Goal: Task Accomplishment & Management: Use online tool/utility

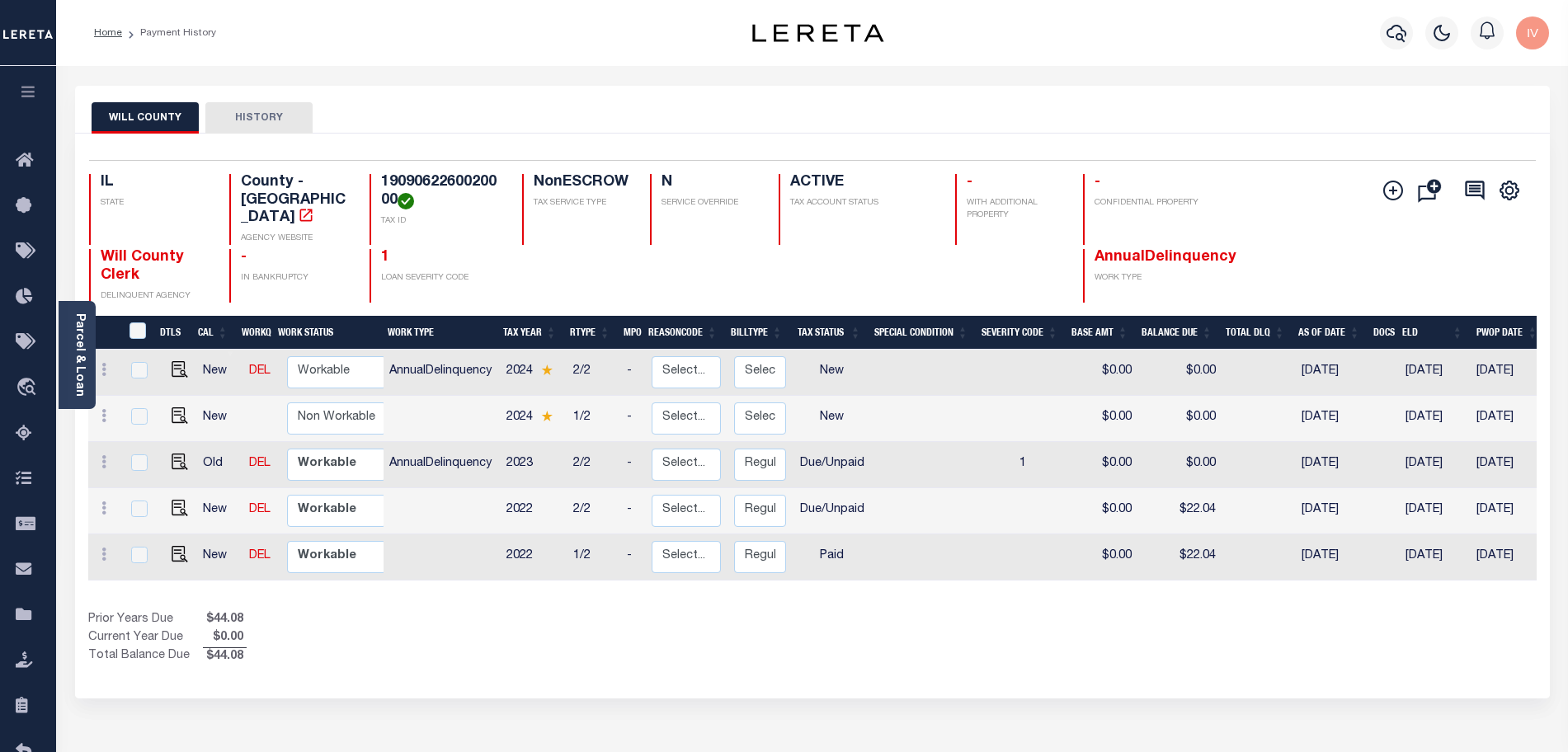
drag, startPoint x: 1318, startPoint y: 171, endPoint x: 1303, endPoint y: 167, distance: 15.5
click at [1318, 171] on div "Selected 5 Results 1 Items per page 25 50 100 IL STATE County - IL AGENCY WEBSI…" at bounding box center [813, 231] width 1473 height 143
click at [432, 184] on h4 "1909062260020000" at bounding box center [441, 192] width 121 height 36
copy h4 "1909062260020000"
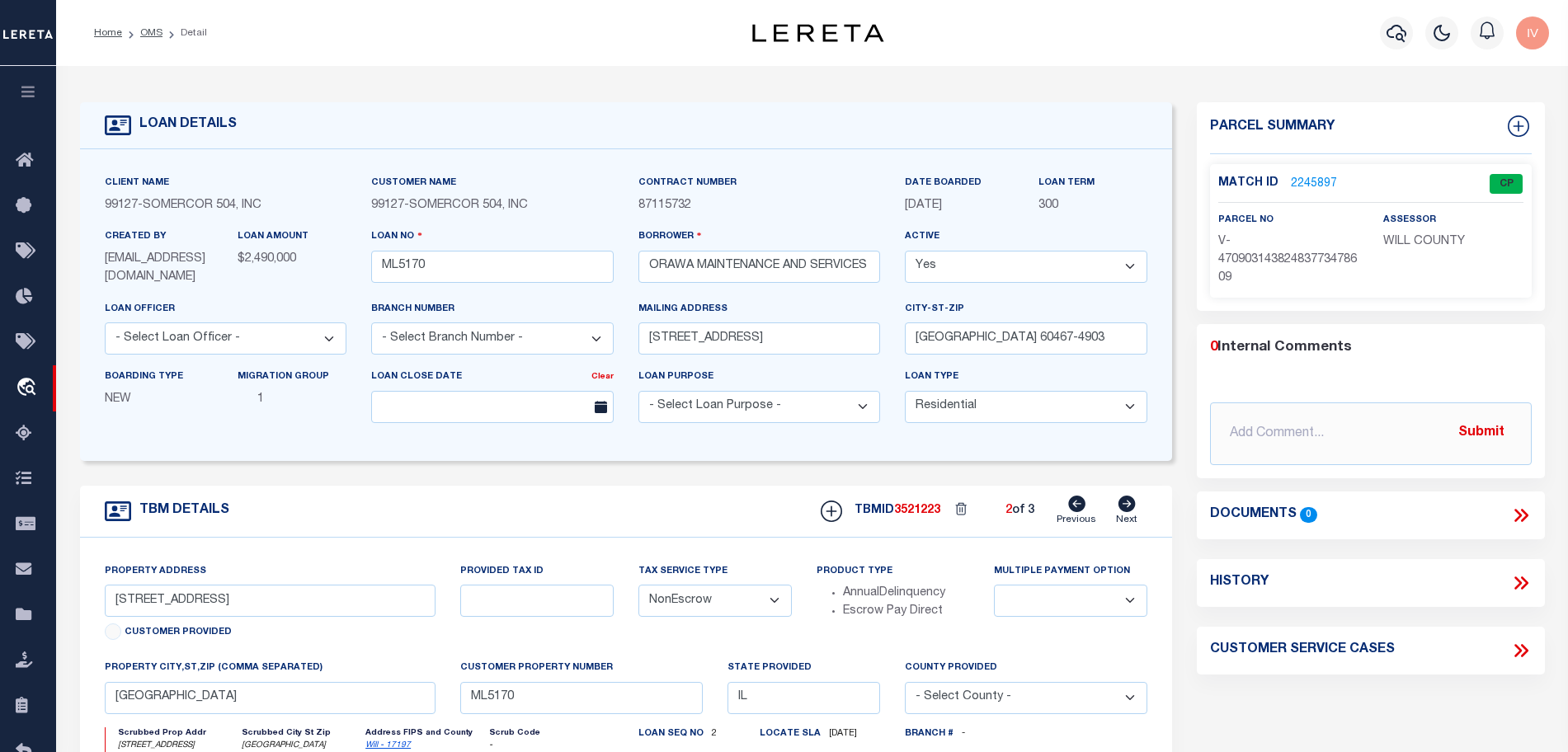
select select "200"
select select "10"
select select "NonEscrow"
click at [163, 32] on li "Detail" at bounding box center [184, 33] width 44 height 15
click at [159, 31] on link "OMS" at bounding box center [151, 33] width 23 height 10
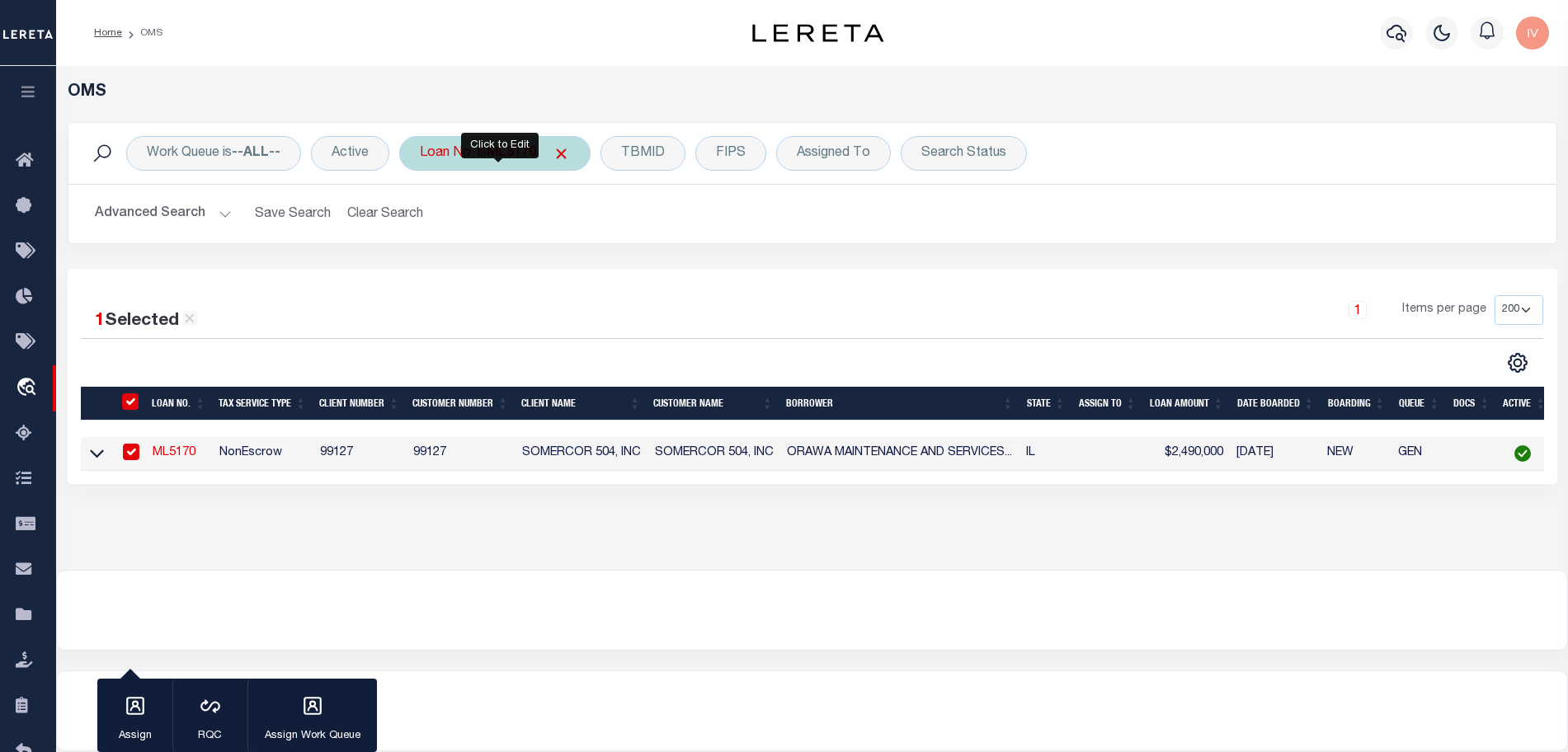
click at [499, 141] on div "Loan No. is ML5170" at bounding box center [494, 153] width 191 height 35
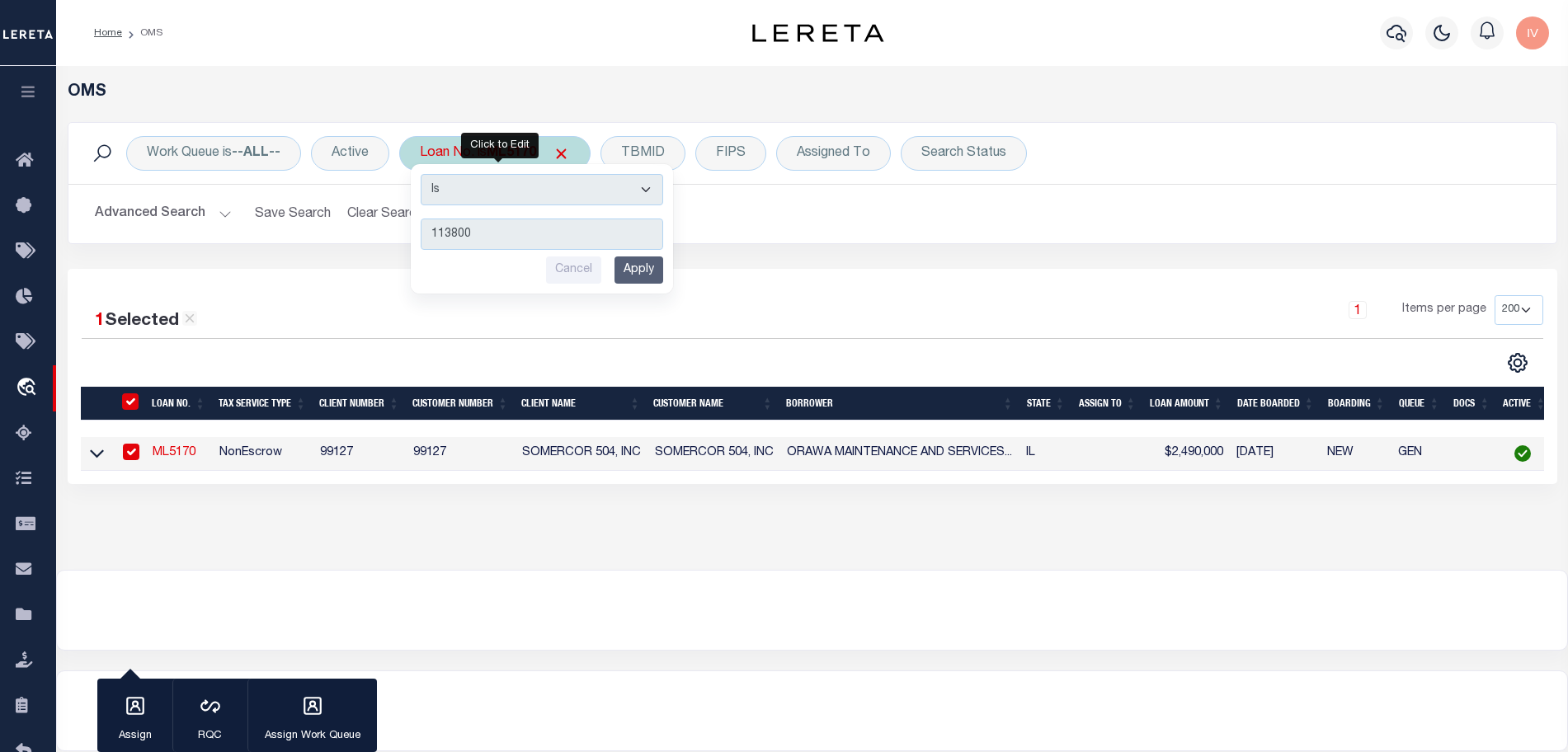
type input "113800"
click at [621, 269] on input "Apply" at bounding box center [639, 270] width 49 height 27
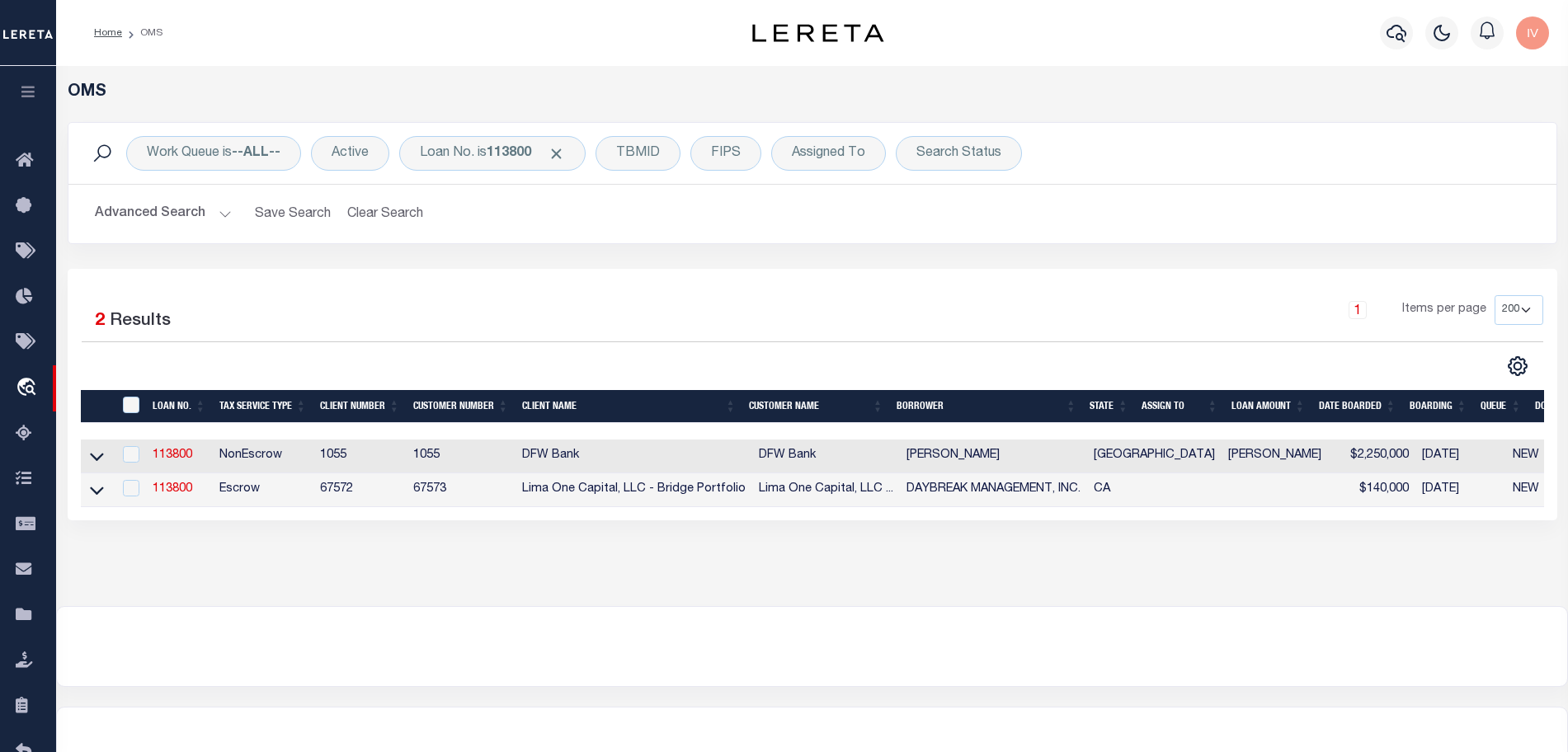
click at [1385, 588] on div "OMS Work Queue is --ALL-- Active Loan No. is 113800 TBMID FIPS Assigned To Sear…" at bounding box center [813, 336] width 1513 height 540
click at [606, 285] on div "1 Selected 2 Results 1 Items per page 10 25 50 100 200" at bounding box center [813, 394] width 1490 height 251
click at [257, 556] on div "OMS Work Queue is --ALL-- Active Loan No. is 113800 TBMID FIPS Assigned To Sear…" at bounding box center [812, 320] width 1502 height 474
click at [1385, 33] on button "button" at bounding box center [1396, 33] width 33 height 33
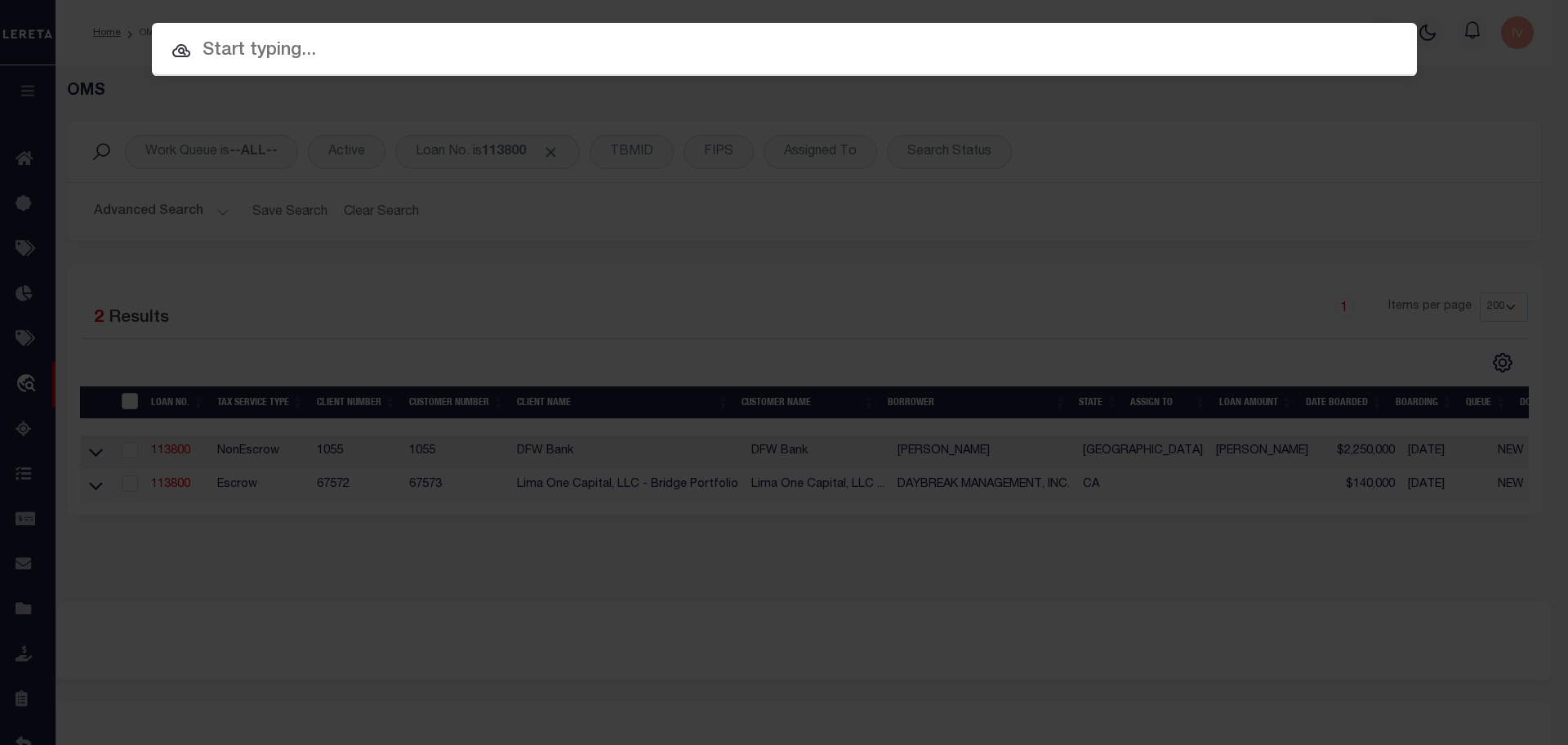
paste input "02552405"
type input "02552405"
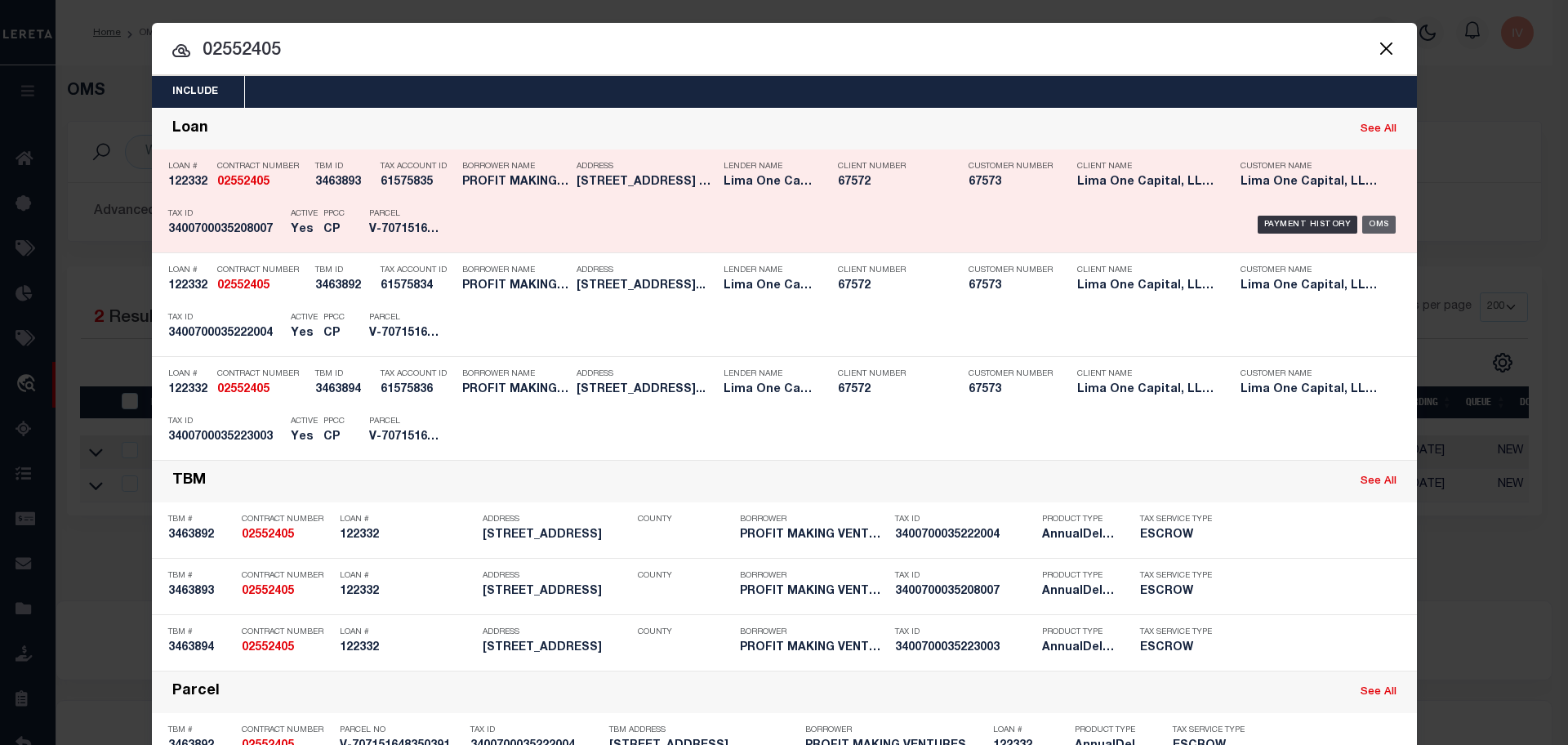
click at [1378, 227] on div "OMS" at bounding box center [1379, 224] width 34 height 18
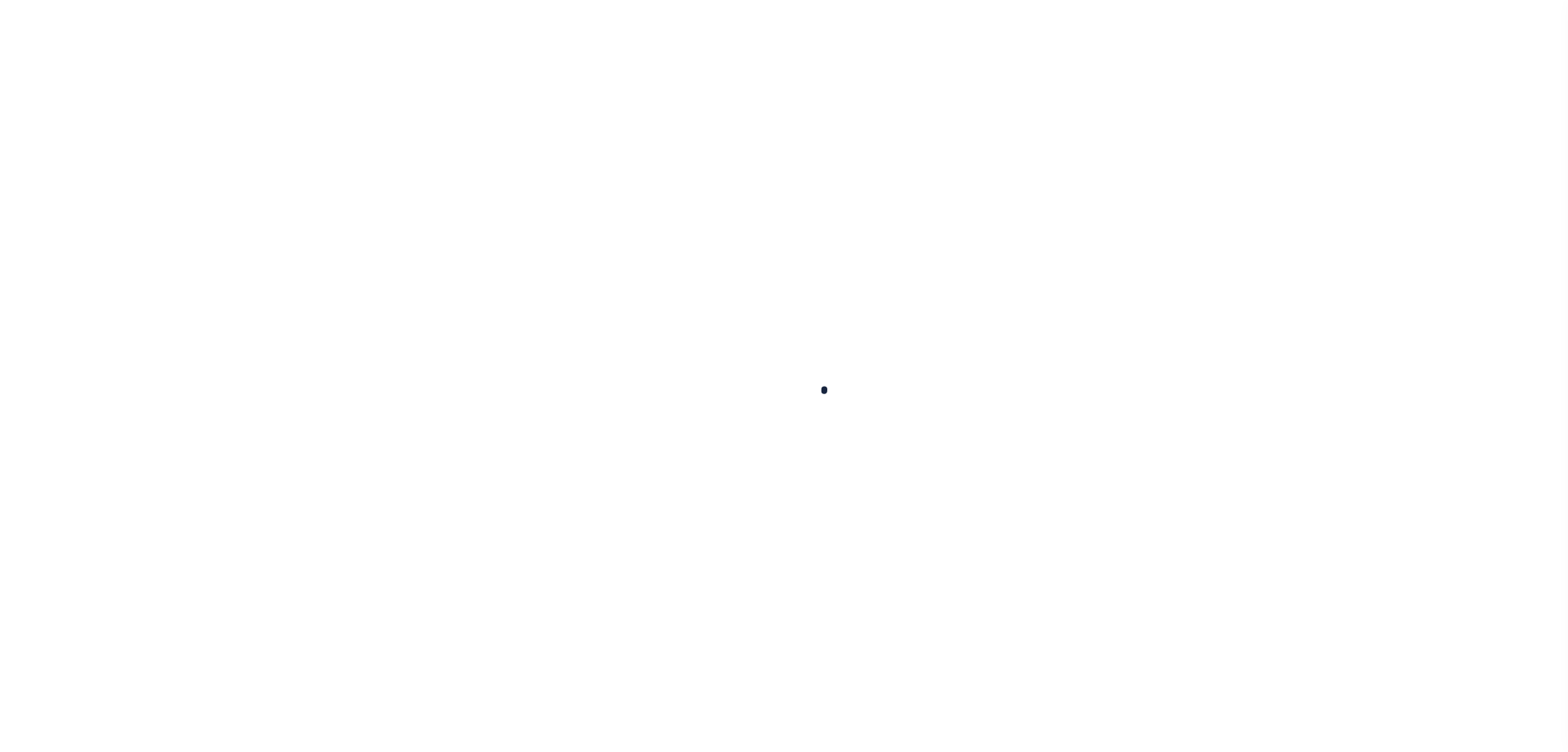
type input "122332"
type input "PROFIT MAKING VENTURES LLC"
select select
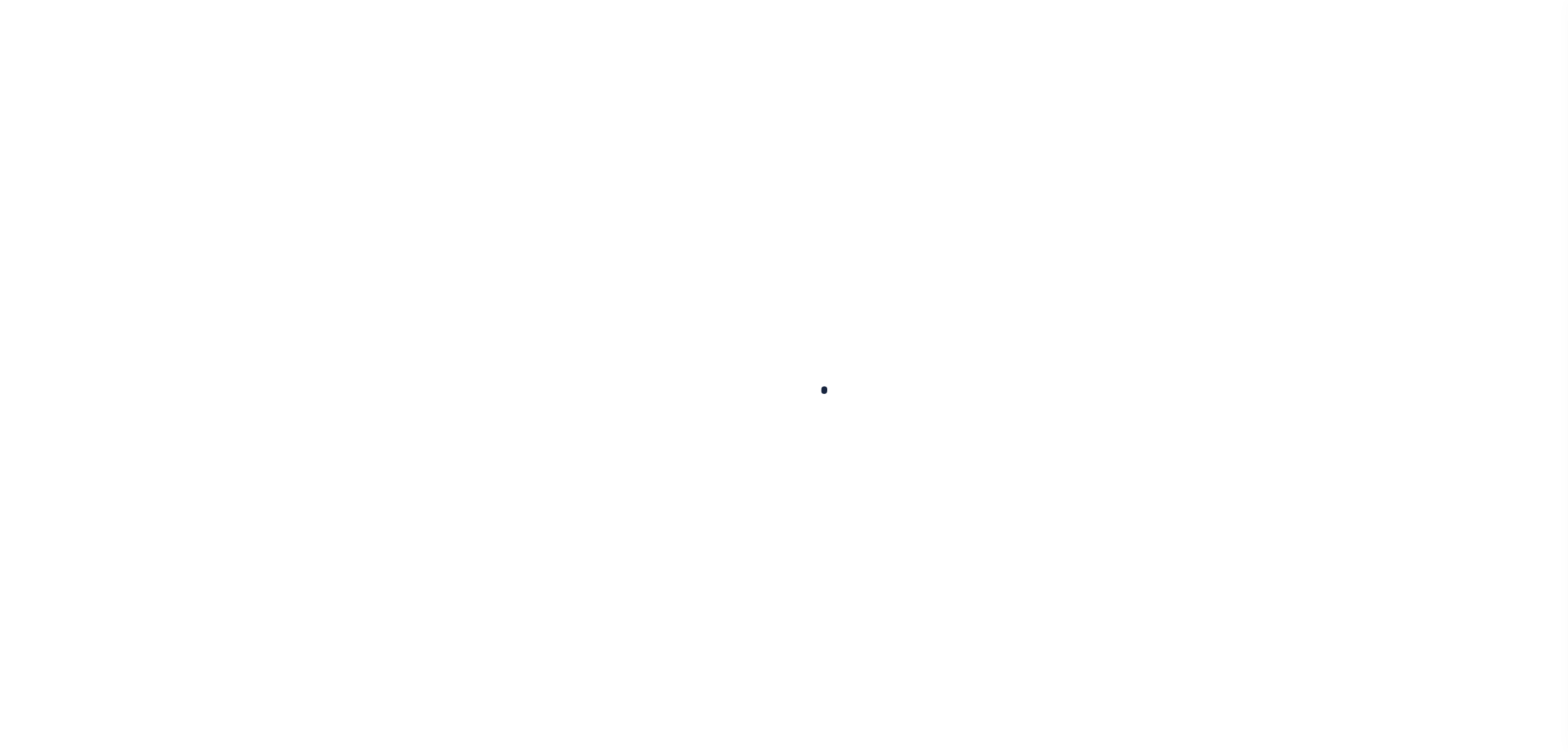
select select
type input "[STREET_ADDRESS]"
select select "Escrow"
select select
type input "[GEOGRAPHIC_DATA] 45503"
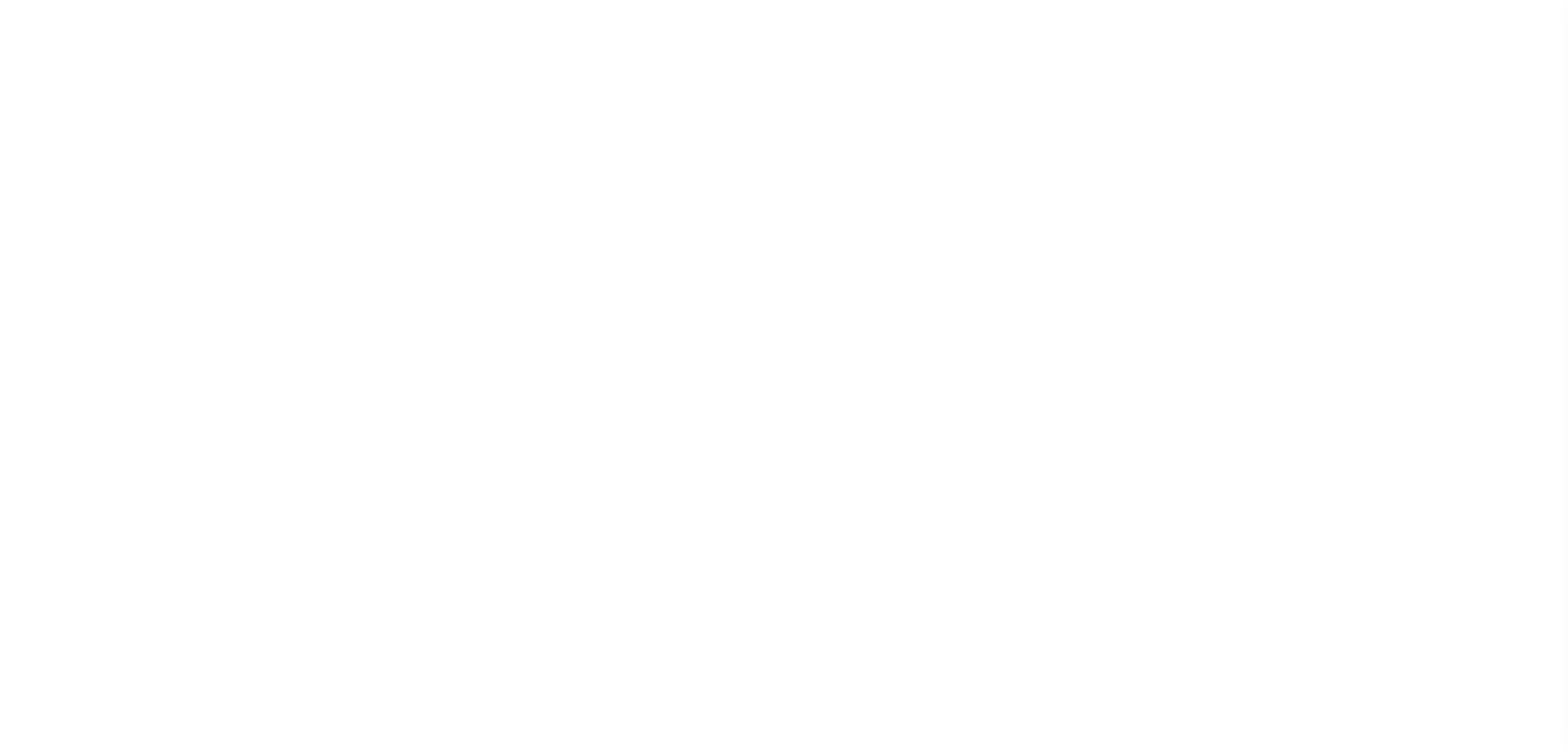
type input "122332-2"
type input "OH"
type textarea "COLLECTOR: ENTITY: PARCEL: 340070003522204"
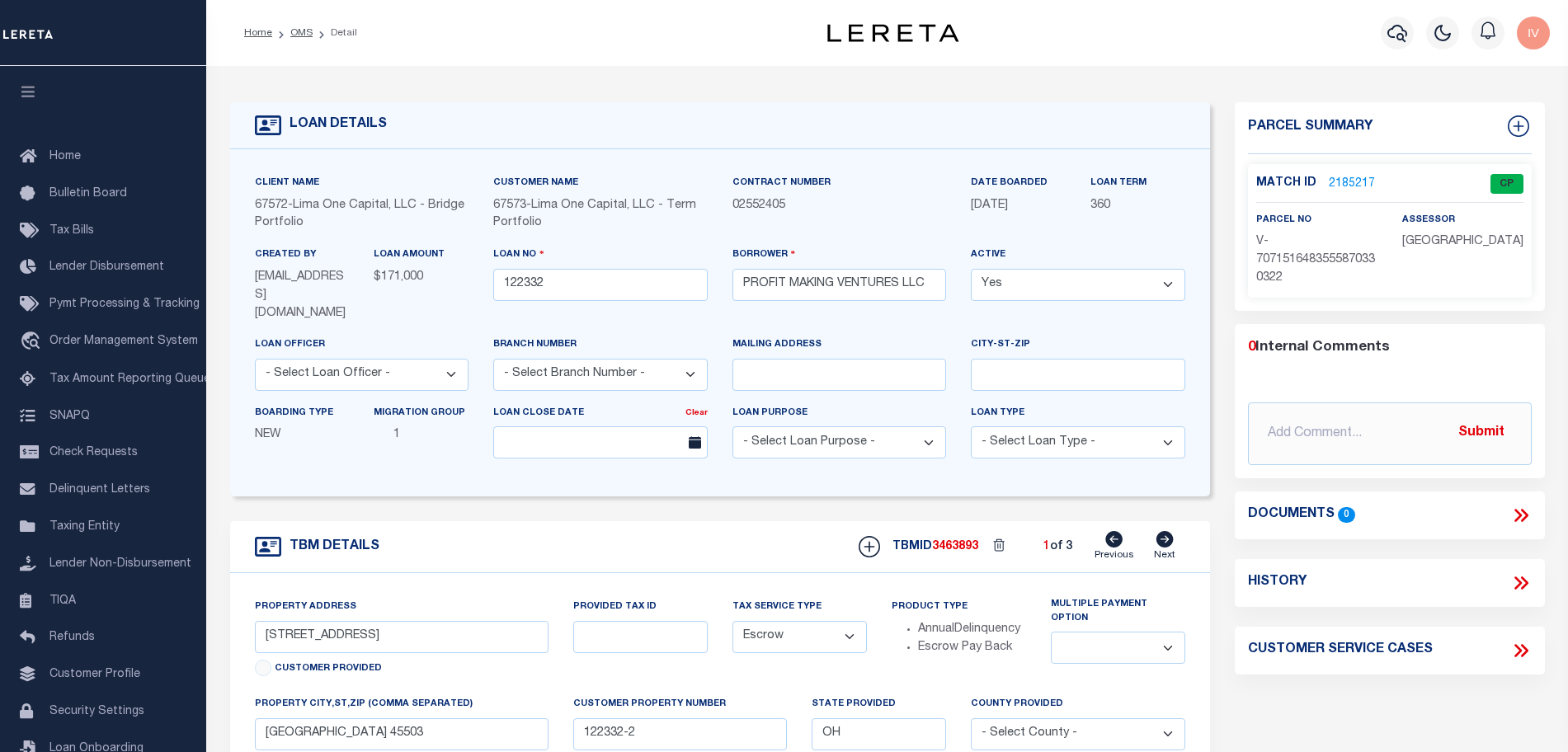
click at [493, 189] on div "Customer Name 67573 - Lima One Capital, LLC - Term Portfolio" at bounding box center [600, 210] width 239 height 71
click at [499, 197] on div "67573 - Lima One Capital, LLC - Term Portfolio" at bounding box center [600, 215] width 214 height 37
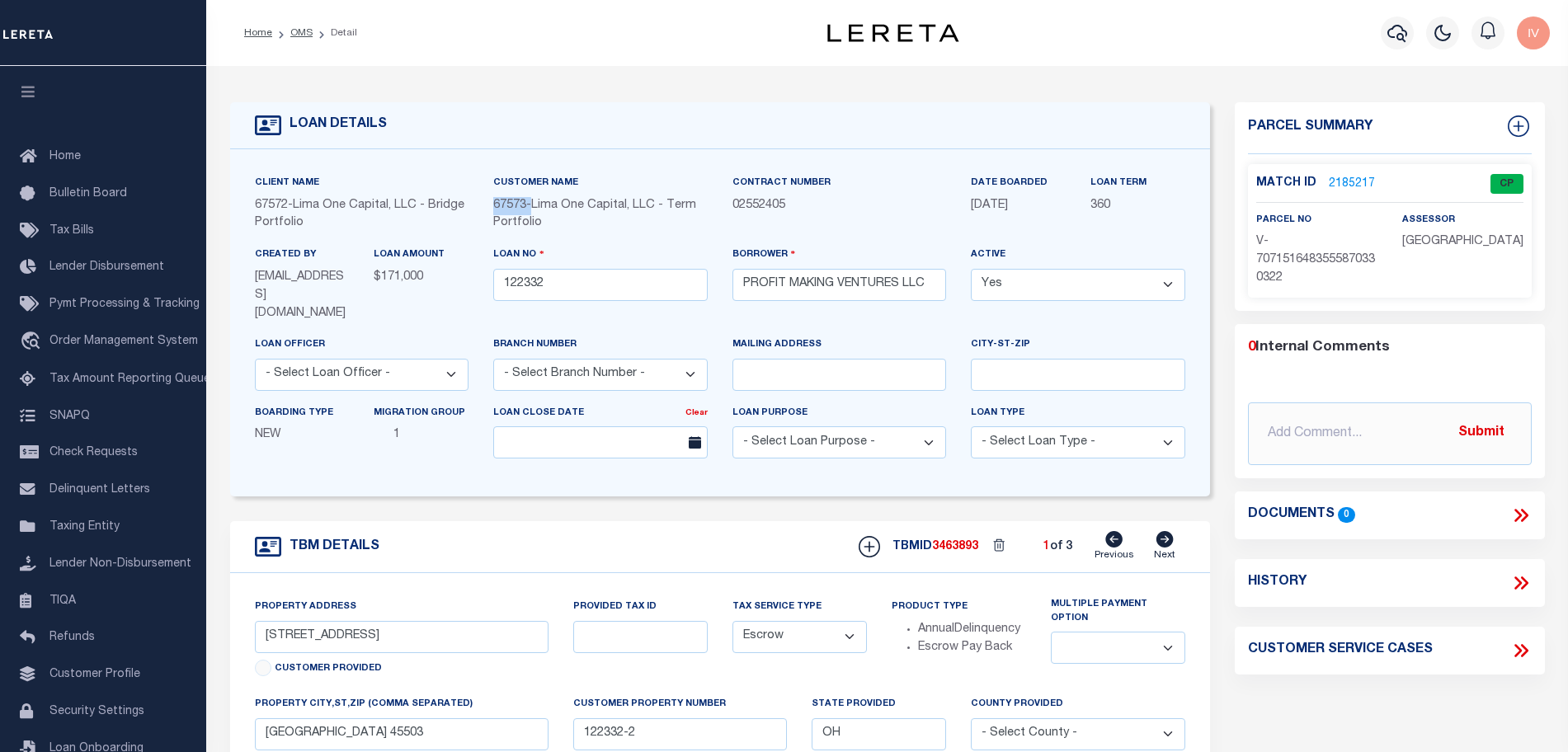
click at [499, 197] on div "67573 - Lima One Capital, LLC - Term Portfolio" at bounding box center [600, 215] width 214 height 37
click at [745, 201] on span "02552405" at bounding box center [759, 205] width 53 height 11
click at [1359, 179] on link "2185217" at bounding box center [1352, 184] width 46 height 17
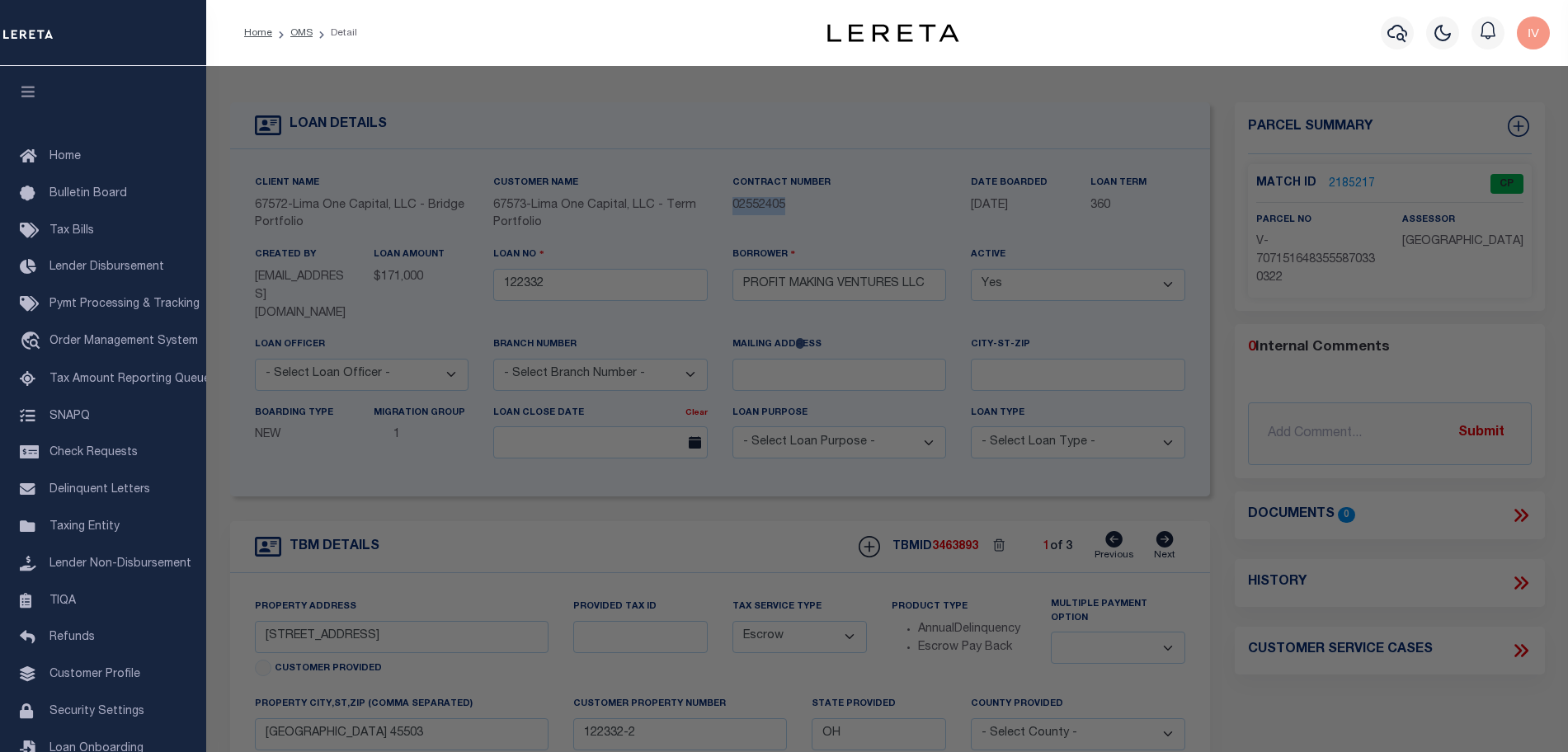
checkbox input "false"
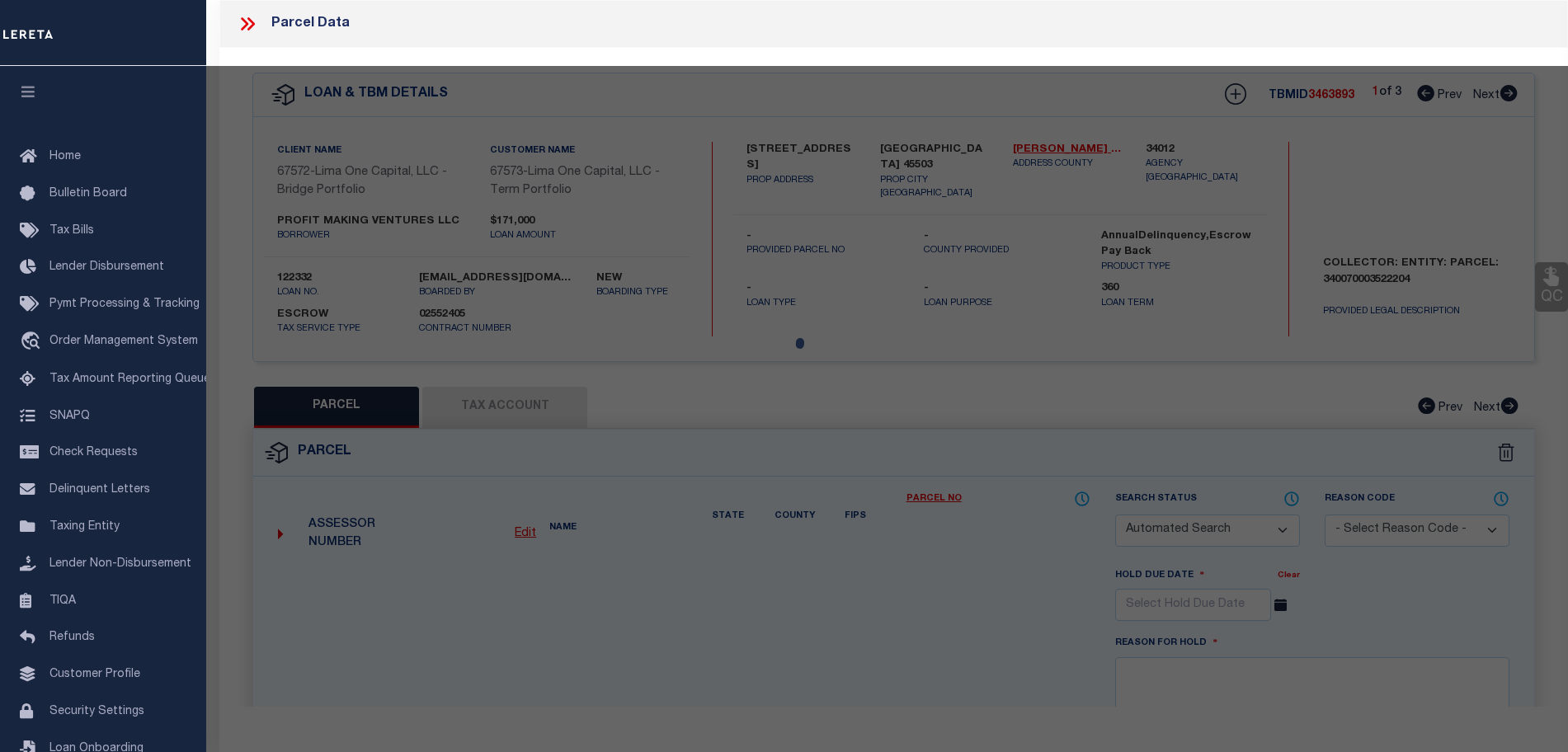
select select "CP"
select select "AGW"
select select
type input "509-511 EASTH NORTHERN AVEN"
type input "SPRINGFIELD OH 45503"
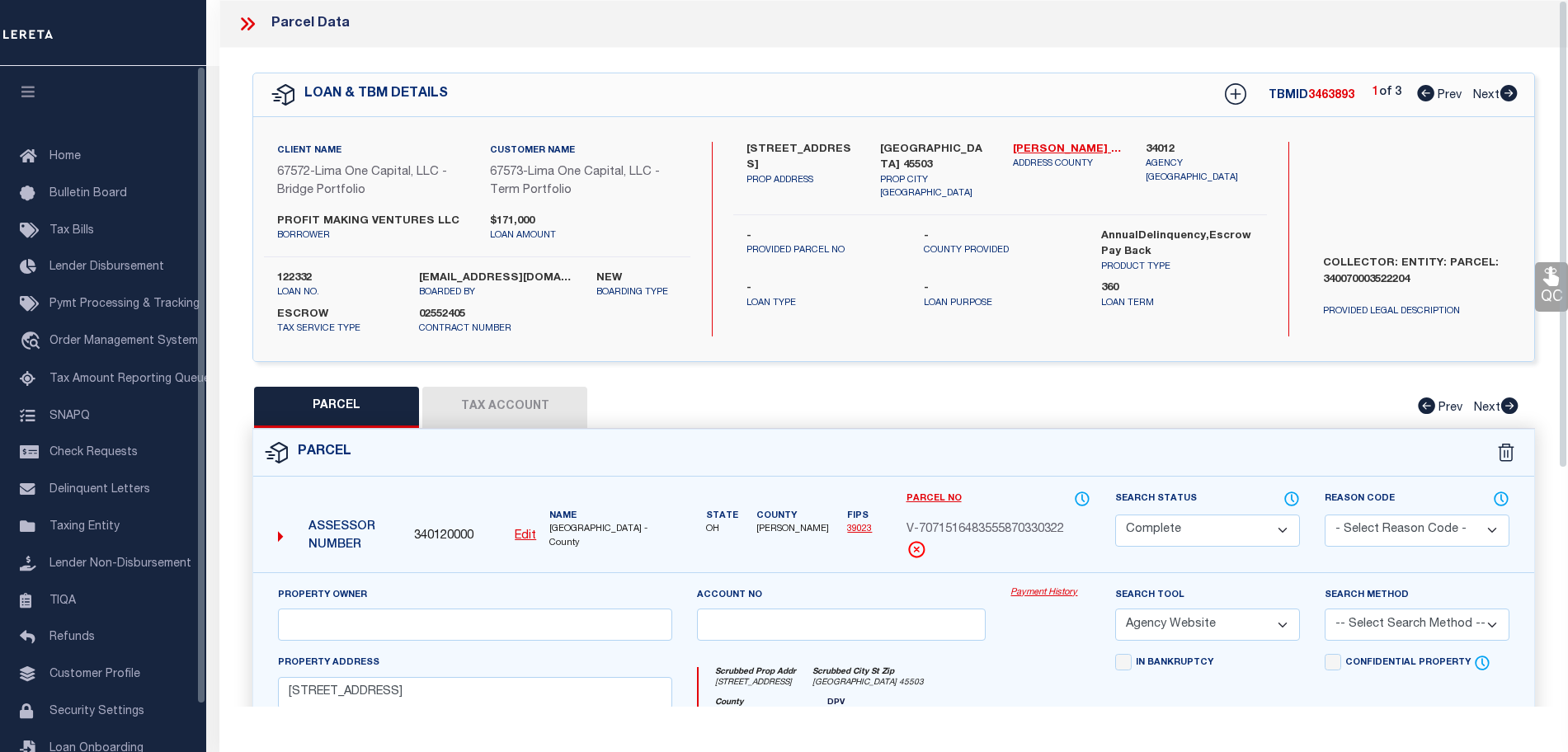
click at [765, 317] on div "509-511 EASTH NORTHERN AVEN PROP ADDRESS SPRINGFIELD OH 45503 PROP CITY ST ZIP …" at bounding box center [1000, 239] width 533 height 195
click at [1163, 395] on div "PARCEL Tax Account Prev Next" at bounding box center [894, 407] width 1283 height 41
click at [576, 401] on button "Tax Account" at bounding box center [504, 407] width 165 height 41
select select "100"
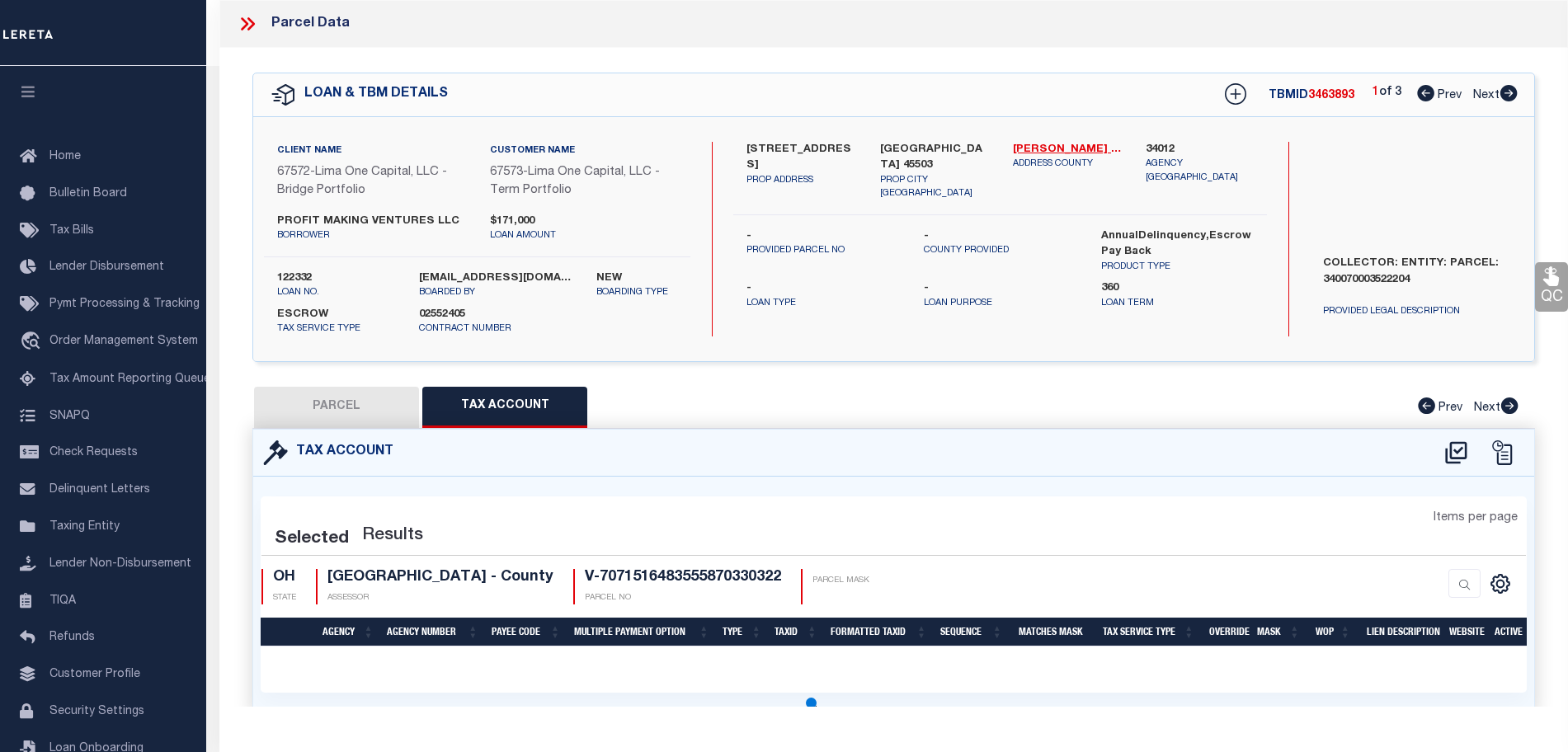
select select "100"
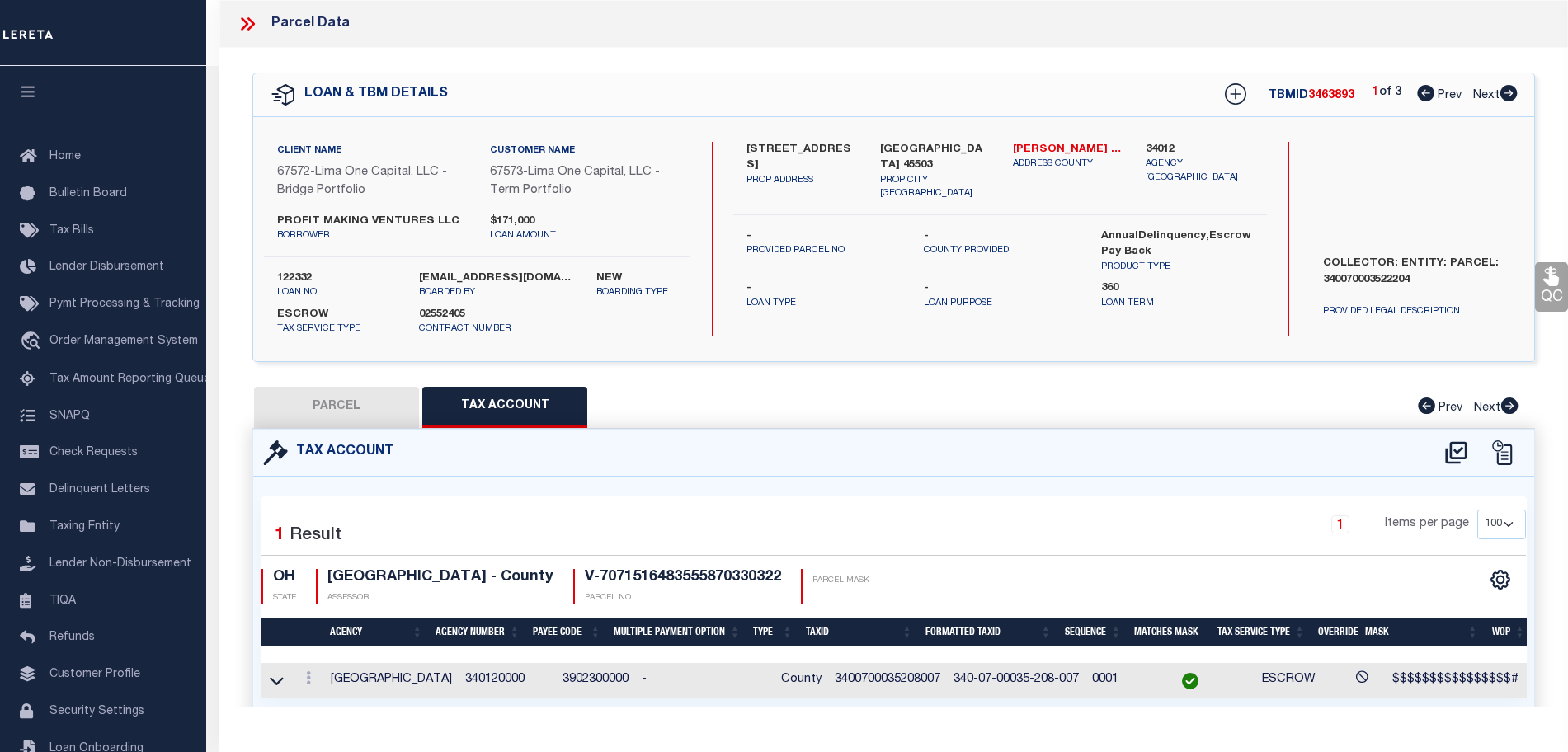
click at [364, 407] on button "PARCEL" at bounding box center [336, 407] width 165 height 41
select select "AS"
select select
checkbox input "false"
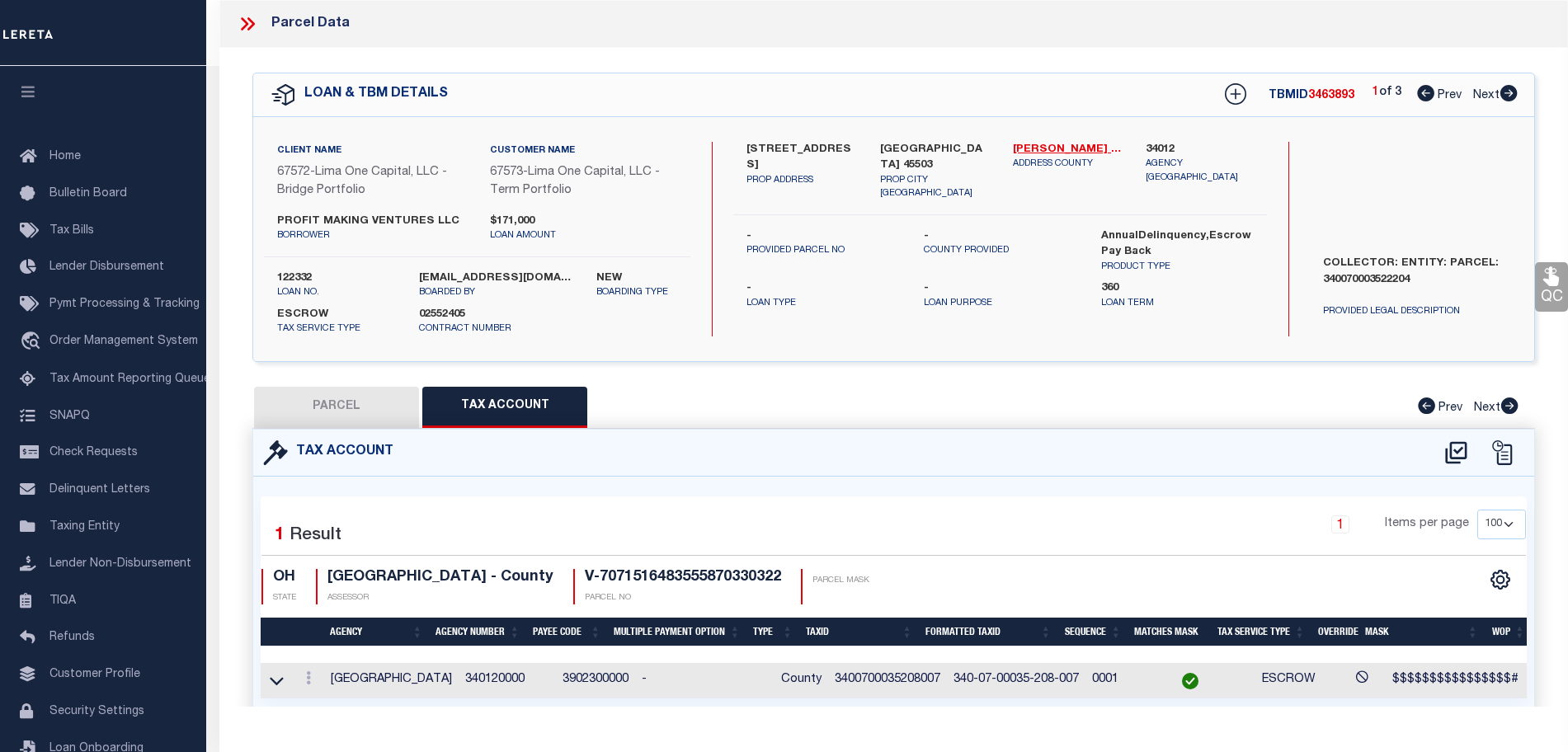
select select "CP"
select select "AGW"
select select
type input "509-511 EASTH NORTHERN AVEN"
type input "SPRINGFIELD OH 45503"
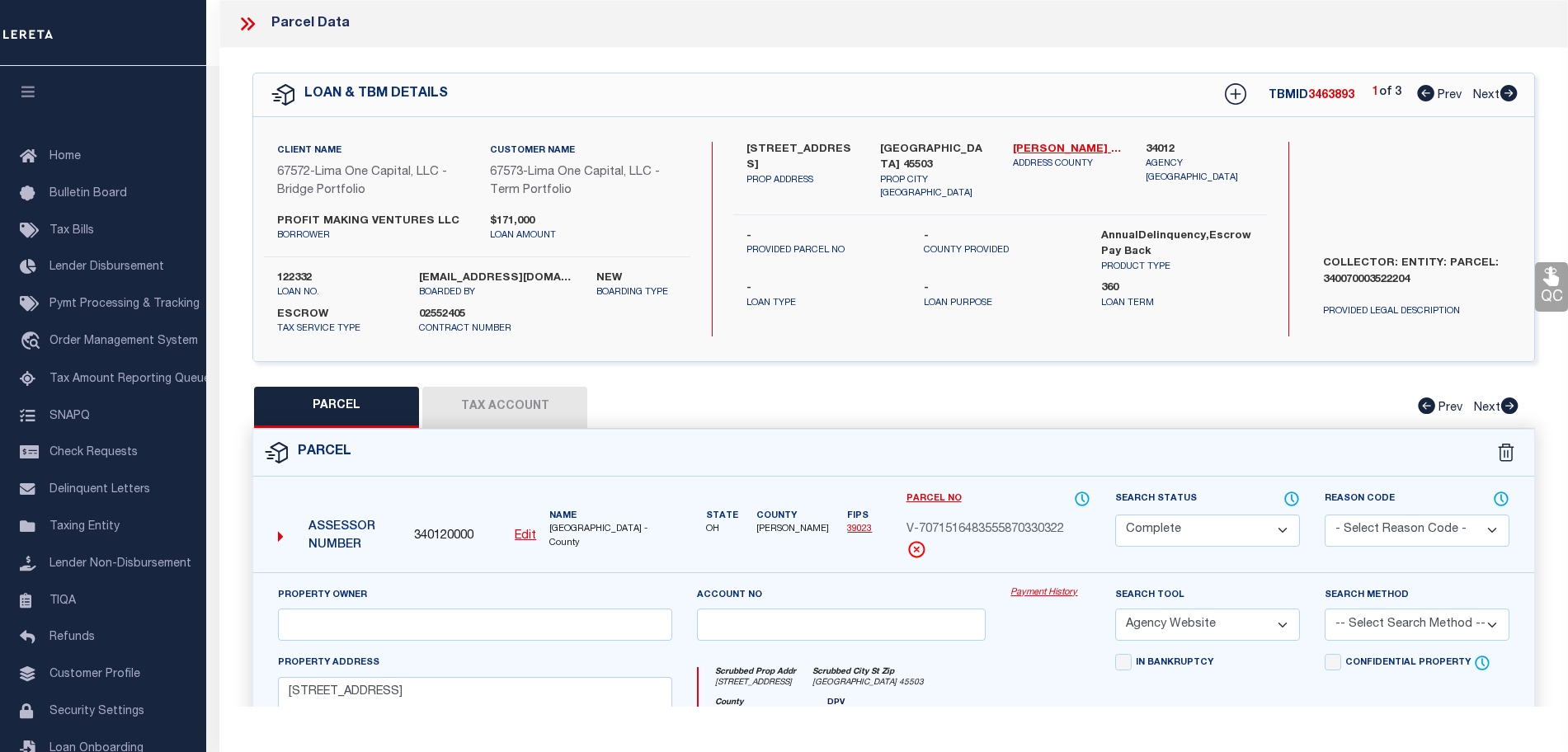
click at [1505, 90] on icon at bounding box center [1509, 93] width 17 height 17
select select "AS"
select select
checkbox input "false"
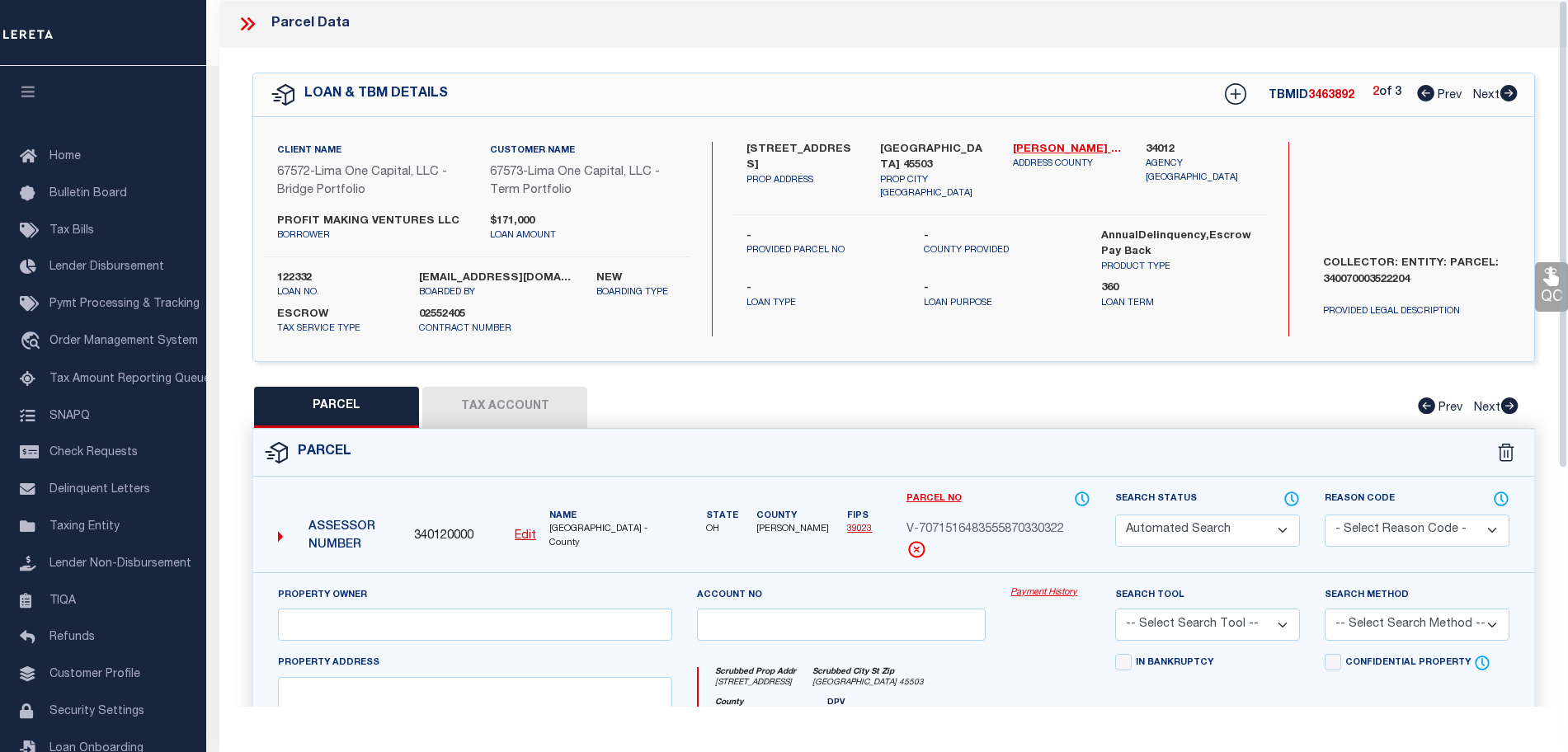
select select "CP"
select select "AGW"
select select
type input "457-459 EAST MADISON AVENUE"
type input "SPRINGFIELD OH 45503"
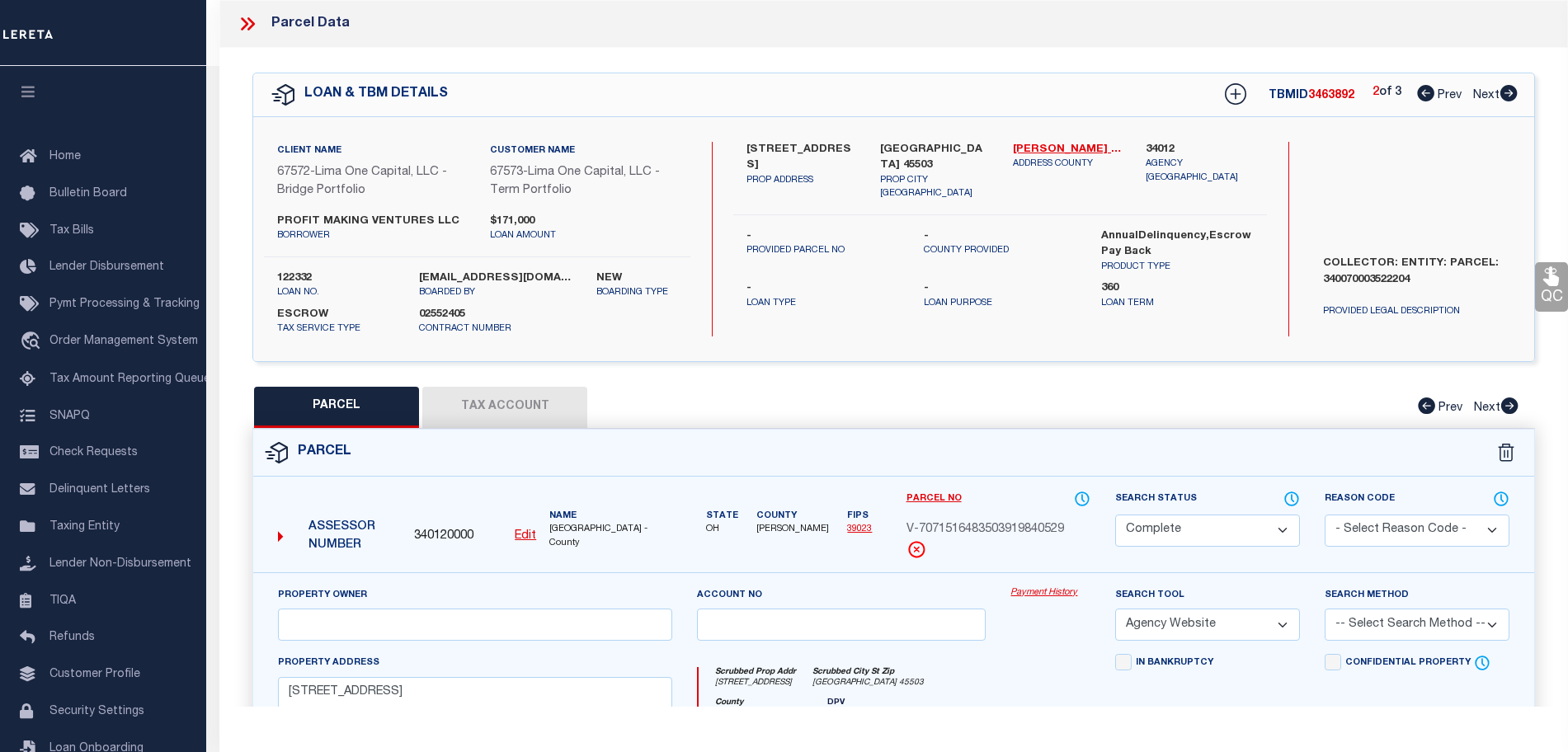
click at [515, 402] on button "Tax Account" at bounding box center [504, 407] width 165 height 41
select select "100"
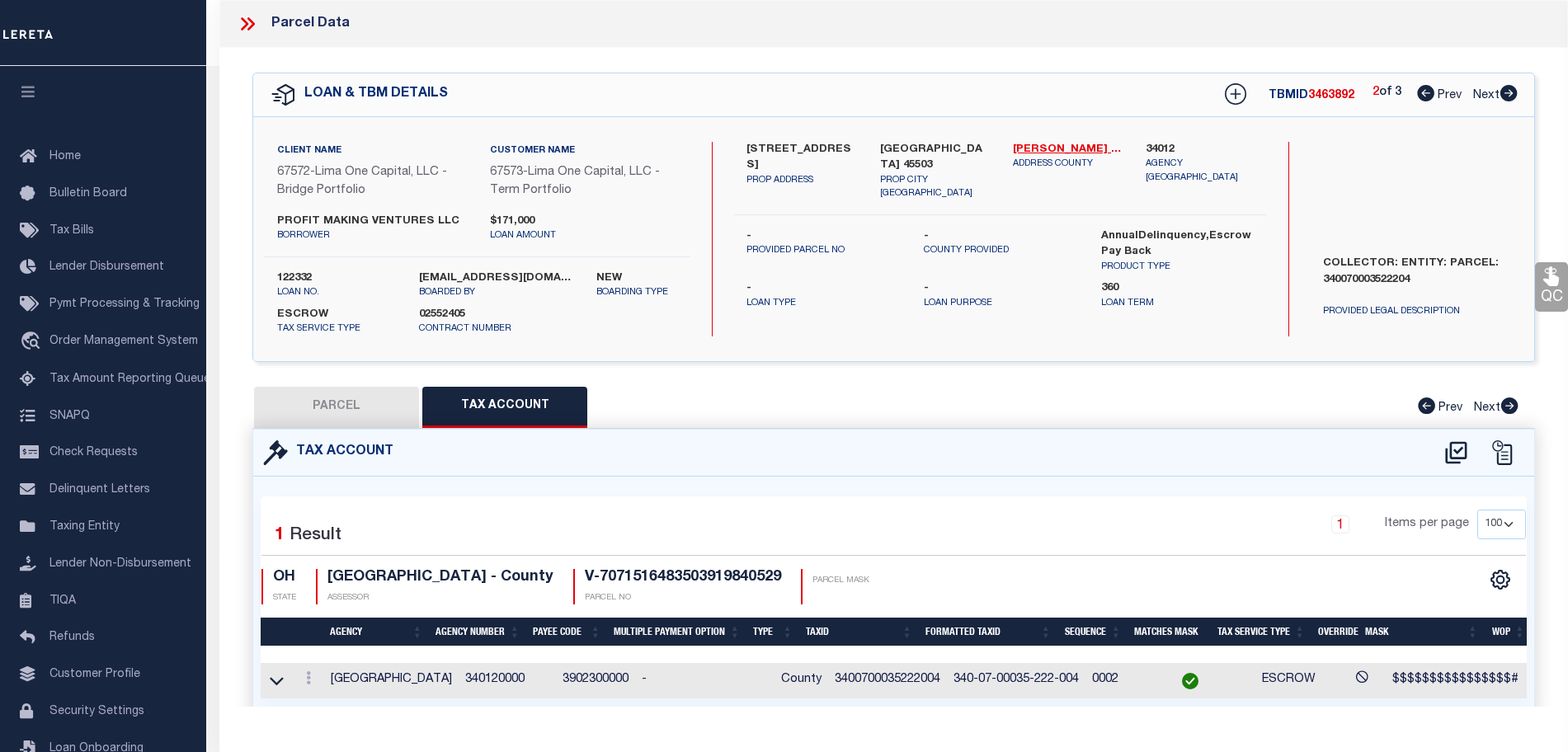
scroll to position [0, 162]
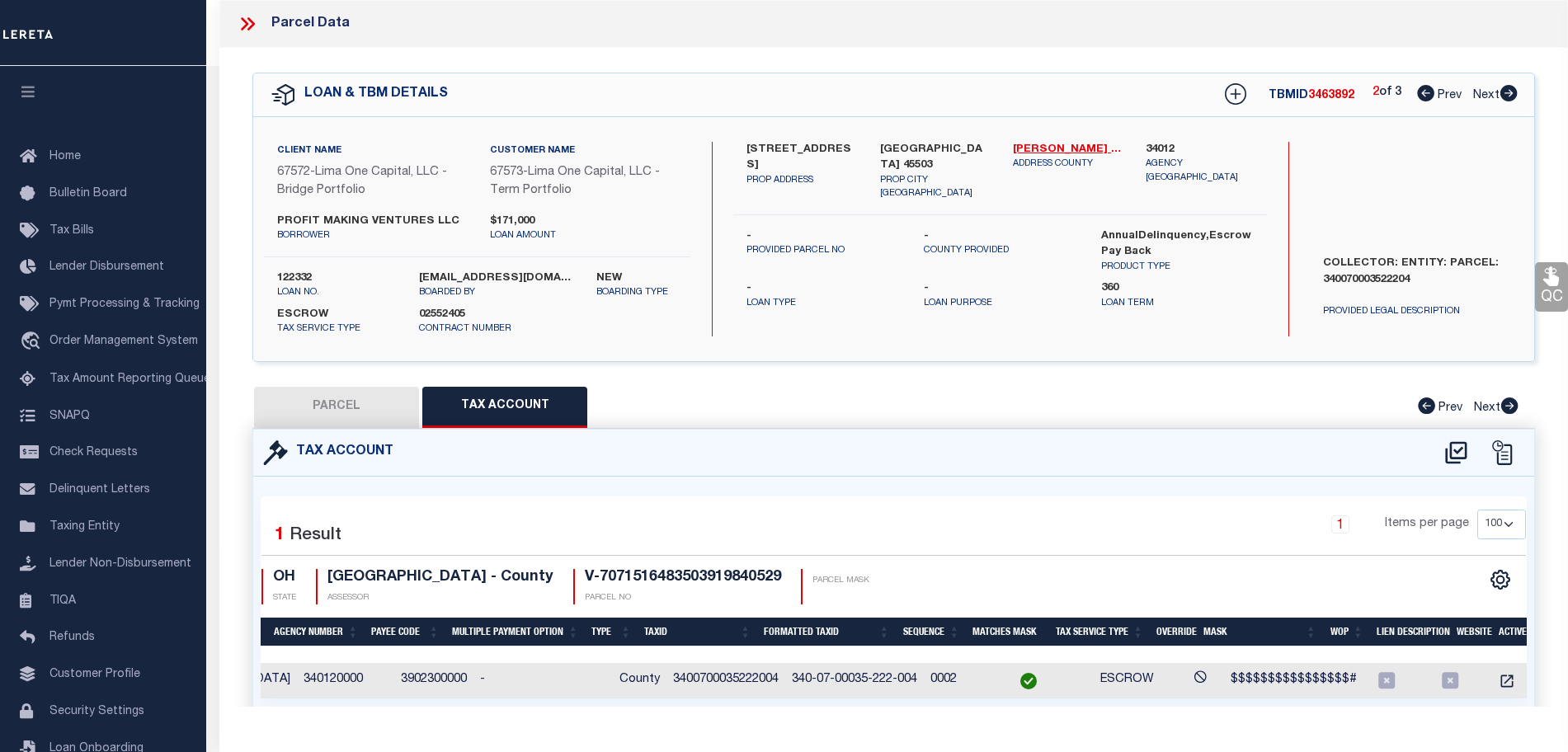
click at [365, 409] on button "PARCEL" at bounding box center [336, 407] width 165 height 41
select select "AS"
select select
checkbox input "false"
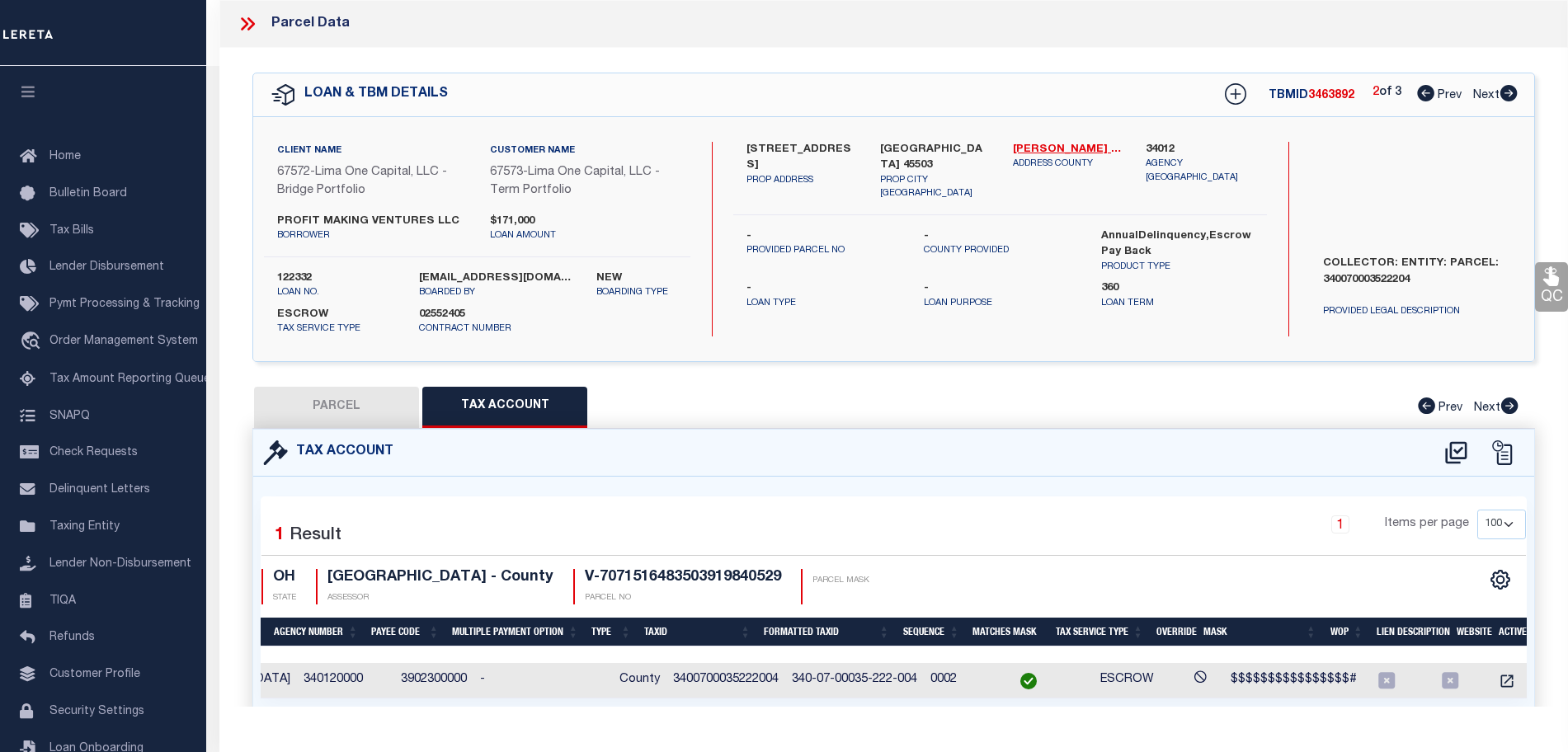
select select "CP"
select select "AGW"
select select
type input "457-459 EAST MADISON AVENUE"
type input "SPRINGFIELD OH 45503"
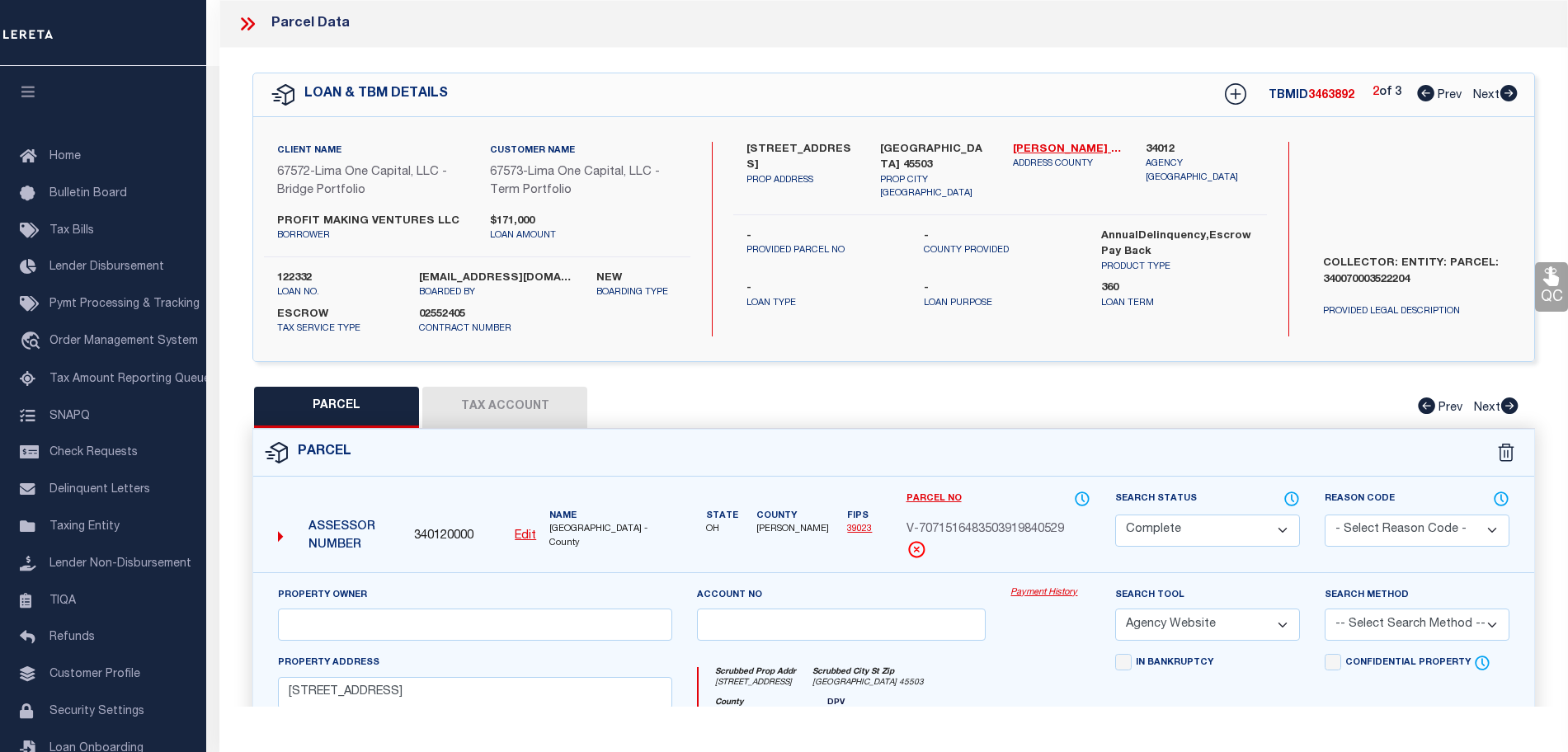
click at [1514, 87] on icon at bounding box center [1508, 93] width 18 height 17
select select "AS"
select select
checkbox input "false"
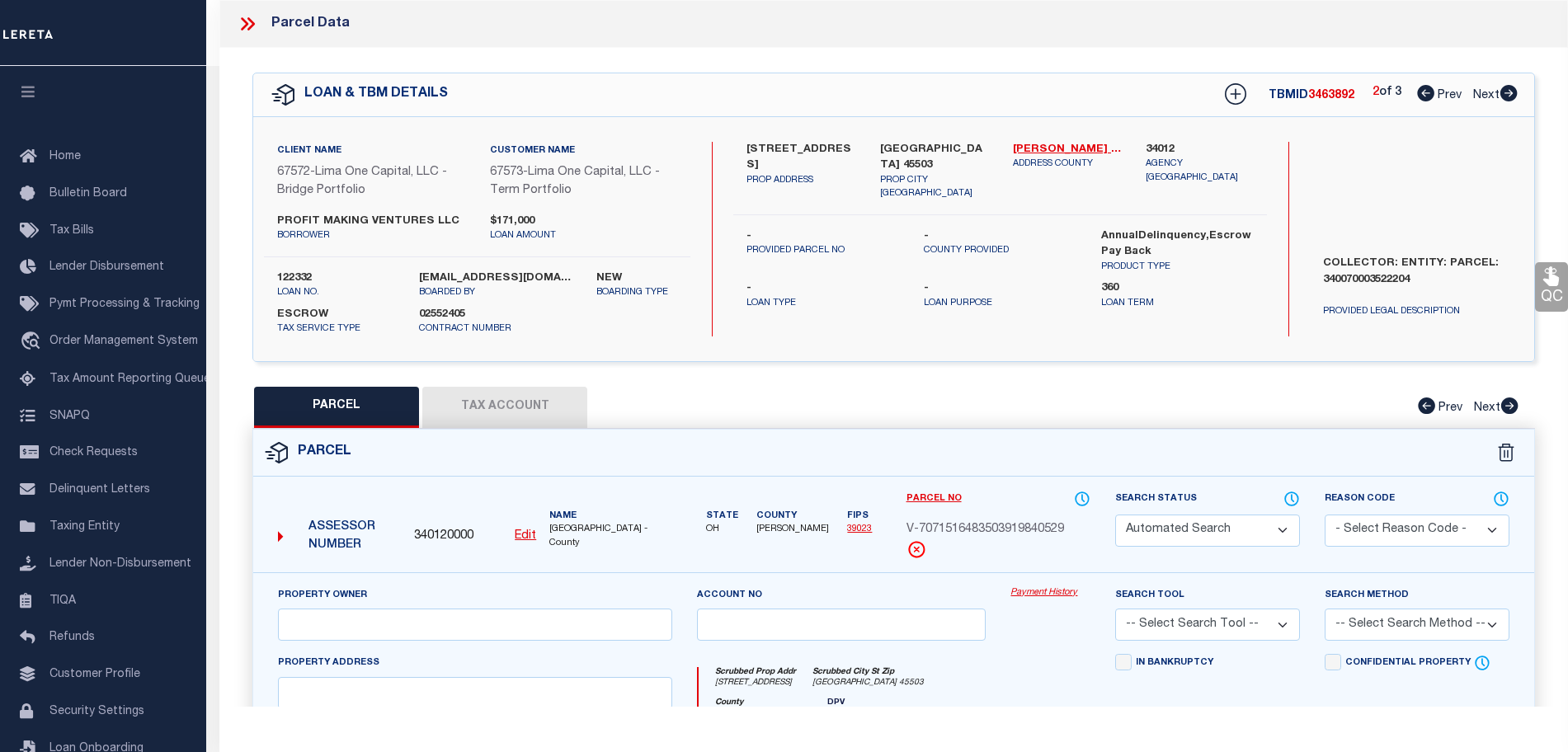
select select "CP"
select select "AGW"
select select
type input "557-559 EAST MADISON AVENUE"
type input "SPRINGFIELD OH 45503"
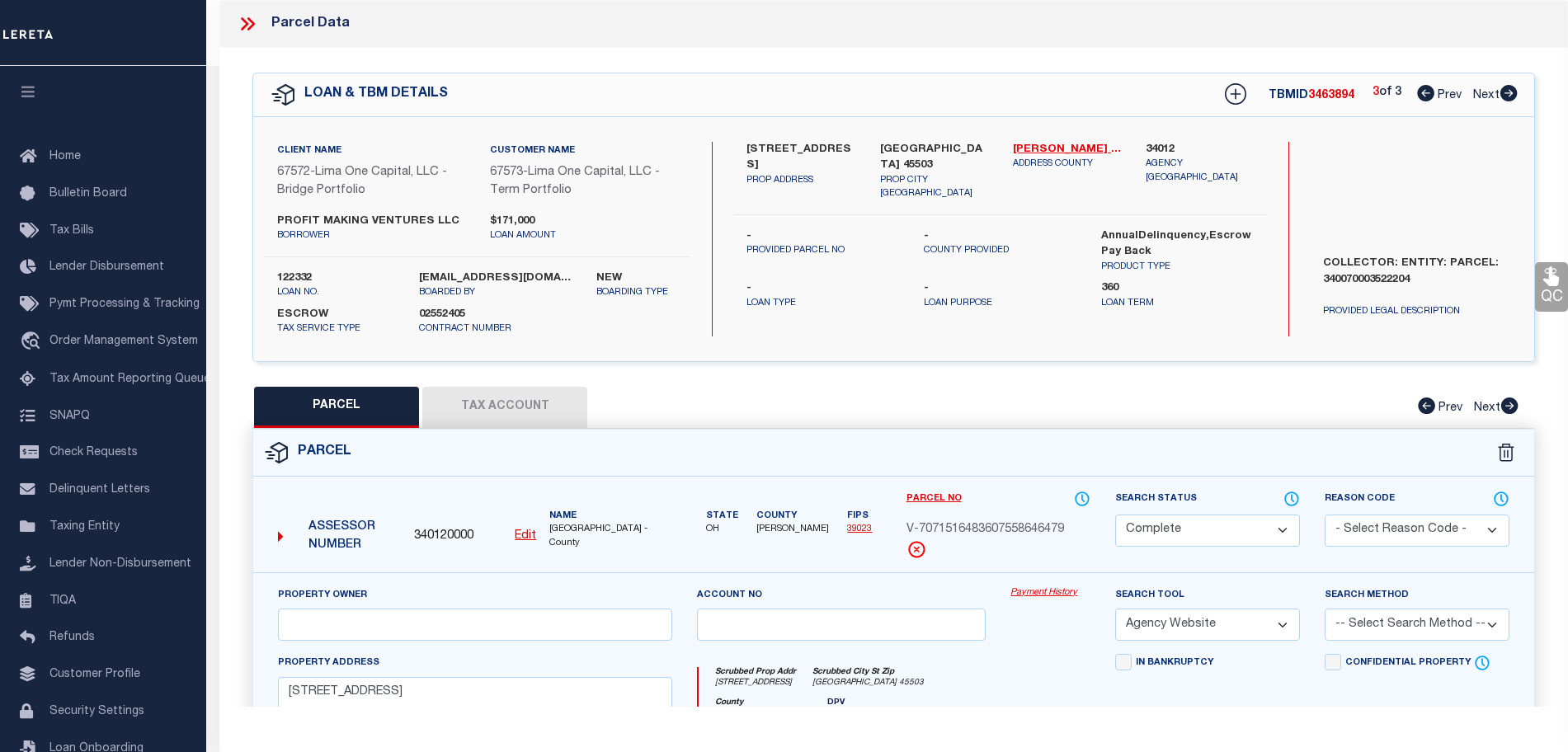
click at [522, 417] on button "Tax Account" at bounding box center [504, 407] width 165 height 41
select select "100"
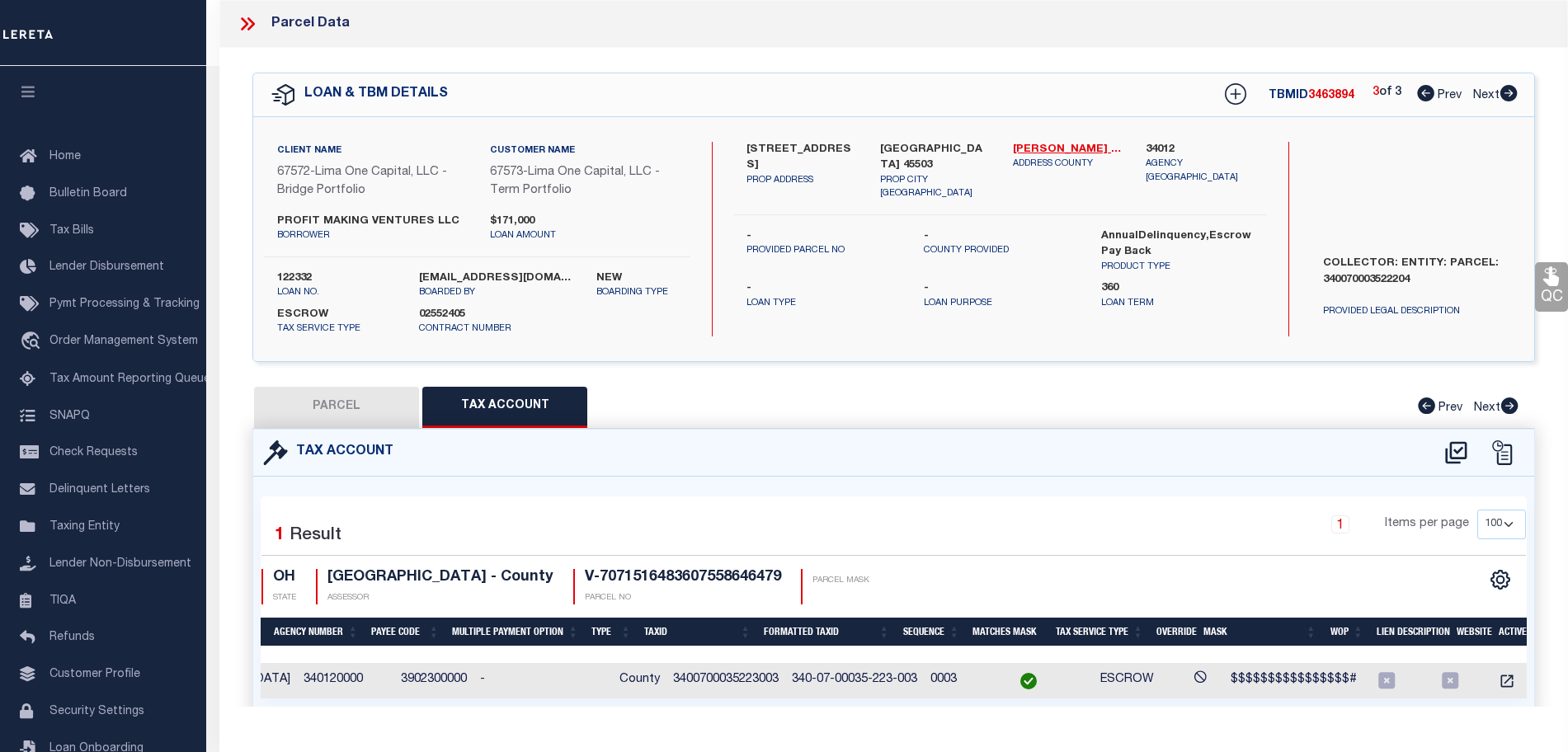
scroll to position [0, 0]
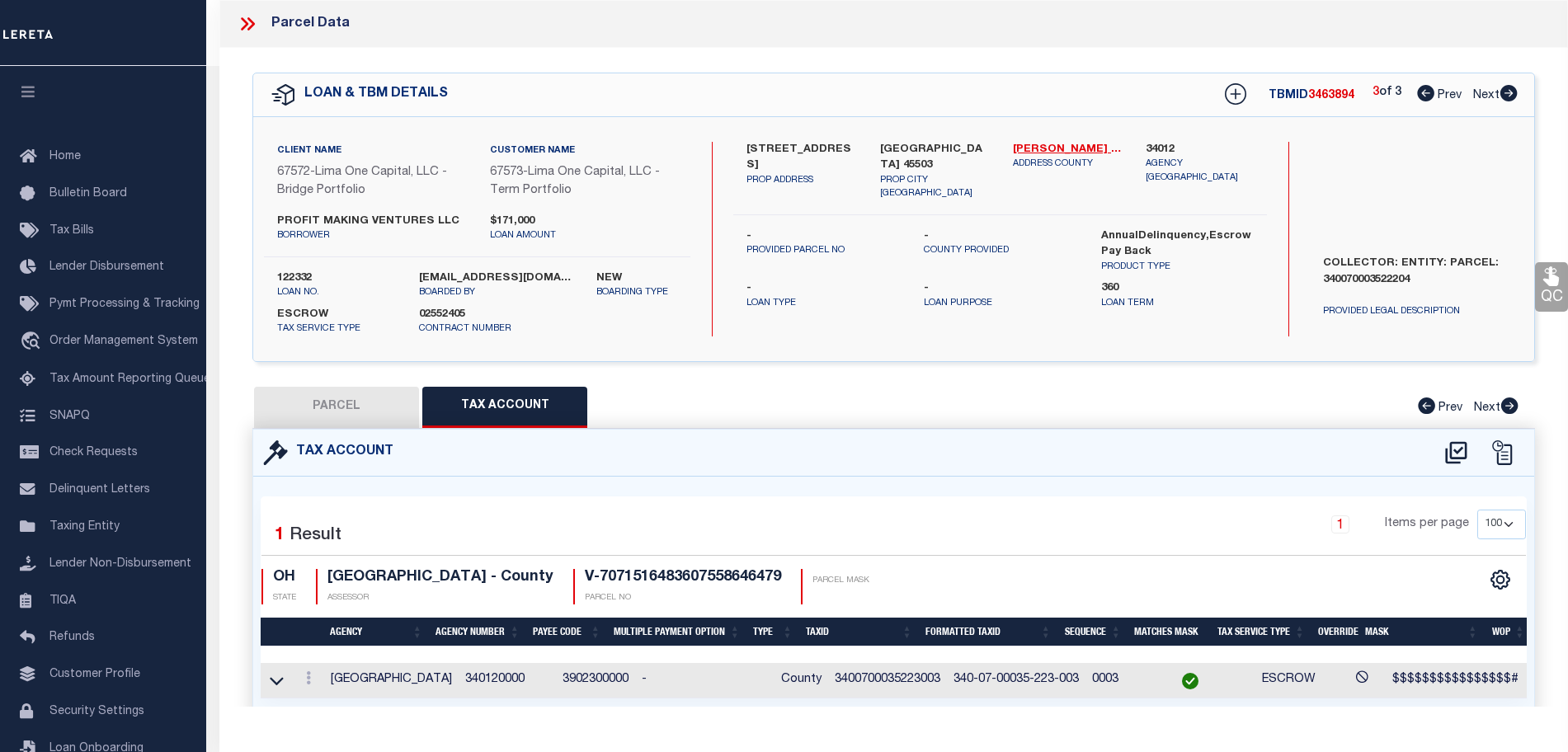
click at [304, 405] on button "PARCEL" at bounding box center [336, 407] width 165 height 41
select select "AS"
select select
checkbox input "false"
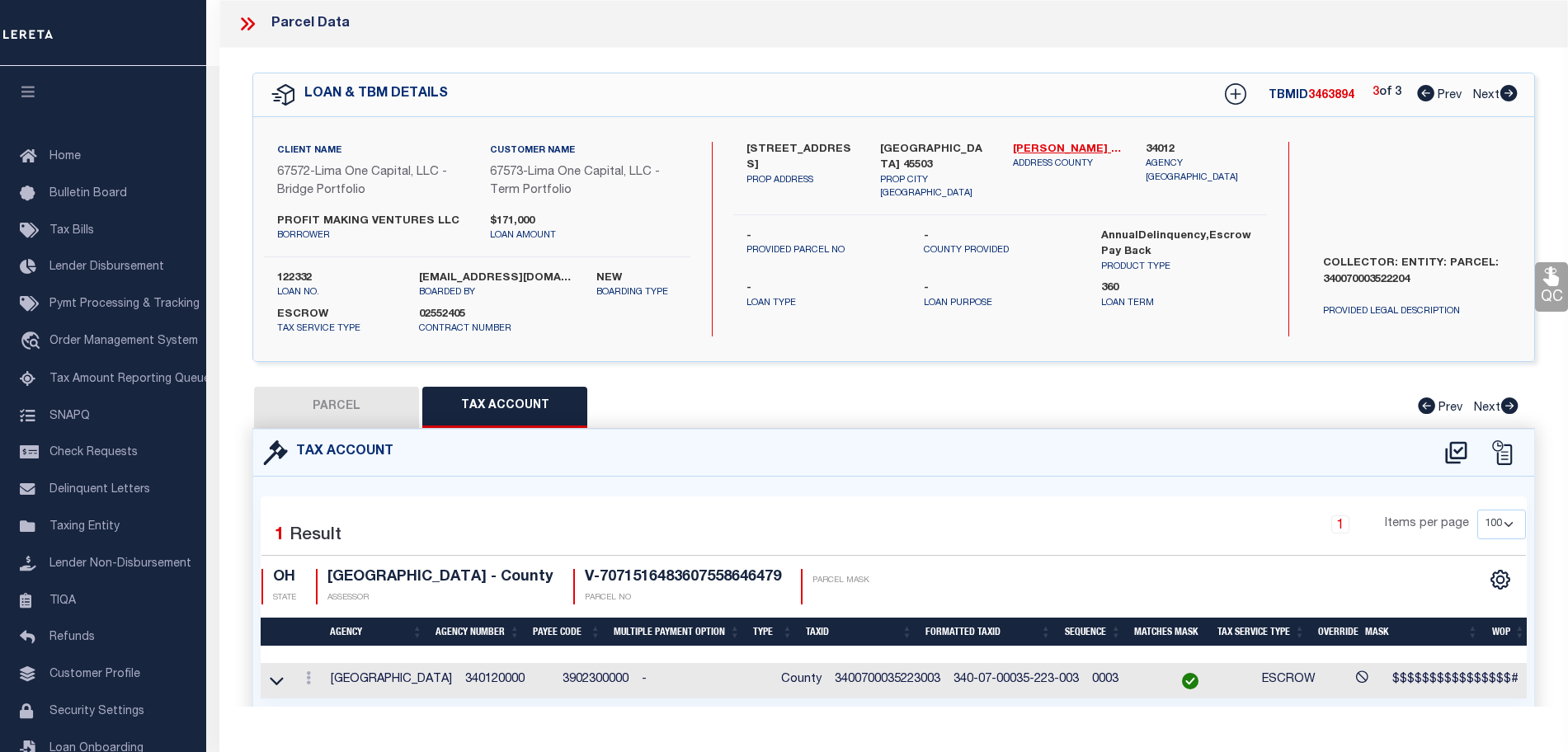
select select "CP"
select select "AGW"
select select
type input "557-559 EAST MADISON AVENUE"
type input "SPRINGFIELD OH 45503"
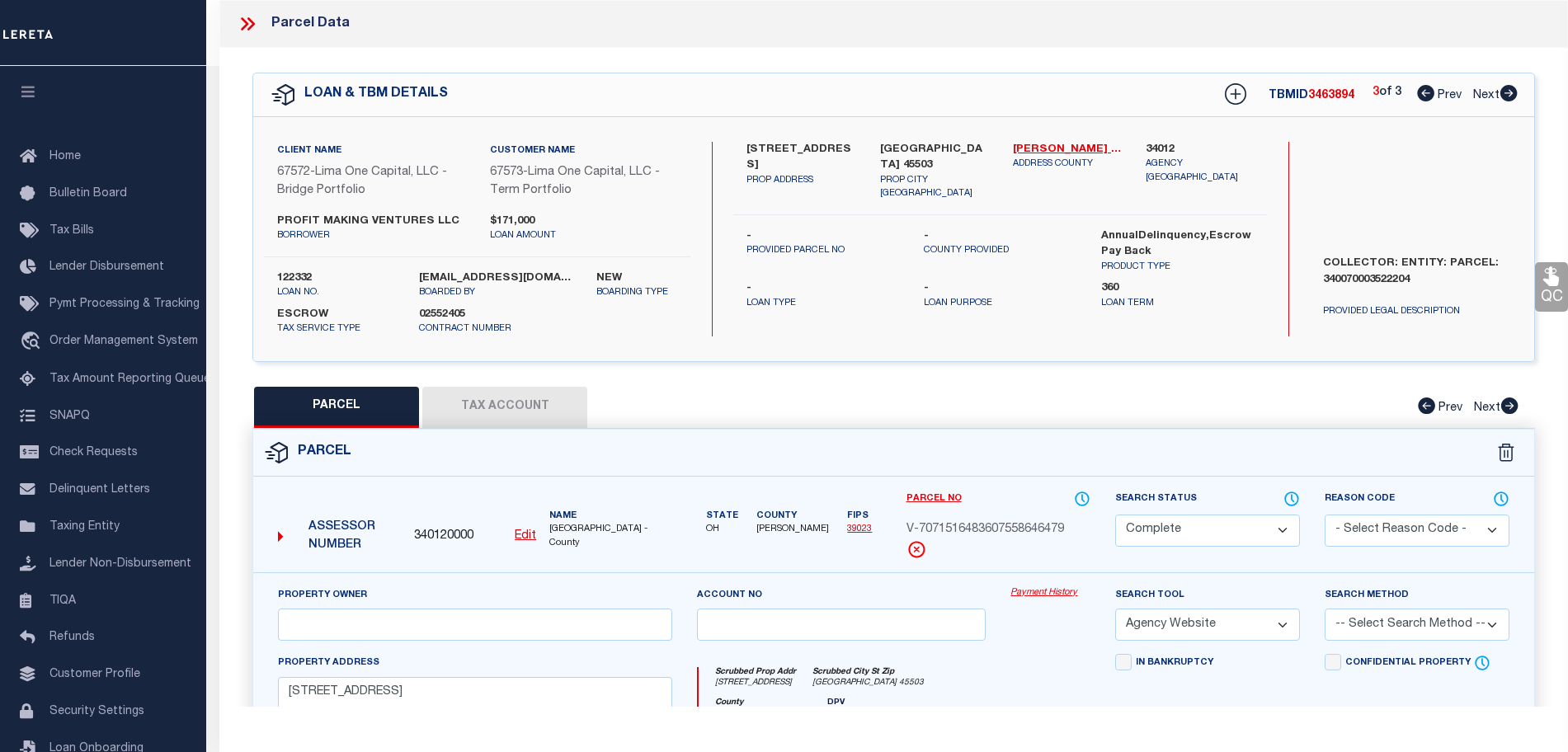
click at [248, 24] on icon at bounding box center [247, 24] width 22 height 22
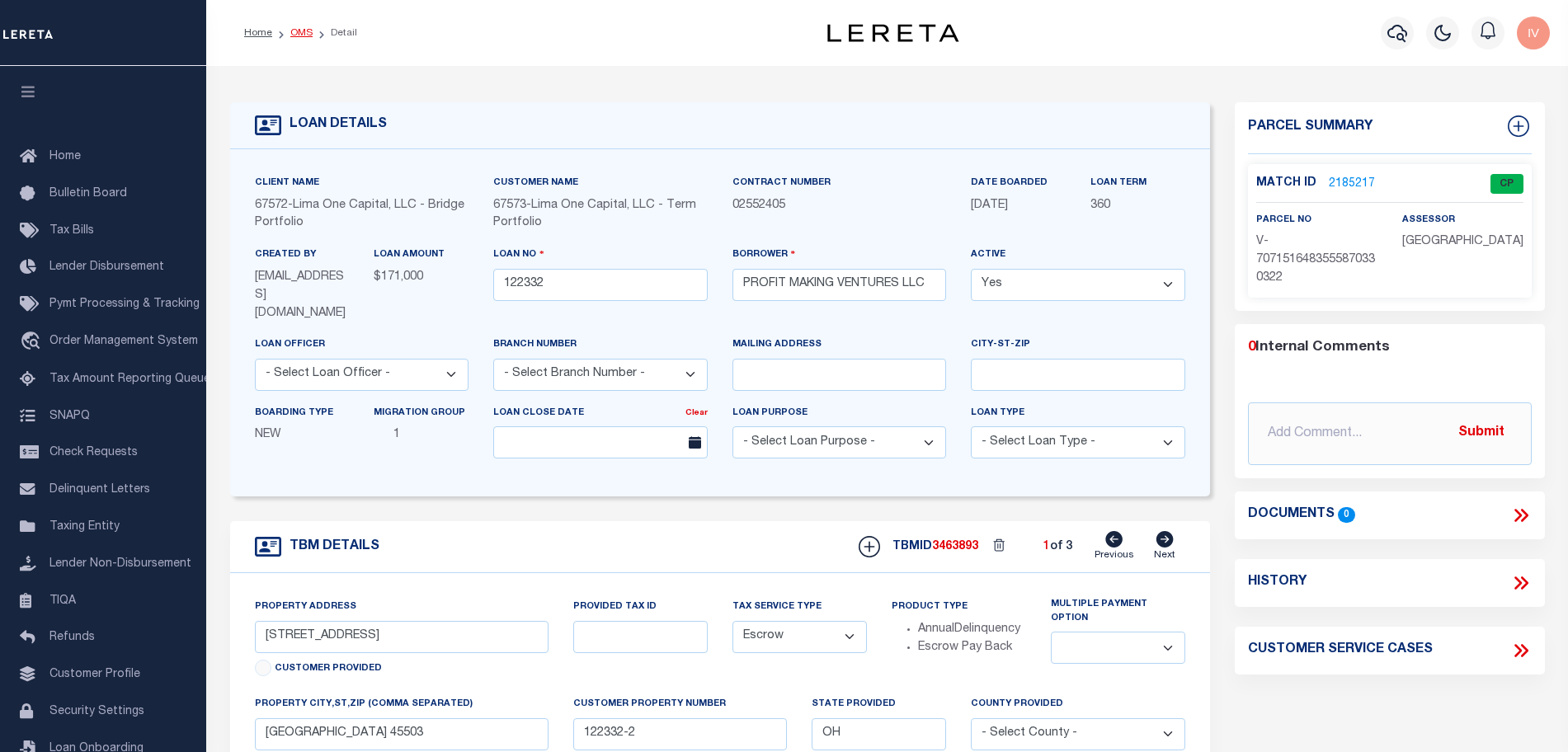
click at [298, 30] on link "OMS" at bounding box center [302, 33] width 23 height 10
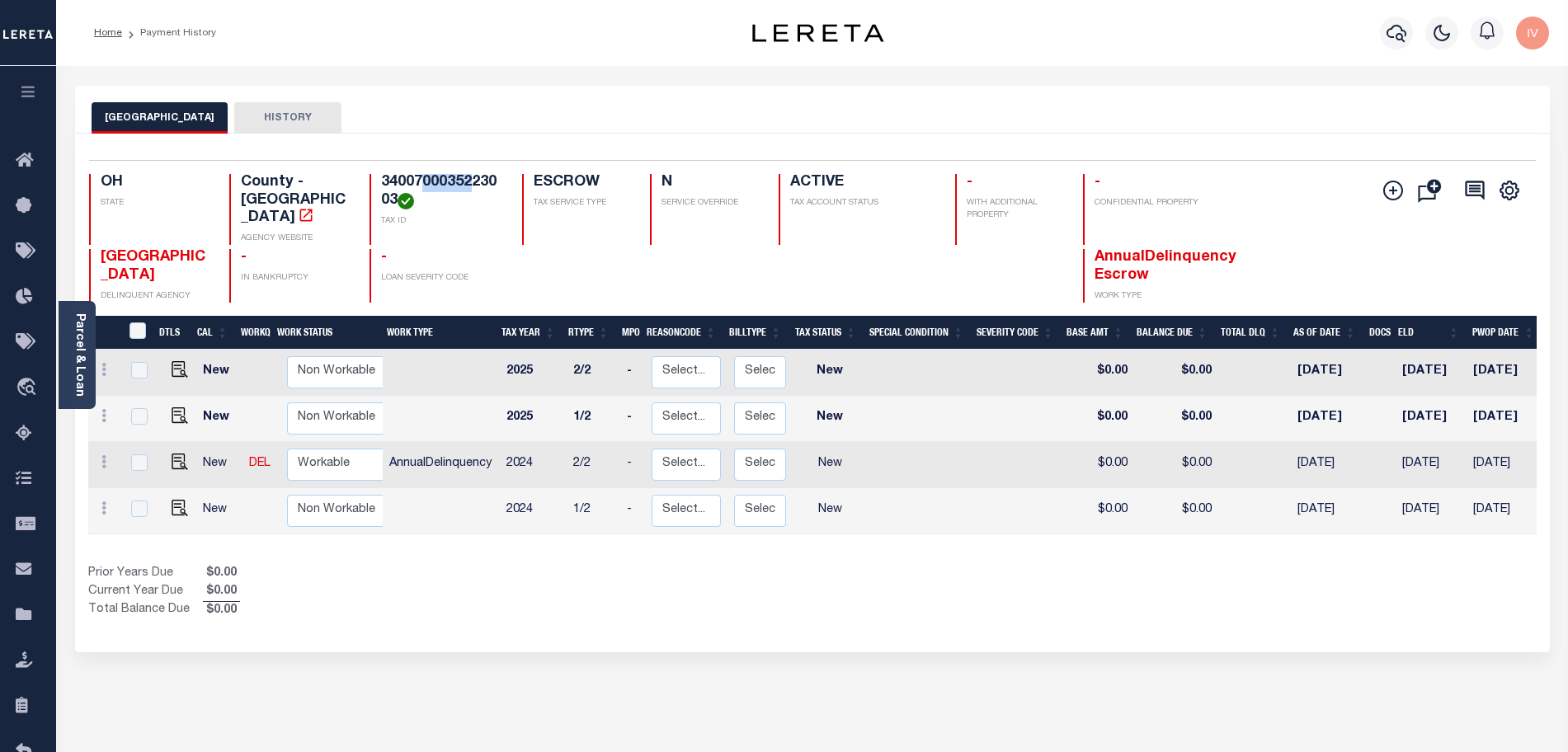
drag, startPoint x: 429, startPoint y: 180, endPoint x: 472, endPoint y: 183, distance: 43.1
click at [472, 183] on h4 "3400700035223003" at bounding box center [441, 192] width 121 height 36
click at [1354, 679] on div "CLARK COUNTY HISTORY Selected 4 Results" at bounding box center [813, 551] width 1499 height 931
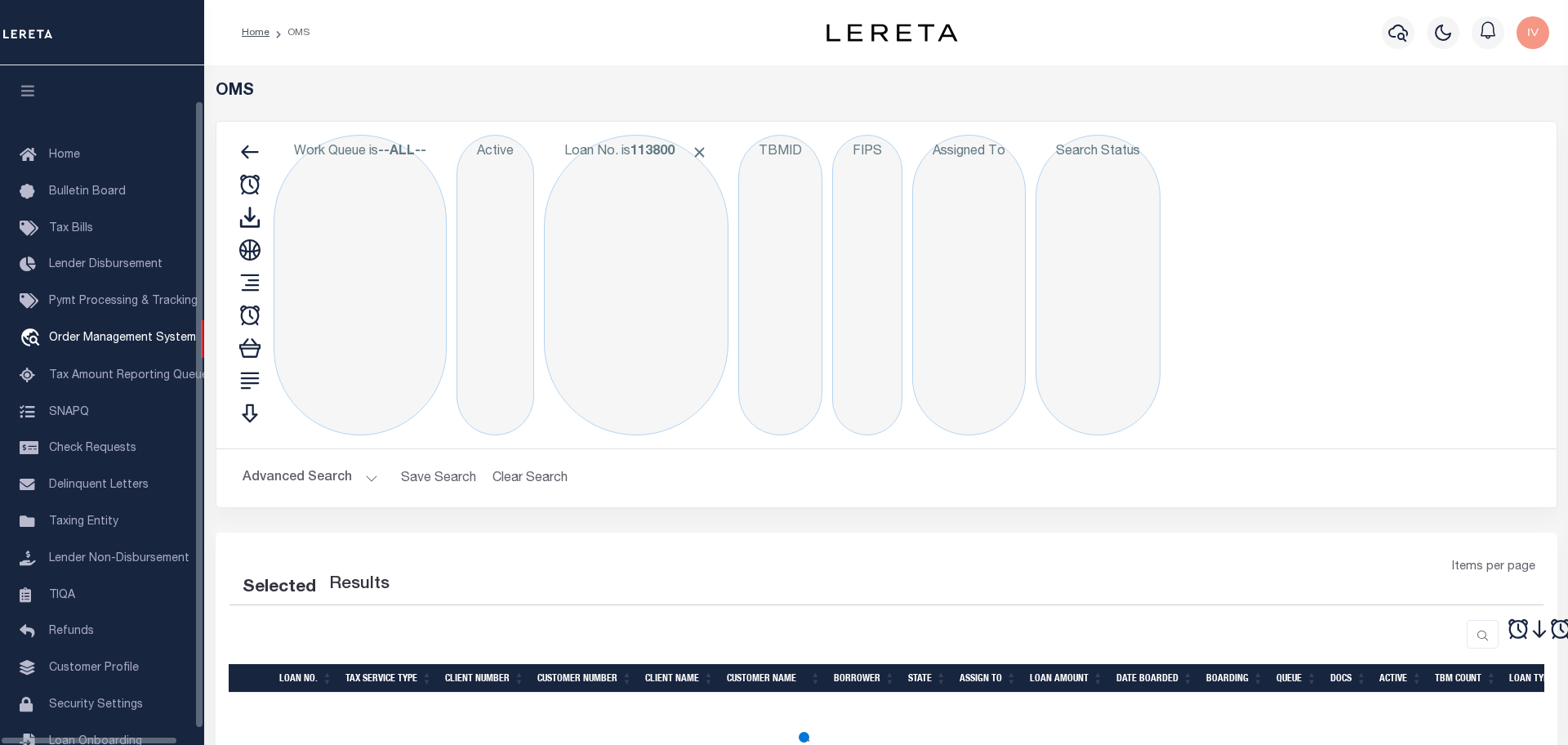
select select "200"
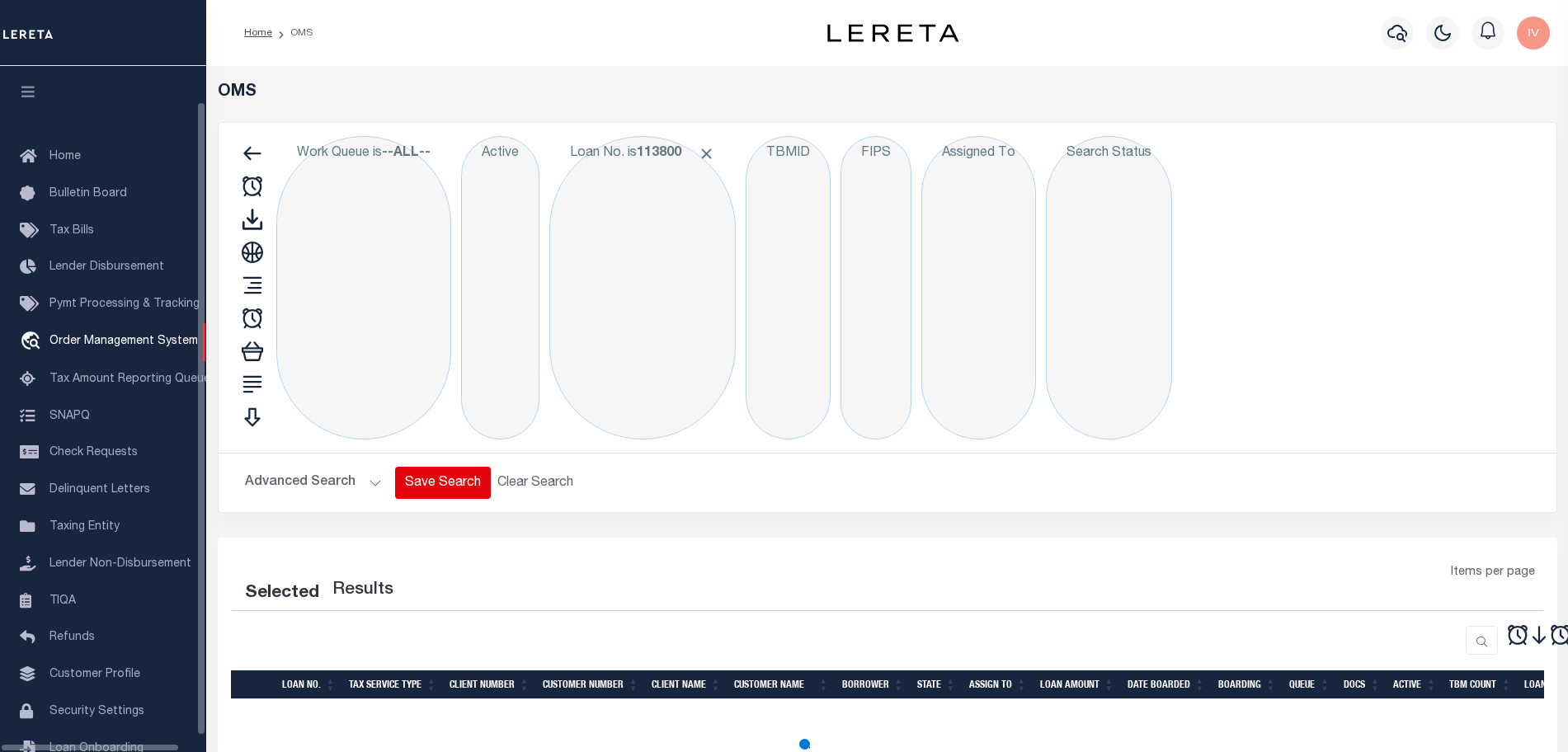
scroll to position [47, 0]
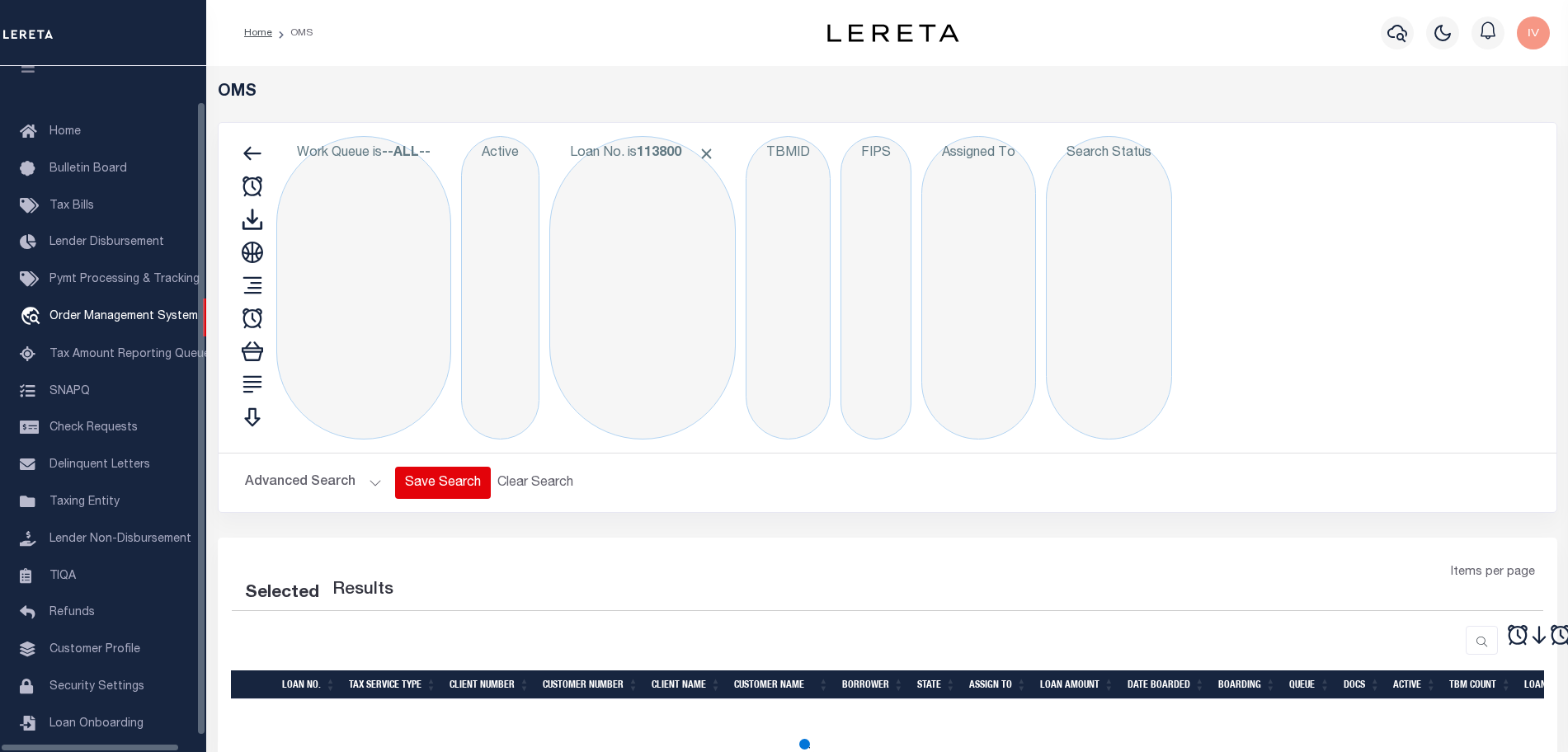
select select "200"
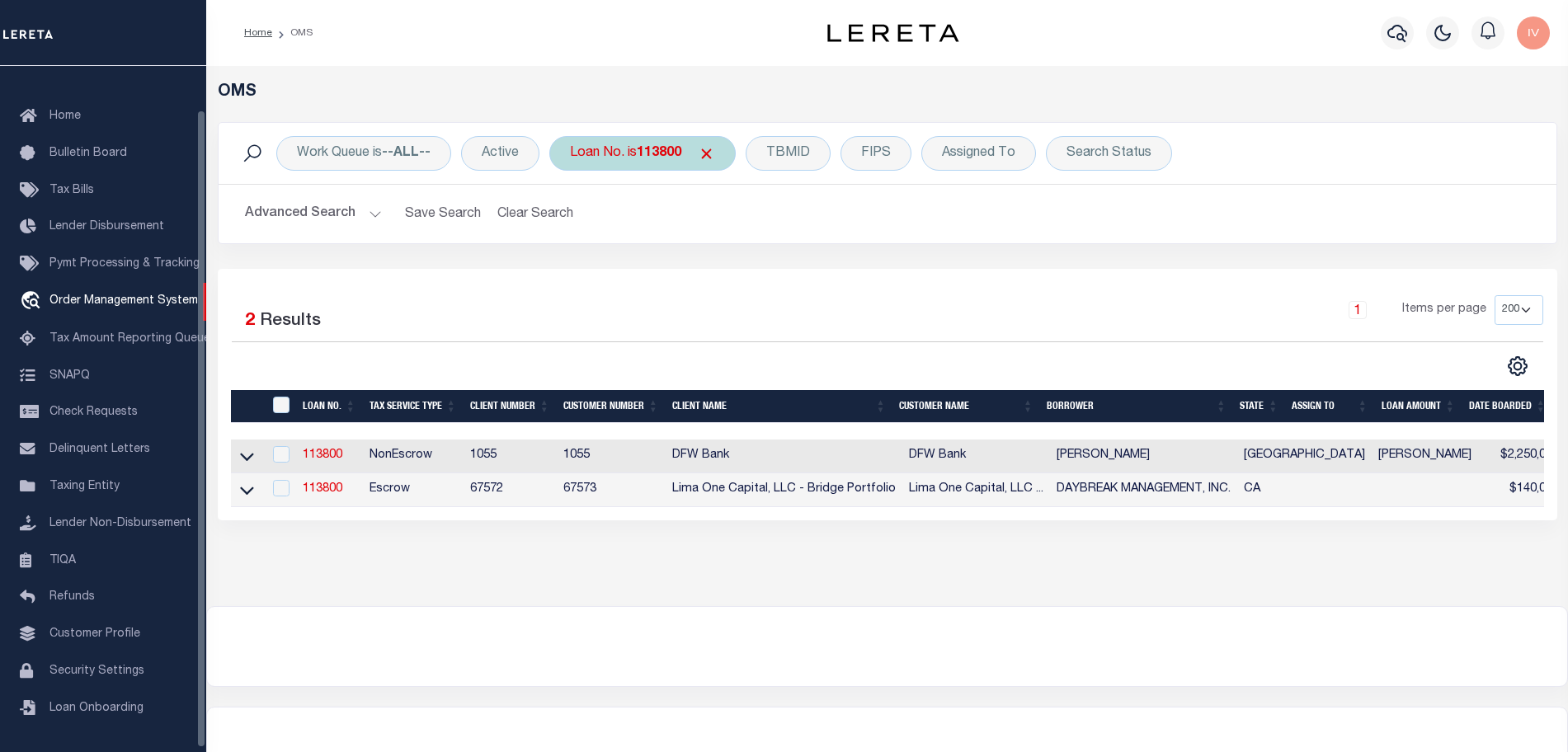
click at [638, 162] on div "Loan No. is 113800" at bounding box center [642, 153] width 186 height 35
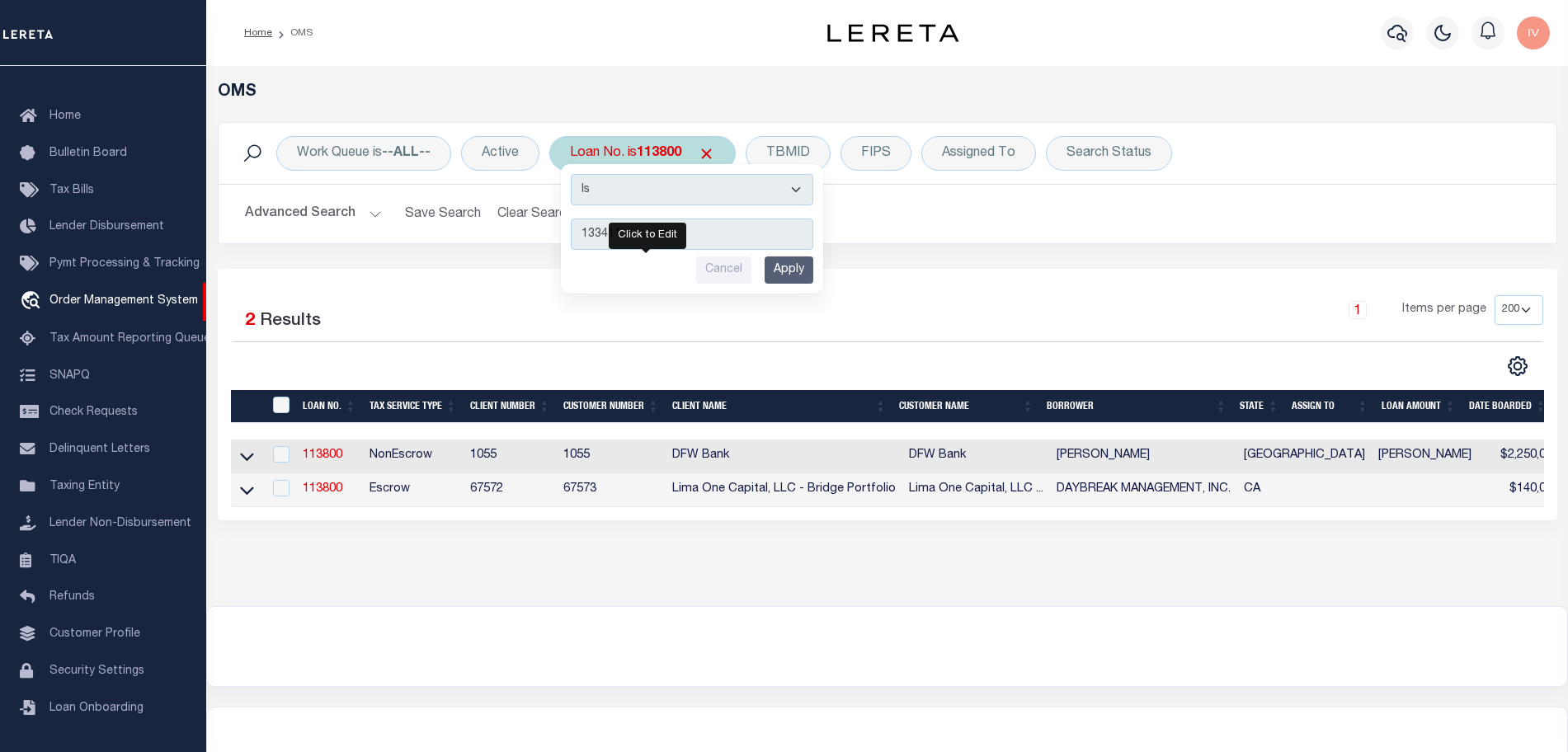
type input "133411"
click at [806, 275] on input "Apply" at bounding box center [789, 270] width 49 height 27
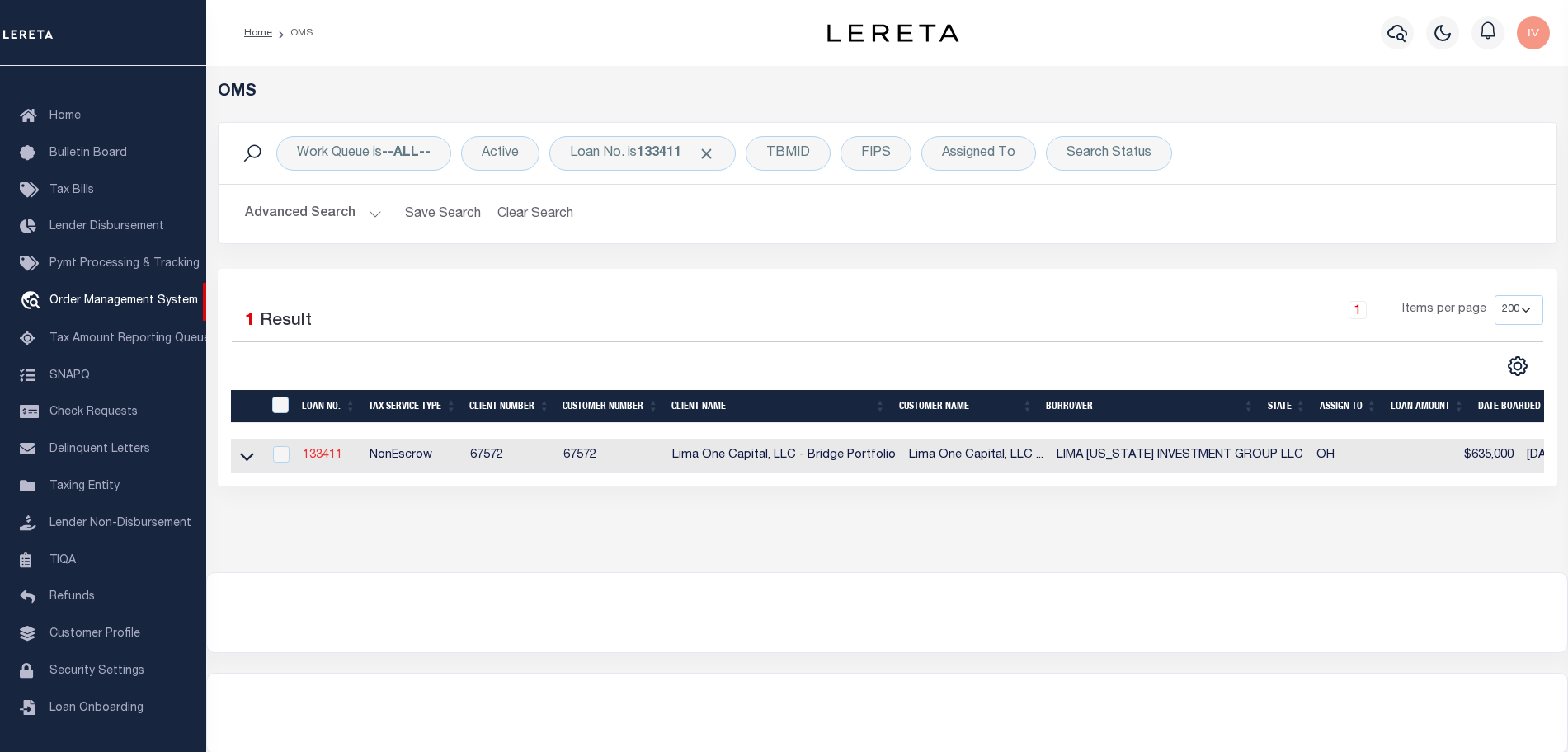
click at [328, 453] on link "133411" at bounding box center [323, 455] width 40 height 11
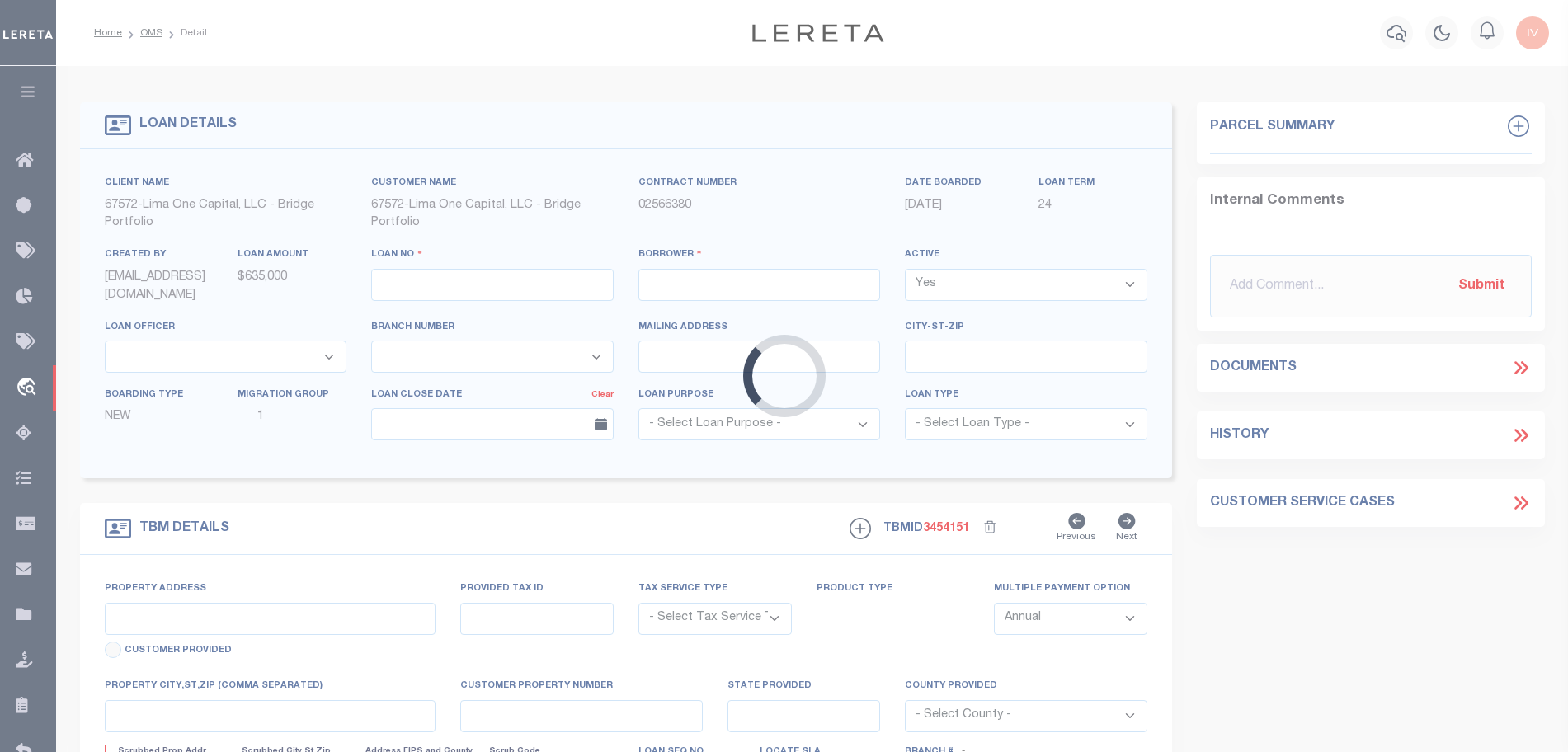
type input "133411"
type input "LIMA [US_STATE] INVESTMENT GROUP LLC"
select select
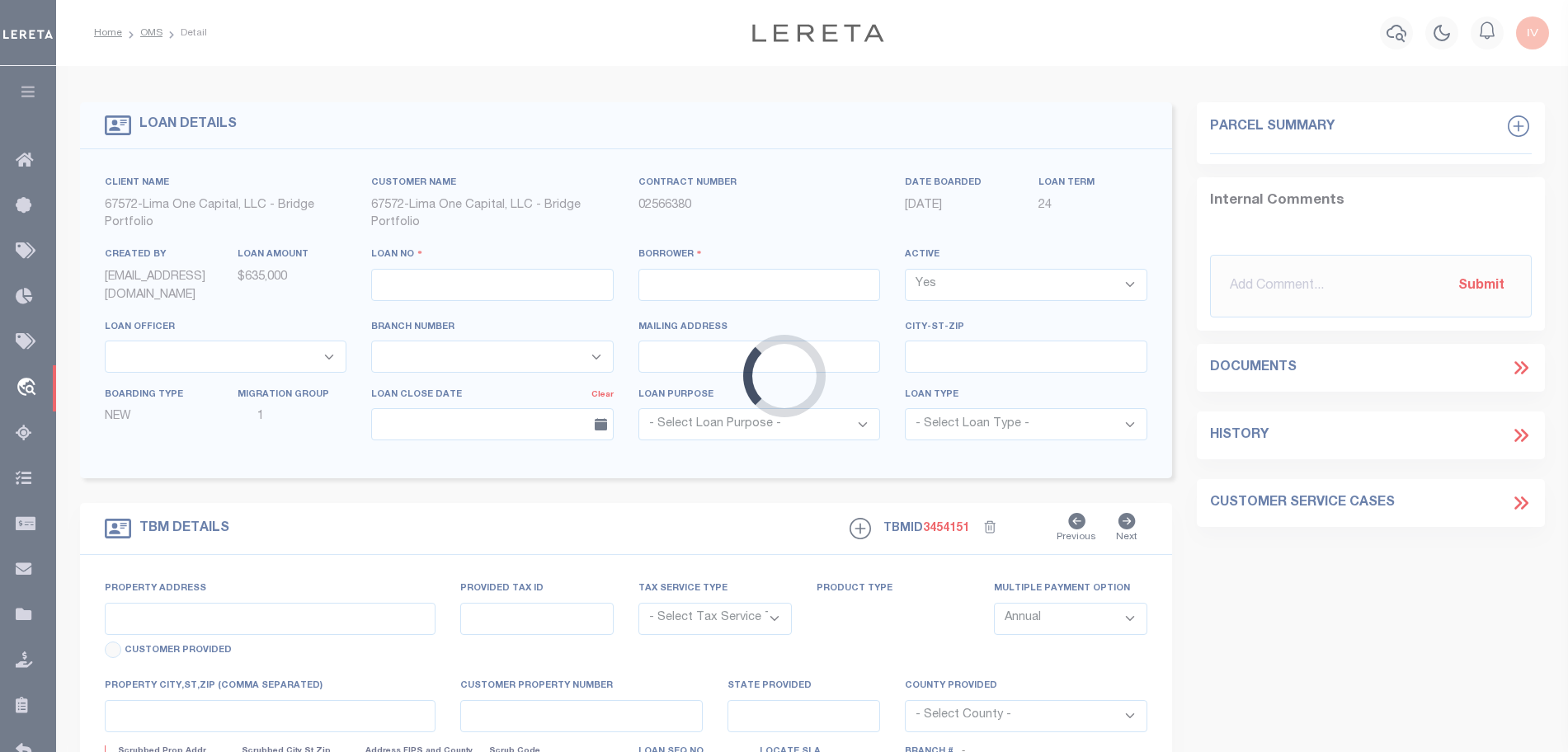
select select
type input "3904 BURTON AVENUE"
radio input "true"
select select "NonEscrow"
select select
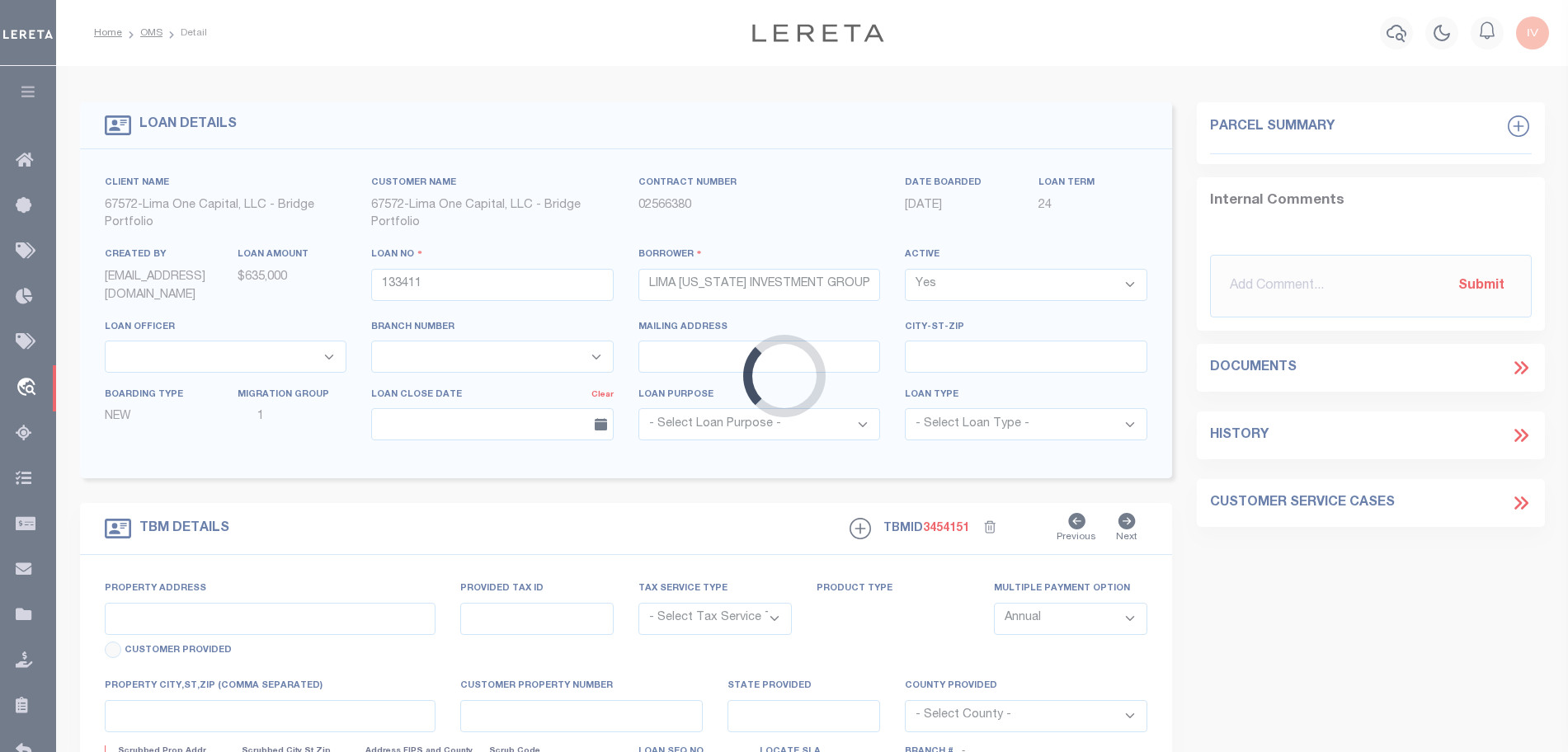
type input "TOLEDO OH 43612"
type input "133411-4"
type input "OH"
type textarea "SEE FILE34048 1APL"
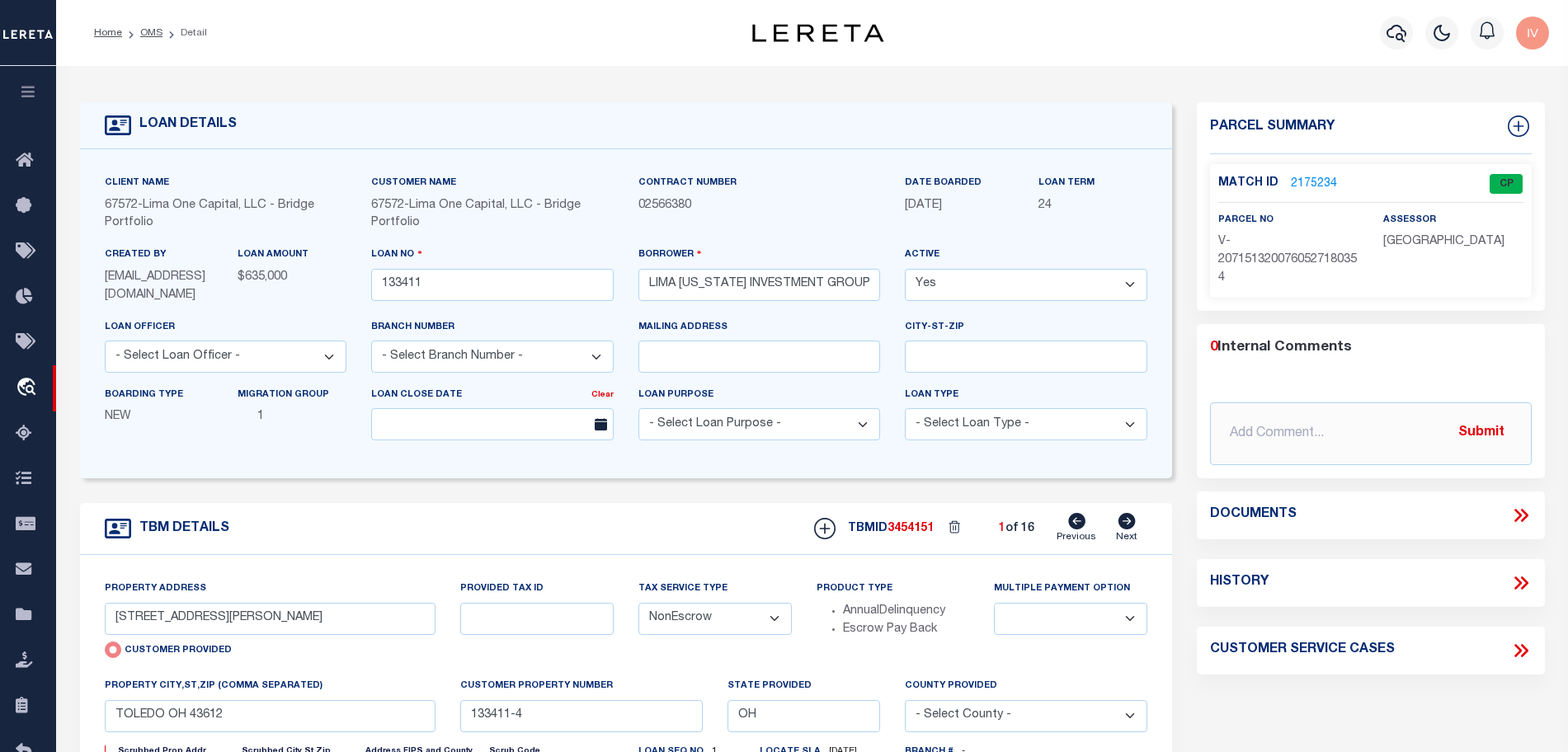
click at [1298, 181] on link "2175234" at bounding box center [1314, 184] width 46 height 17
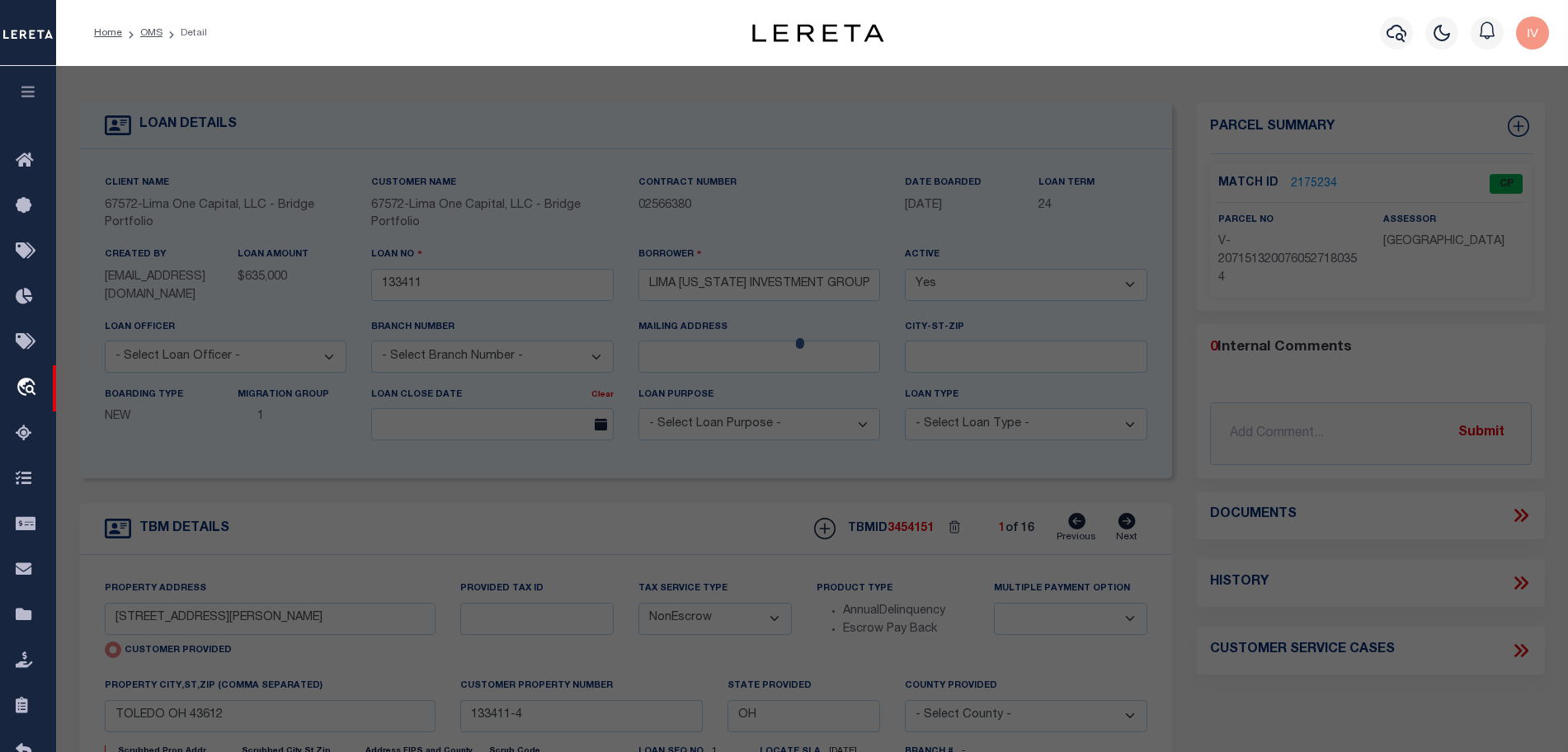
checkbox input "false"
select select "CP"
select select "AGW"
select select
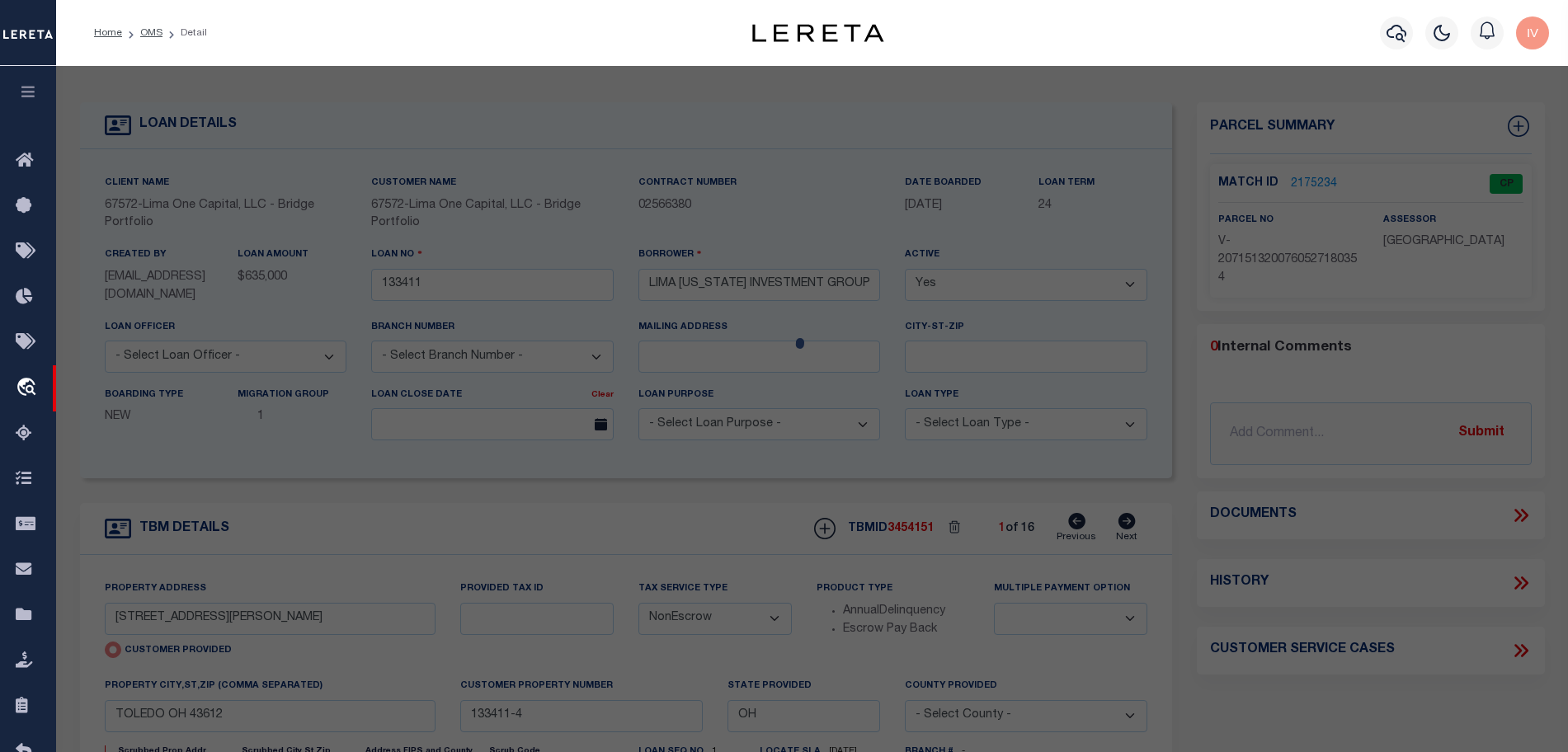
type input "3904 BURTON AVENUE"
type input "TOLEDO OH 43612"
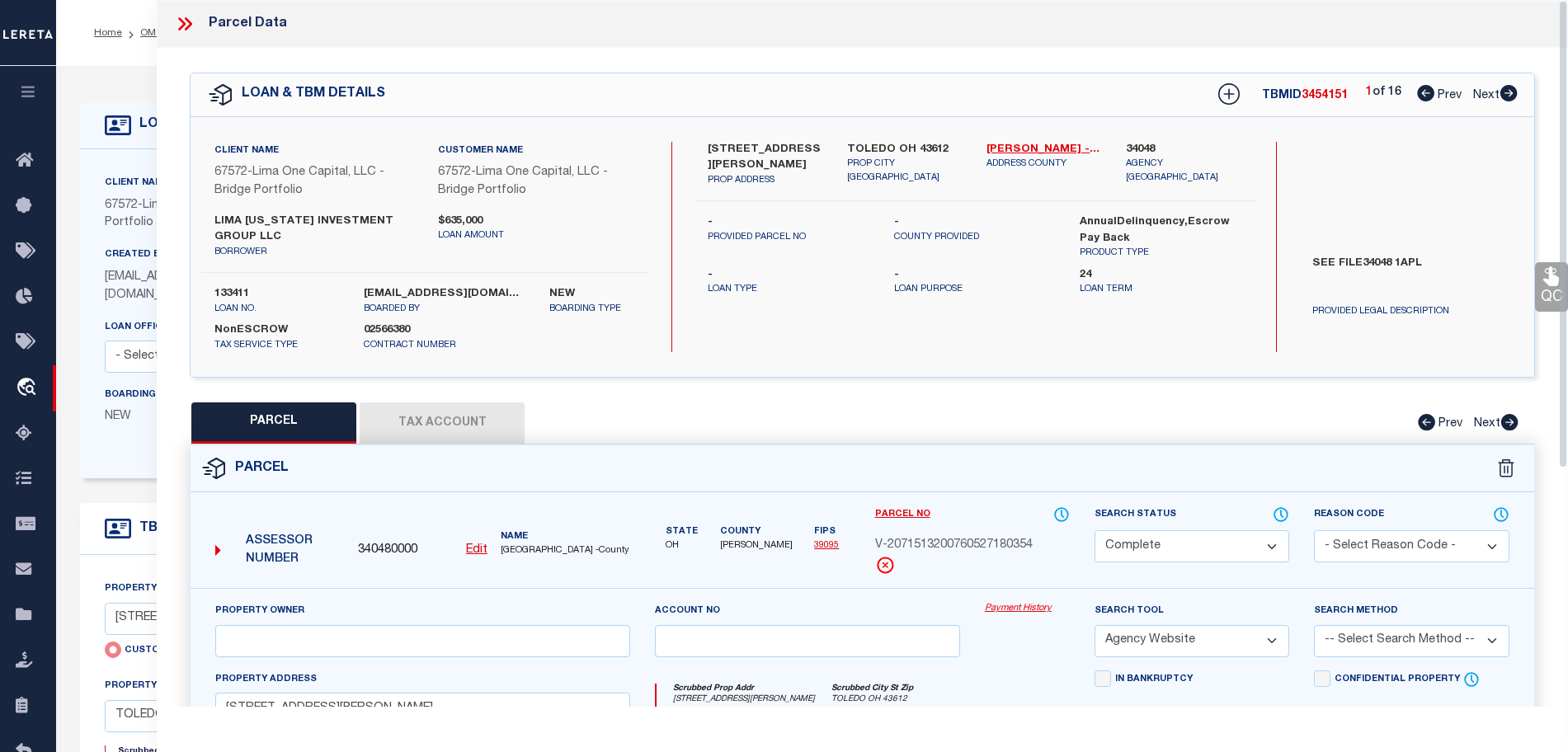
click at [1350, 156] on div "Search by Legal Customer" at bounding box center [1411, 196] width 224 height 108
click at [1203, 285] on p "Loan Term" at bounding box center [1161, 290] width 162 height 14
click at [814, 271] on label "-" at bounding box center [788, 275] width 162 height 17
click at [1518, 100] on div "LOAN & TBM DETAILS TBMID 3454151 1 of 16 Prev Next" at bounding box center [863, 95] width 1344 height 43
click at [1500, 89] on icon at bounding box center [1508, 93] width 18 height 17
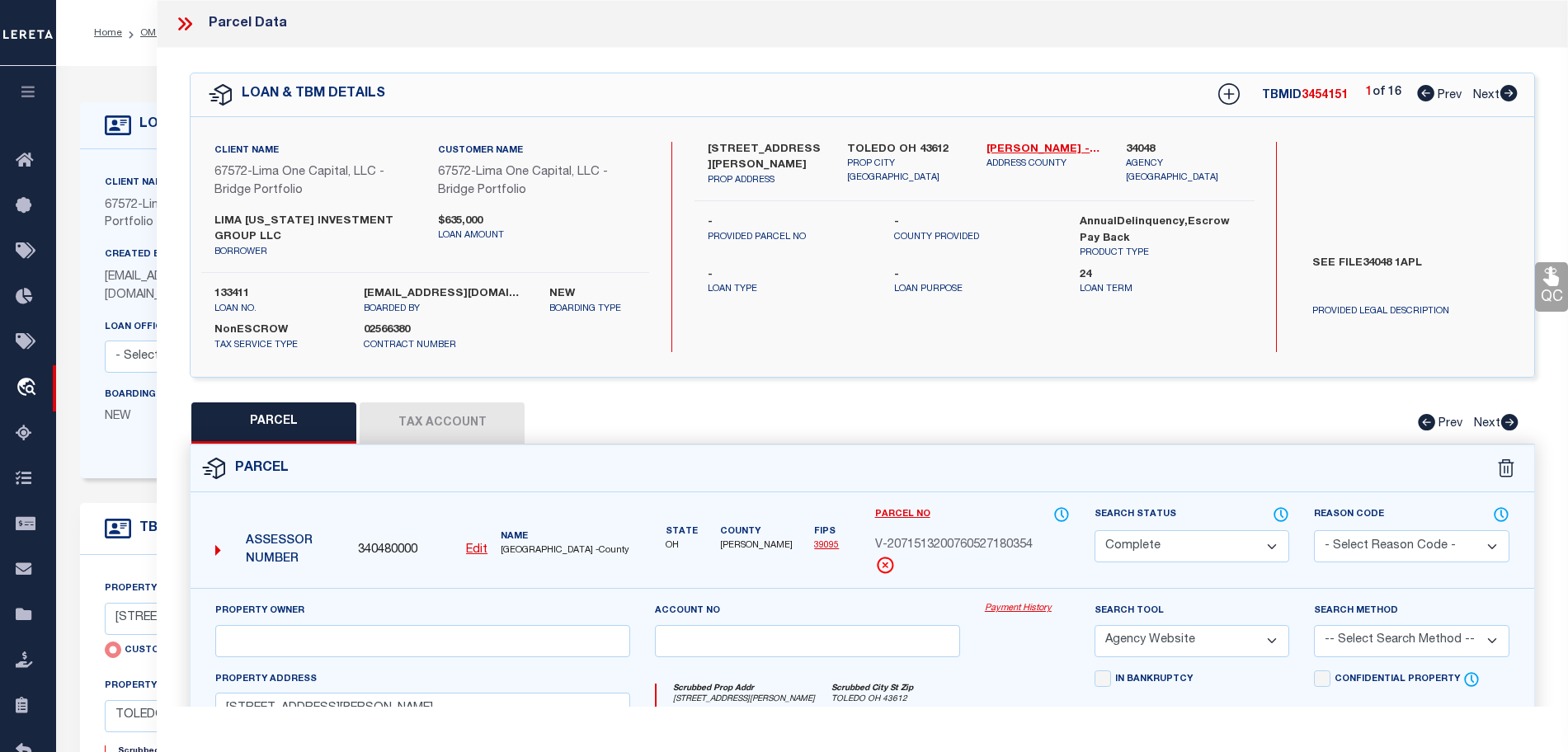
select select "AS"
select select
checkbox input "false"
select select "CP"
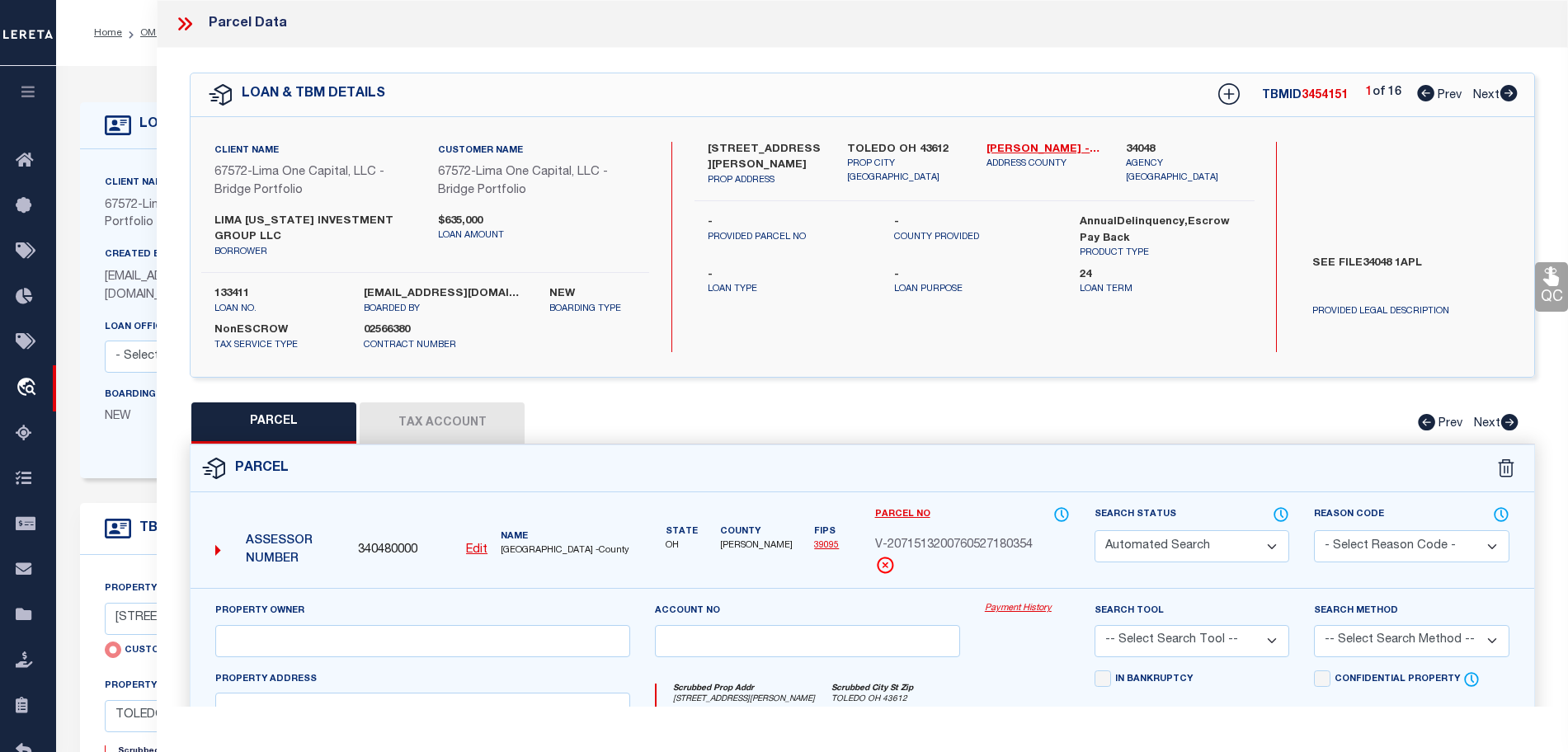
select select "AGW"
select select
type input "801 E VINE STREET"
type input "LIMA OH 45804"
click at [1500, 89] on icon at bounding box center [1508, 93] width 18 height 17
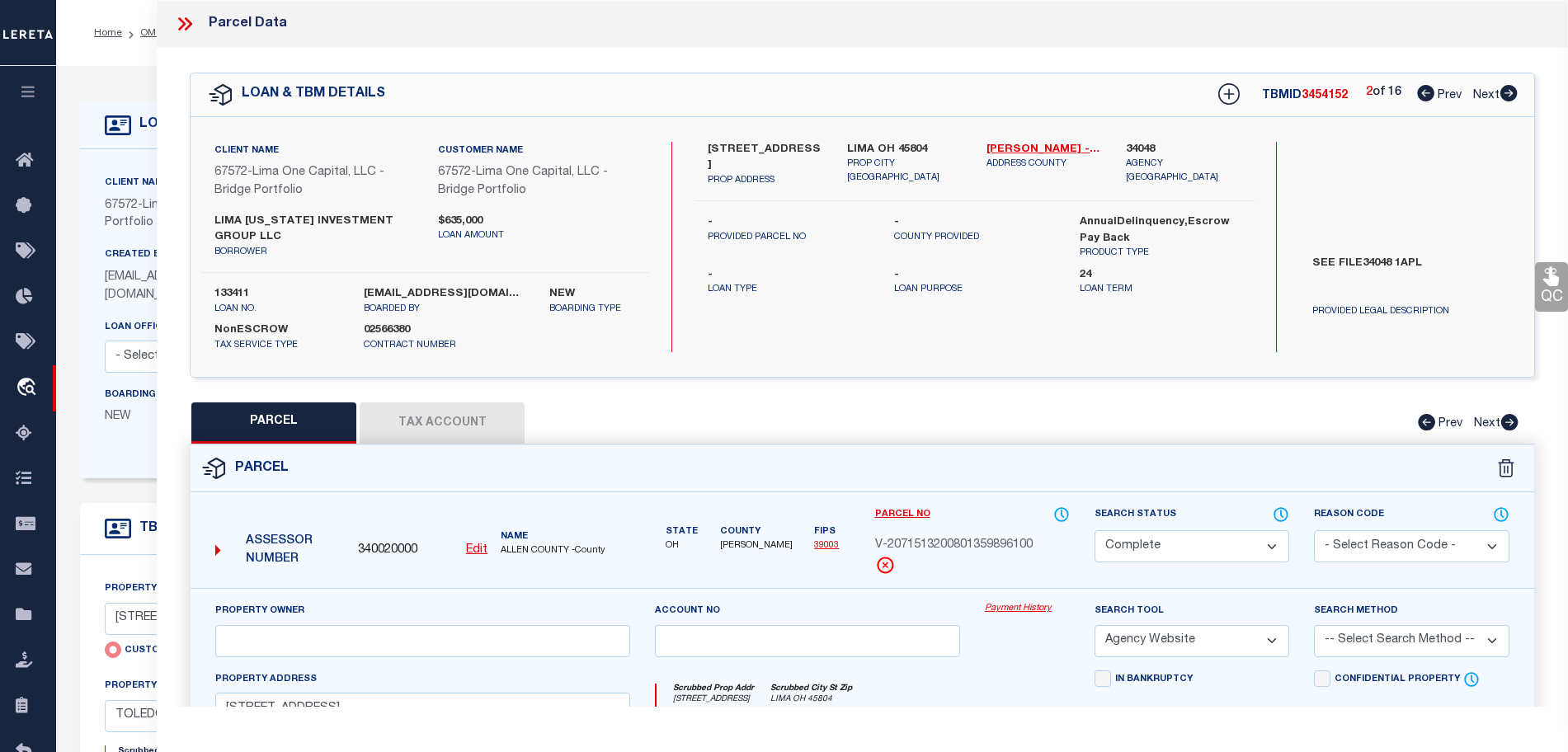
select select "AS"
select select
checkbox input "false"
select select "CP"
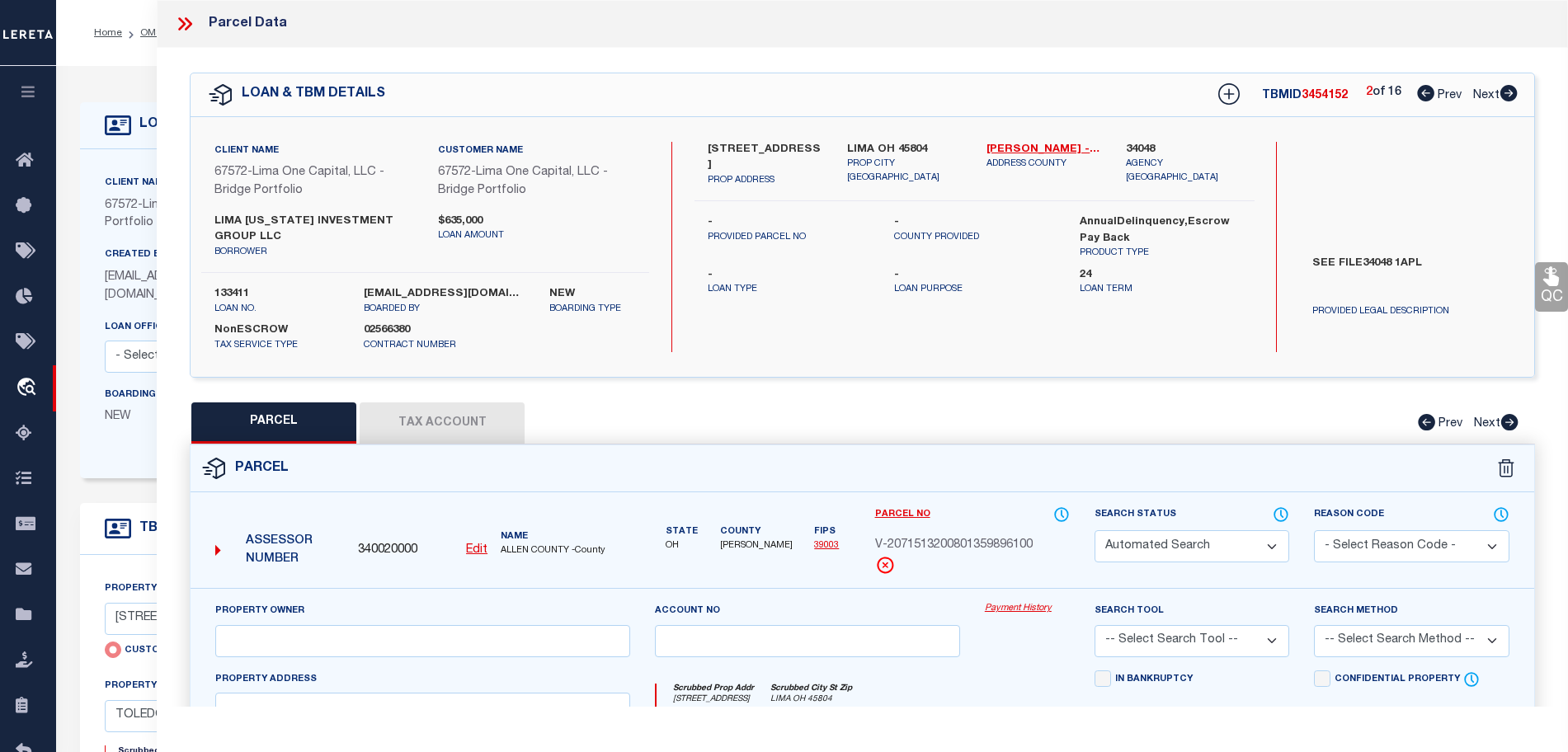
select select "AGW"
select select
type input "452 HALLER STREET"
type input "LIMA OH 45801"
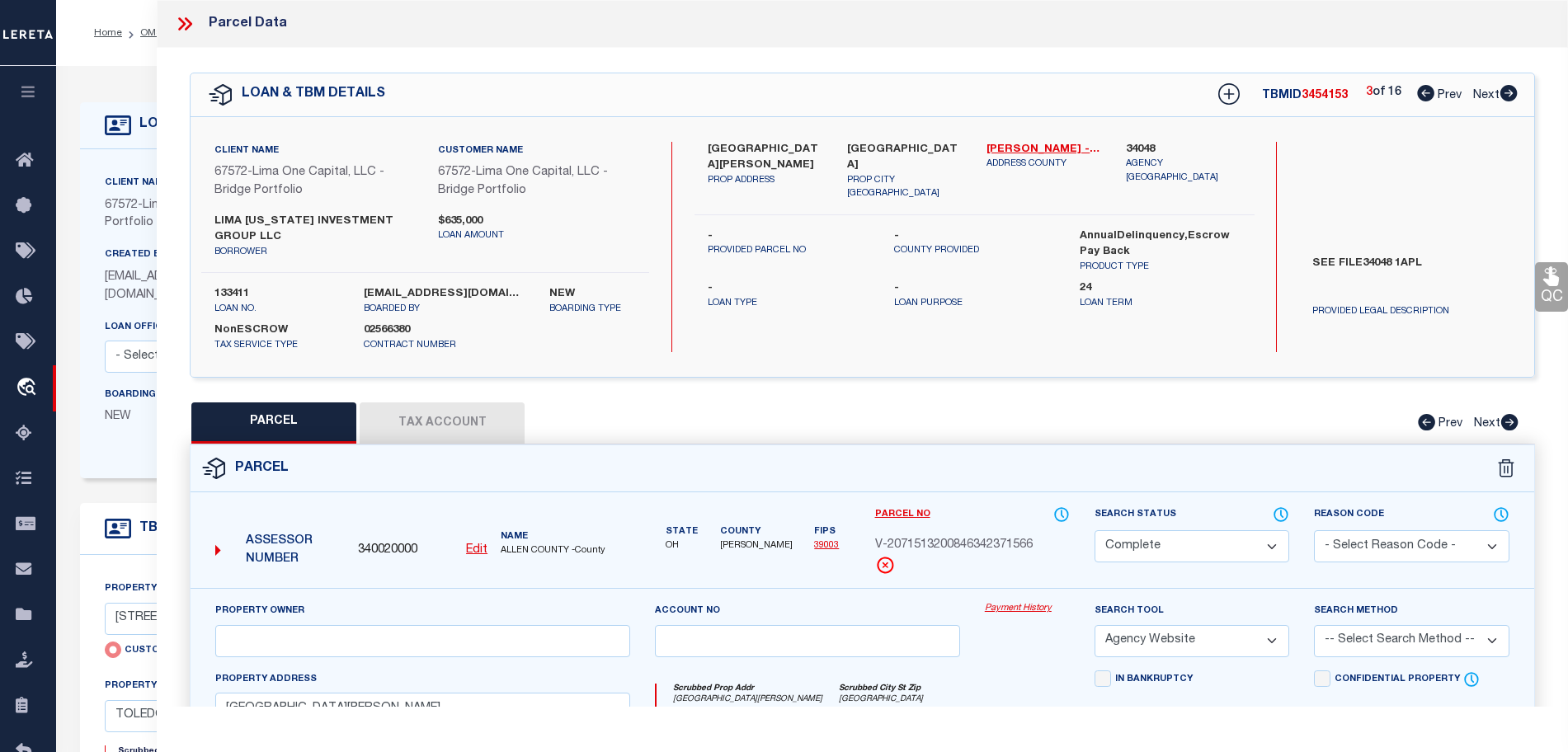
click at [1500, 89] on icon at bounding box center [1508, 93] width 18 height 17
select select "AS"
select select
checkbox input "false"
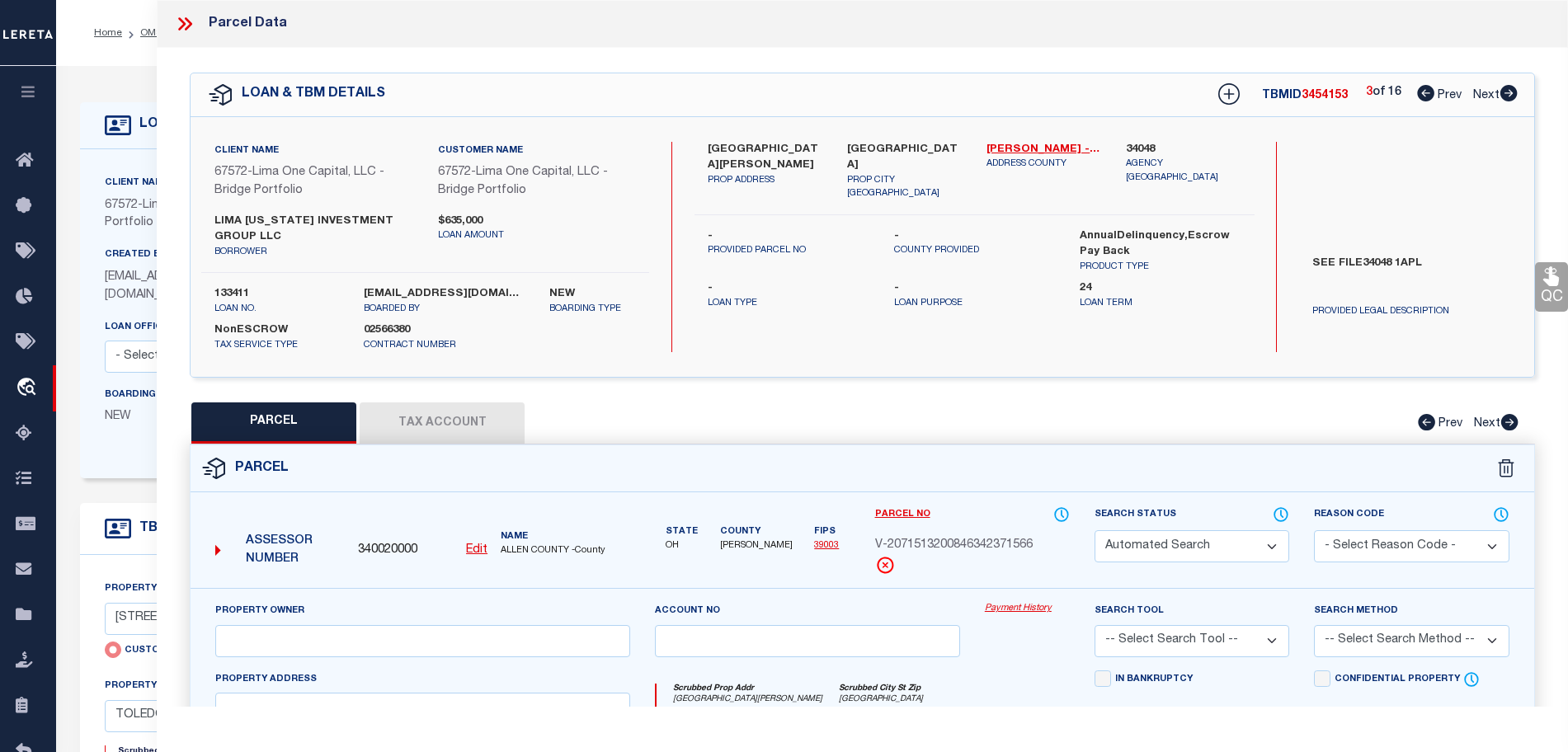
click at [1500, 89] on icon at bounding box center [1508, 93] width 18 height 17
select select "CP"
select select "AGW"
select select
type input "124 S WOODLAWN AVE"
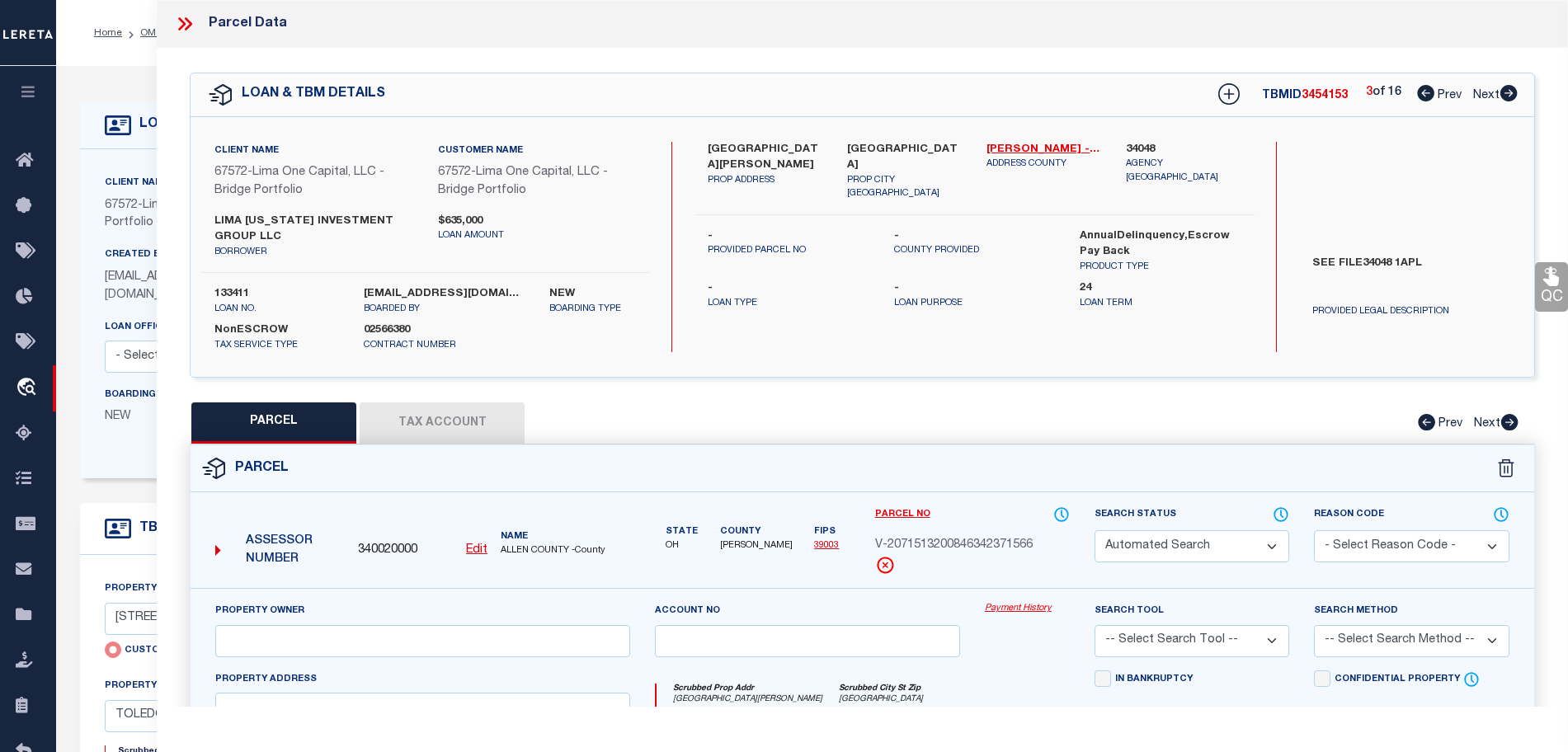
type input "LIMA OH 45805"
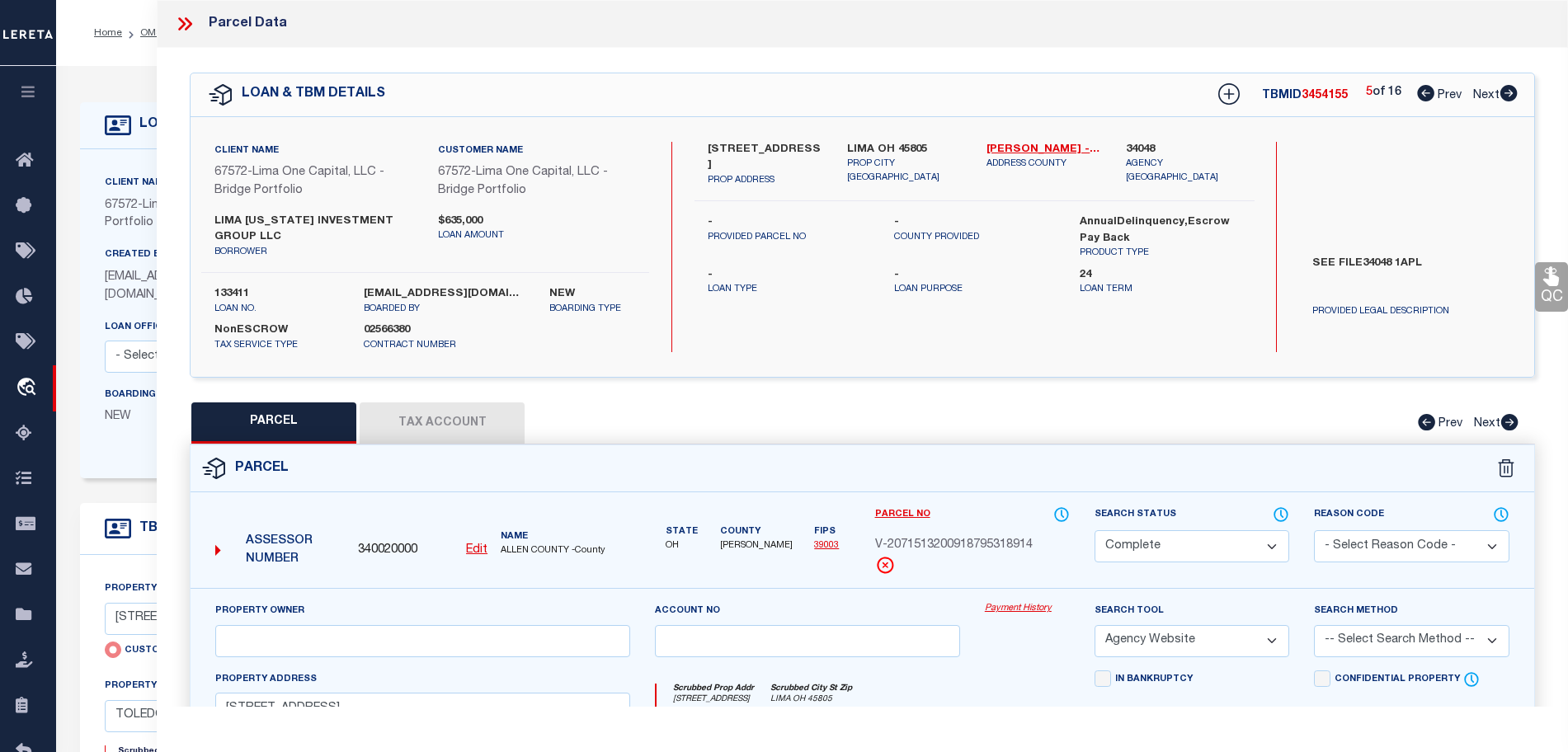
select select "AS"
select select
checkbox input "false"
click at [1500, 89] on icon at bounding box center [1508, 93] width 18 height 17
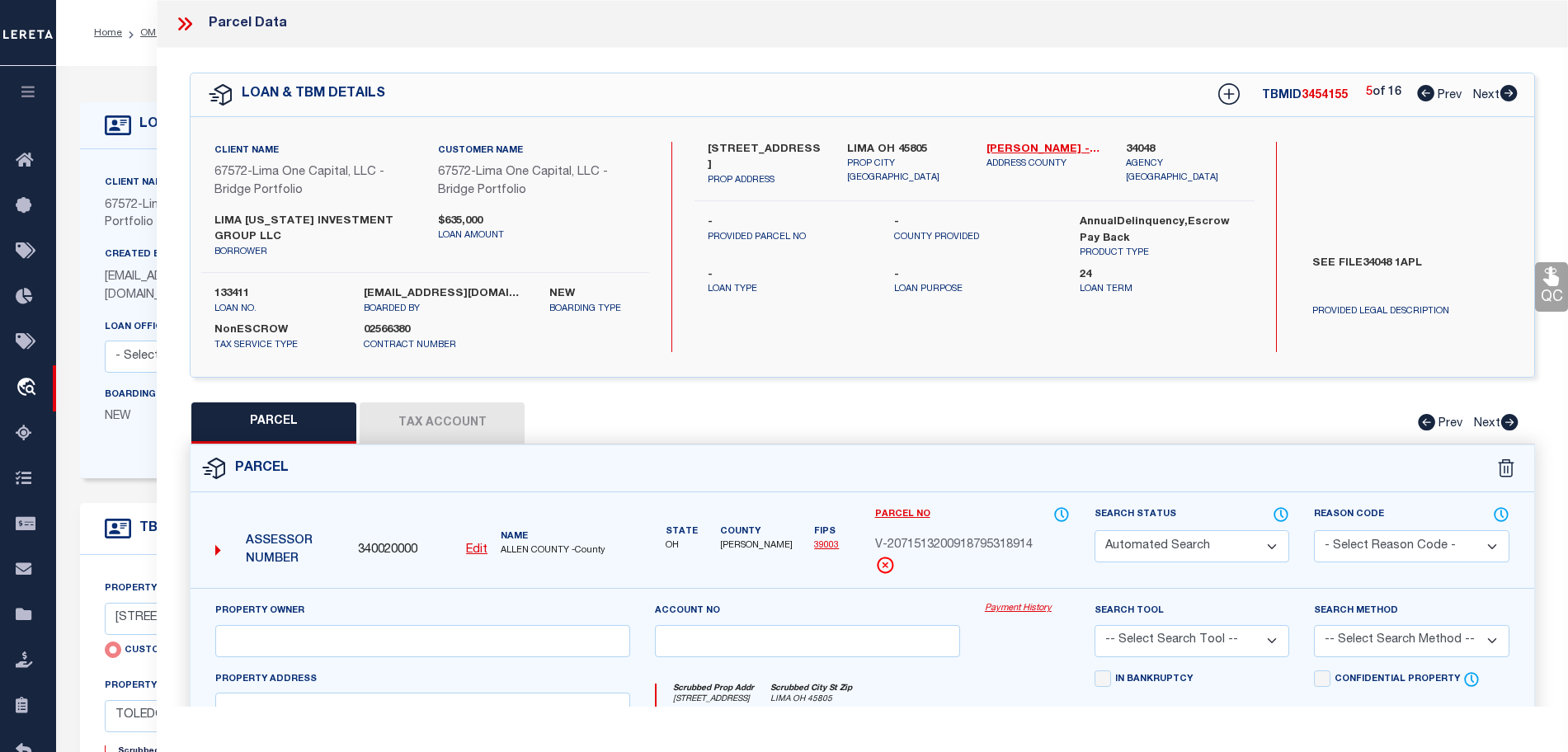
select select "CP"
select select "AGW"
select select
type input "1001 N CENTRAL AVENUE"
type input "LIMA OH 45801"
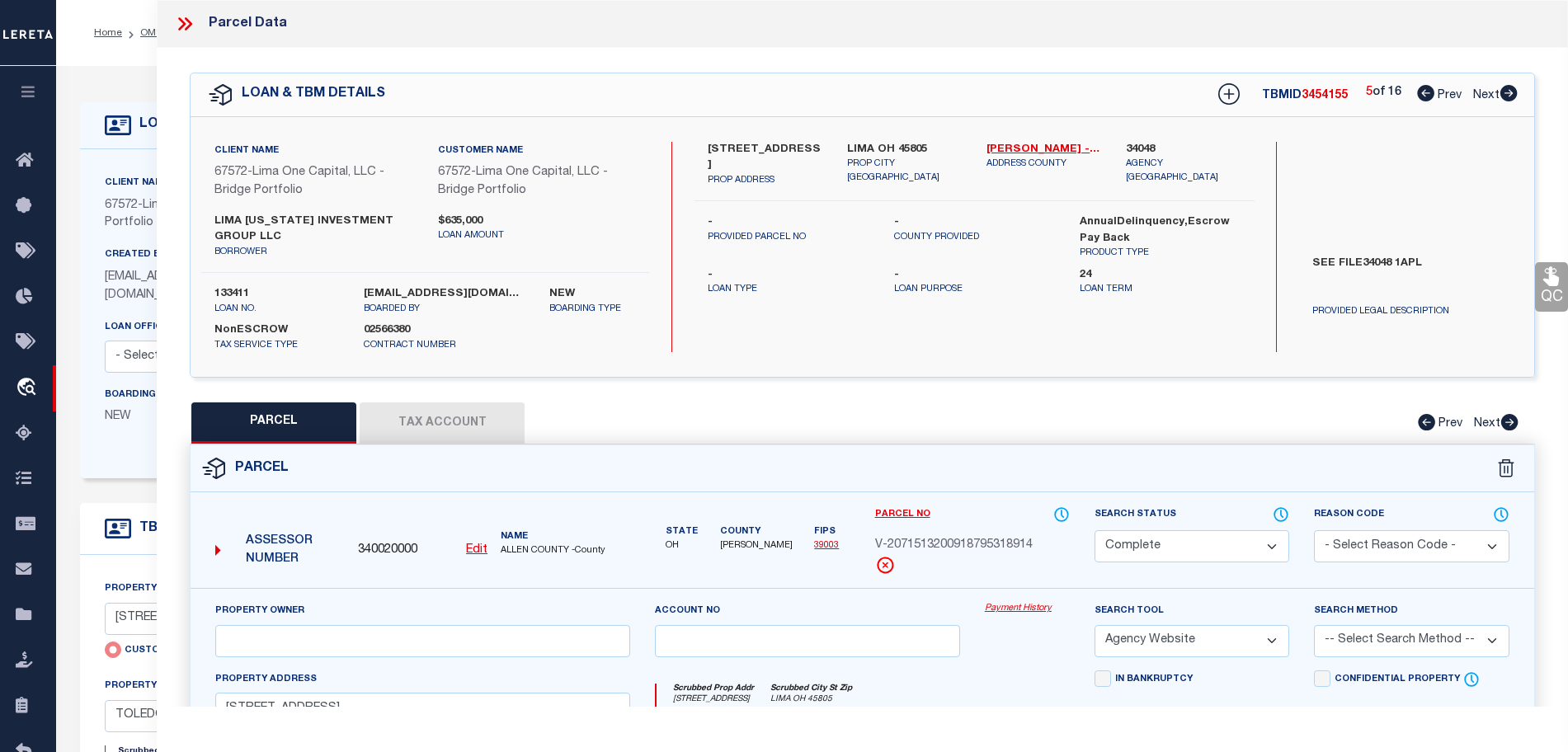
select select "AS"
select select
checkbox input "false"
click at [1500, 89] on icon at bounding box center [1508, 93] width 18 height 17
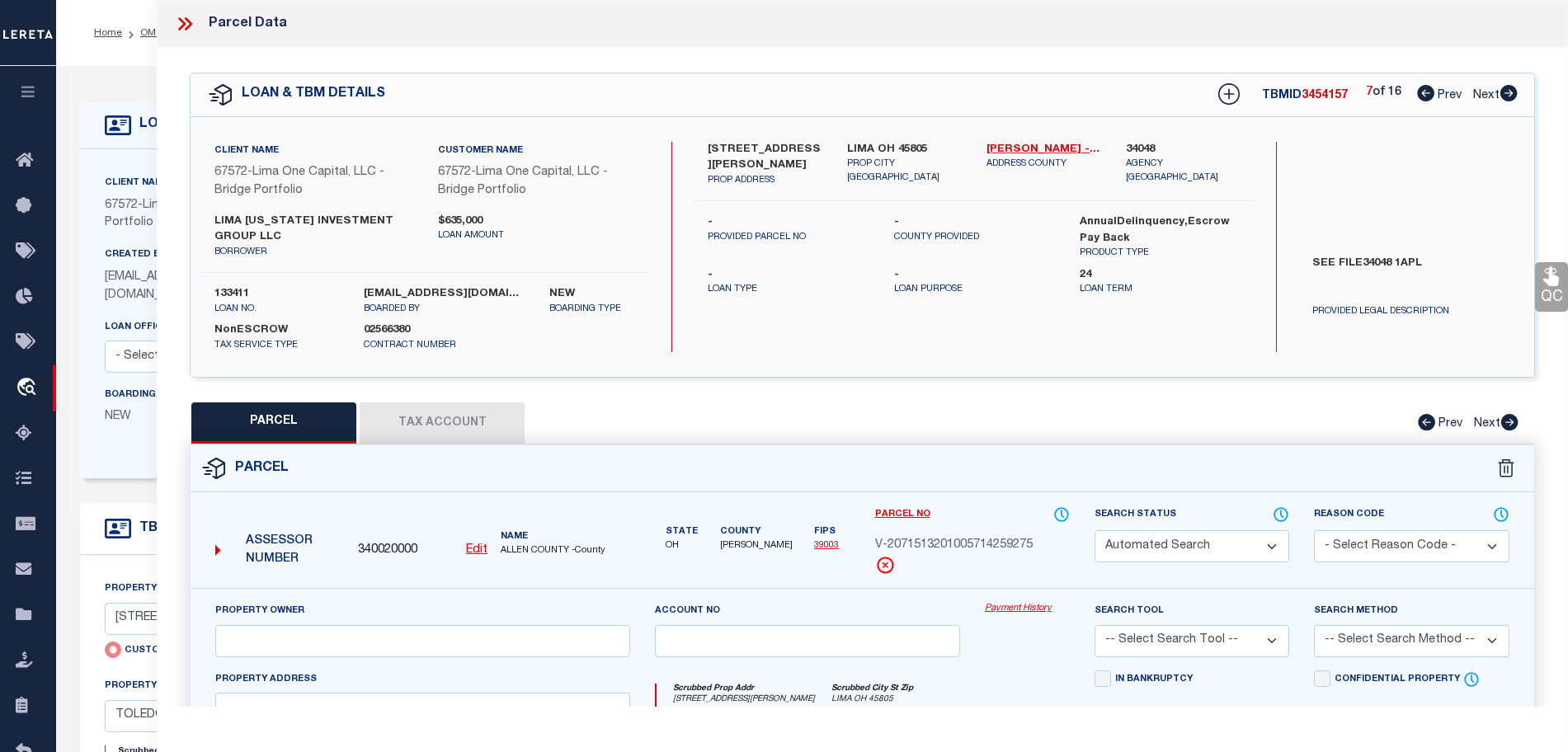
select select "CP"
select select "AGW"
select select
type input "1134 W WAYNE STREET"
type input "LIMA OH 45805"
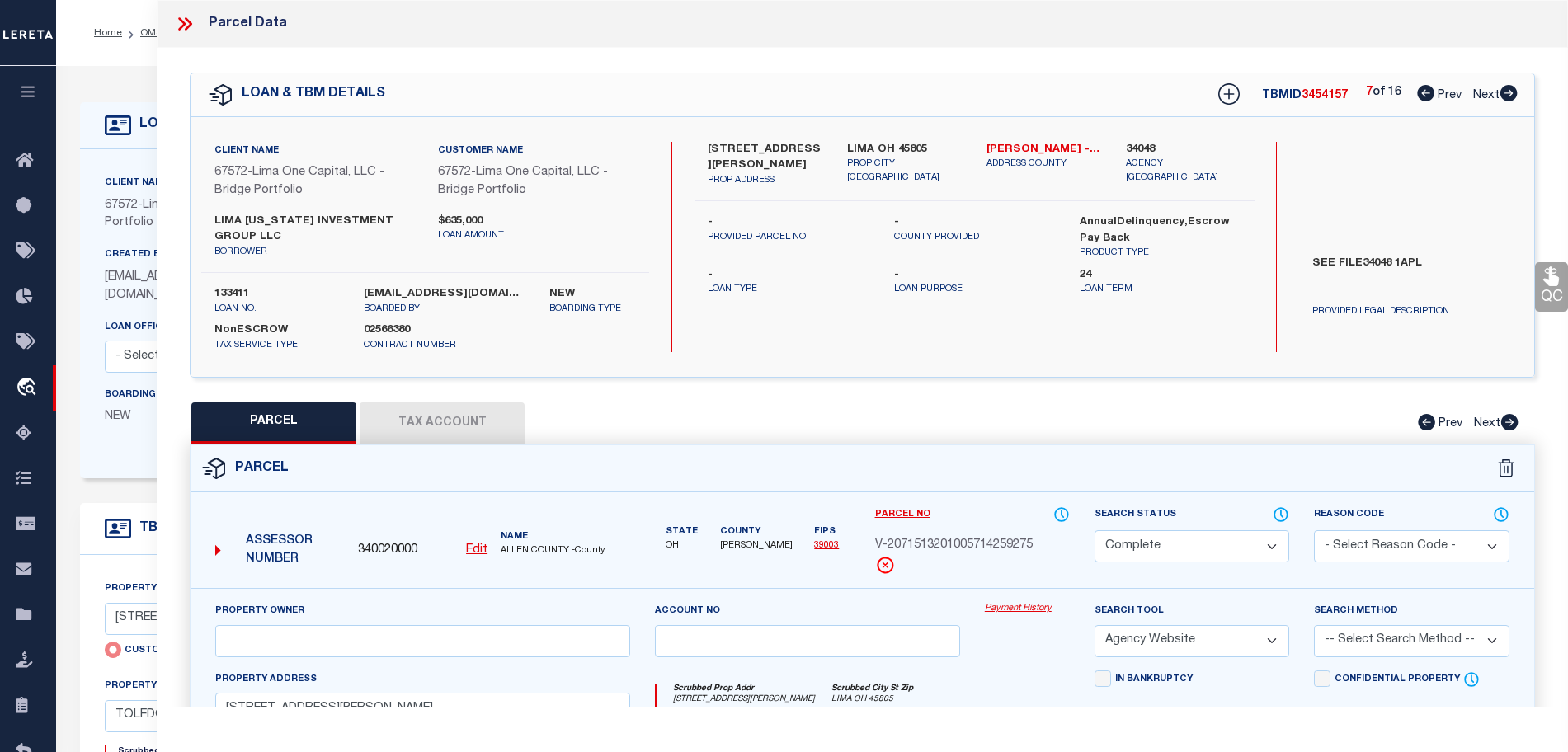
select select "AS"
select select
checkbox input "false"
click at [1500, 89] on icon at bounding box center [1508, 93] width 18 height 17
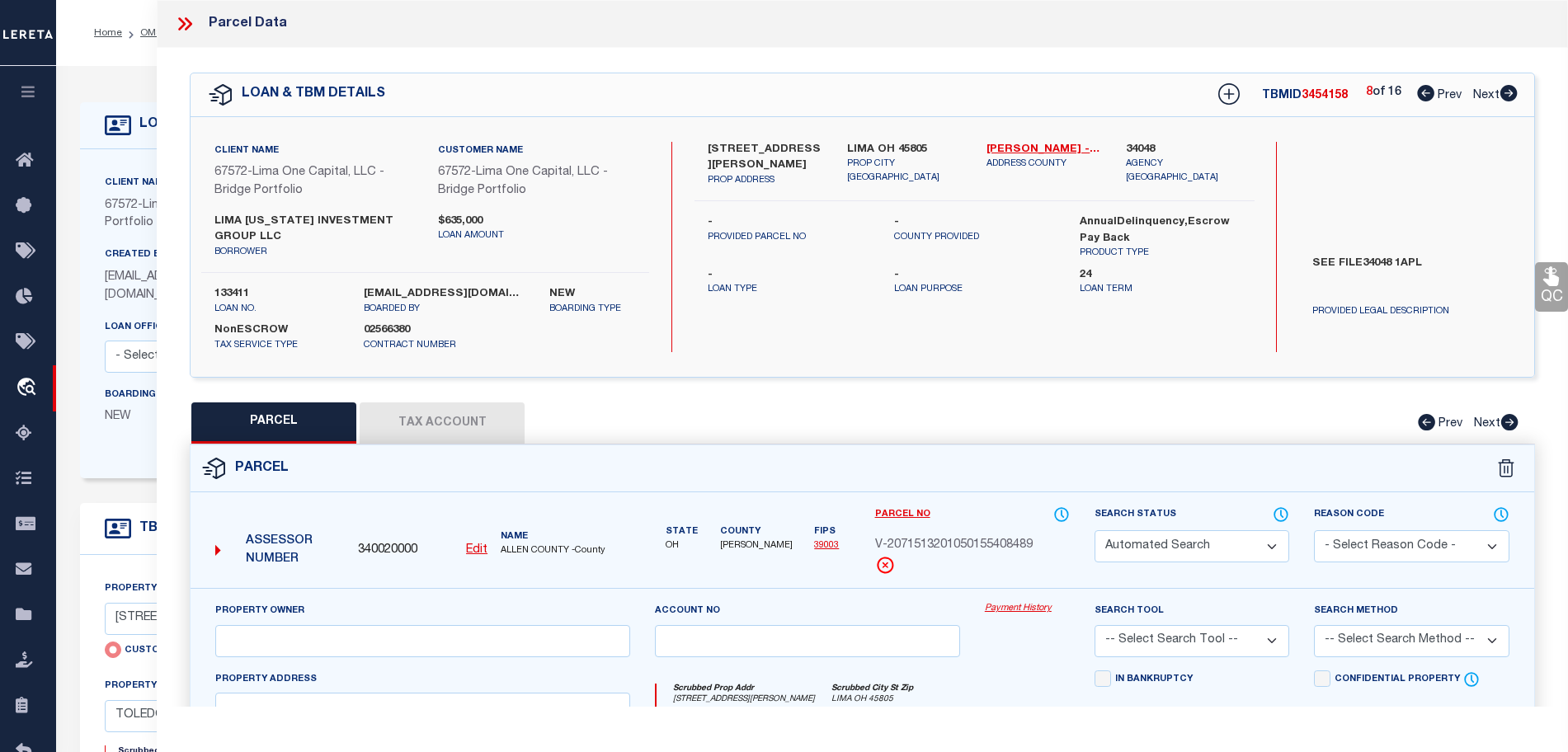
select select "CP"
select select "AGW"
select select
type input "503 N CHARLES STREET"
type input "LIMA OH 45805"
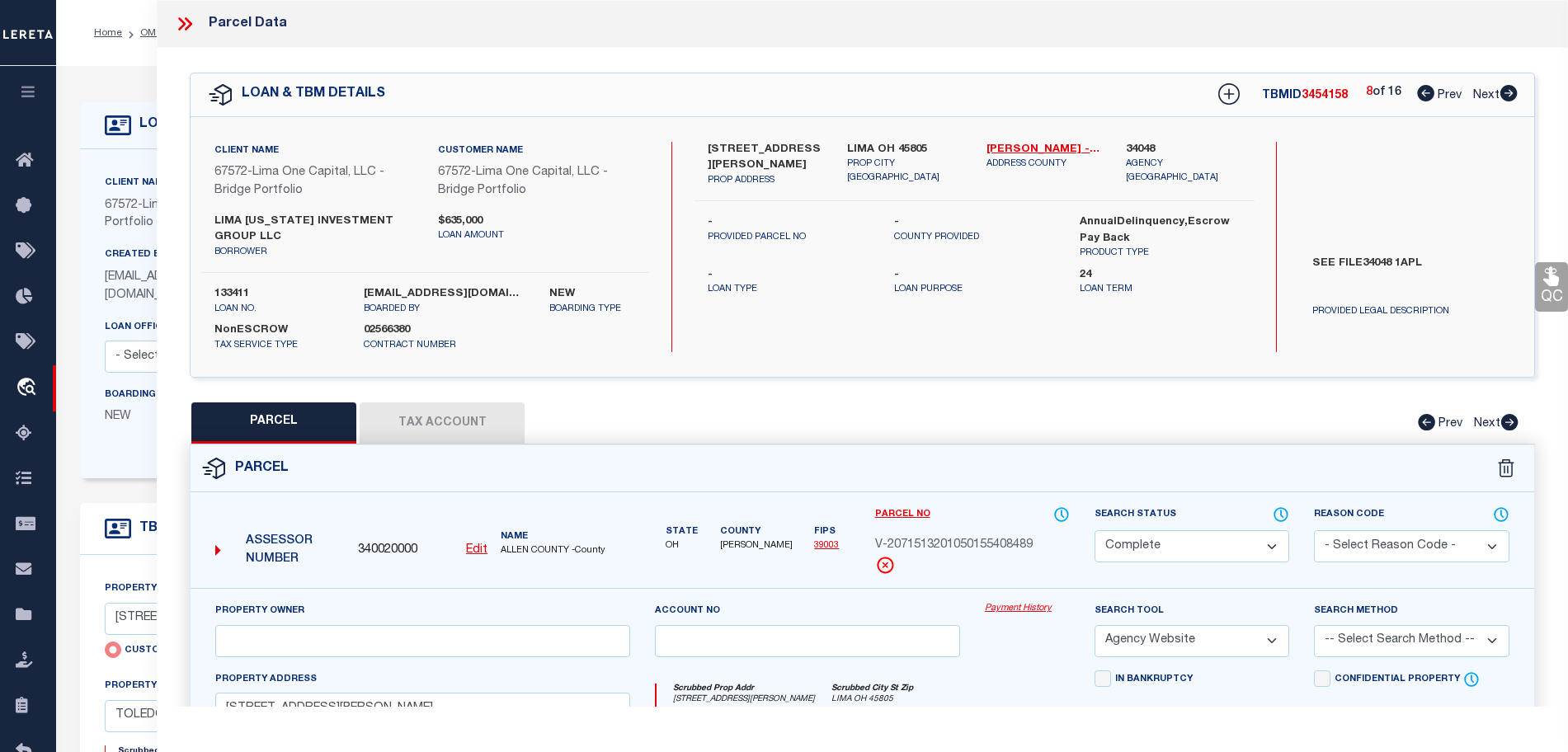
click at [1500, 89] on icon at bounding box center [1508, 93] width 18 height 17
select select "AS"
select select
checkbox input "false"
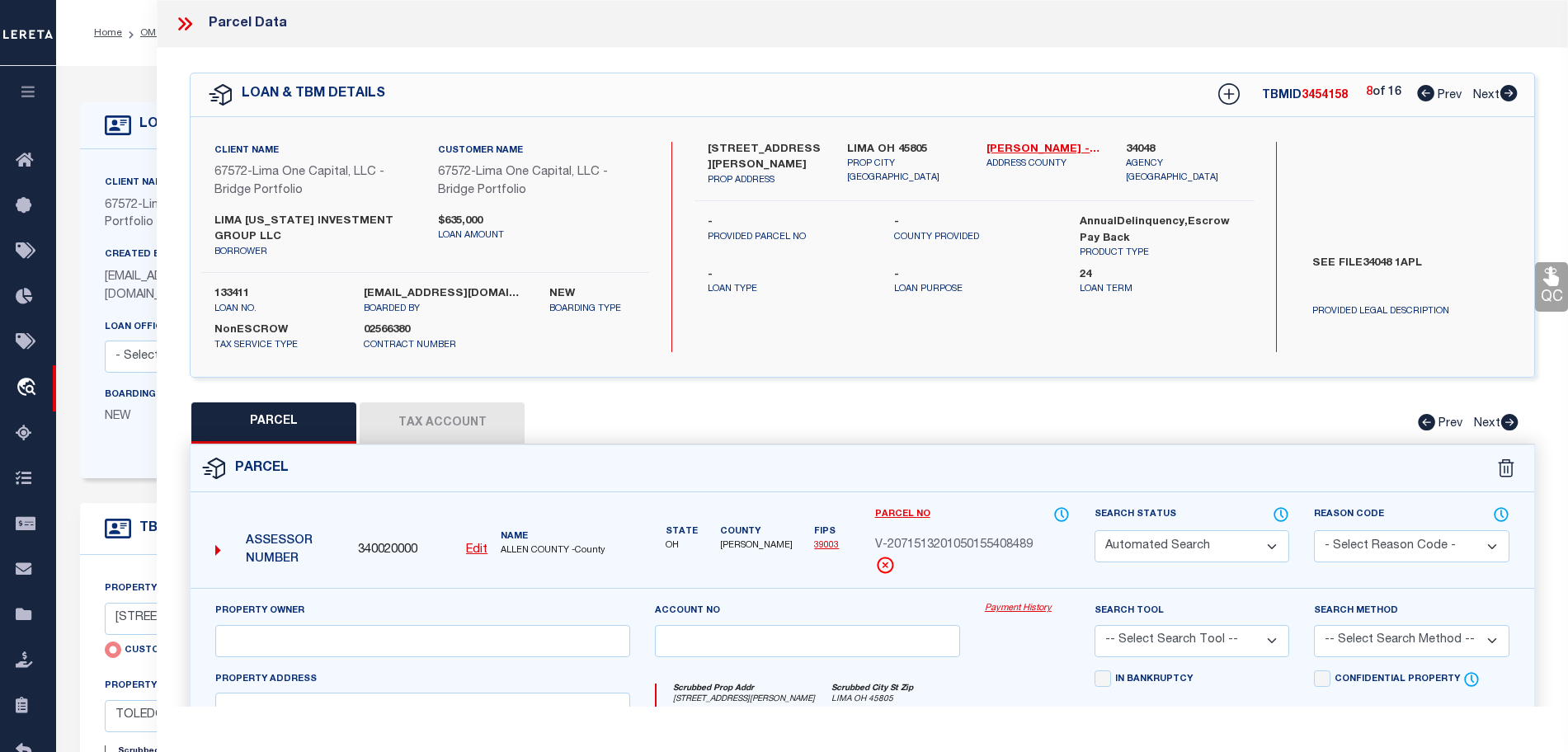
click at [1500, 89] on icon at bounding box center [1508, 93] width 18 height 17
select select "CP"
select select "AGW"
select select
type input "529 HAZEL AVENUE"
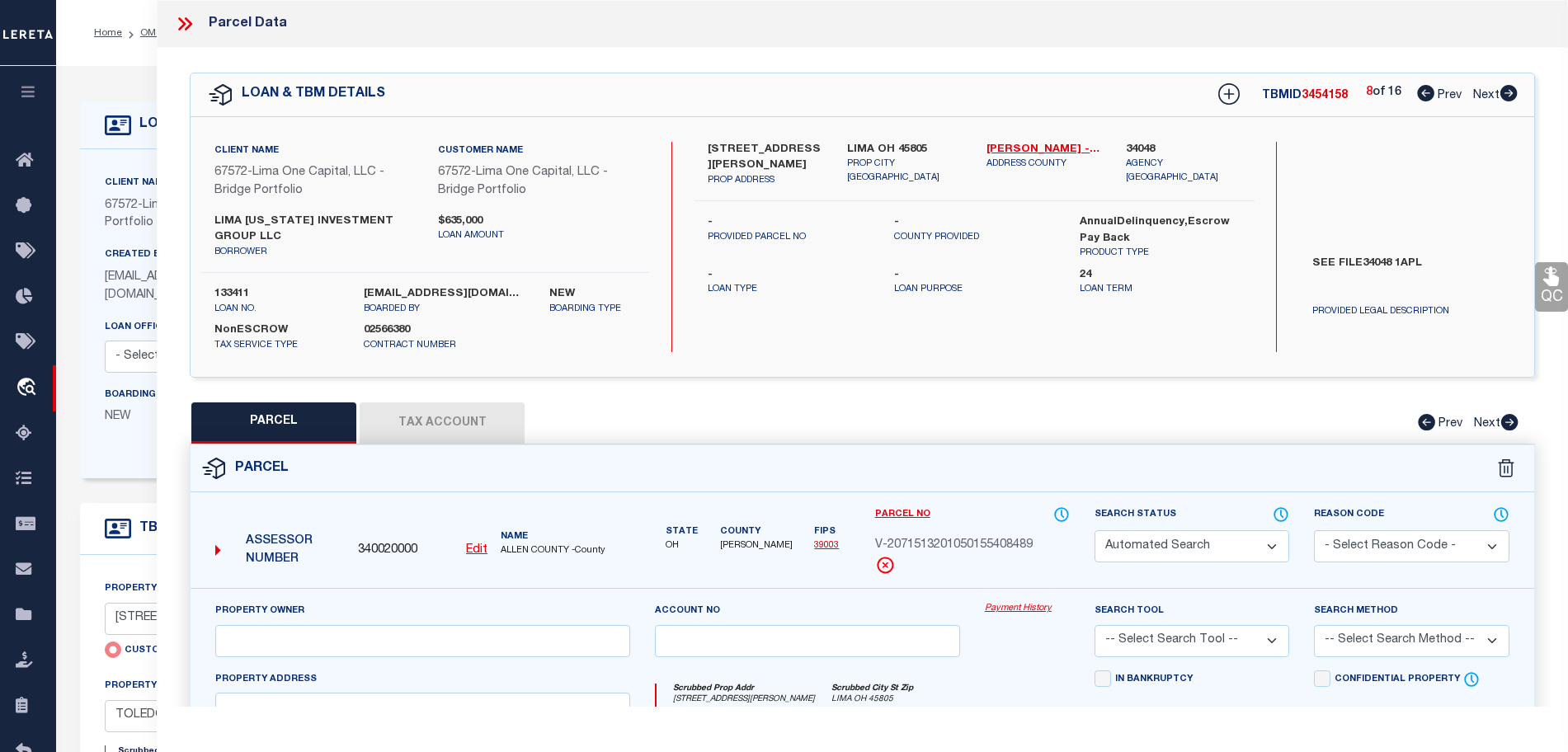
type input "LIMA OH 45801"
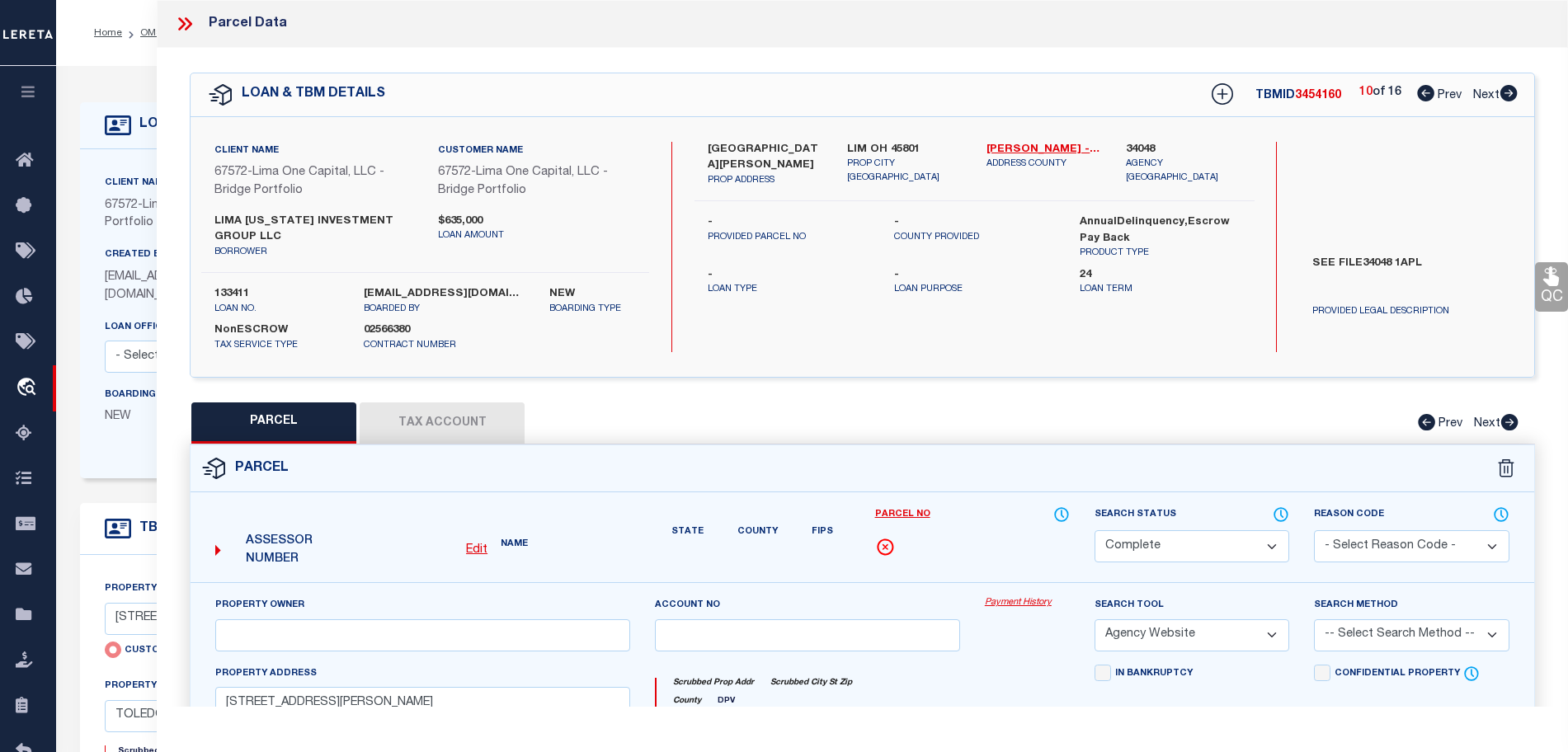
select select "AS"
select select
checkbox input "false"
click at [1500, 89] on icon at bounding box center [1508, 93] width 18 height 17
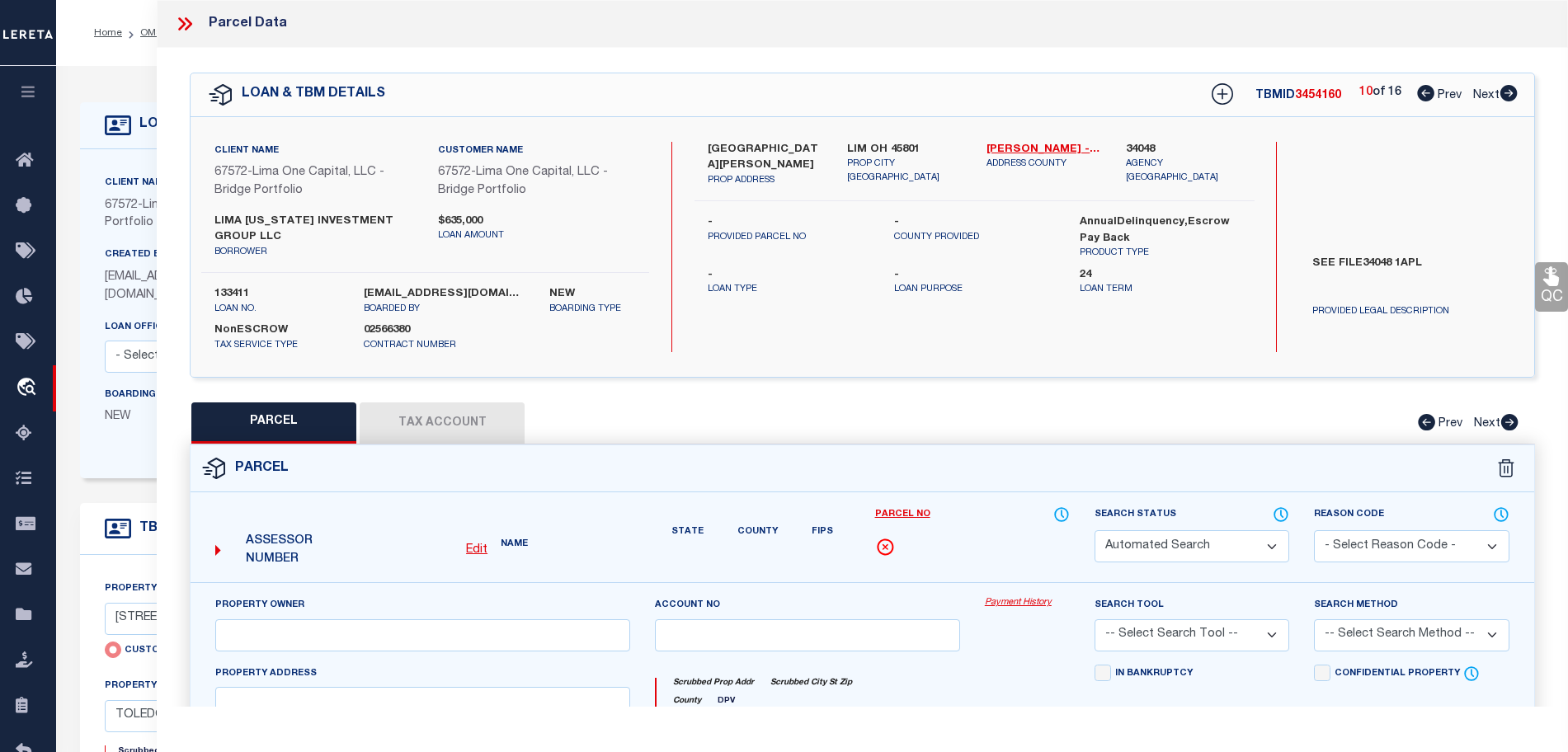
select select "CP"
select select "AGW"
select select
type input "543 HALLER STREET"
checkbox input "false"
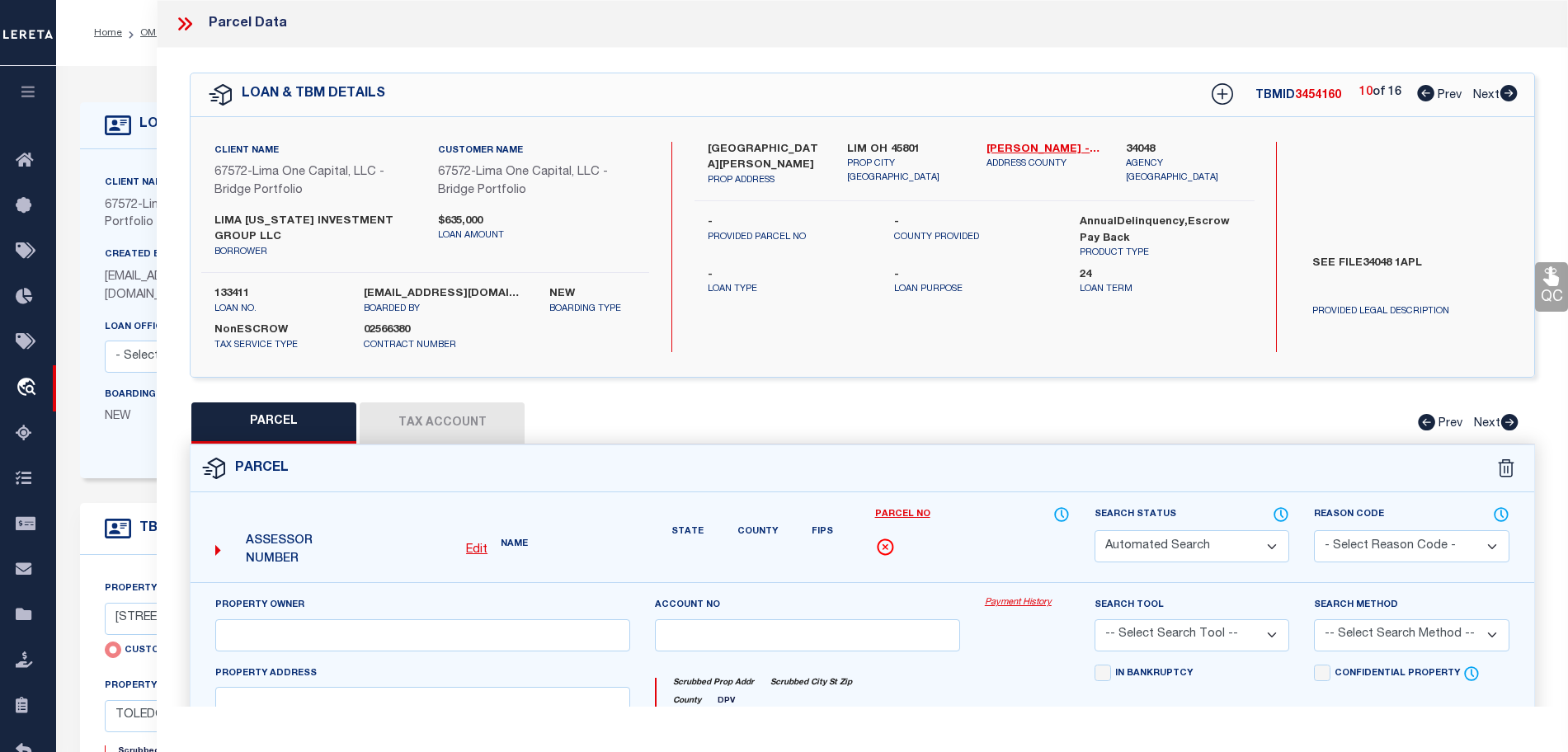
checkbox input "false"
type input "LIM OH 45801"
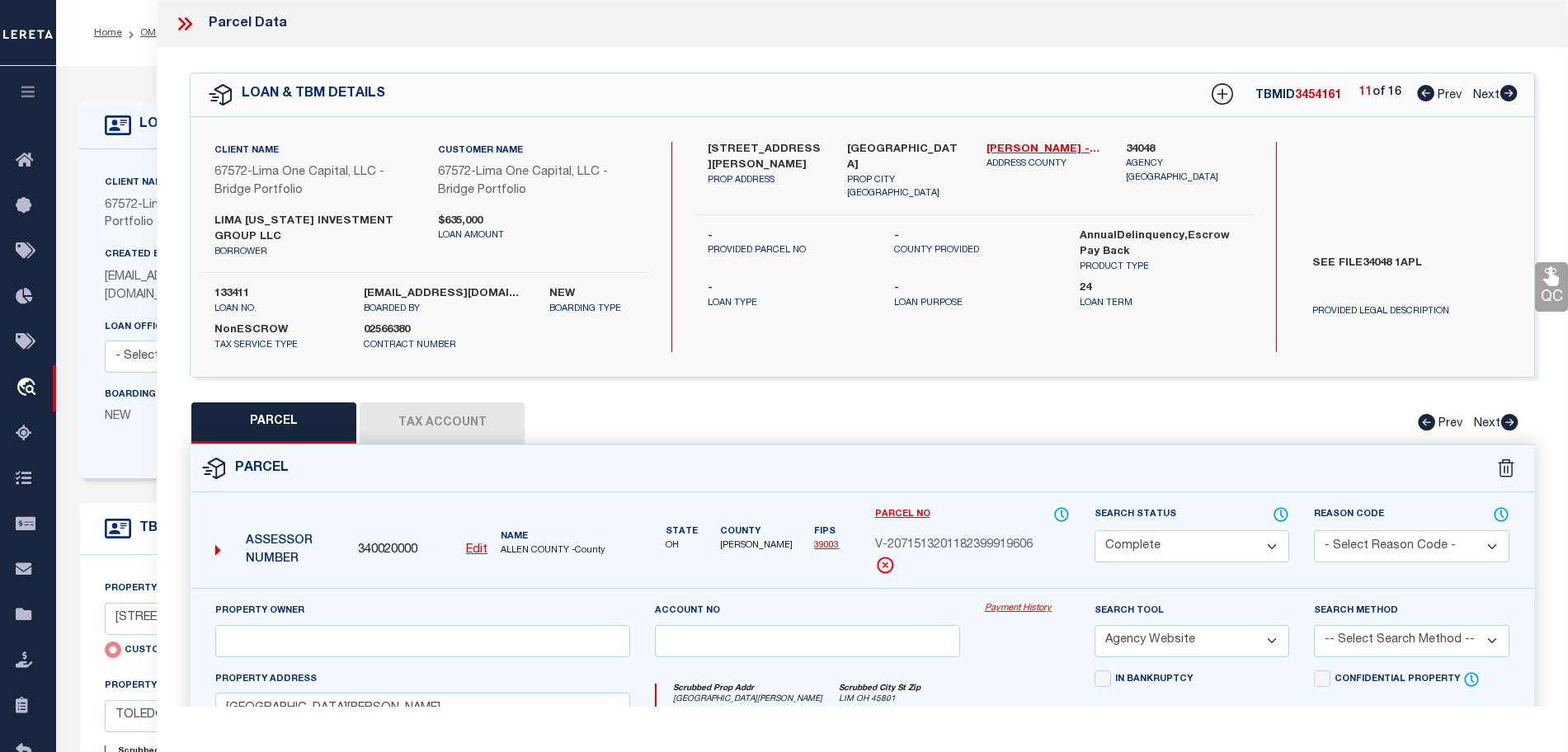
click at [1500, 89] on icon at bounding box center [1508, 93] width 18 height 17
select select "AS"
select select
checkbox input "false"
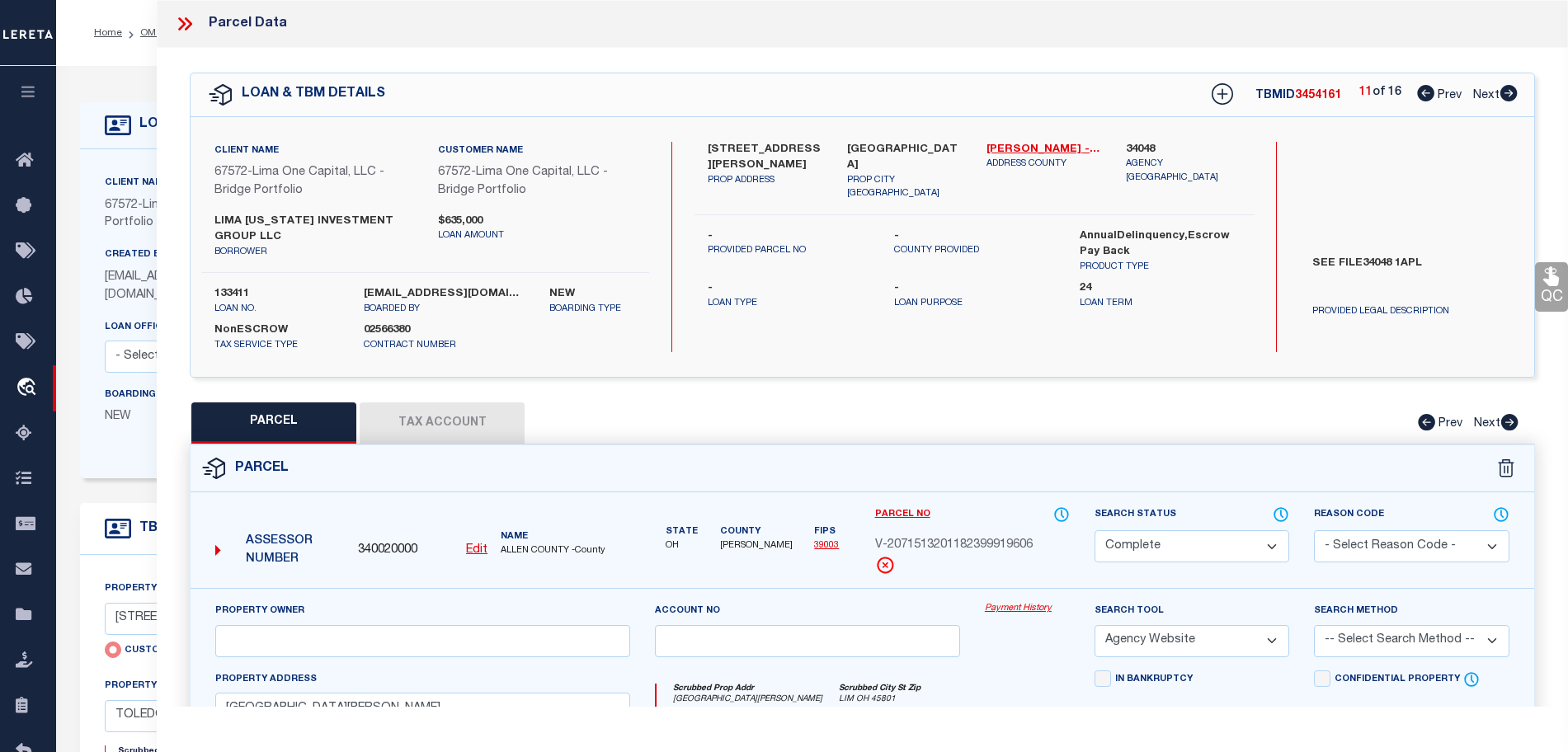
checkbox input "false"
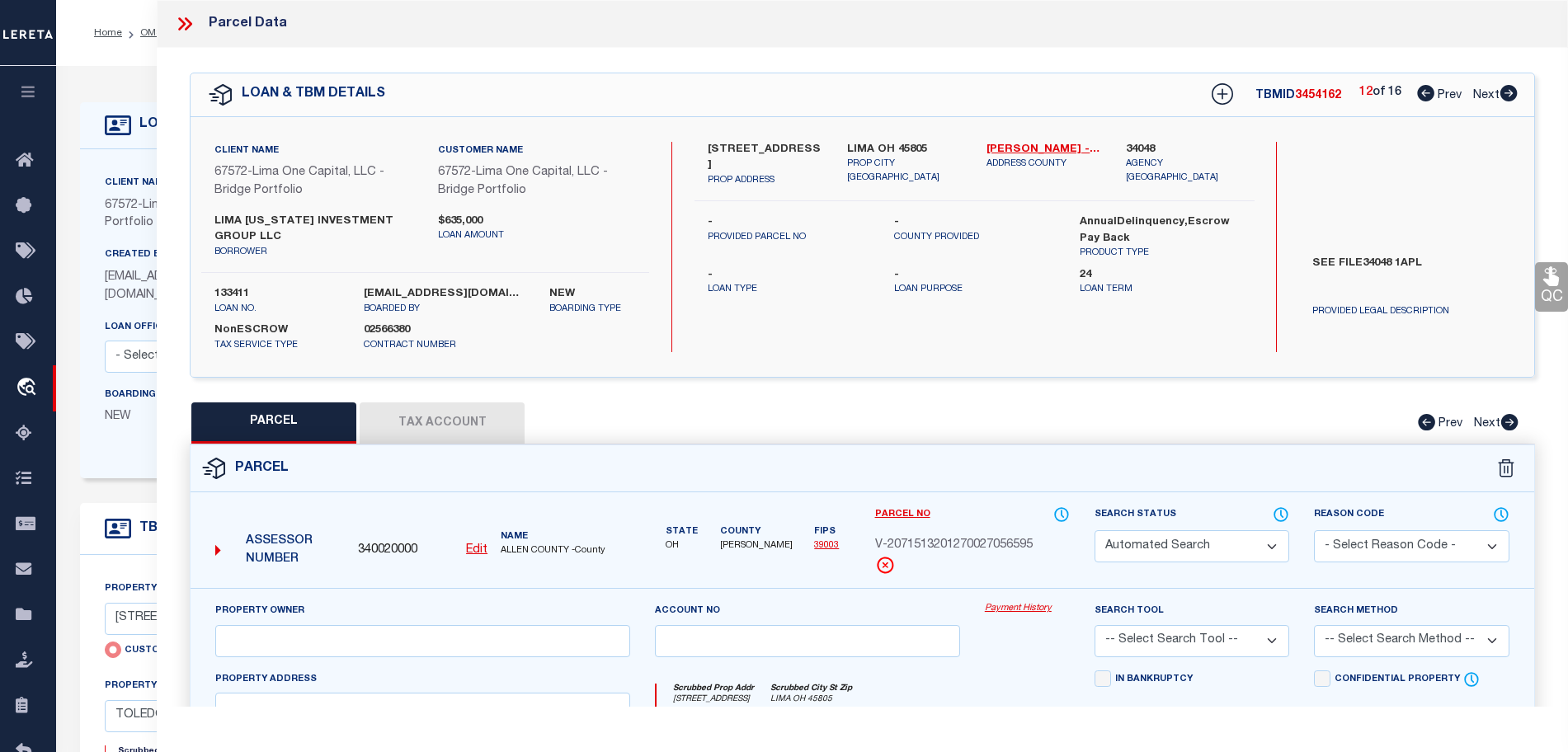
select select "CP"
select select "AGW"
select select
type input "327 GARFIELD AVENUE"
checkbox input "false"
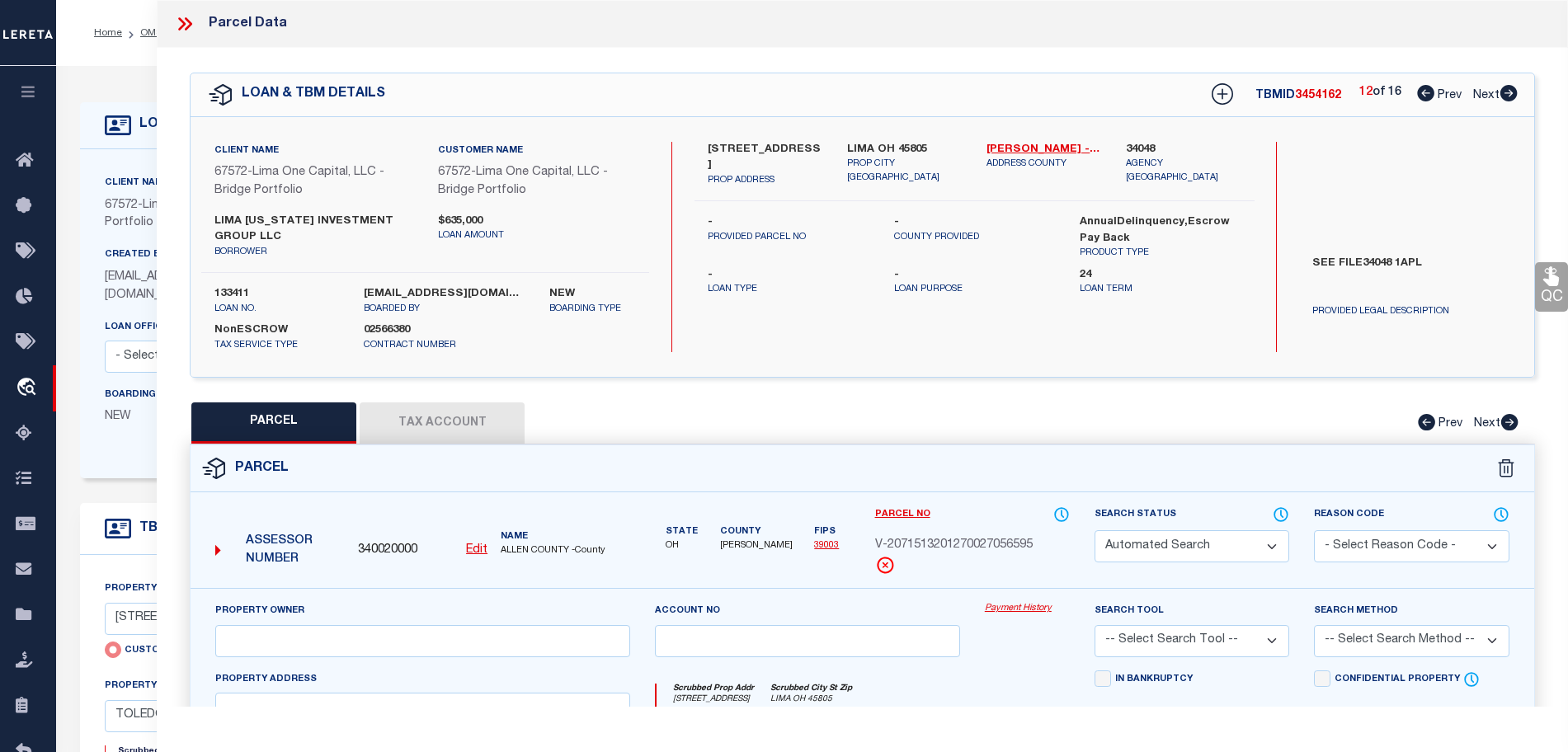
checkbox input "false"
type input "LIMA OH 45805"
select select
type input "924 W ELM STREET"
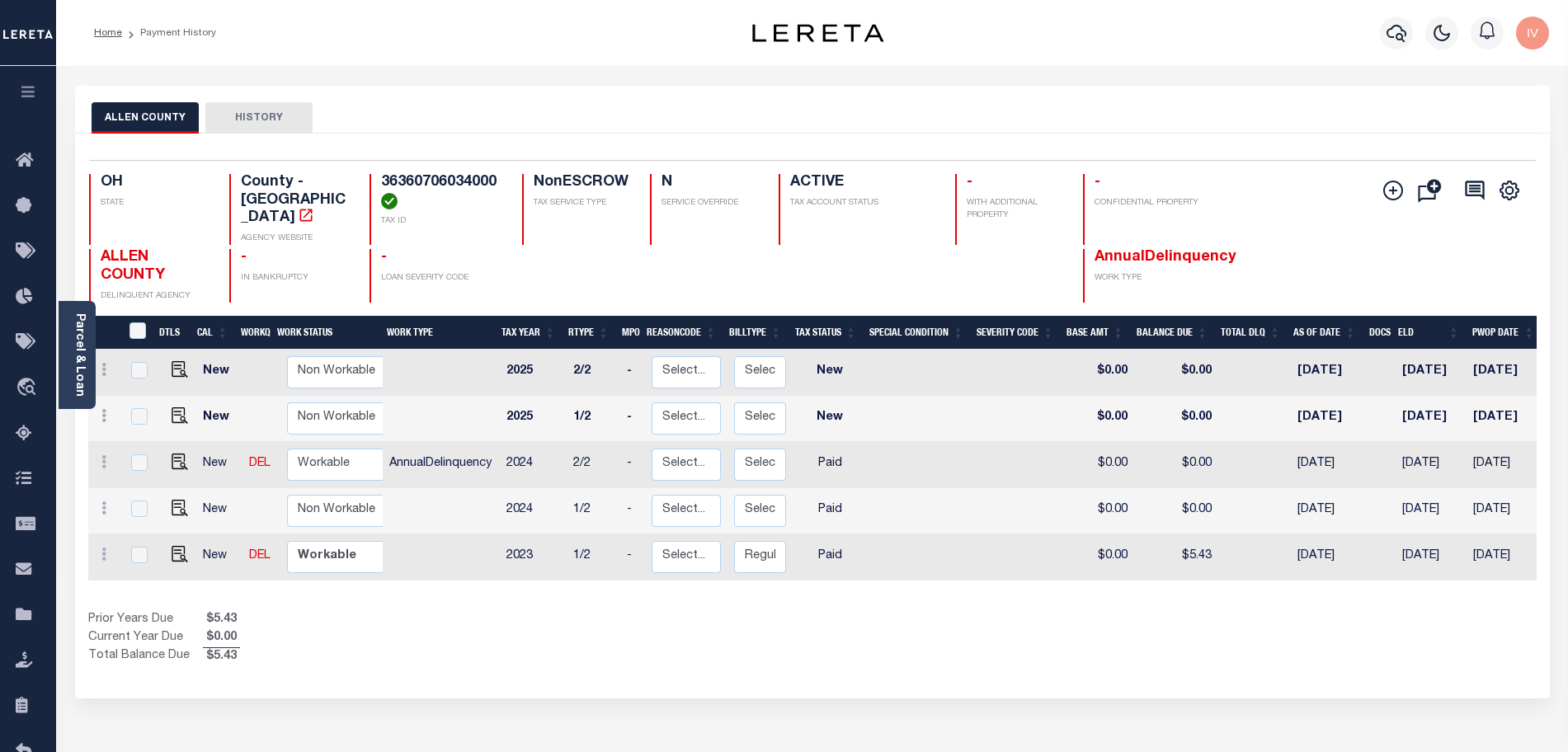
click at [580, 106] on div "ALLEN COUNTY HISTORY" at bounding box center [812, 118] width 1442 height 30
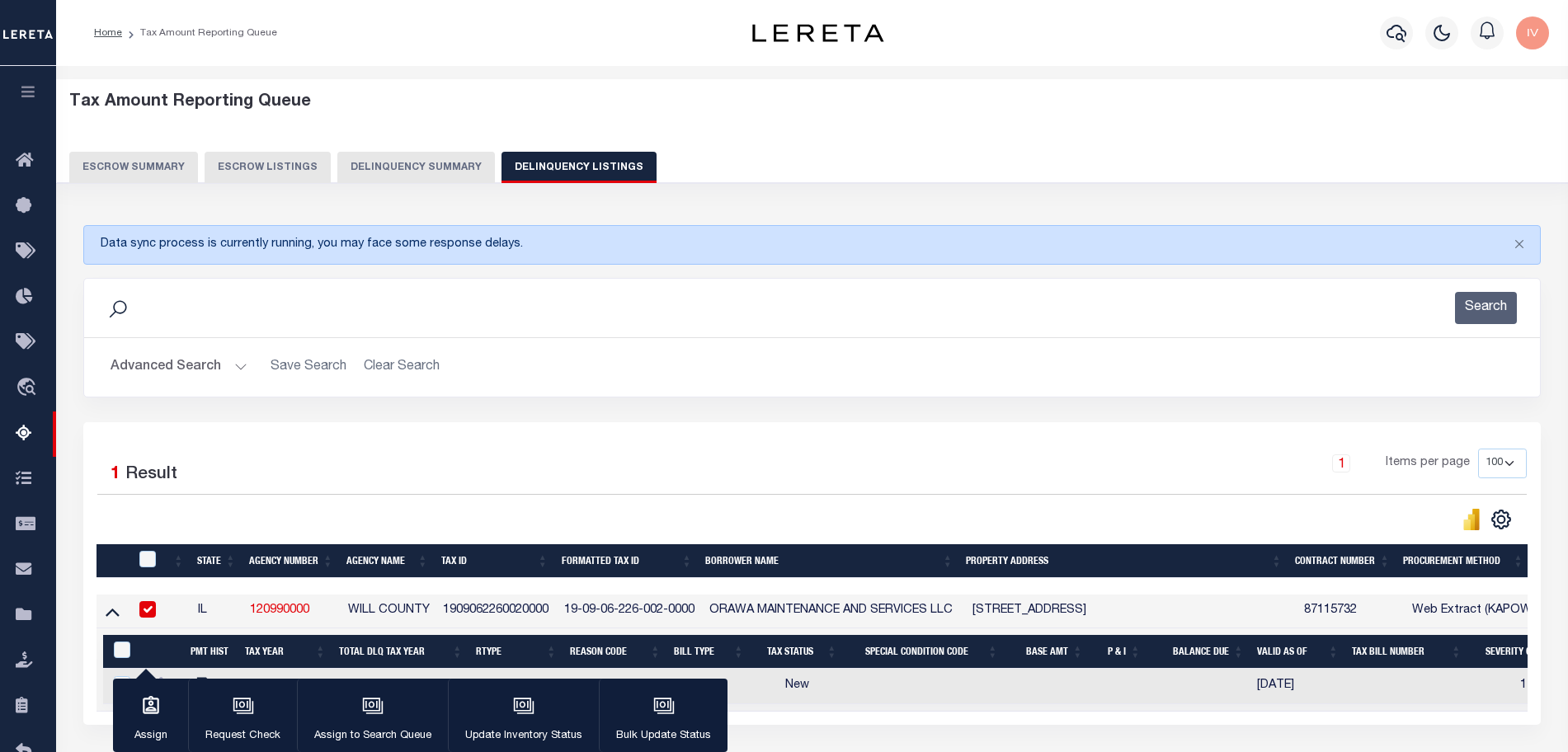
select select "100"
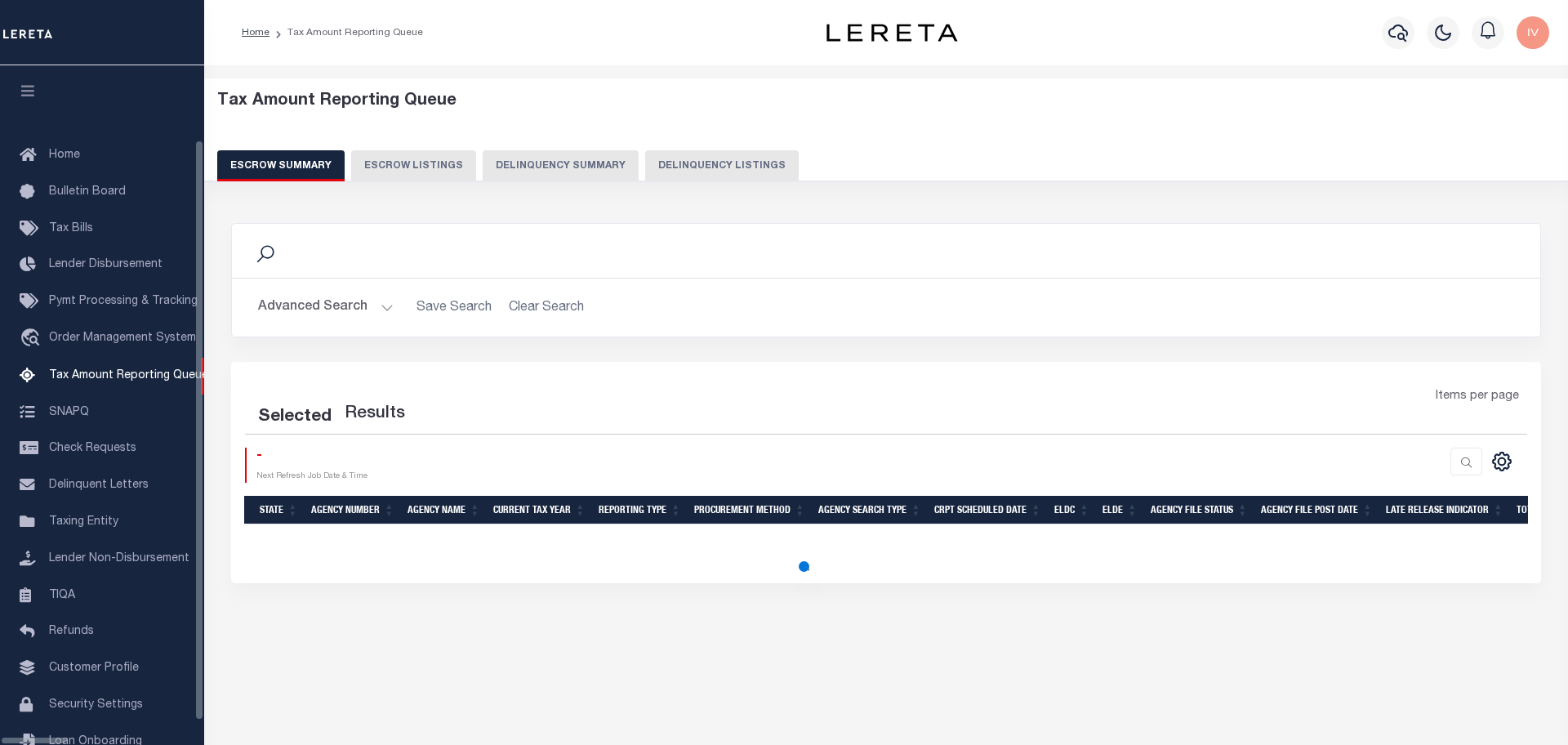
scroll to position [49, 0]
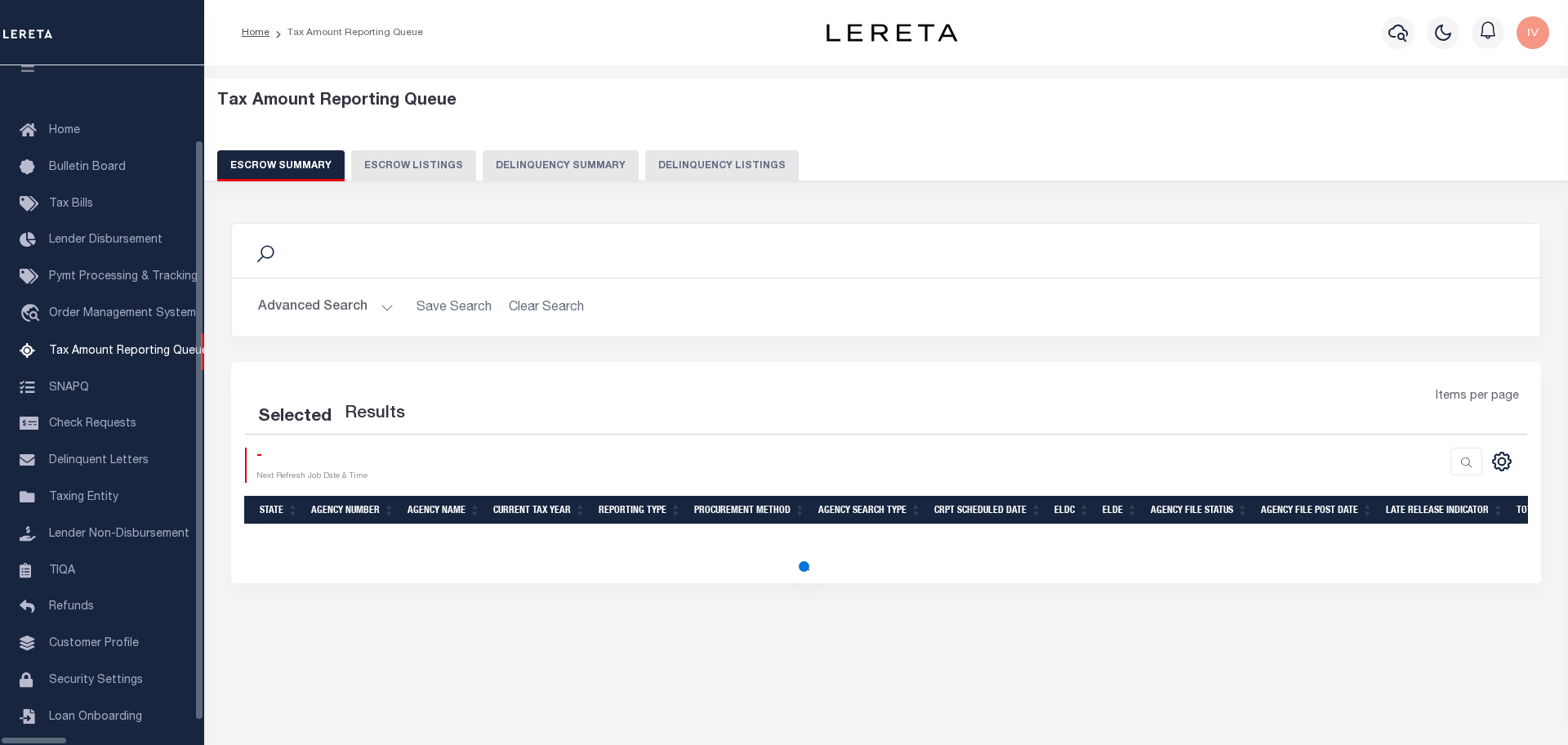
click at [694, 171] on button "Delinquency Listings" at bounding box center [722, 165] width 154 height 31
select select "100"
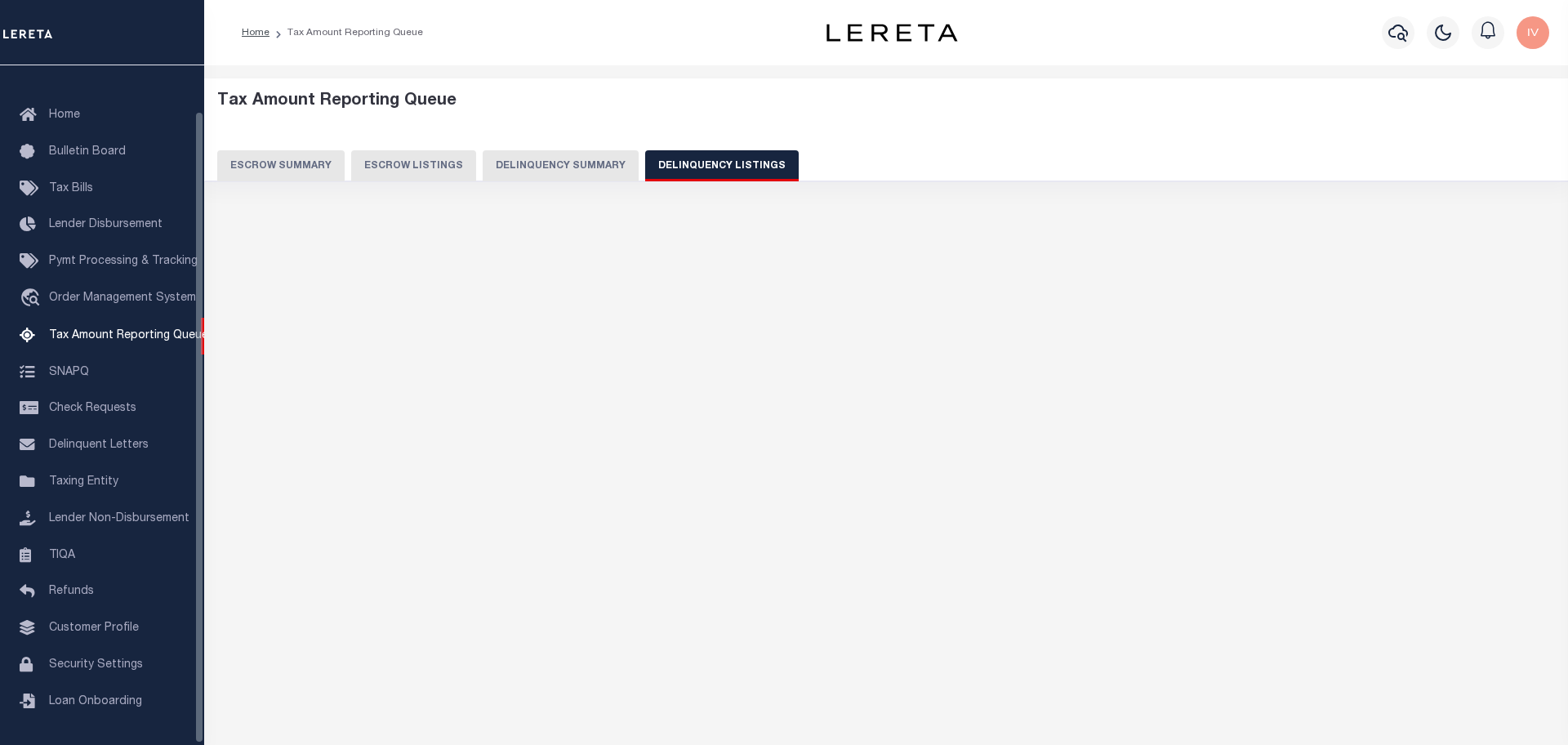
select select "100"
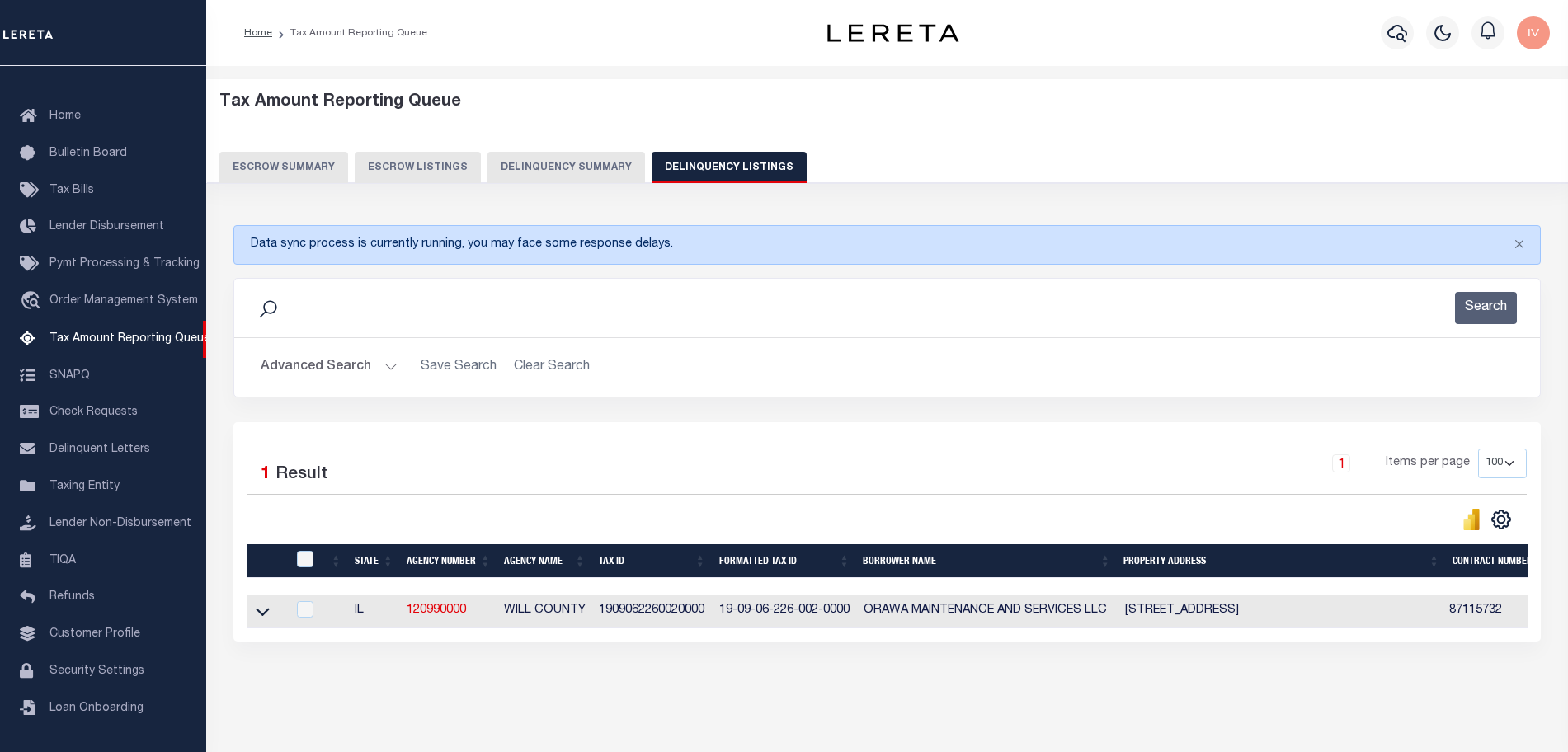
click at [385, 359] on button "Advanced Search" at bounding box center [329, 368] width 137 height 32
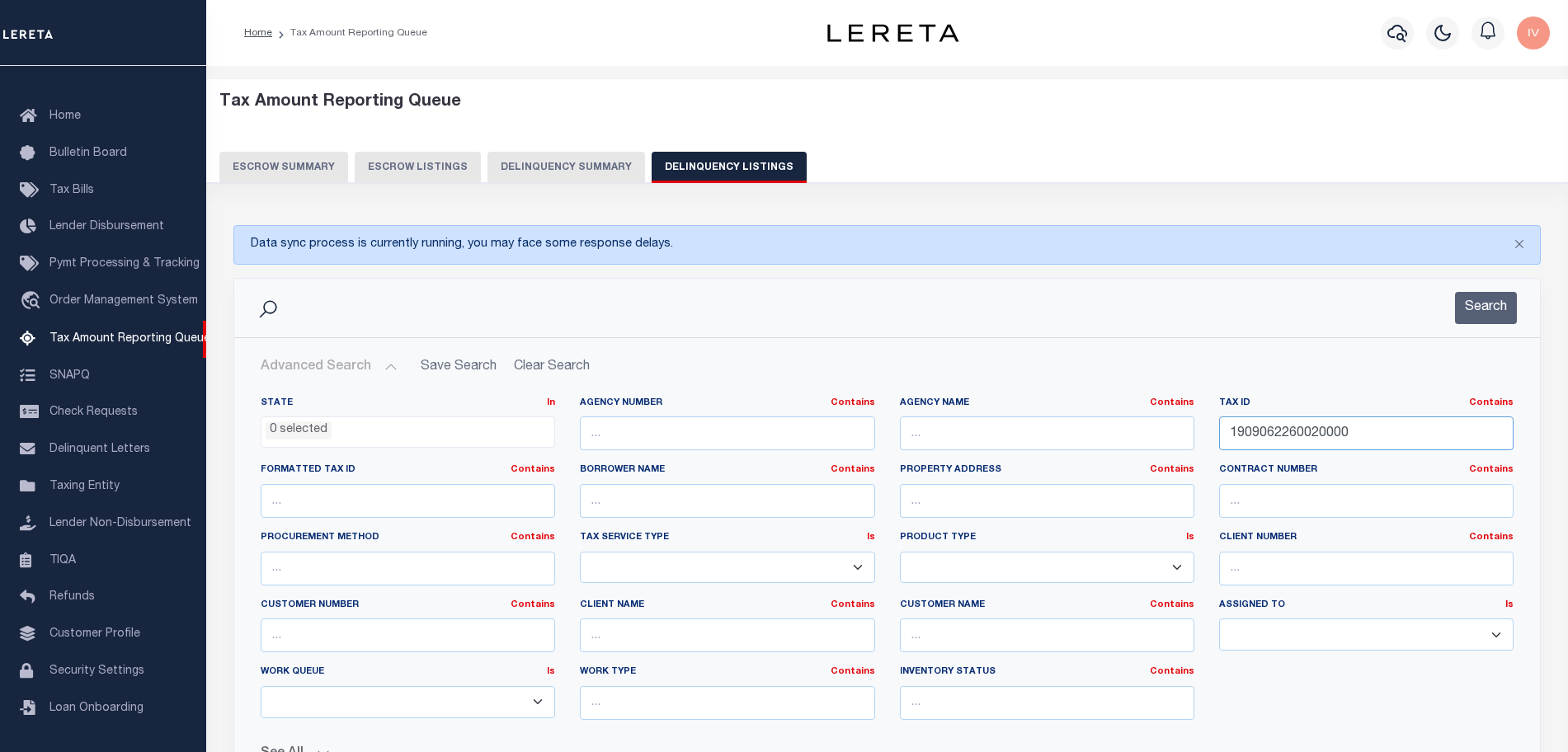
click at [1323, 423] on input "1909062260020000" at bounding box center [1366, 433] width 294 height 34
click at [788, 437] on input "text" at bounding box center [727, 433] width 294 height 34
click at [965, 437] on input "text" at bounding box center [1047, 433] width 294 height 34
click at [721, 431] on input "text" at bounding box center [727, 433] width 294 height 34
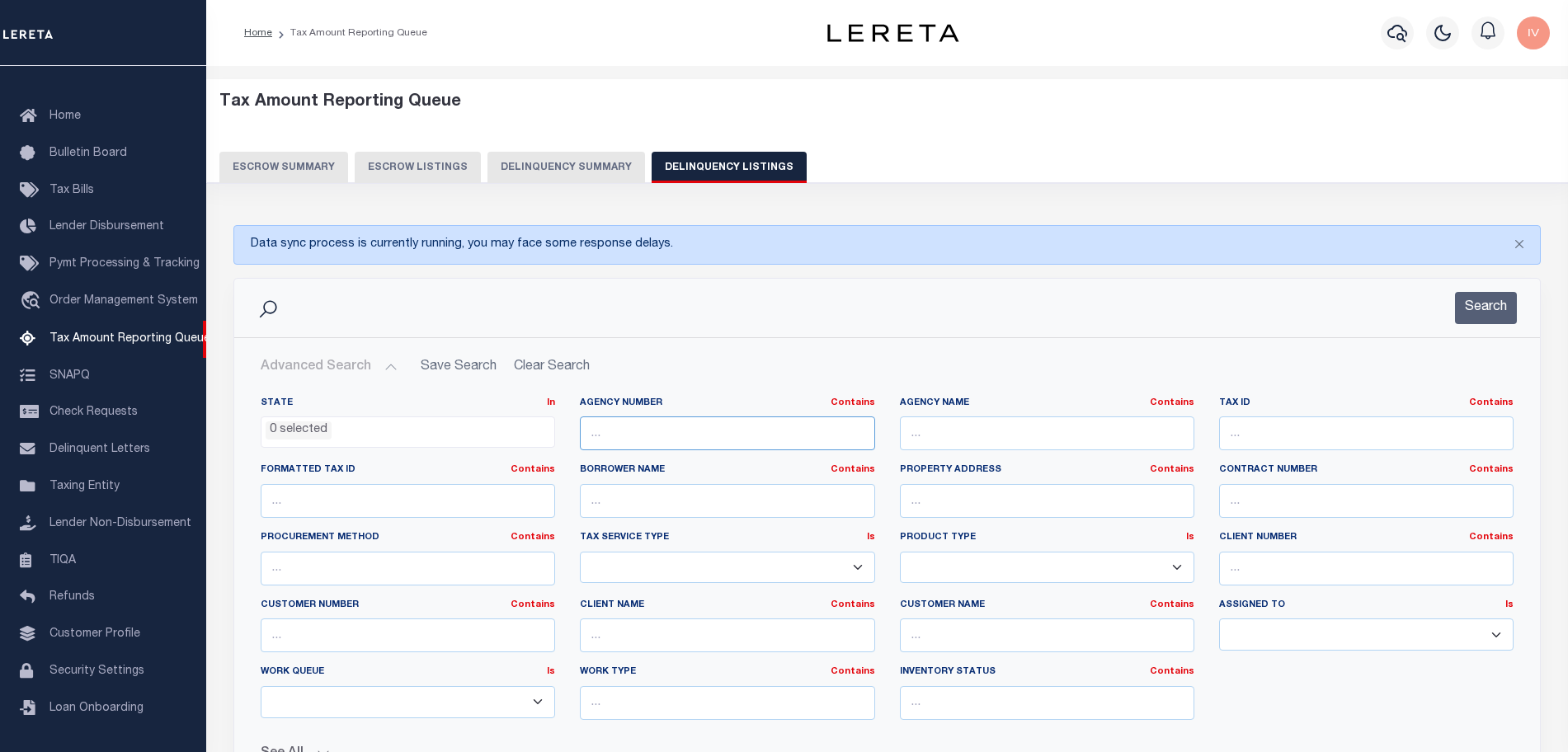
paste input "340188801"
click at [1483, 288] on div "Search" at bounding box center [887, 307] width 1306 height 58
click at [1481, 295] on button "Search" at bounding box center [1486, 307] width 62 height 32
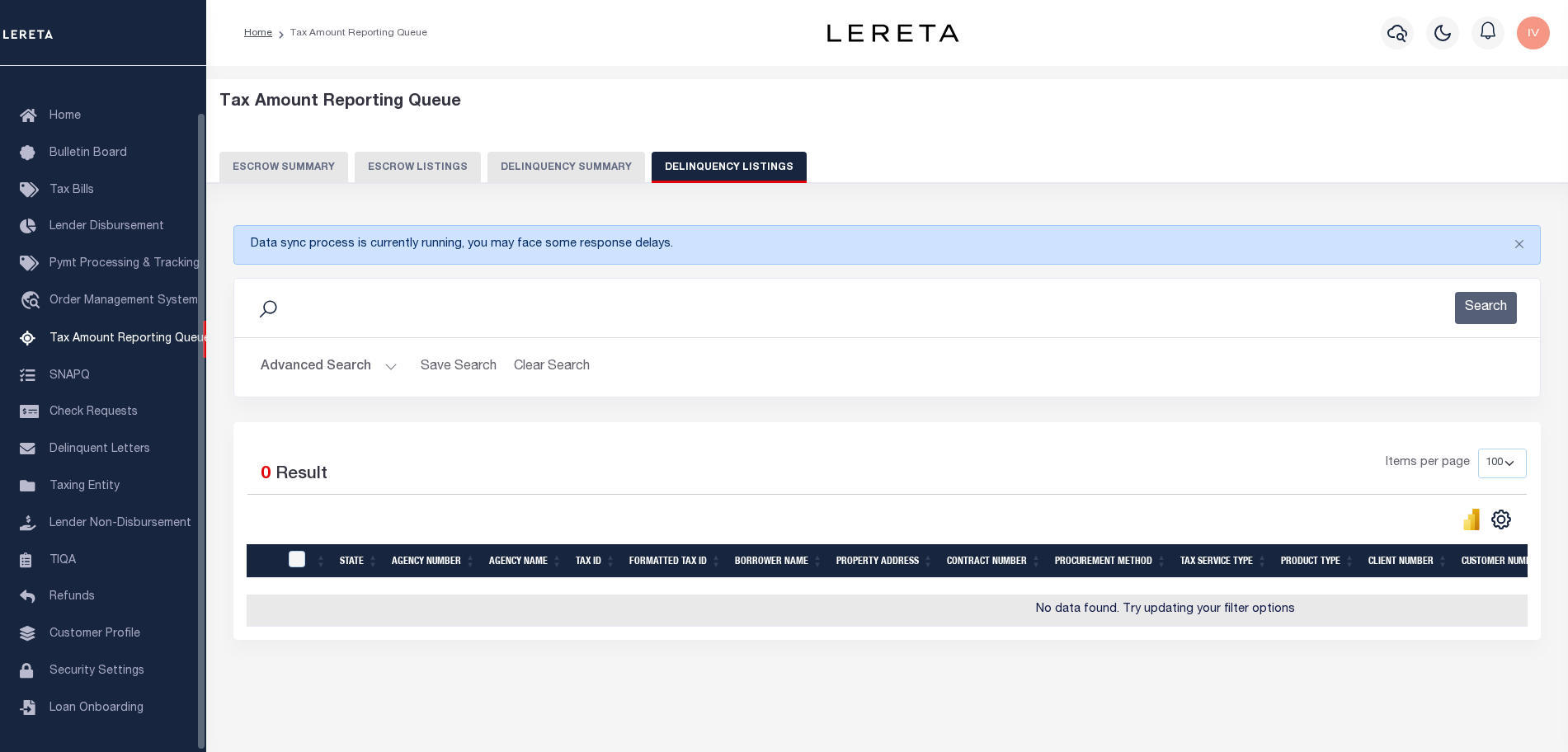
click at [388, 366] on button "Advanced Search" at bounding box center [329, 368] width 137 height 32
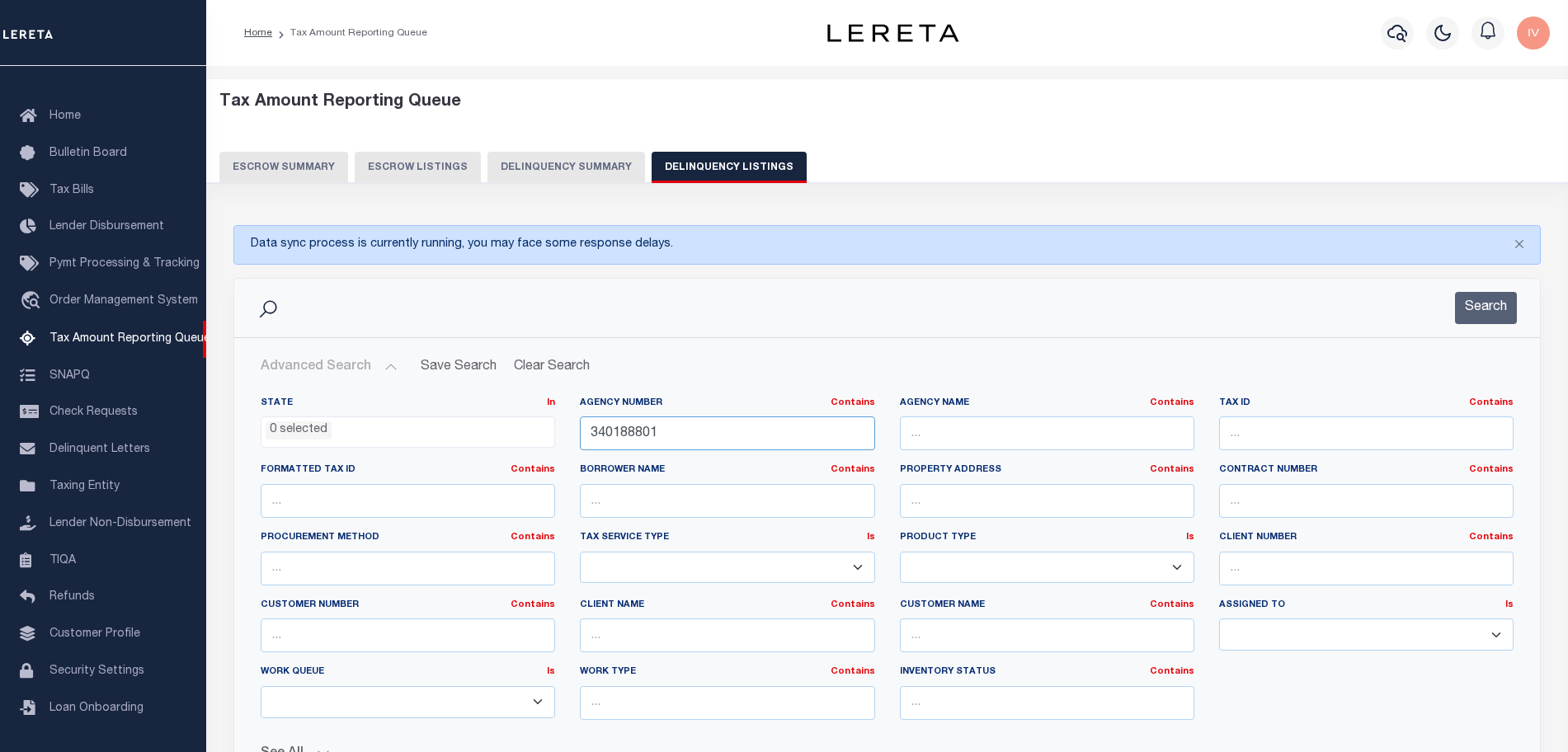
click at [671, 439] on input "340188801" at bounding box center [727, 433] width 294 height 34
paste input "7803025678"
click at [1509, 308] on button "Search" at bounding box center [1486, 307] width 62 height 32
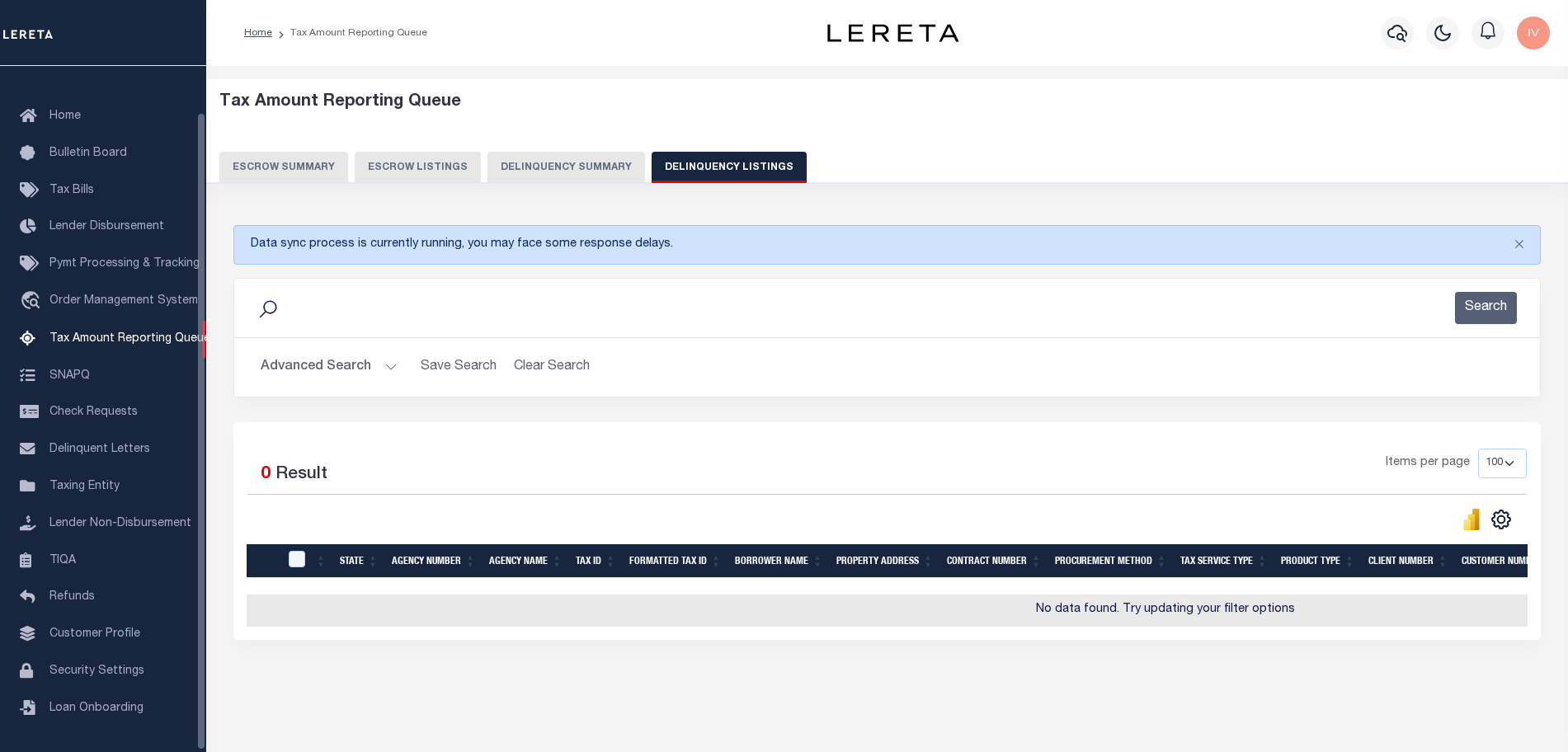
click at [392, 368] on button "Advanced Search" at bounding box center [329, 368] width 137 height 32
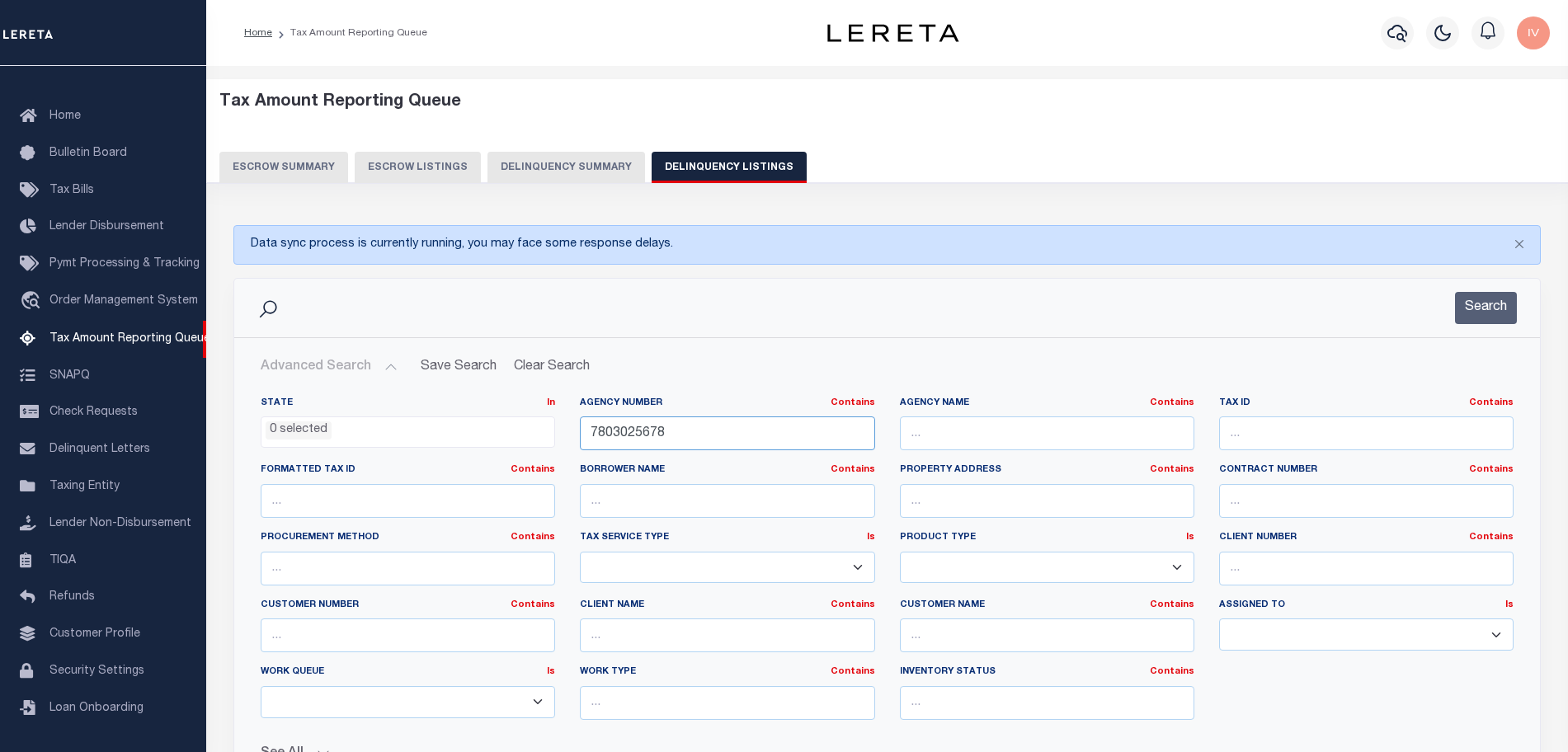
click at [648, 425] on input "7803025678" at bounding box center [727, 433] width 294 height 34
paste input "480024000"
click at [1469, 302] on button "Search" at bounding box center [1486, 307] width 62 height 32
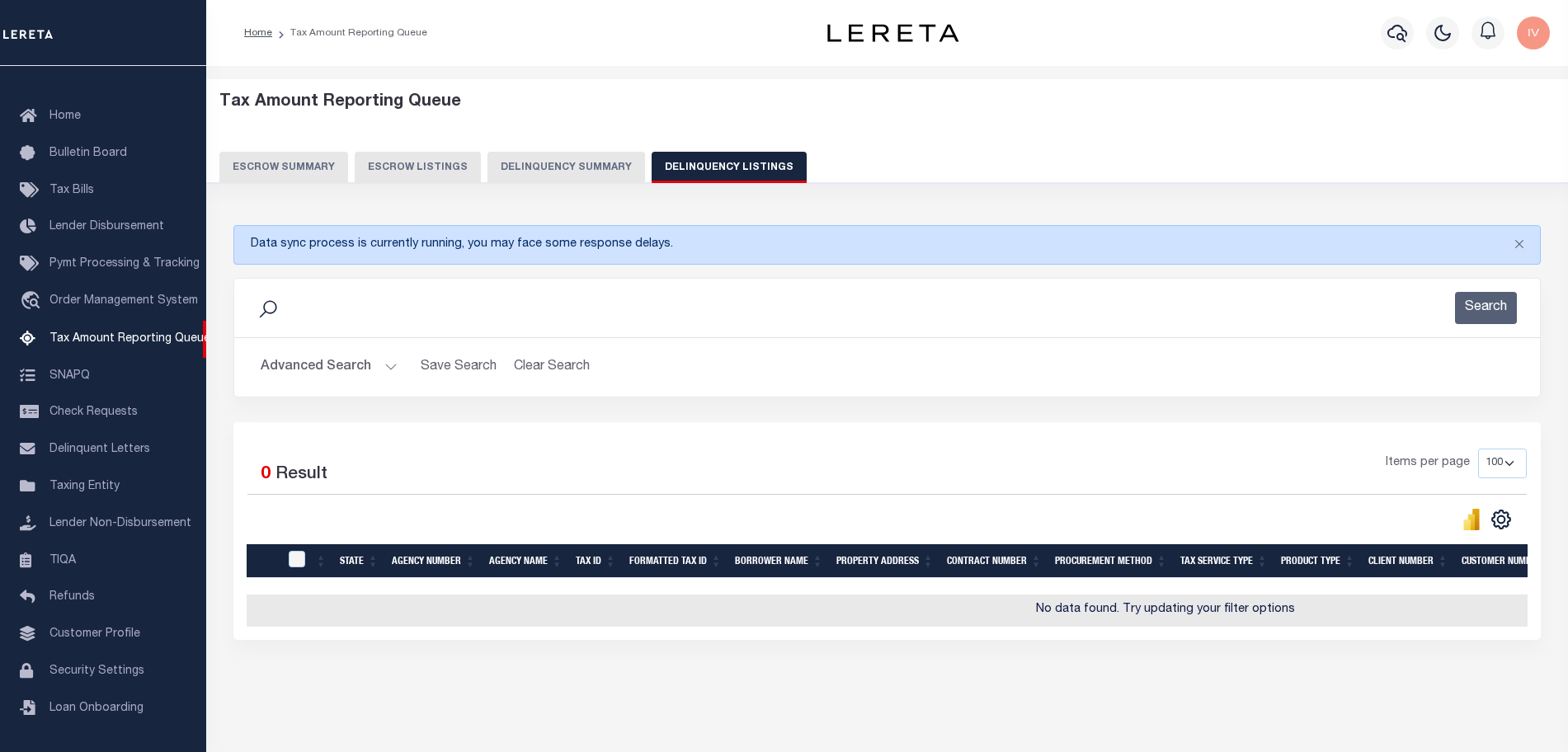
click at [384, 370] on button "Advanced Search" at bounding box center [329, 368] width 137 height 32
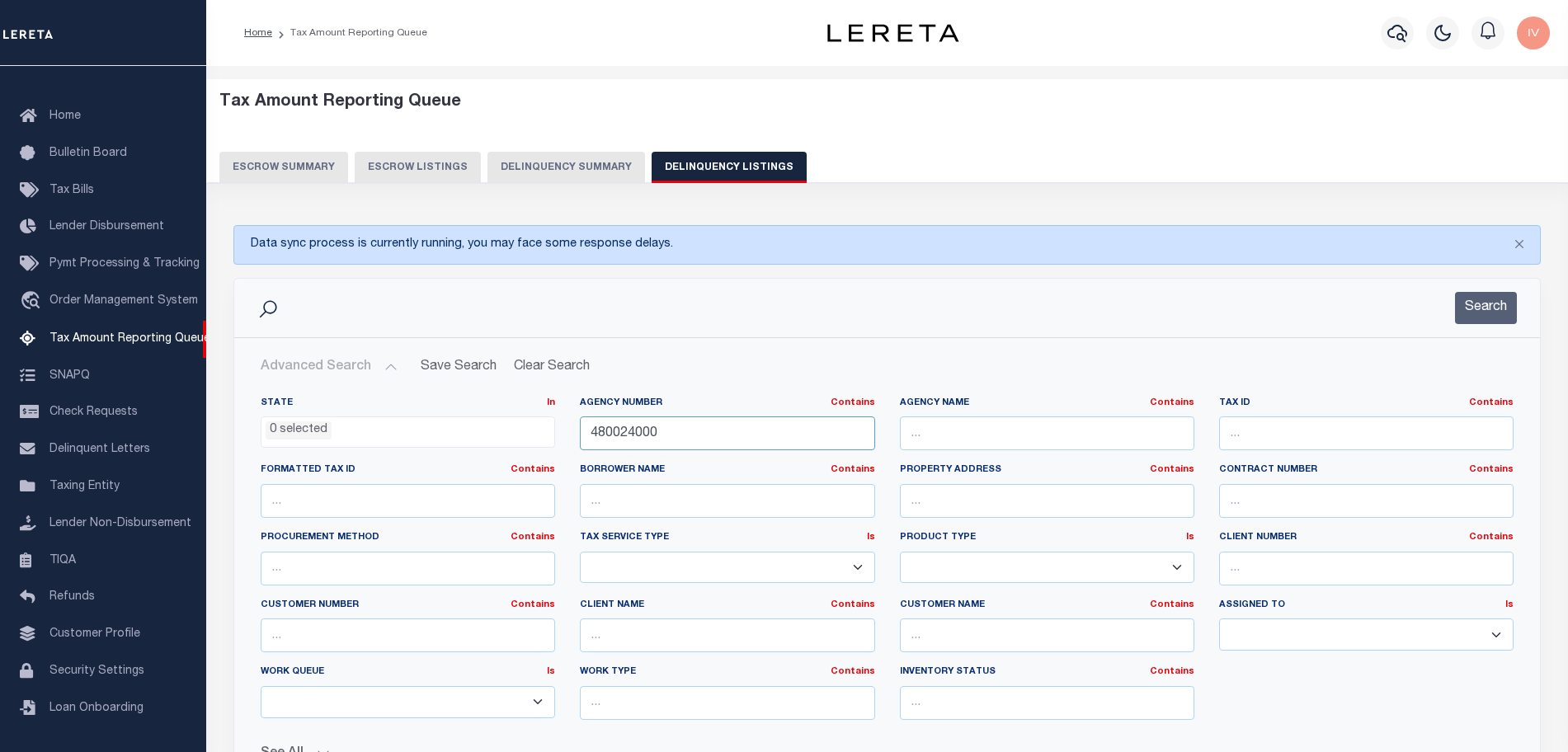
click at [674, 423] on input "480024000" at bounding box center [727, 433] width 294 height 34
paste input "040160"
type input "040160000"
click at [1508, 306] on button "Search" at bounding box center [1486, 307] width 62 height 32
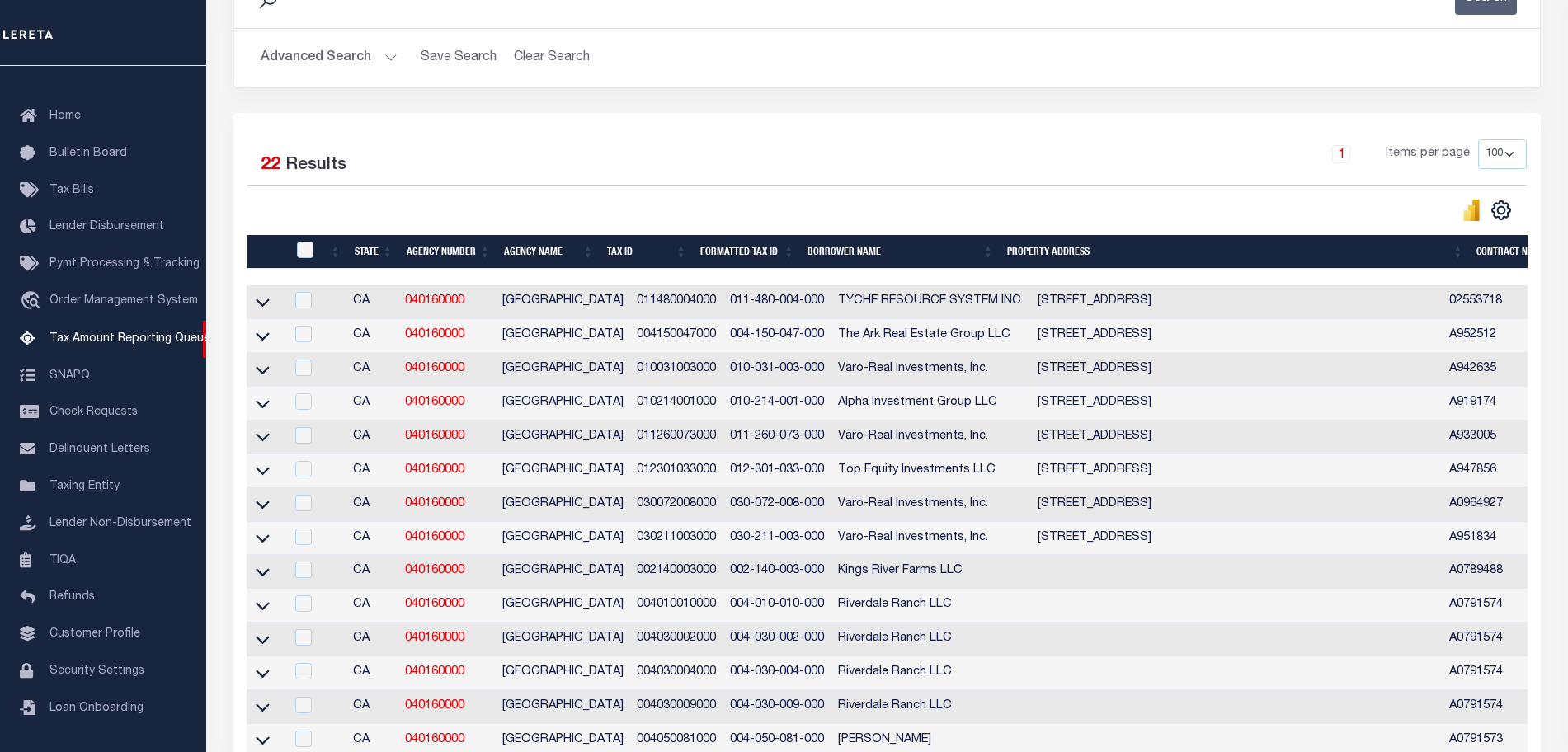
scroll to position [0, 1025]
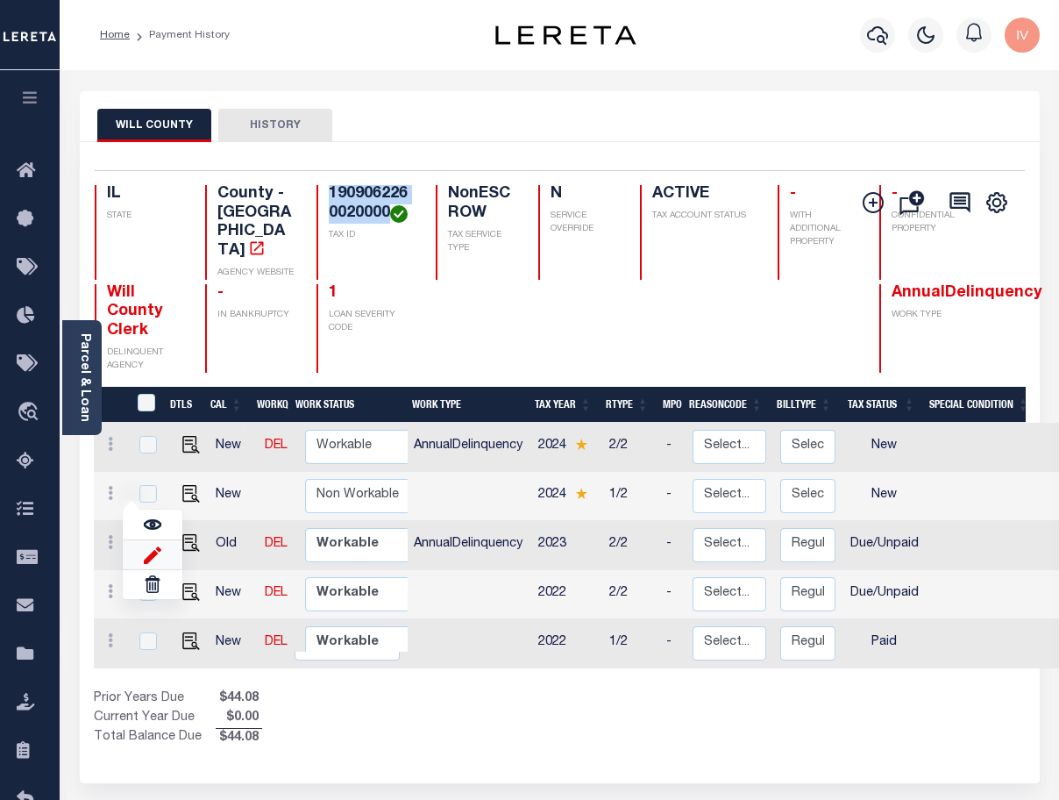
click at [158, 545] on img at bounding box center [153, 554] width 18 height 18
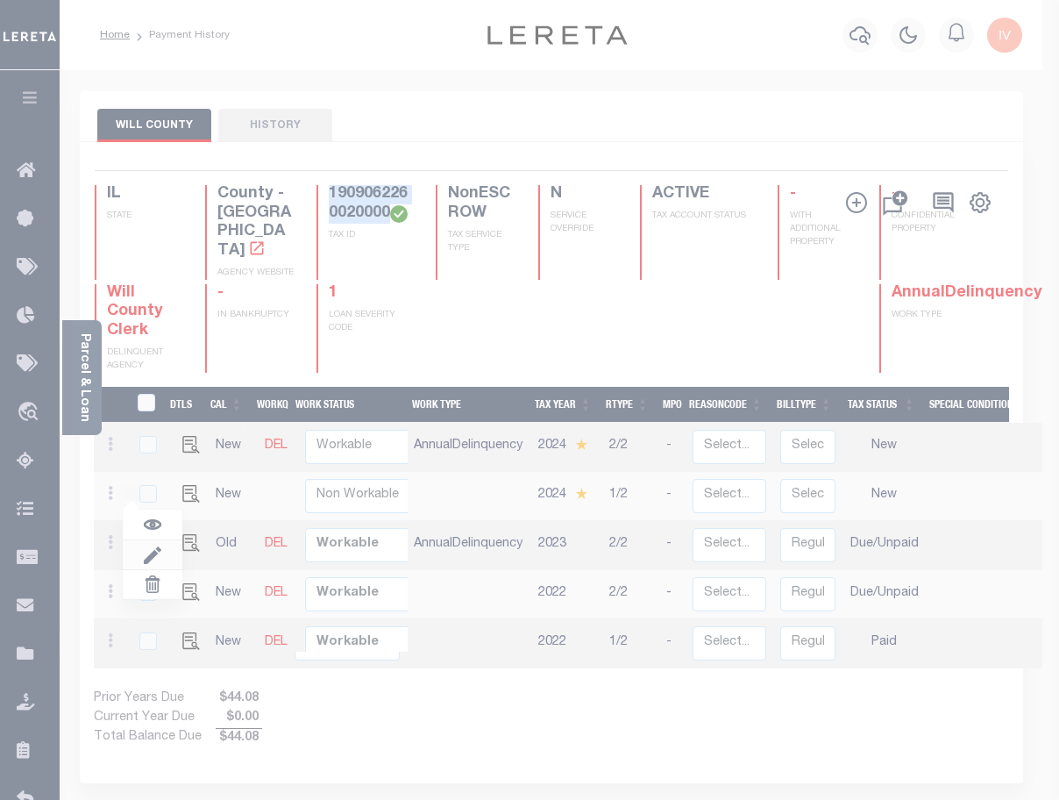
select select "NW2"
type input "$0.00"
type input "[DATE]"
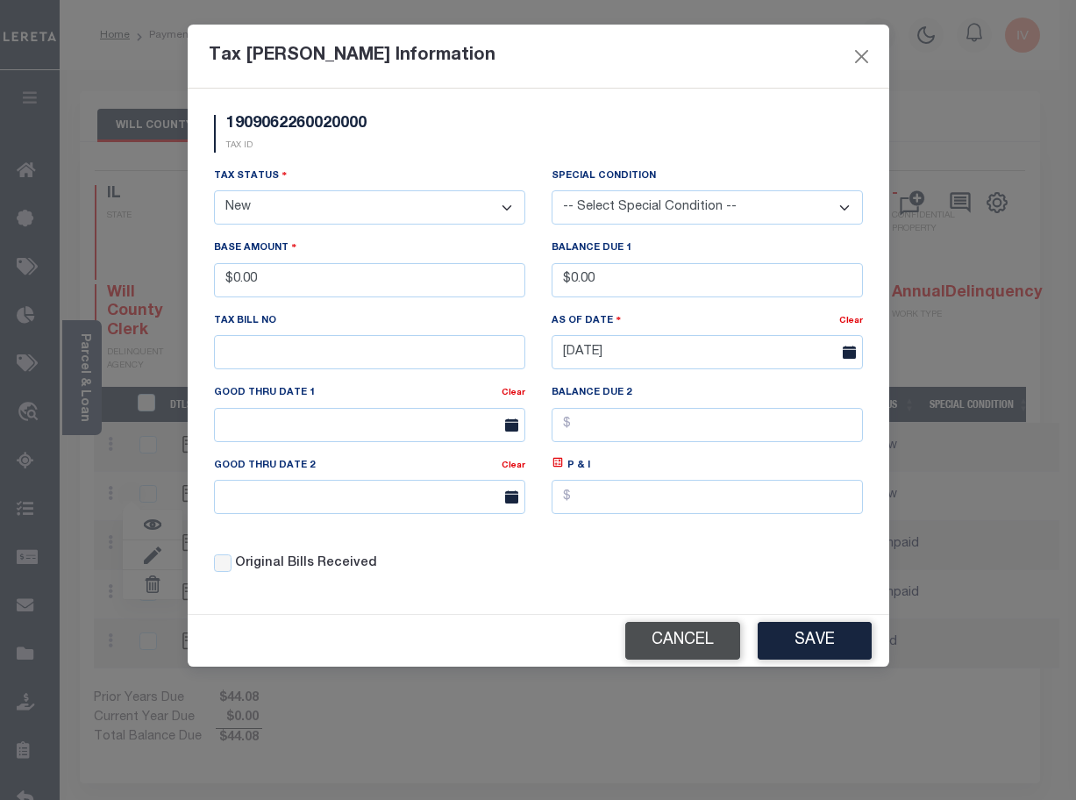
click at [688, 638] on button "Cancel" at bounding box center [682, 641] width 115 height 38
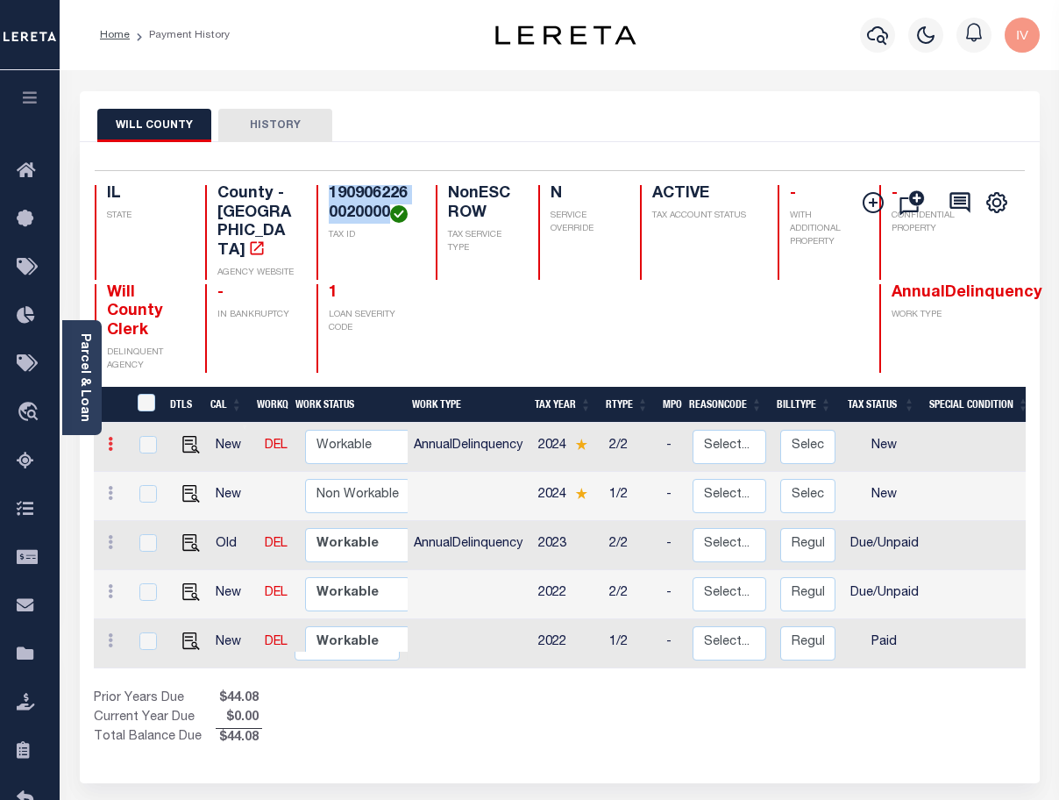
click at [108, 437] on icon at bounding box center [110, 444] width 5 height 14
click at [158, 496] on img at bounding box center [153, 505] width 18 height 18
type input "$0.00"
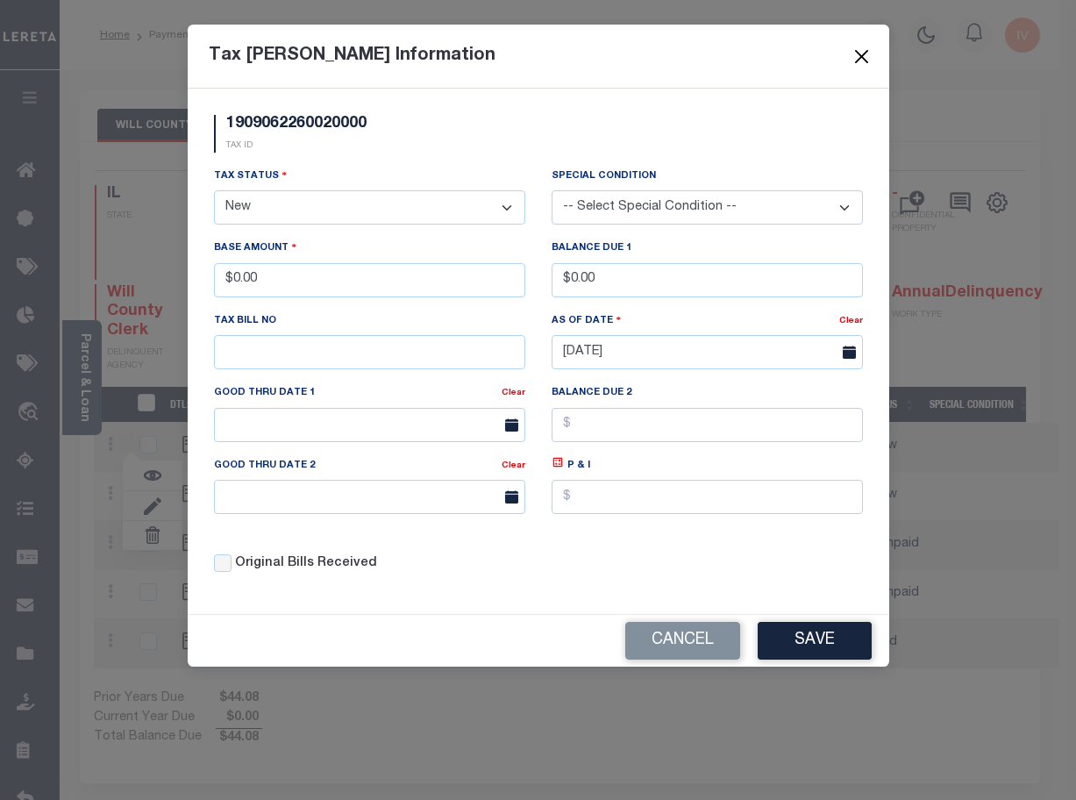
click at [854, 53] on button "Close" at bounding box center [861, 56] width 23 height 23
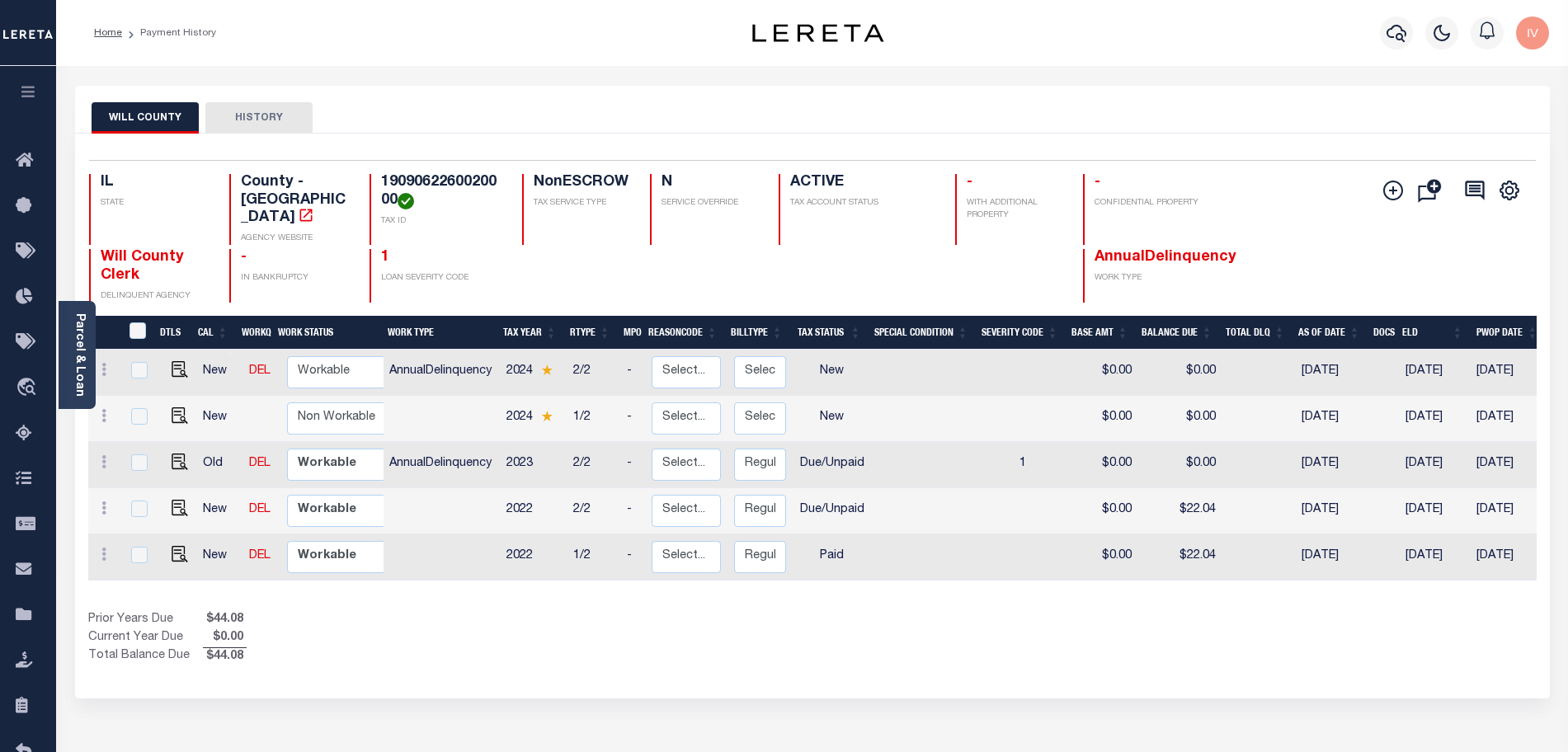
click at [515, 202] on div "IL STATE County - IL AGENCY WEBSITE 1909062260020000 TAX ID NonESCROW TAX SERVI…" at bounding box center [692, 209] width 1206 height 70
click at [504, 125] on div "WILL COUNTY HISTORY" at bounding box center [812, 118] width 1442 height 30
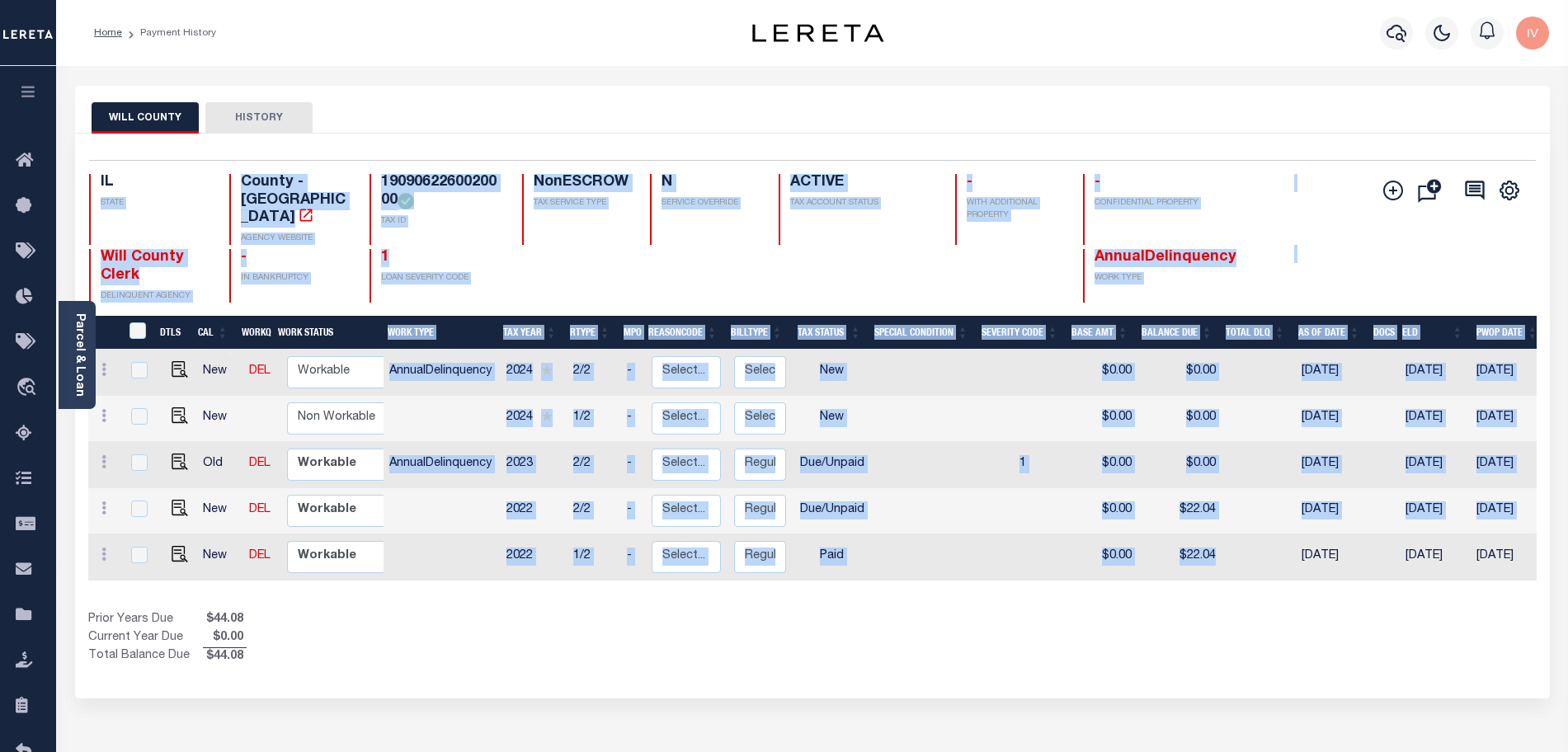
drag, startPoint x: 155, startPoint y: 187, endPoint x: 1232, endPoint y: 580, distance: 1146.5
click at [1222, 554] on div "Selected 5 Results 1 Items per page 25 50 100 IL STATE TAX ID N" at bounding box center [813, 415] width 1475 height 565
click at [1246, 611] on div "Show Tax Lines before Bill Release Date Prior Years Due $44.08 Current Year Due…" at bounding box center [813, 638] width 1449 height 55
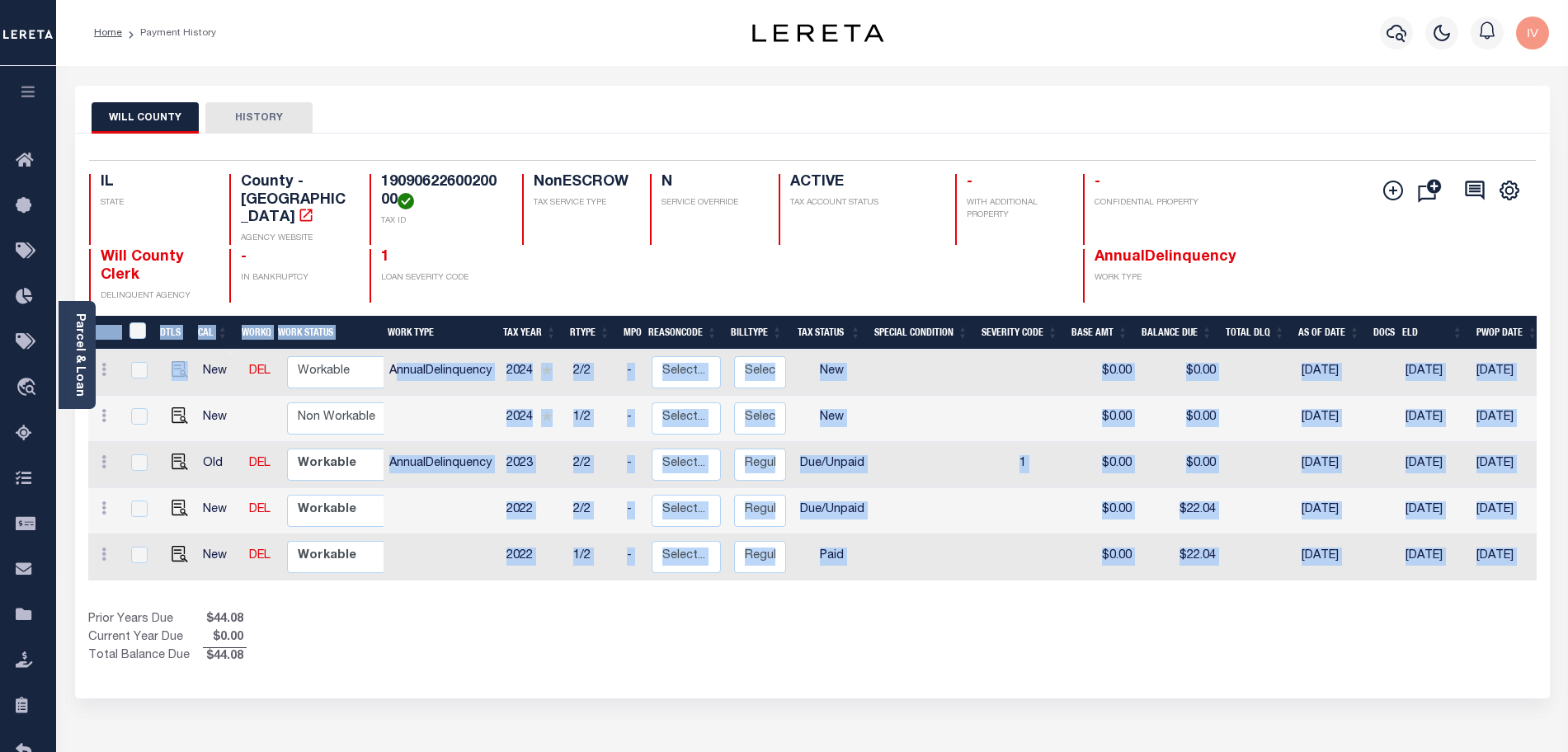
drag, startPoint x: 189, startPoint y: 357, endPoint x: 396, endPoint y: 349, distance: 207.2
click at [396, 349] on div "DTLS CAL WorkQ Work Status Work Type Tax Year RType MPO ReasonCode BillType Tax…" at bounding box center [813, 453] width 1449 height 275
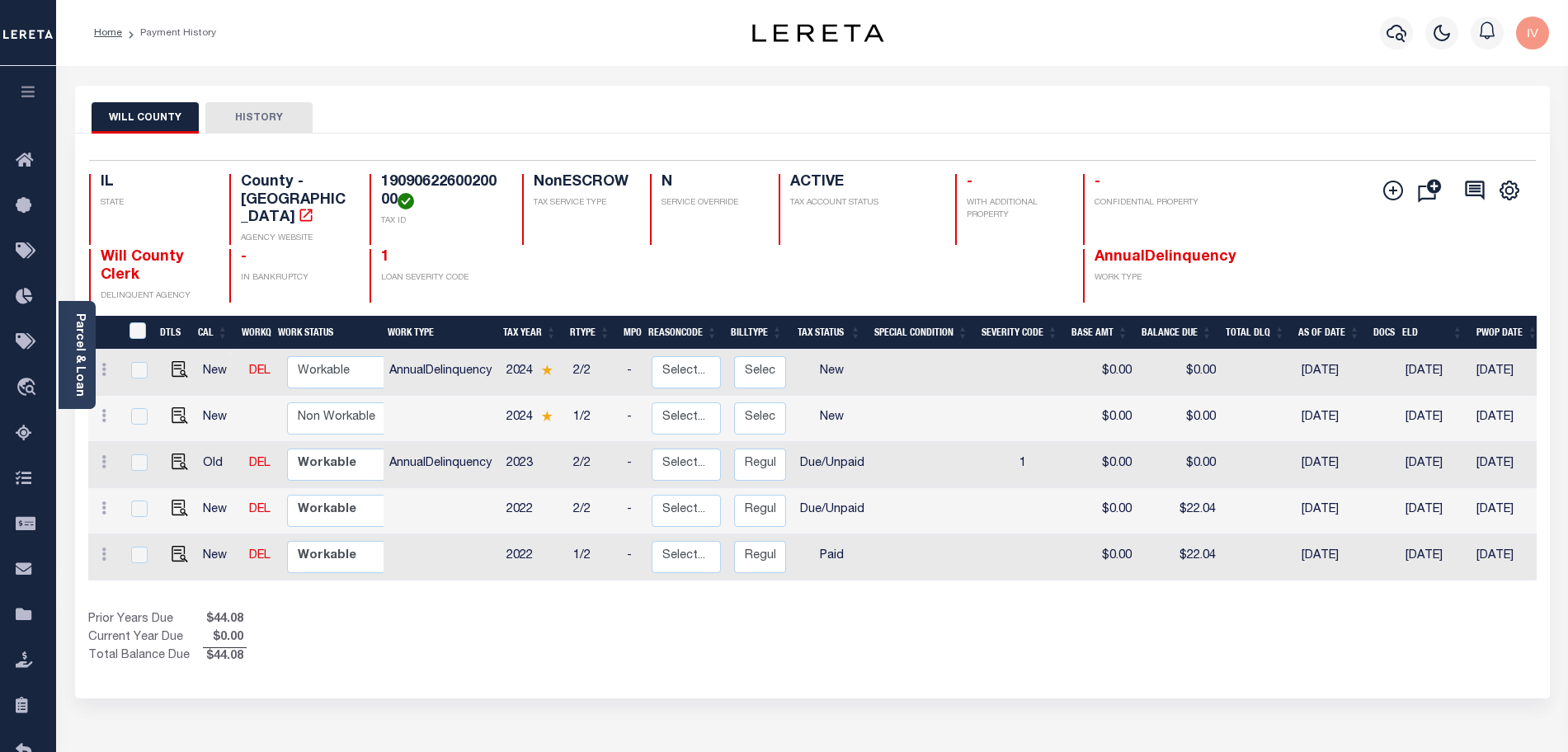
click at [511, 722] on div "WILL COUNTY HISTORY Selected 5 Results" at bounding box center [813, 551] width 1499 height 931
drag, startPoint x: 392, startPoint y: 357, endPoint x: 609, endPoint y: 346, distance: 217.3
click at [609, 350] on tr "New DEL Non Workable Workable AnnualDelinquency 2024 2/2 - Select... Payment Re…" at bounding box center [925, 372] width 1672 height 46
click at [249, 366] on link "DEL" at bounding box center [260, 371] width 22 height 11
checkbox input "true"
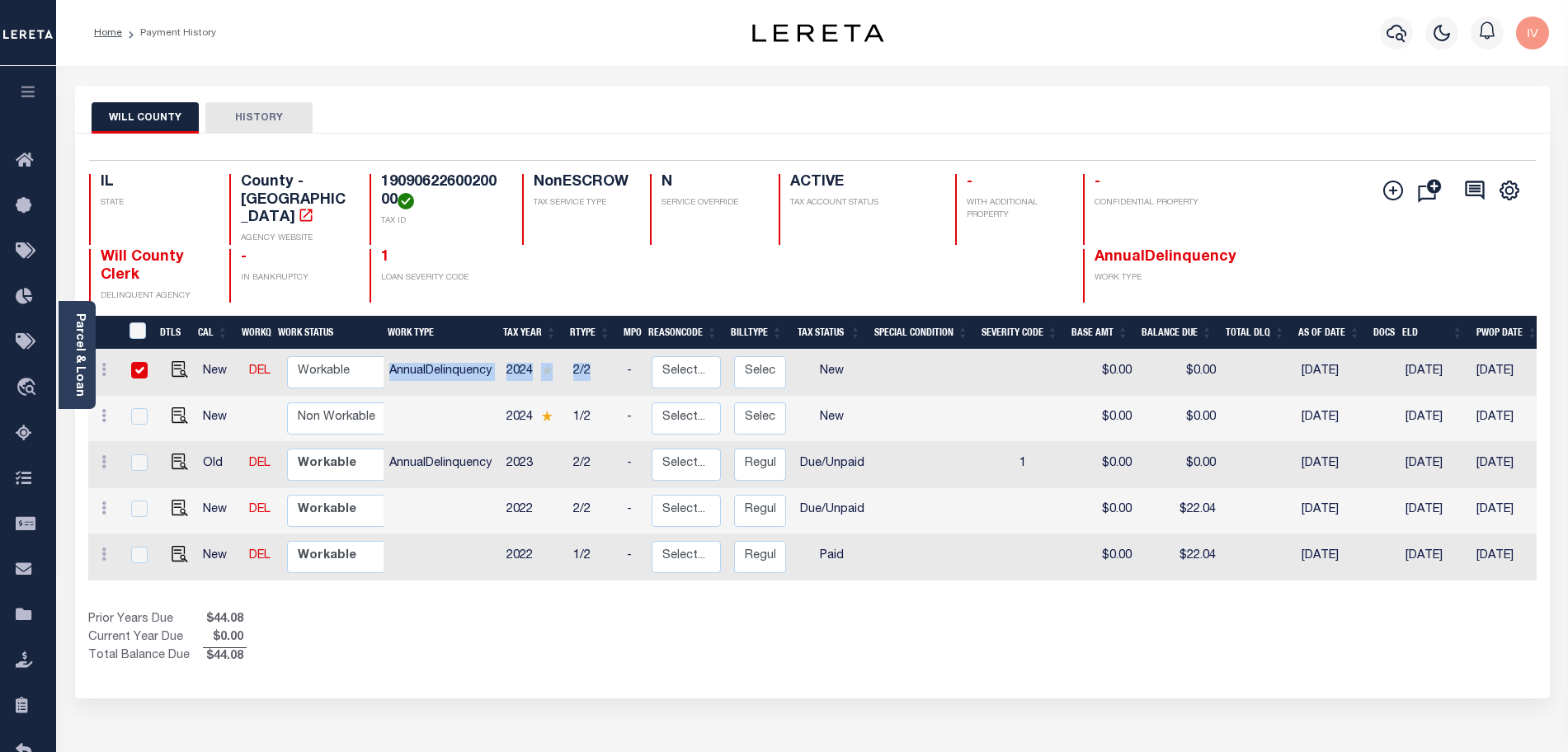
checkbox input "true"
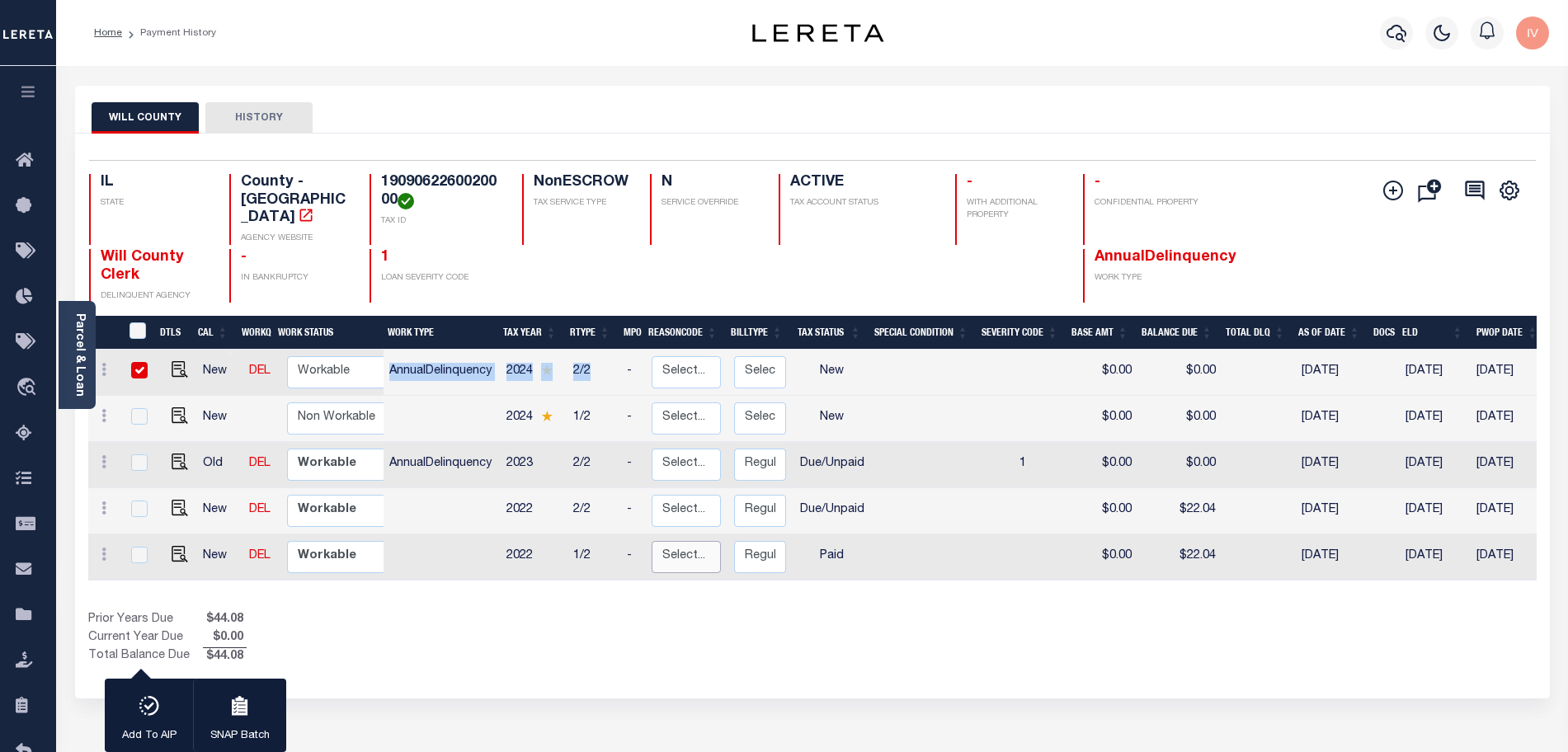
click at [655, 540] on select "Select... Payment Reversal Taxable Value Change Assessment Change Occupancy Tax…" at bounding box center [687, 556] width 70 height 32
checkbox input "true"
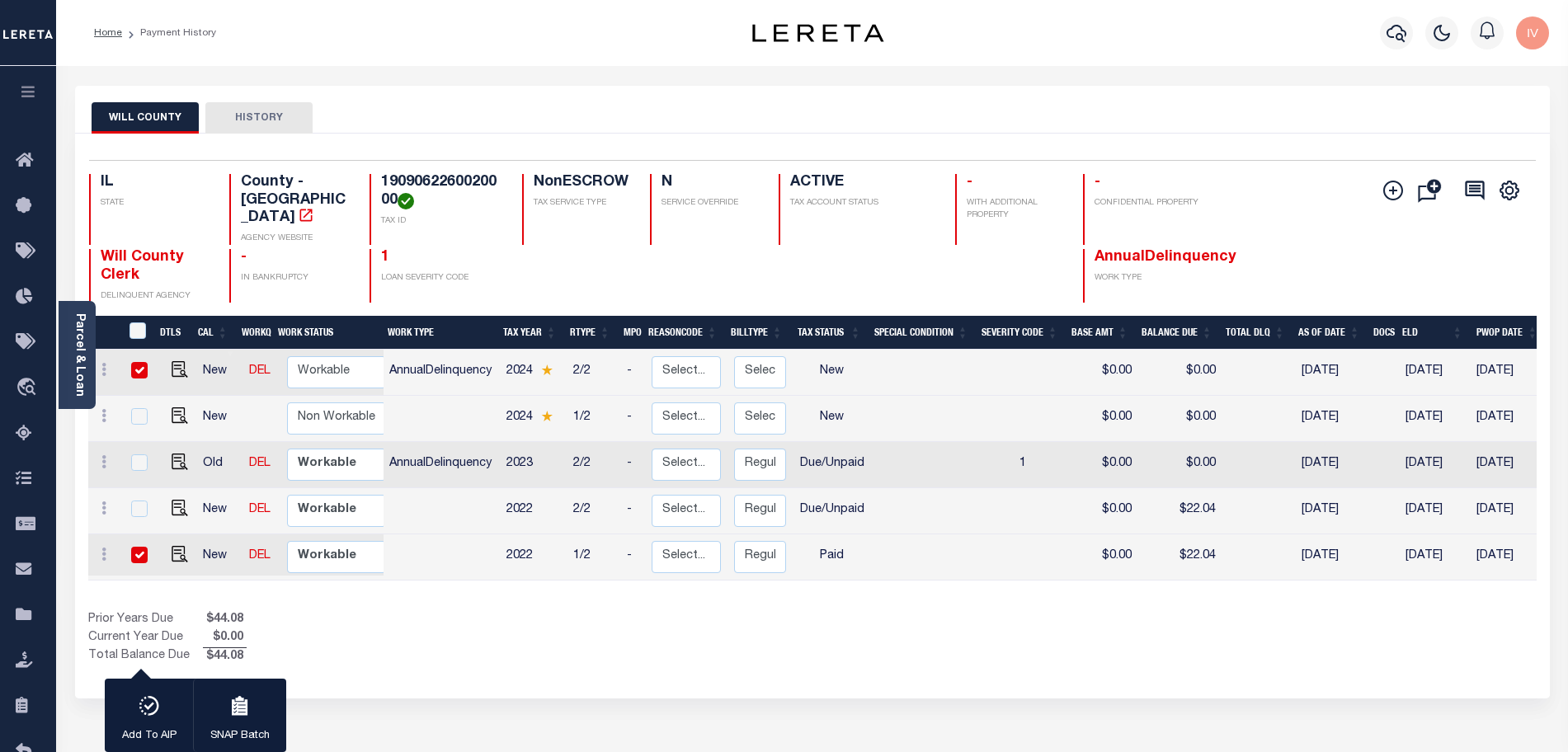
click at [567, 590] on div "DTLS CAL WorkQ Work Status Work Type Tax Year RType MPO ReasonCode BillType Tax…" at bounding box center [813, 491] width 1449 height 351
click at [133, 350] on td at bounding box center [139, 372] width 36 height 46
checkbox input "false"
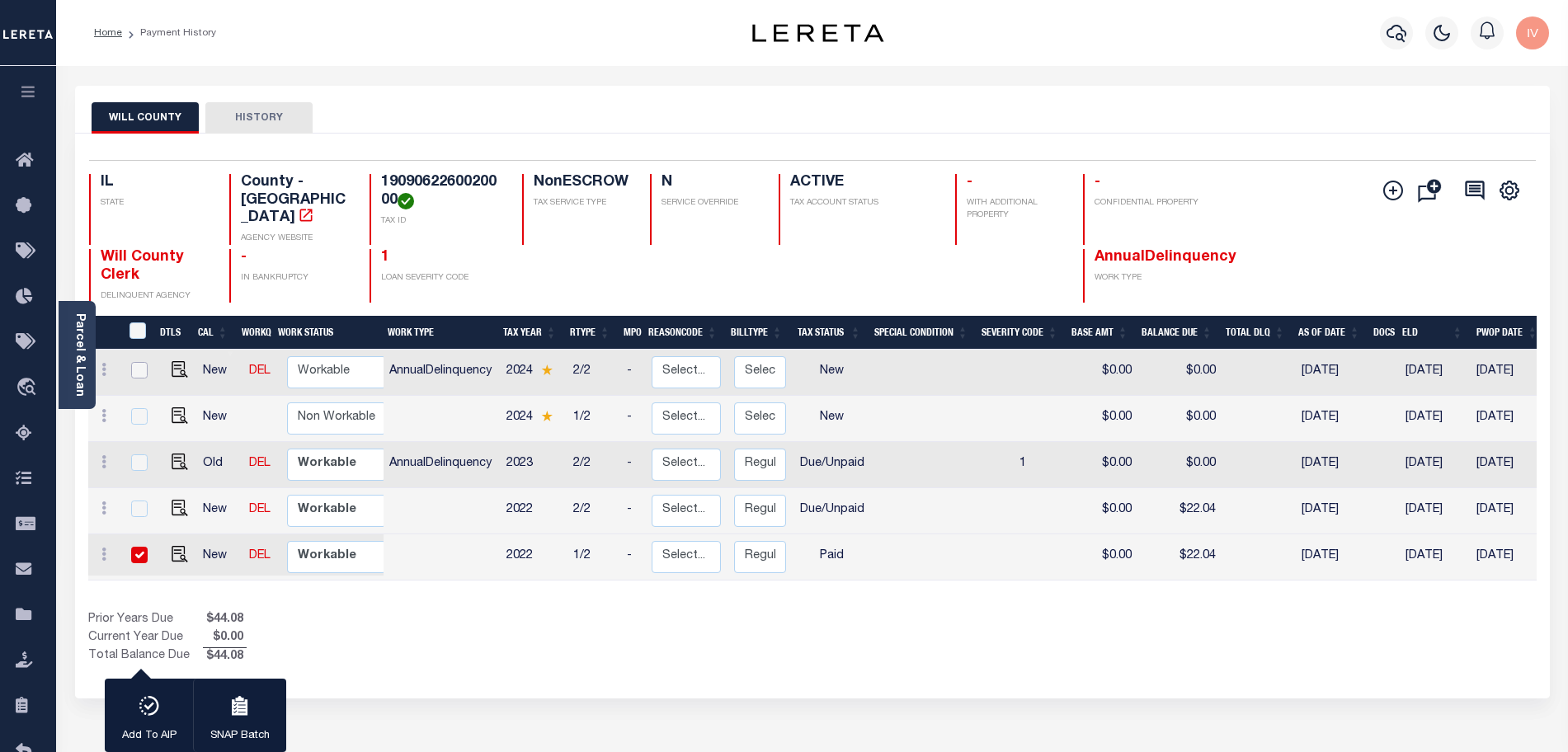
click at [137, 362] on input "checkbox" at bounding box center [139, 370] width 17 height 17
checkbox input "true"
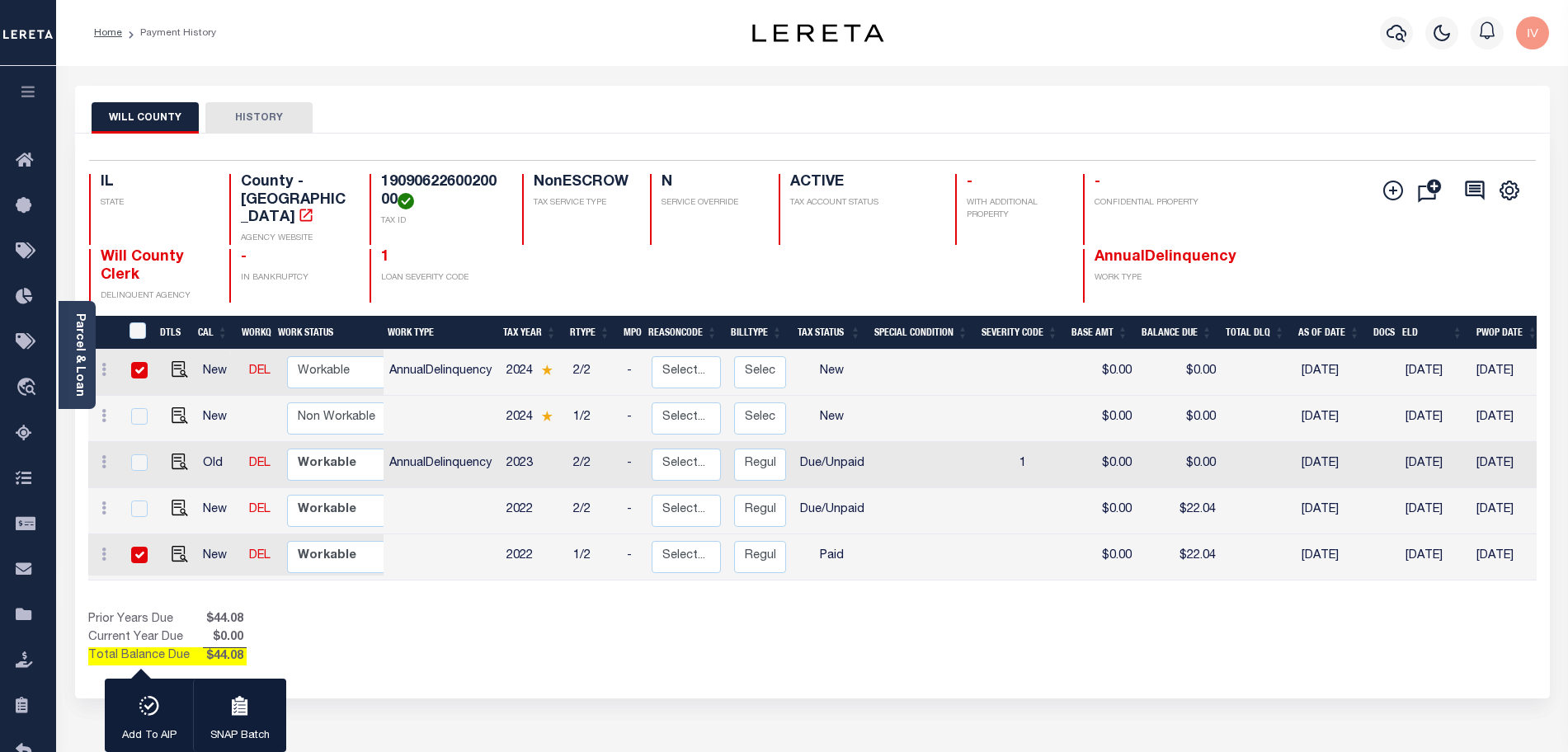
click at [137, 362] on input "checkbox" at bounding box center [139, 370] width 17 height 17
checkbox input "false"
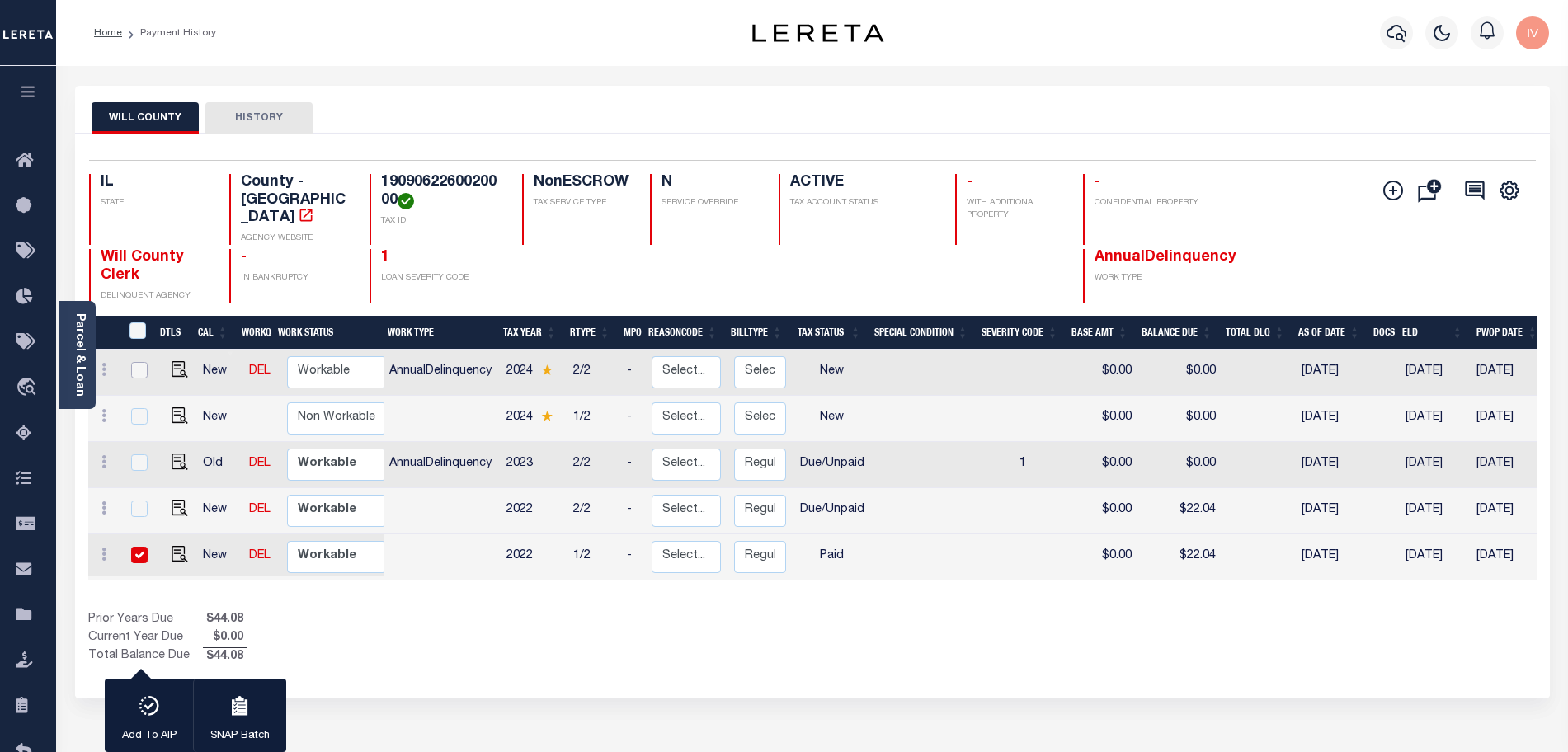
click at [139, 362] on input "checkbox" at bounding box center [139, 370] width 17 height 17
checkbox input "true"
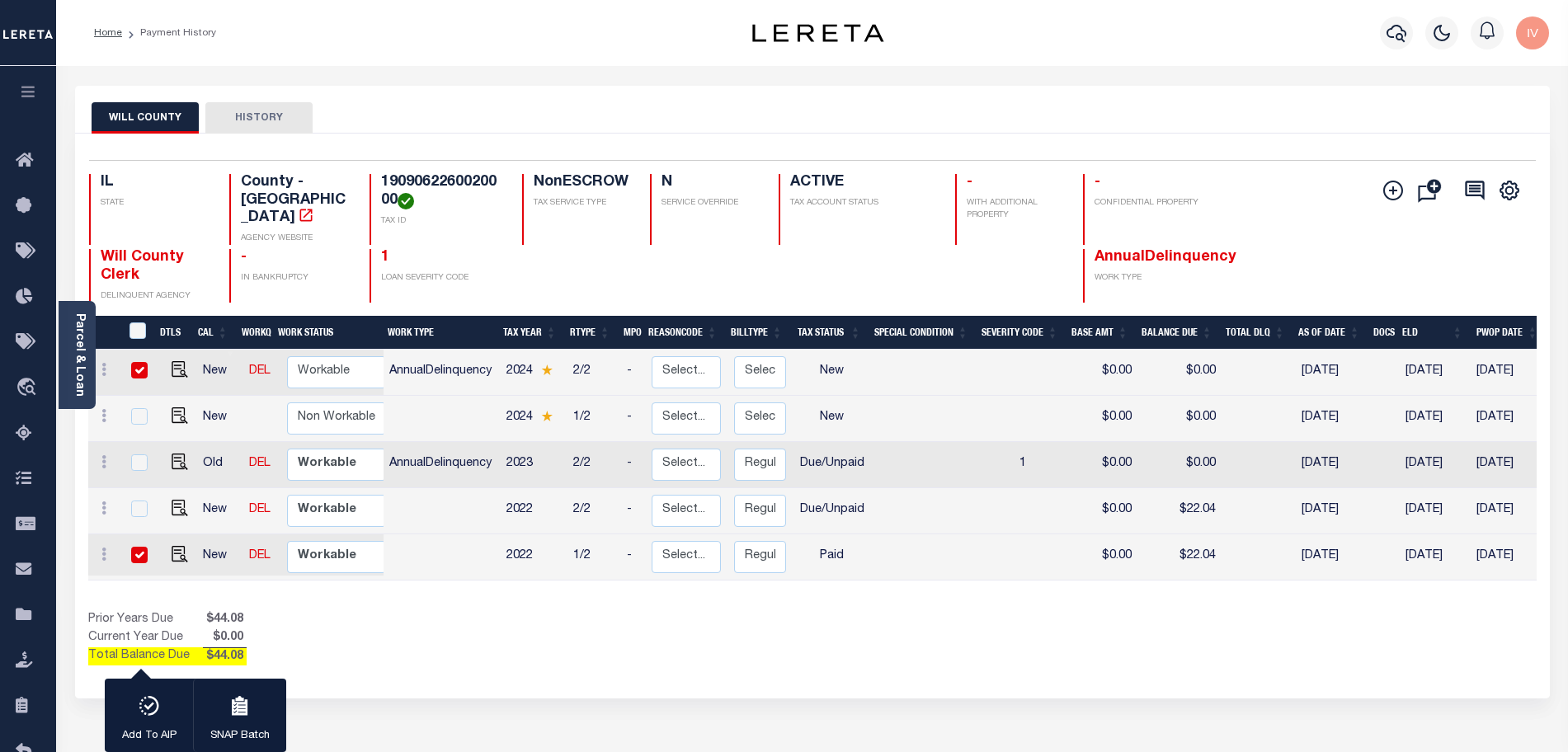
click at [139, 362] on input "checkbox" at bounding box center [139, 370] width 17 height 17
checkbox input "false"
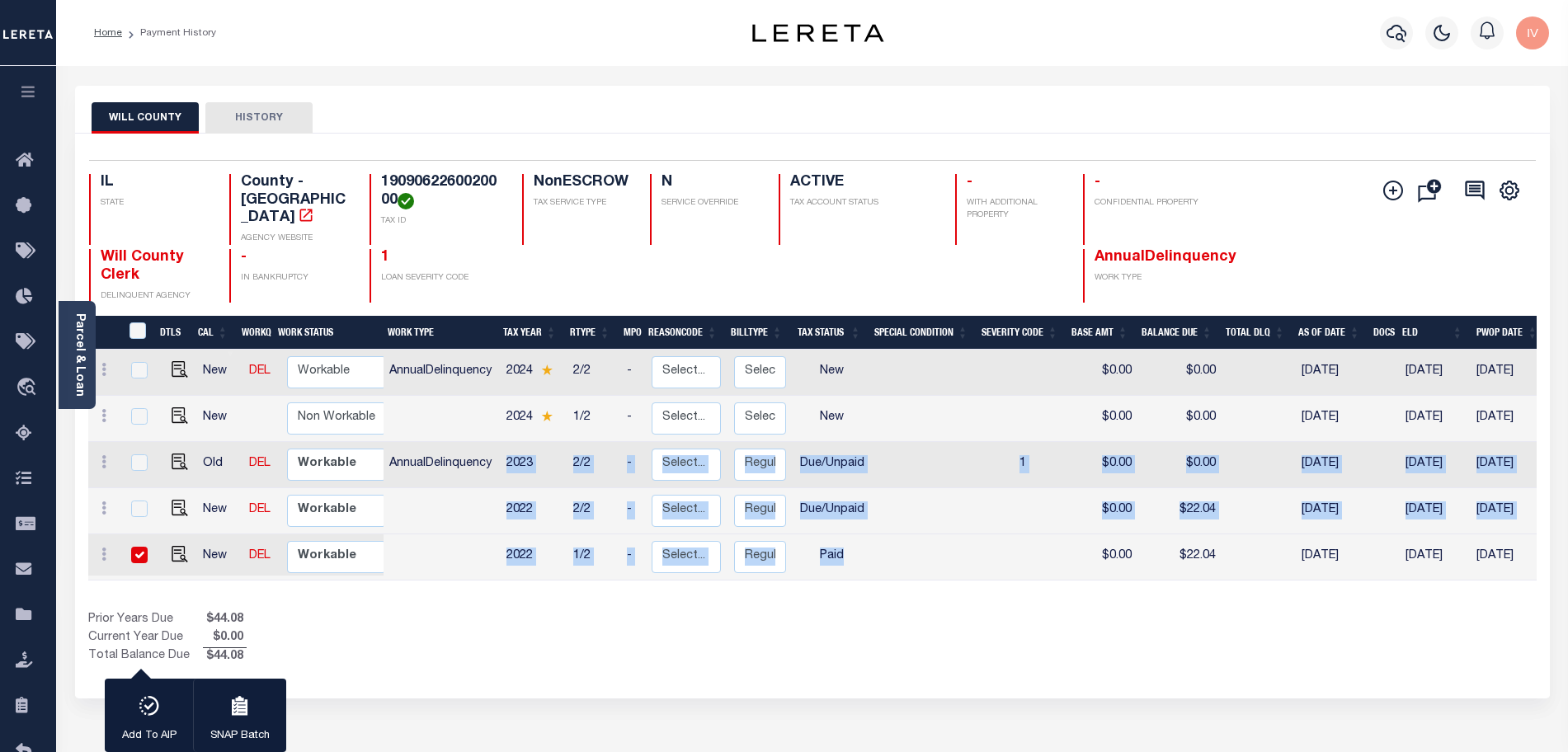
drag, startPoint x: 499, startPoint y: 435, endPoint x: 882, endPoint y: 552, distance: 400.5
click at [882, 552] on tbody "New DEL Non Workable Workable AnnualDelinquency 2024 2/2 - Select... Payment Re…" at bounding box center [925, 465] width 1672 height 231
click at [844, 627] on div "Show Tax Lines before Bill Release Date Prior Years Due $44.08 Current Year Due…" at bounding box center [813, 638] width 1449 height 55
drag, startPoint x: 198, startPoint y: 353, endPoint x: 1385, endPoint y: 354, distance: 1187.0
click at [1441, 342] on div "DTLS CAL WorkQ Work Status Work Type Tax Year RType MPO ReasonCode BillType Tax…" at bounding box center [813, 453] width 1449 height 275
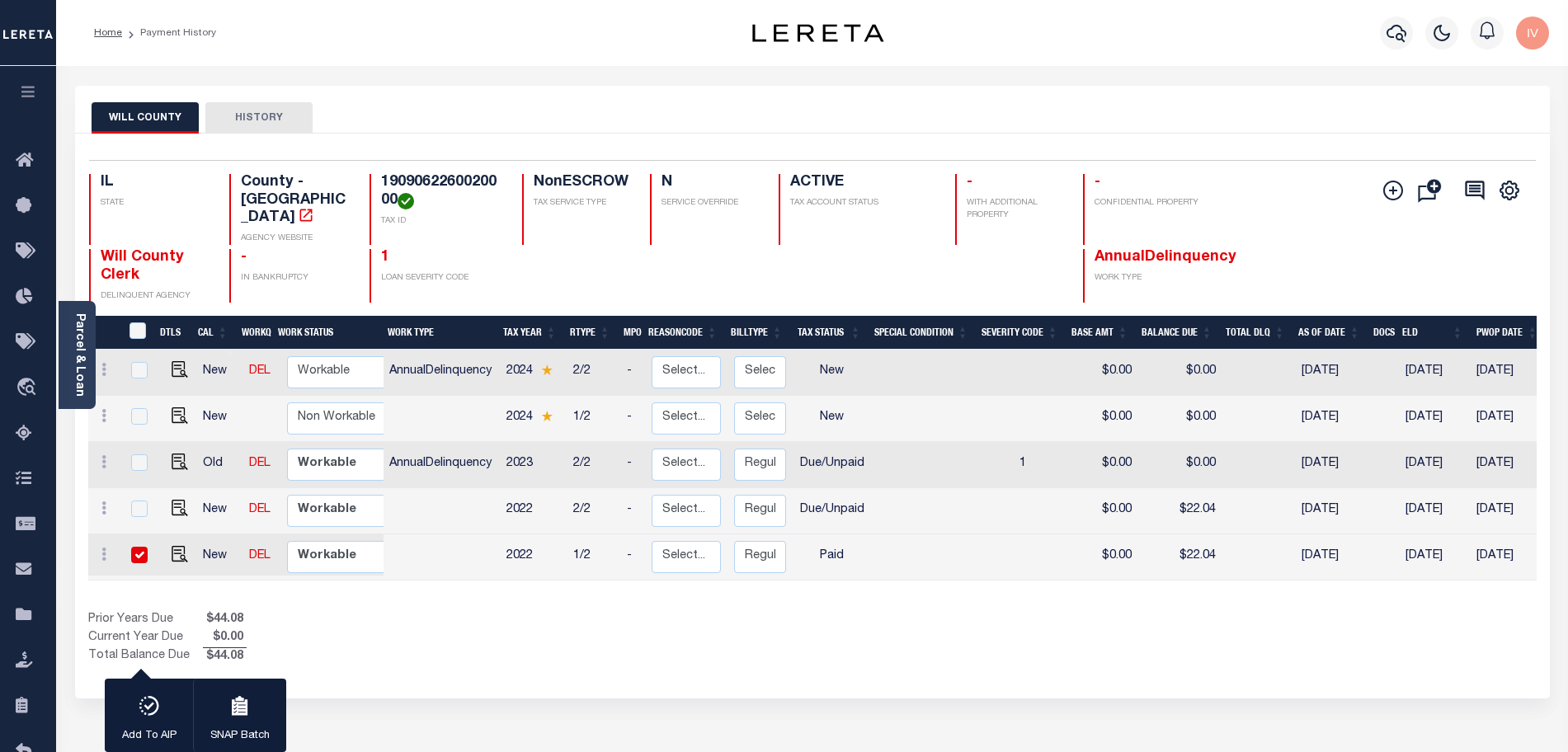
click at [512, 353] on td "2024" at bounding box center [532, 372] width 67 height 46
checkbox input "true"
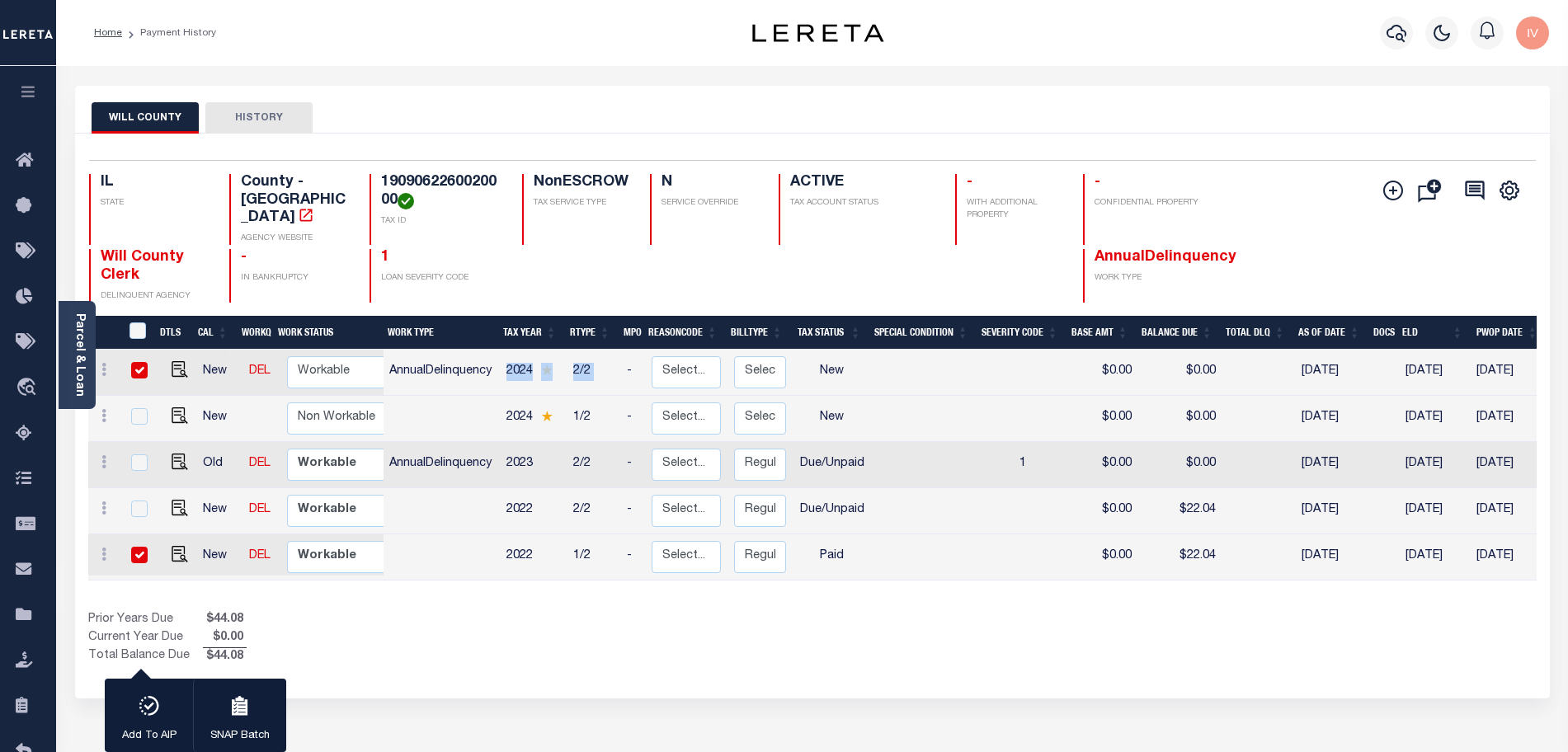
drag, startPoint x: 502, startPoint y: 353, endPoint x: 624, endPoint y: 357, distance: 122.1
click at [624, 357] on tr "New DEL Non Workable Workable AnnualDelinquency 2024 2/2 - Select... Payment Re…" at bounding box center [925, 372] width 1672 height 46
click at [142, 362] on input "checkbox" at bounding box center [139, 370] width 17 height 17
checkbox input "false"
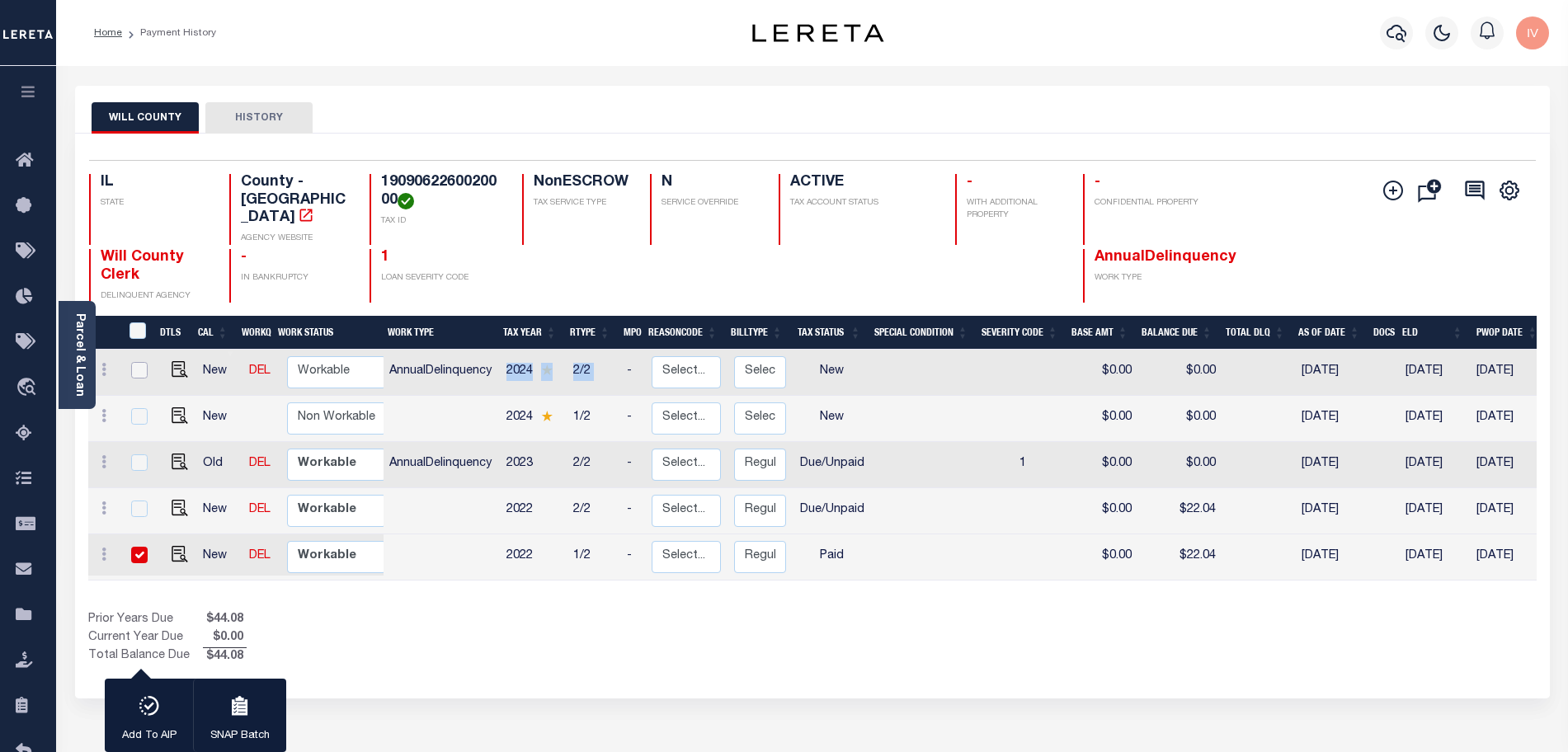
scroll to position [103, 0]
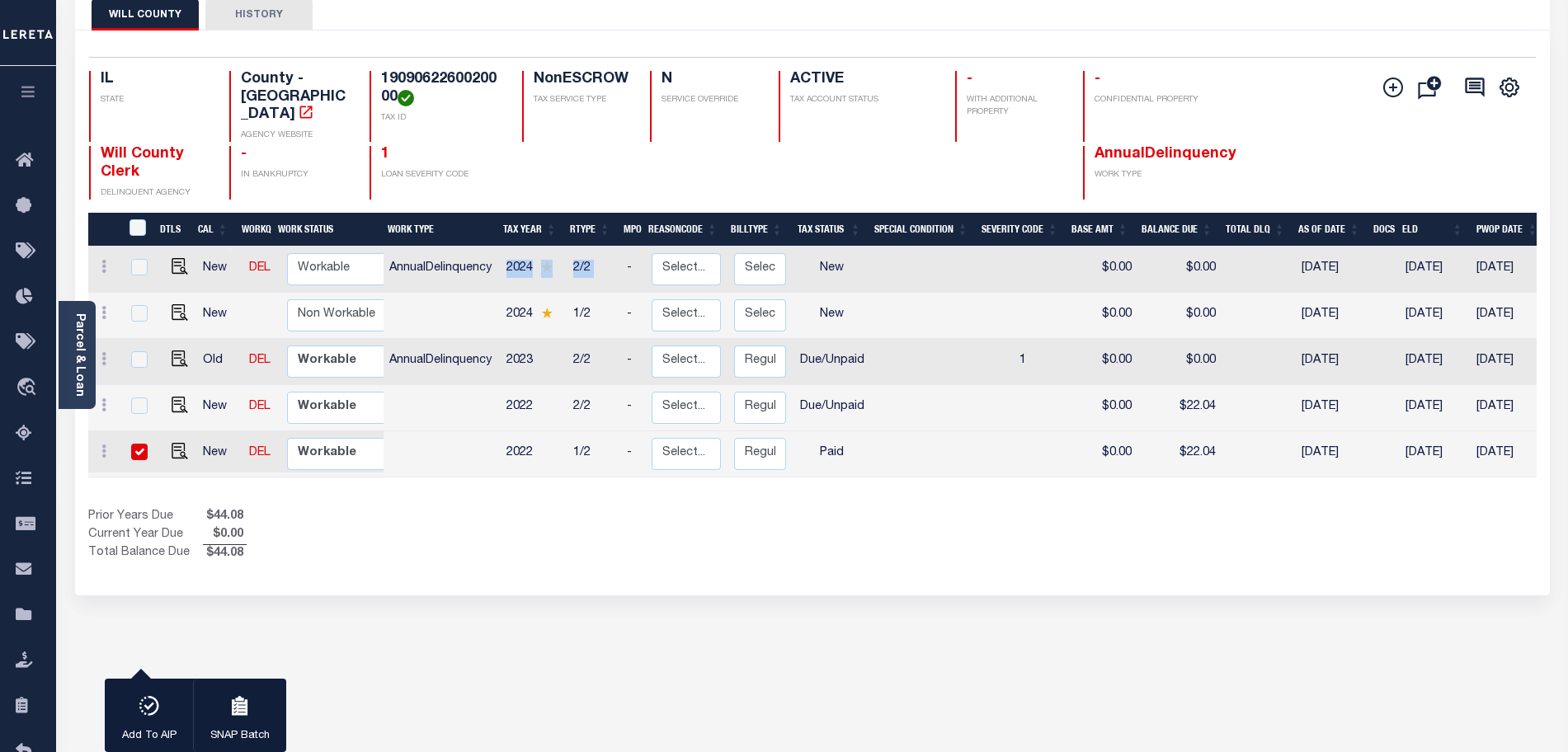
click at [135, 444] on input "checkbox" at bounding box center [139, 452] width 17 height 17
checkbox input "false"
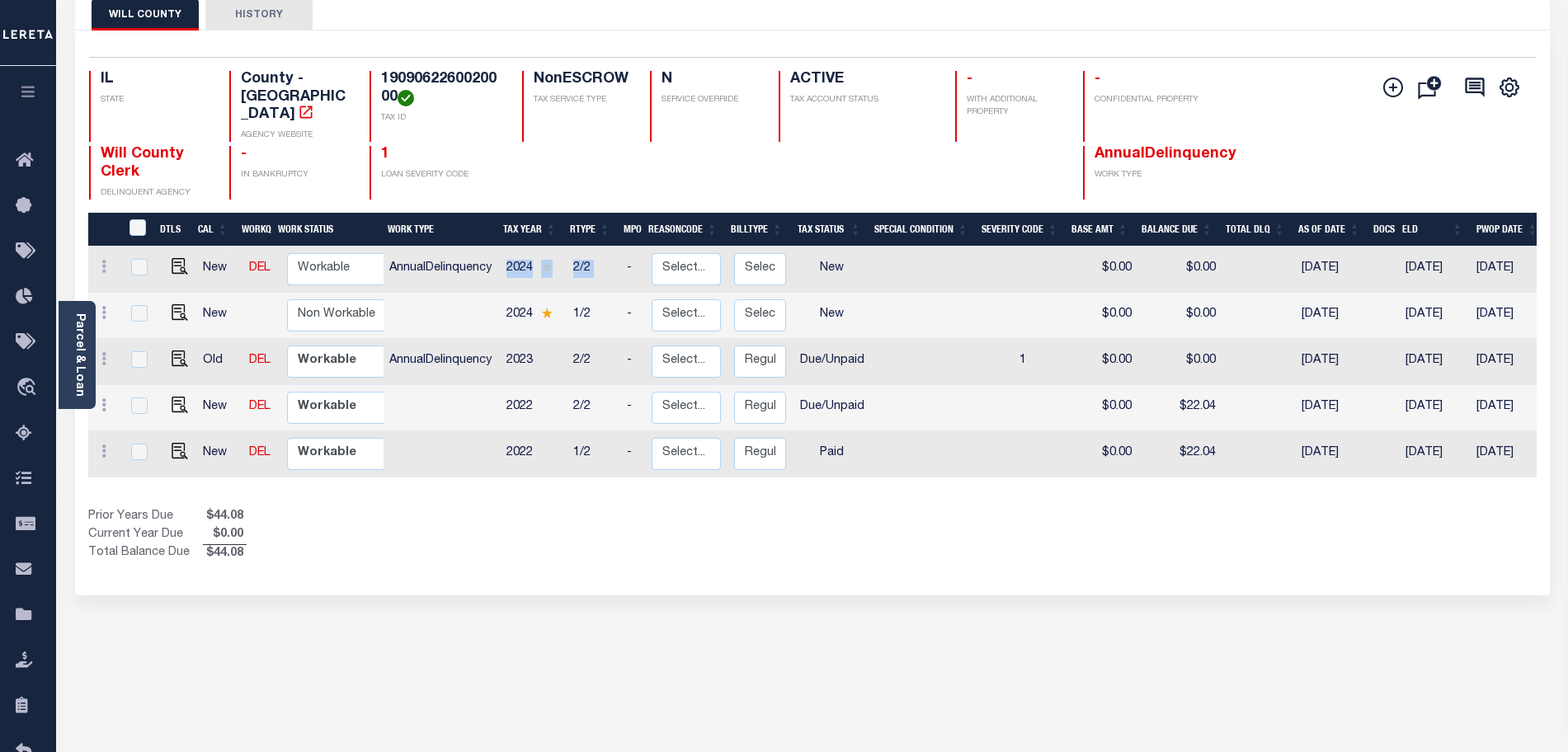
click at [491, 508] on div "Prior Years Due $44.08 Current Year Due $0.00 Total Balance Due $44.08" at bounding box center [451, 535] width 724 height 55
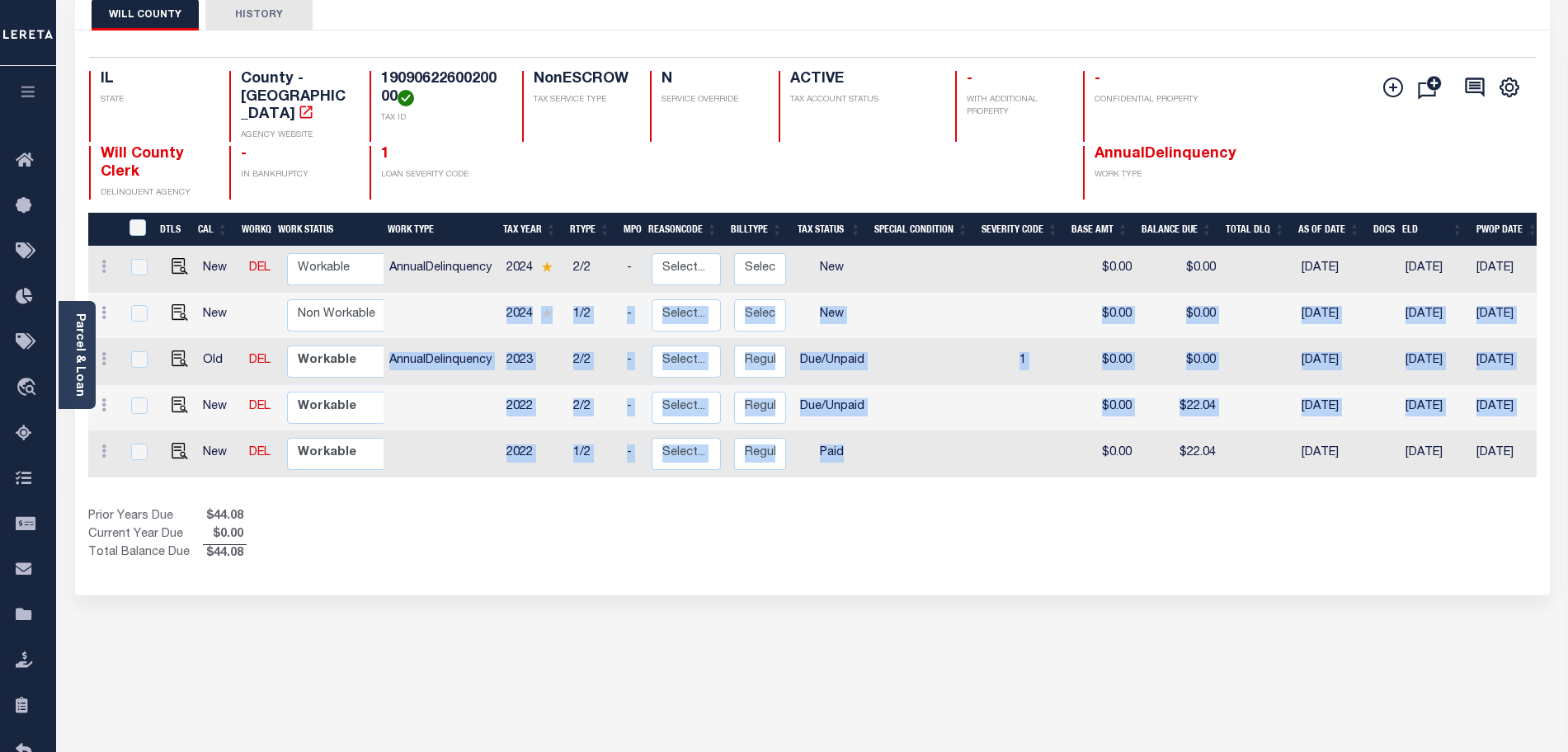
drag, startPoint x: 477, startPoint y: 296, endPoint x: 855, endPoint y: 441, distance: 404.9
click at [855, 441] on tbody "New DEL Non Workable Workable AnnualDelinquency 2024 2/2 - Select... Payment Re…" at bounding box center [925, 362] width 1672 height 231
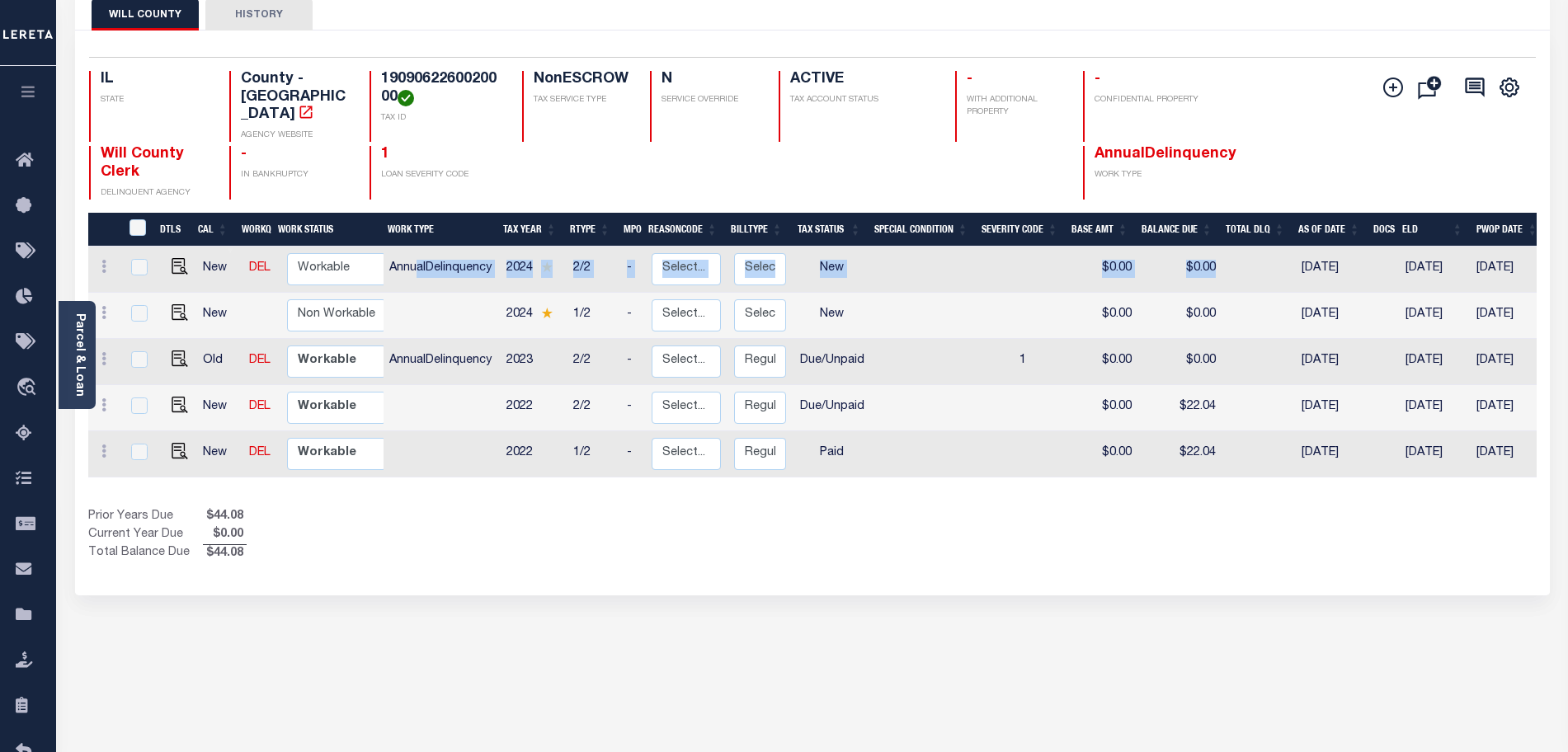
drag, startPoint x: 420, startPoint y: 253, endPoint x: 1213, endPoint y: 255, distance: 793.0
click at [1213, 255] on tr "New DEL Non Workable Workable AnnualDelinquency 2024 2/2 - Select... Payment Re…" at bounding box center [925, 269] width 1672 height 46
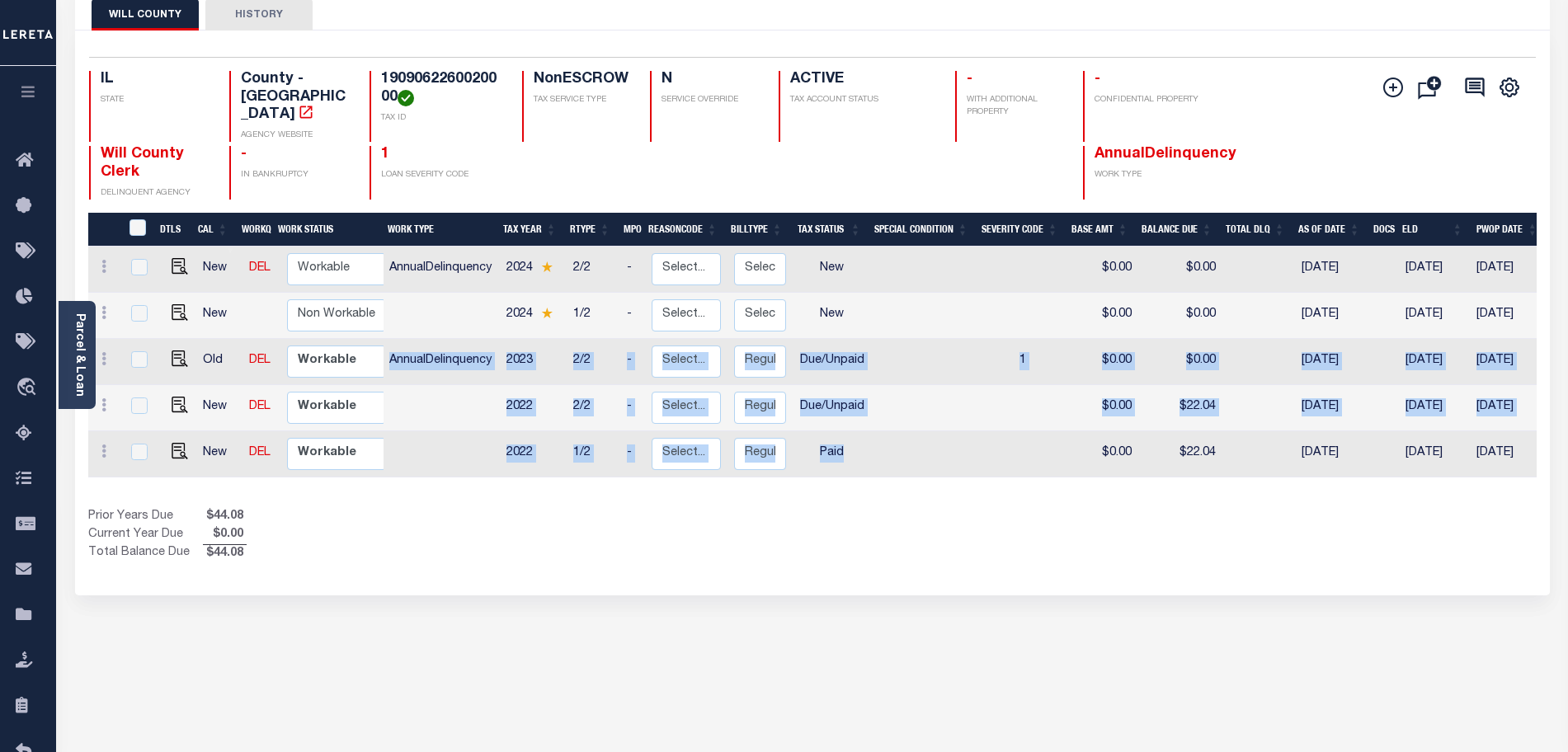
drag, startPoint x: 390, startPoint y: 345, endPoint x: 978, endPoint y: 422, distance: 593.0
click at [978, 422] on tbody "New DEL Non Workable Workable AnnualDelinquency 2024 2/2 - Select... Payment Re…" at bounding box center [925, 362] width 1672 height 231
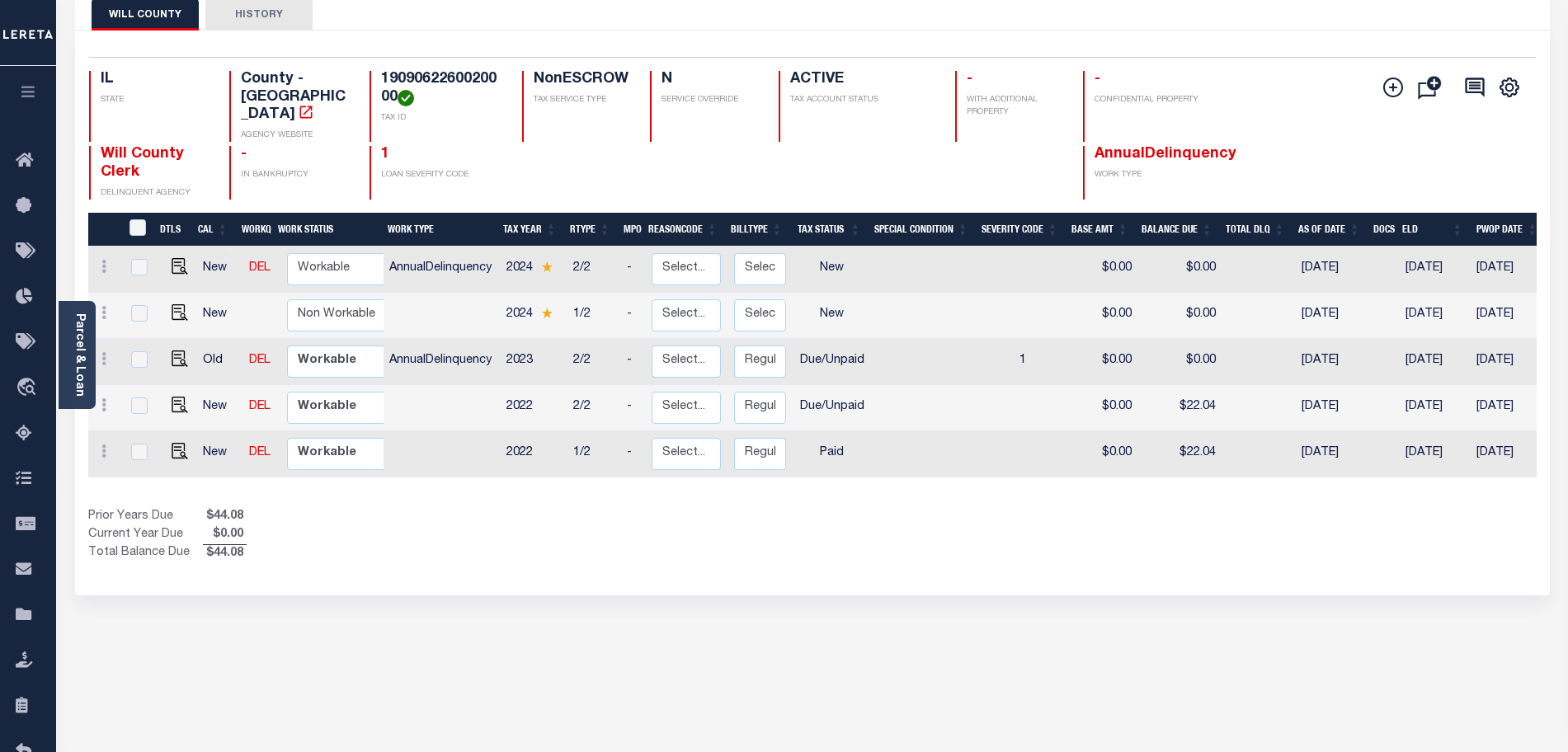
click at [918, 537] on div "Show Tax Lines before Bill Release Date Prior Years Due $44.08 Current Year Due…" at bounding box center [813, 535] width 1449 height 55
click at [380, 246] on td "Non Workable Workable" at bounding box center [339, 269] width 118 height 46
checkbox input "true"
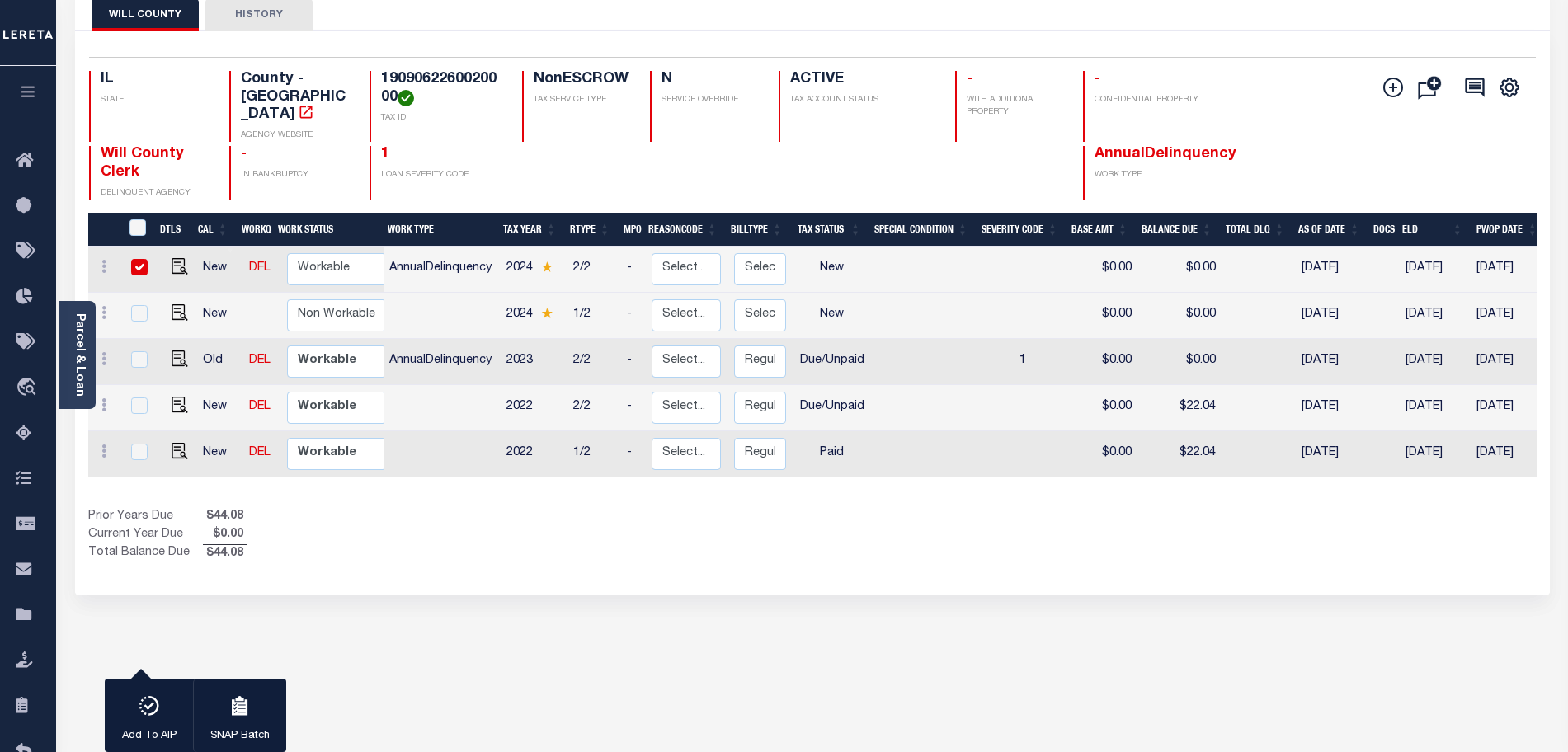
drag, startPoint x: 382, startPoint y: 251, endPoint x: 937, endPoint y: 279, distance: 555.7
click at [946, 284] on div "DTLS CAL WorkQ Work Status Work Type Tax Year RType MPO ReasonCode BillType Tax…" at bounding box center [813, 350] width 1449 height 275
drag, startPoint x: 394, startPoint y: 254, endPoint x: 1219, endPoint y: 254, distance: 825.0
click at [1219, 254] on tr "New DEL Non Workable Workable AnnualDelinquency 2024 2/2 - Select... Payment Re…" at bounding box center [925, 269] width 1672 height 46
click at [139, 258] on input "checkbox" at bounding box center [139, 267] width 17 height 17
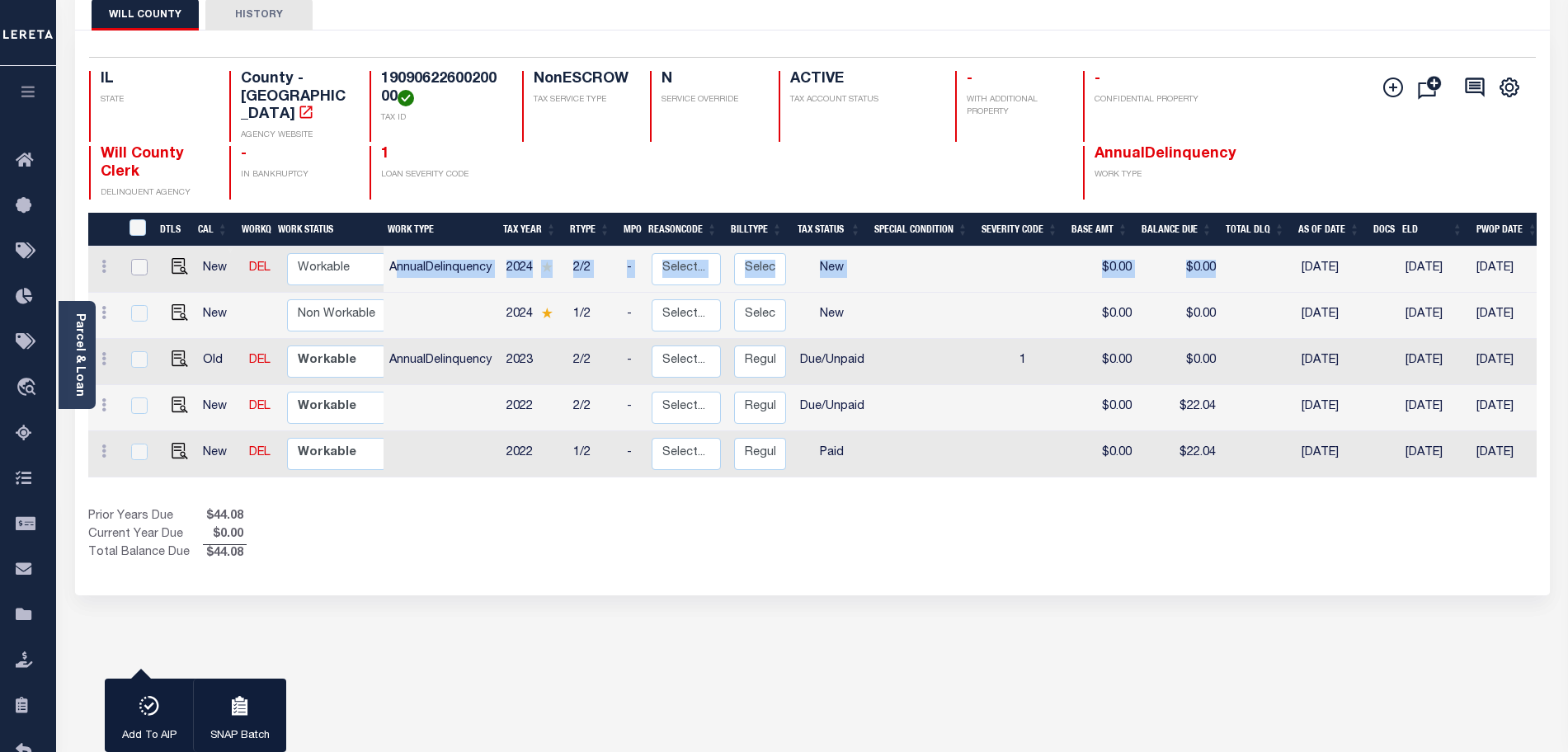
checkbox input "false"
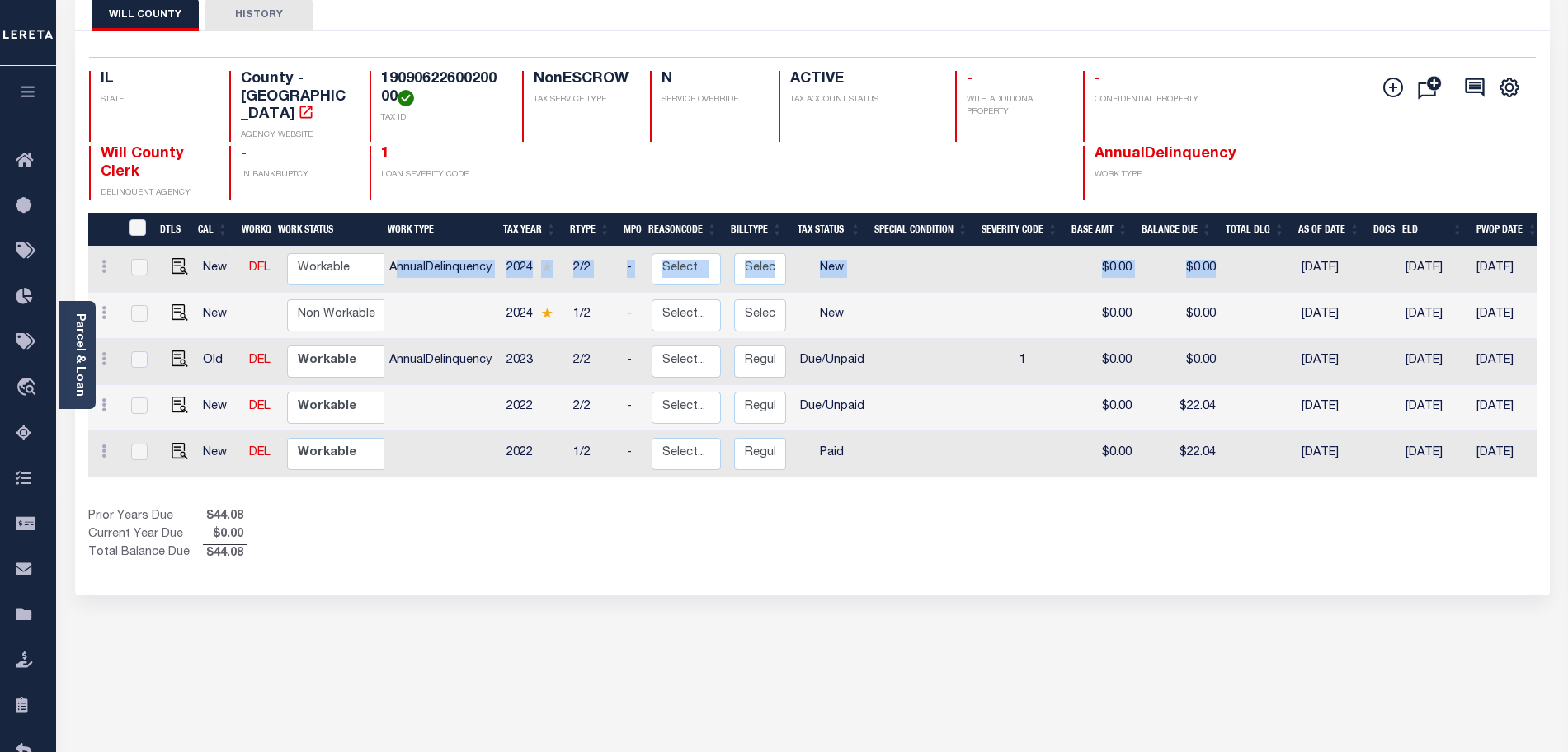
click at [499, 526] on div "Prior Years Due $44.08 Current Year Due $0.00 Total Balance Due $44.08" at bounding box center [451, 535] width 724 height 55
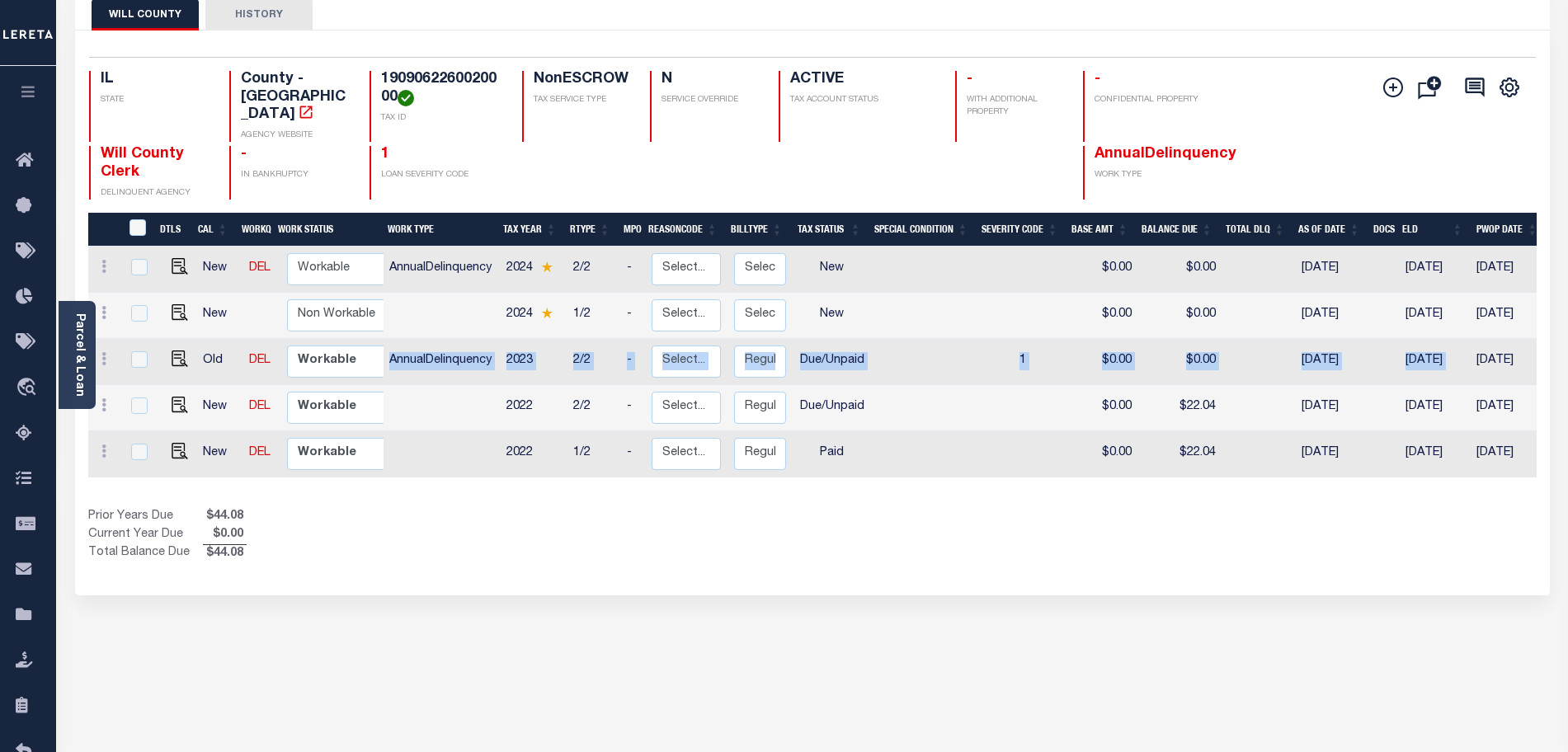
drag, startPoint x: 389, startPoint y: 348, endPoint x: 1469, endPoint y: 347, distance: 1080.0
click at [1469, 347] on tr "Old DEL Non Workable Workable AnnualDelinquency 2023 2/2 - Select... Payment Re…" at bounding box center [925, 361] width 1672 height 46
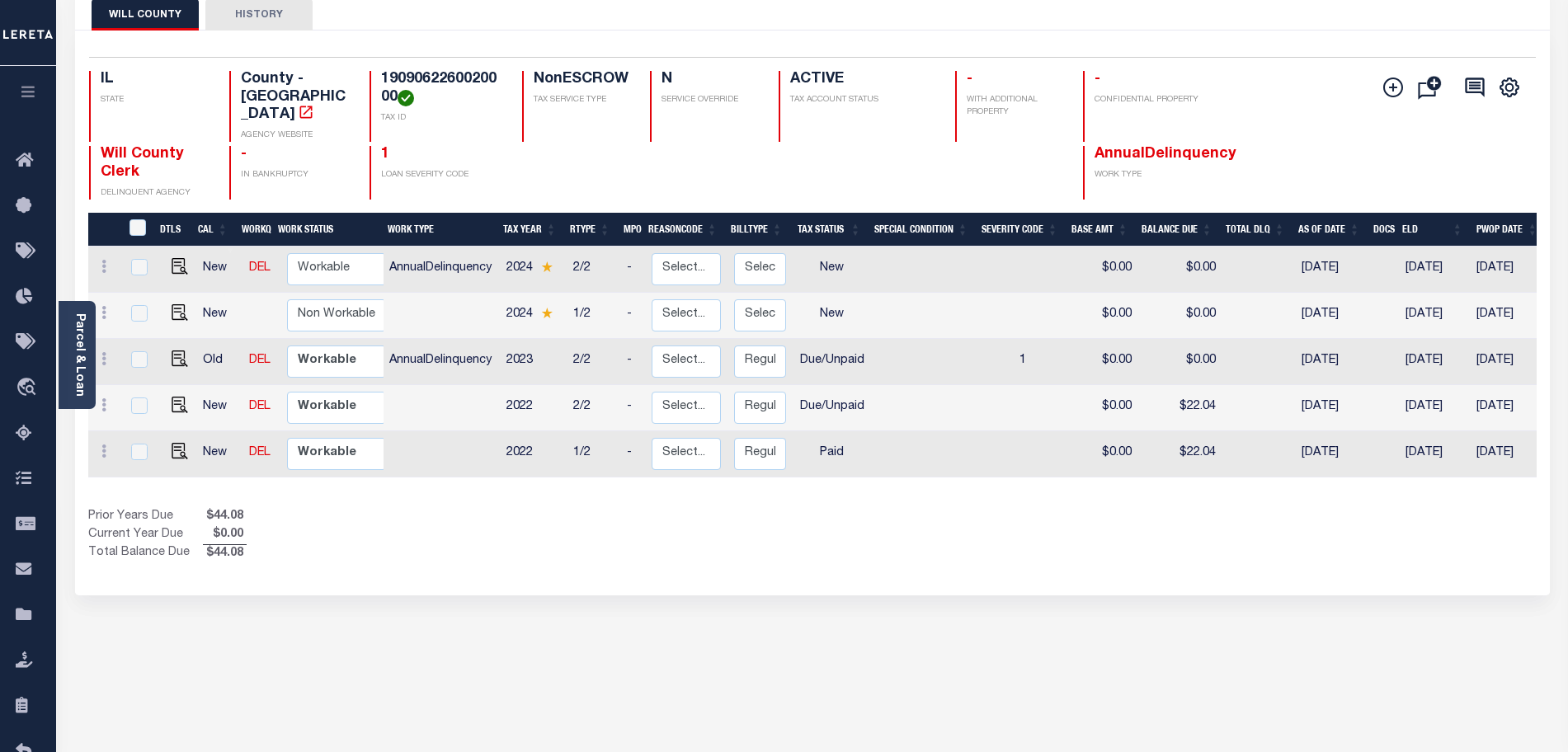
click at [467, 431] on td at bounding box center [441, 454] width 118 height 46
checkbox input "true"
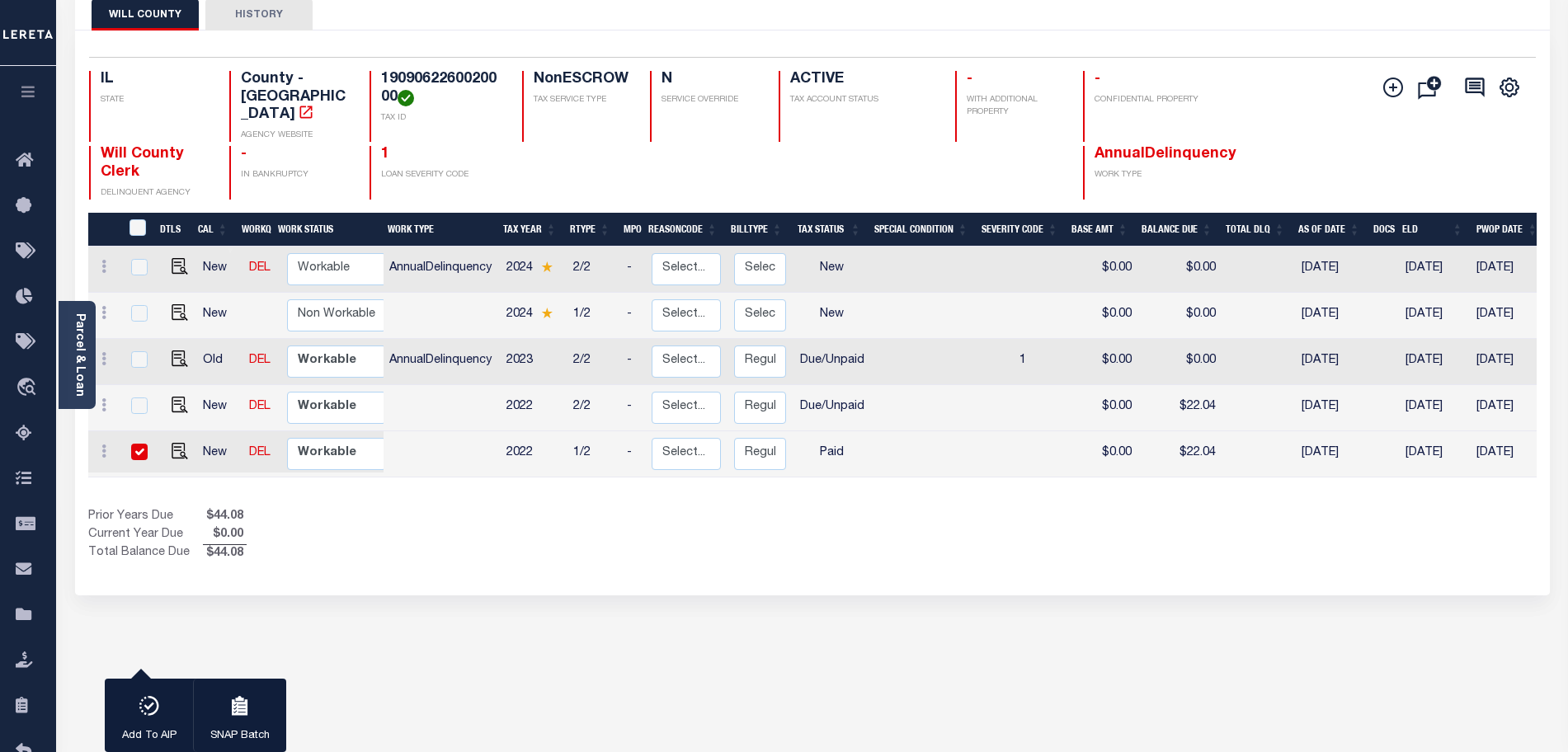
click at [457, 439] on td at bounding box center [441, 454] width 118 height 46
checkbox input "false"
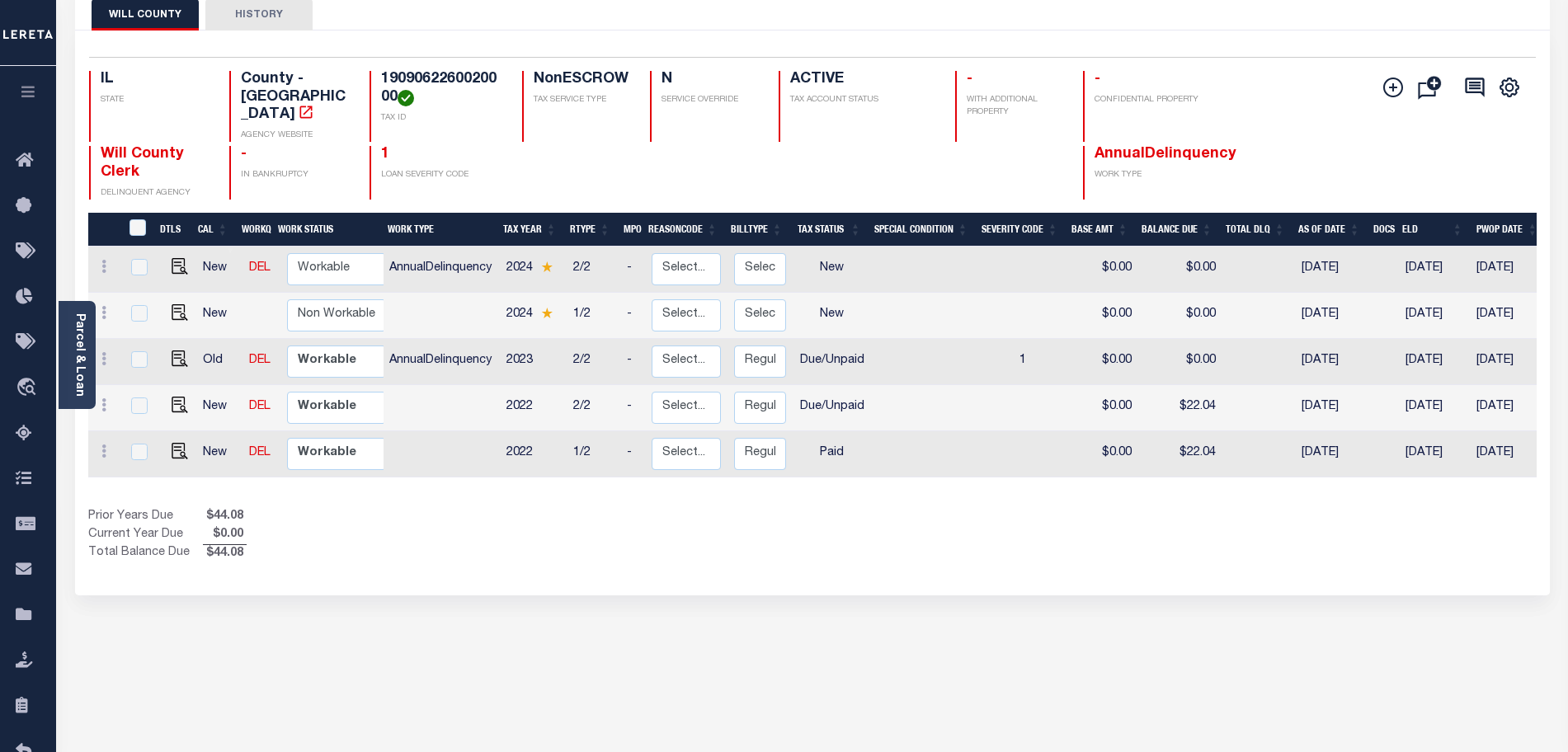
click at [448, 396] on td at bounding box center [441, 408] width 118 height 46
checkbox input "true"
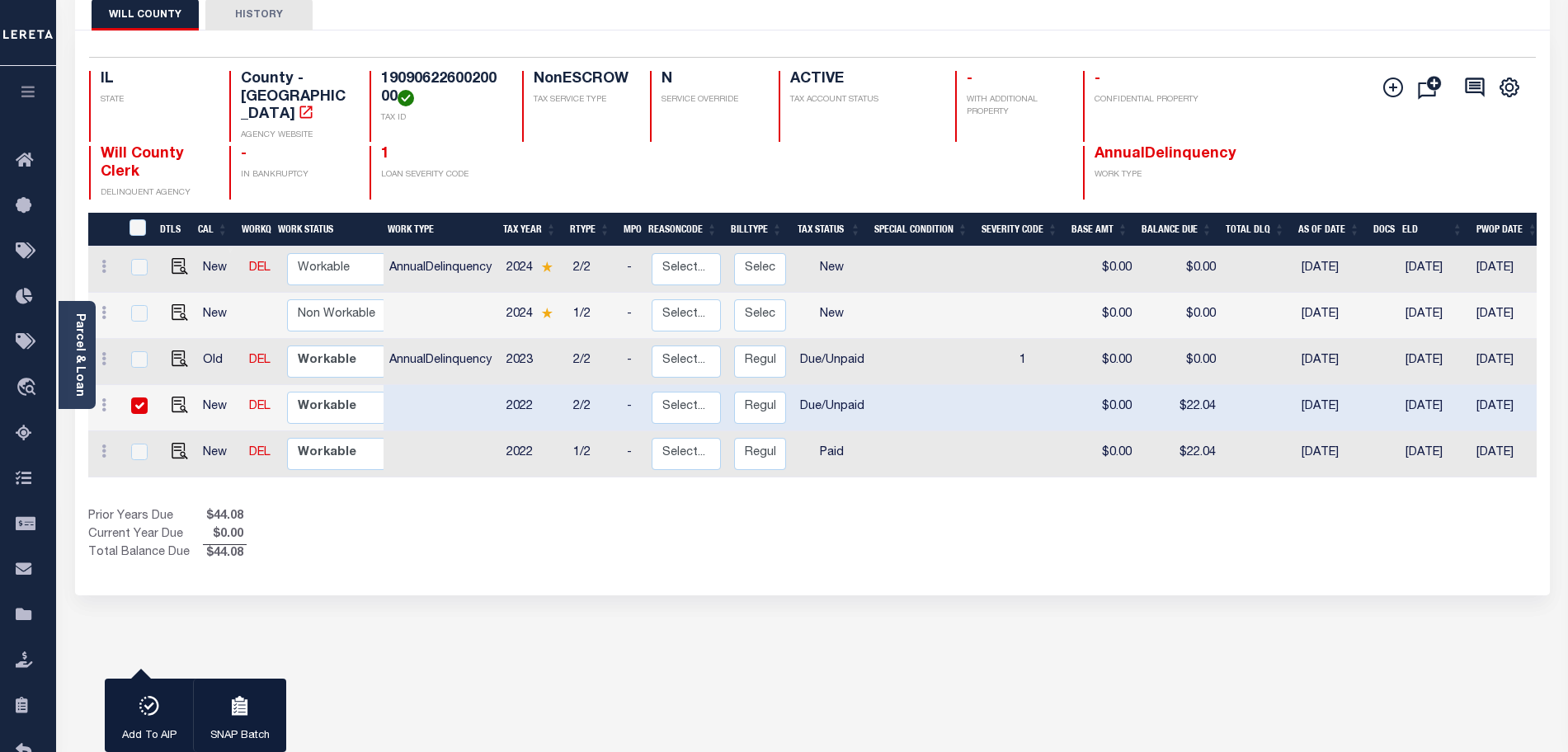
drag, startPoint x: 1291, startPoint y: 388, endPoint x: 1358, endPoint y: 388, distance: 67.0
click at [1358, 388] on td "[DATE]" at bounding box center [1333, 408] width 75 height 46
checkbox input "false"
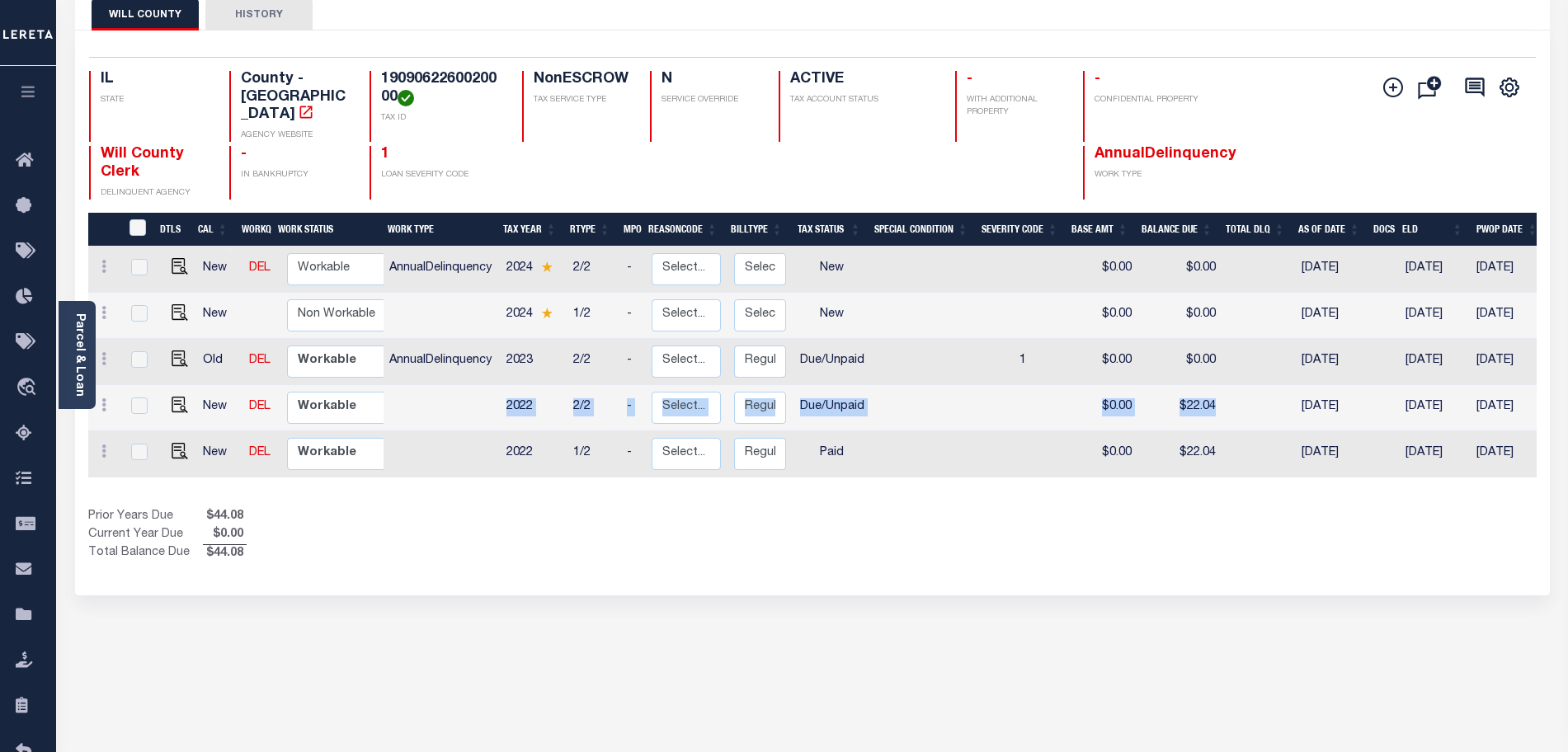
drag, startPoint x: 866, startPoint y: 405, endPoint x: 1272, endPoint y: 399, distance: 406.0
click at [1272, 399] on tr "New DEL Non Workable Workable 2022 2/2 - Select... Payment Reversal Taxable Val…" at bounding box center [925, 408] width 1672 height 46
click at [916, 393] on td at bounding box center [925, 408] width 107 height 46
checkbox input "true"
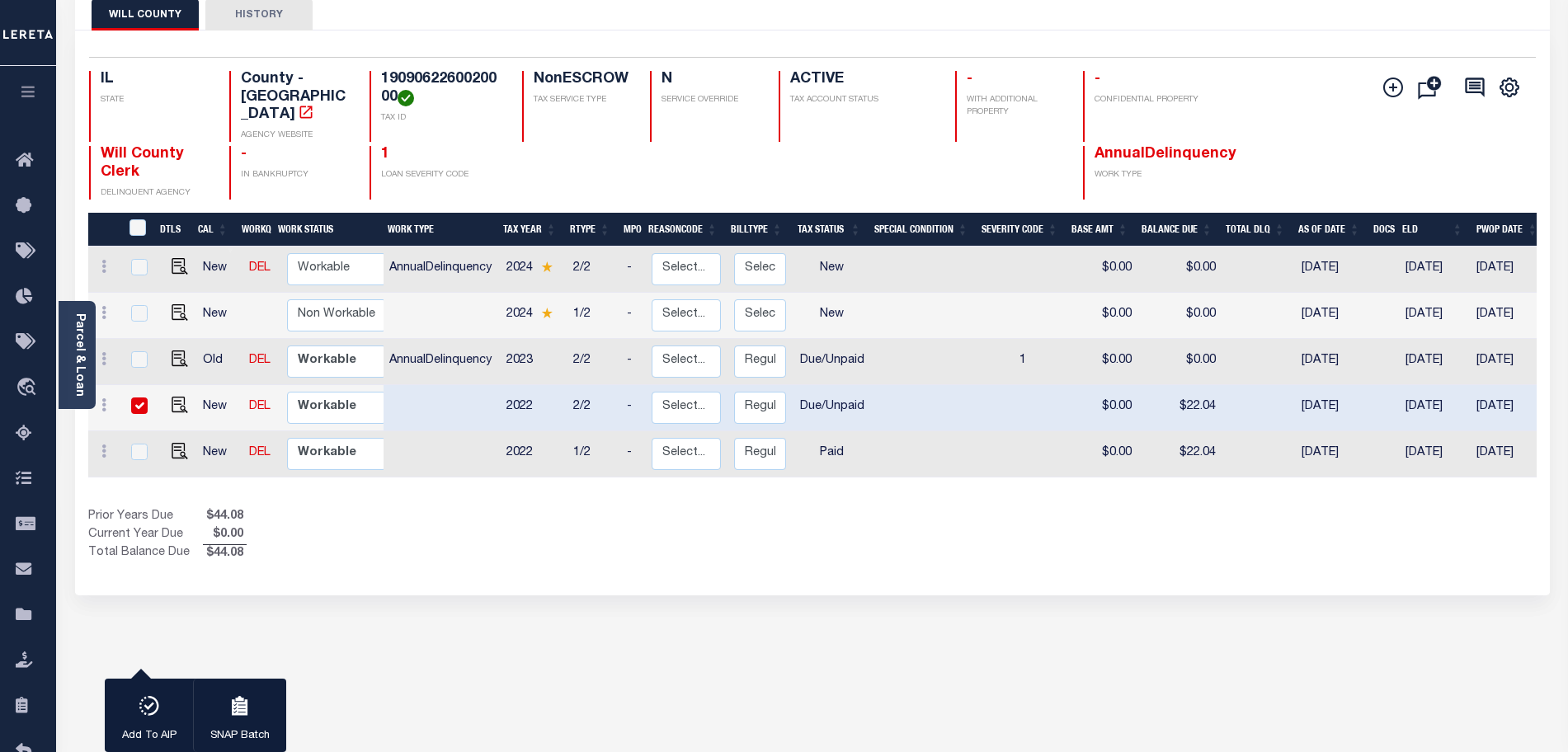
click at [851, 511] on div "Show Tax Lines before Bill Release Date Prior Years Due $44.08 Current Year Due…" at bounding box center [813, 535] width 1449 height 55
click at [440, 392] on td at bounding box center [441, 408] width 118 height 46
checkbox input "false"
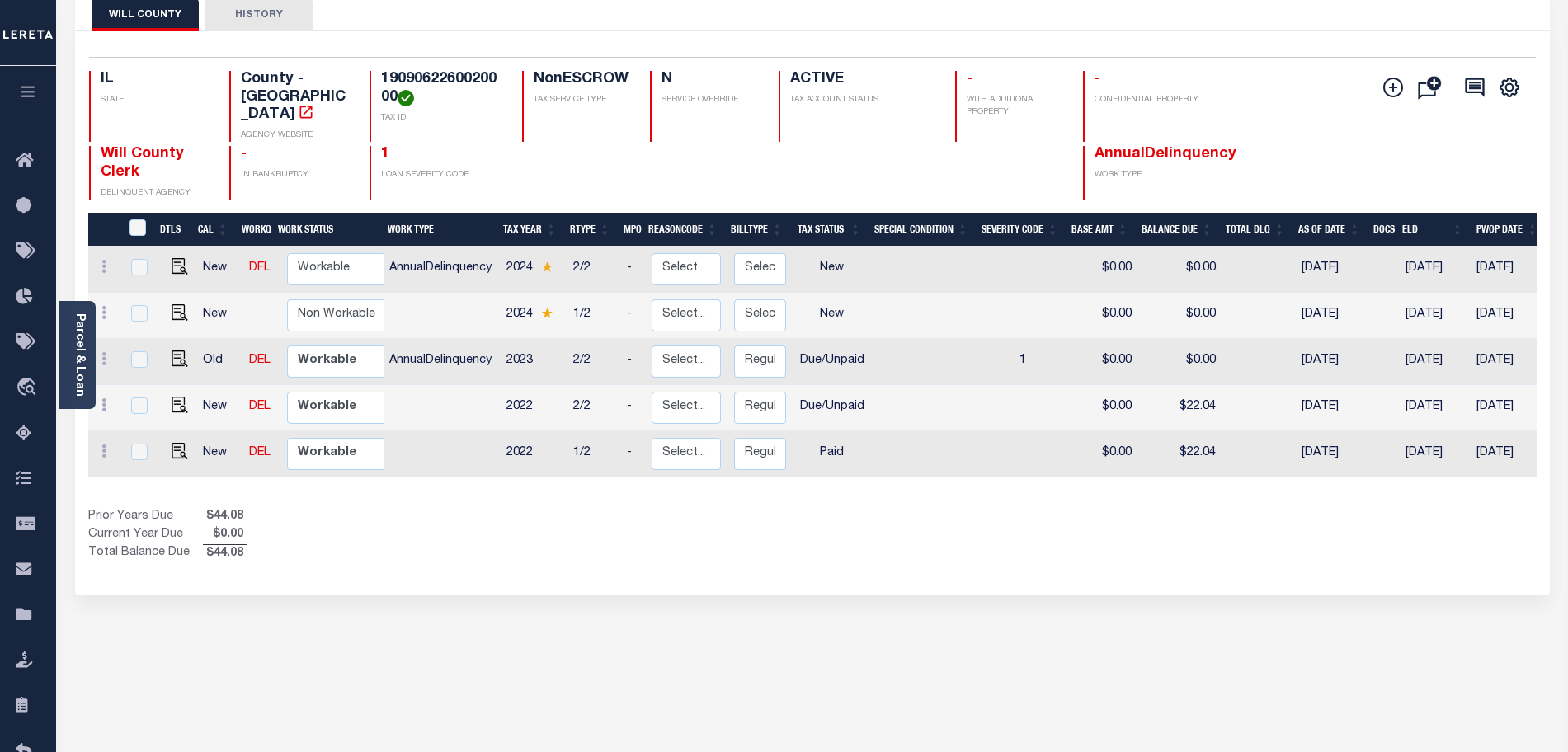
drag, startPoint x: 386, startPoint y: 255, endPoint x: 1519, endPoint y: 256, distance: 1133.0
click at [1519, 256] on tr "New DEL Non Workable Workable AnnualDelinquency 2024 2/2 - Select... Payment Re…" at bounding box center [925, 269] width 1672 height 46
click at [714, 546] on div "Prior Years Due $44.08 Current Year Due $0.00 Total Balance Due $44.08" at bounding box center [451, 535] width 724 height 55
drag, startPoint x: 395, startPoint y: 253, endPoint x: 597, endPoint y: 248, distance: 202.1
click at [597, 248] on tr "New DEL Non Workable Workable AnnualDelinquency 2024 2/2 - Select... Payment Re…" at bounding box center [925, 269] width 1672 height 46
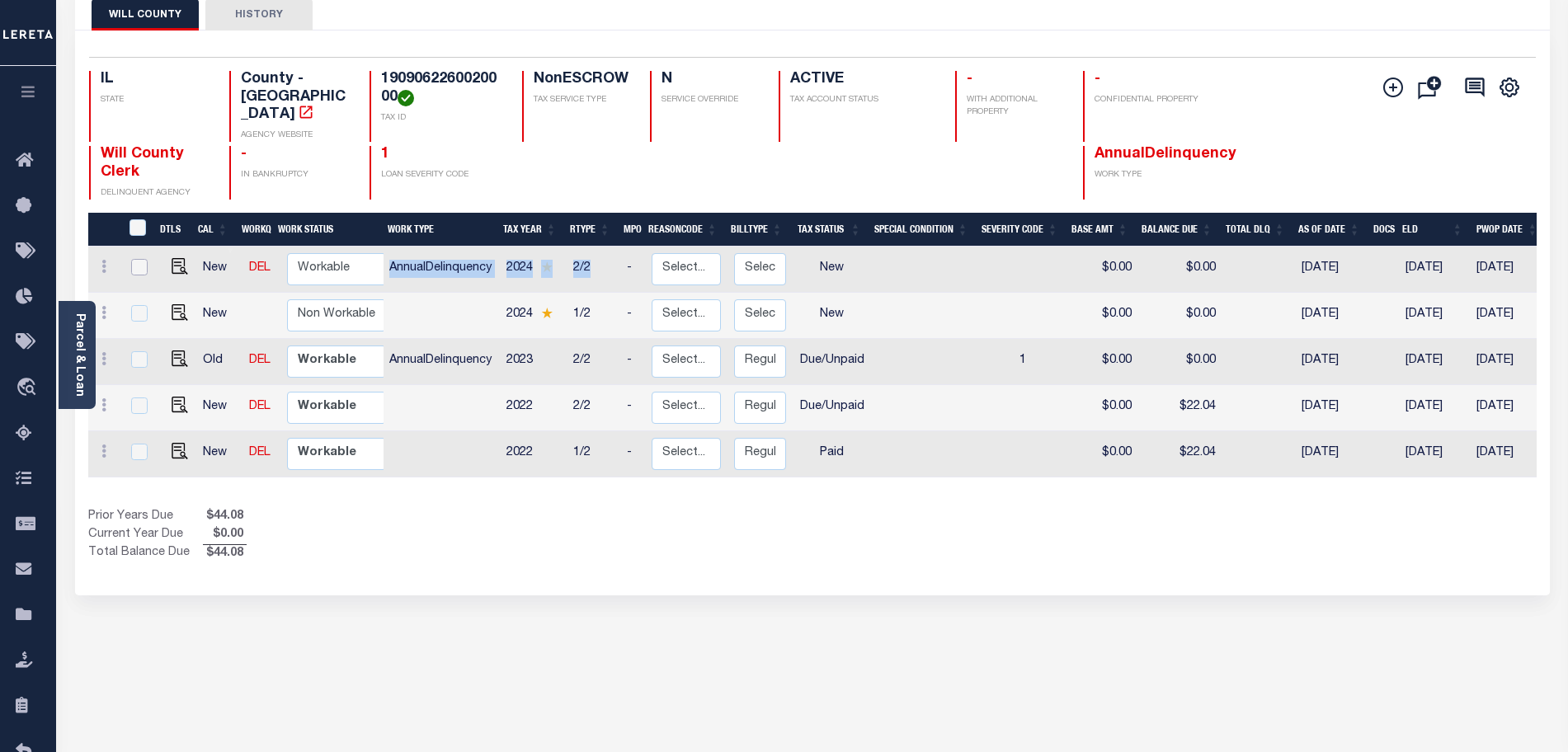
drag, startPoint x: 135, startPoint y: 247, endPoint x: 228, endPoint y: 238, distance: 93.4
click at [135, 258] on input "checkbox" at bounding box center [139, 267] width 17 height 17
checkbox input "true"
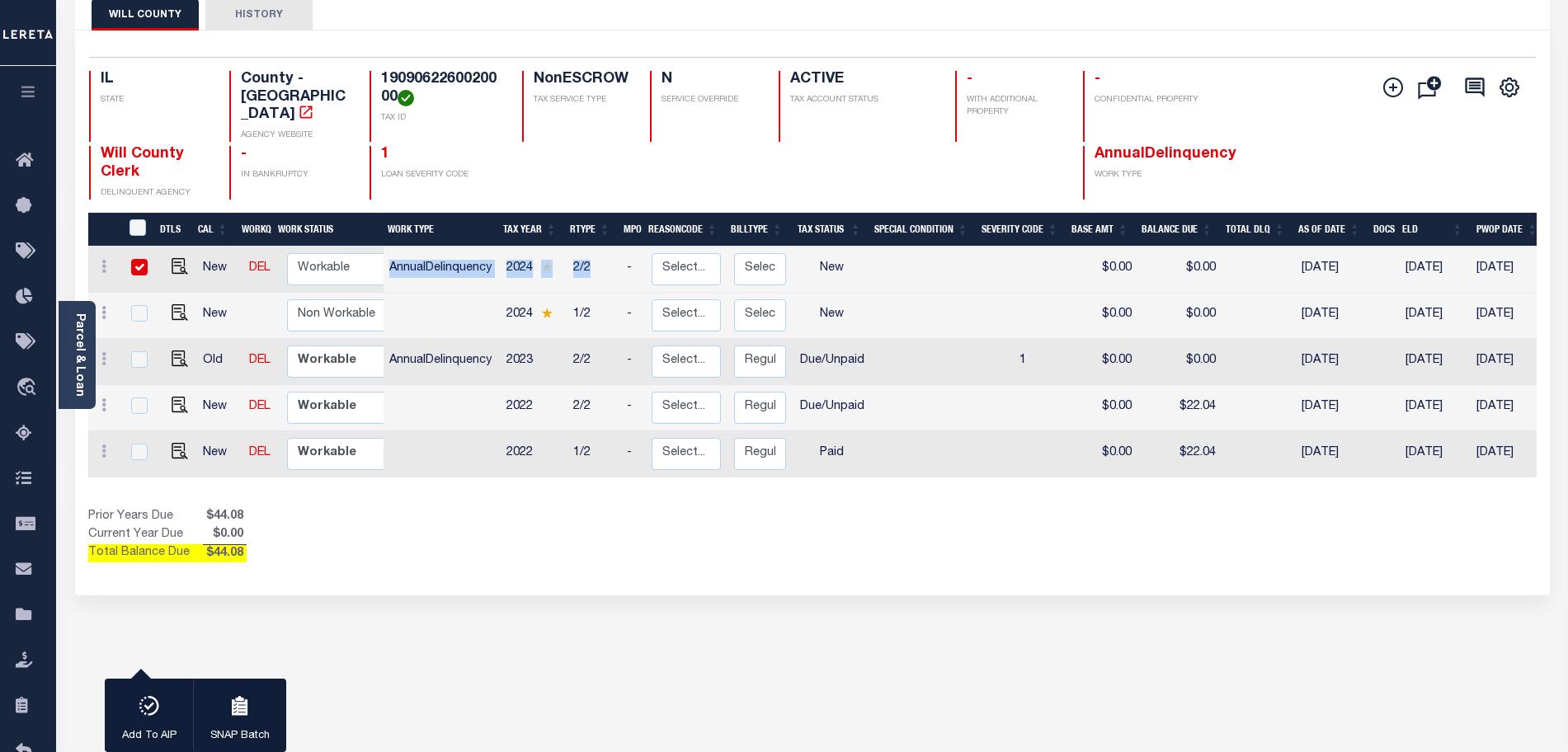
checkbox input "true"
click at [520, 540] on div "Prior Years Due $44.08 Current Year Due $0.00 Total Balance Due $44.08" at bounding box center [451, 535] width 724 height 55
drag, startPoint x: 386, startPoint y: 250, endPoint x: 648, endPoint y: 254, distance: 262.0
click at [648, 254] on tr "New DEL Non Workable Workable AnnualDelinquency 2024 2/2 - Select... Payment Re…" at bounding box center [925, 269] width 1672 height 46
drag, startPoint x: 514, startPoint y: 337, endPoint x: 622, endPoint y: 340, distance: 108.0
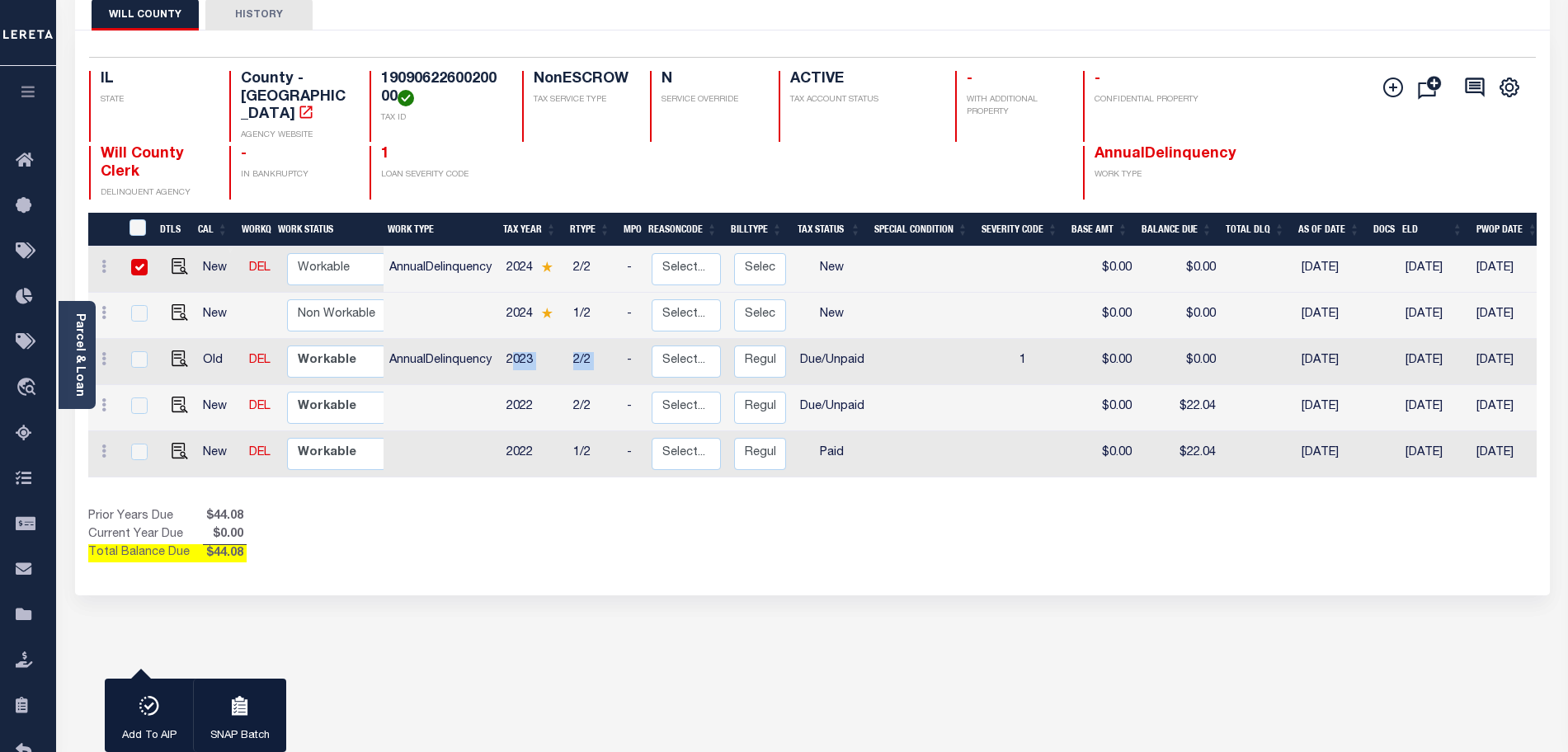
click at [622, 340] on tr "Old DEL Non Workable Workable AnnualDelinquency 2023 2/2 - Select... Payment Re…" at bounding box center [925, 361] width 1672 height 46
drag, startPoint x: 504, startPoint y: 379, endPoint x: 594, endPoint y: 388, distance: 90.4
click at [594, 388] on tr "New DEL Non Workable Workable 2022 2/2 - Select... Payment Reversal Taxable Val…" at bounding box center [925, 408] width 1672 height 46
click at [531, 508] on div "Prior Years Due $44.08 Current Year Due $0.00 Total Balance Due $44.08" at bounding box center [451, 535] width 724 height 55
click at [450, 569] on div "1 Selected 5 Results 1 Items per page 25 50 100 IL STATE TAX ID" at bounding box center [813, 312] width 1475 height 565
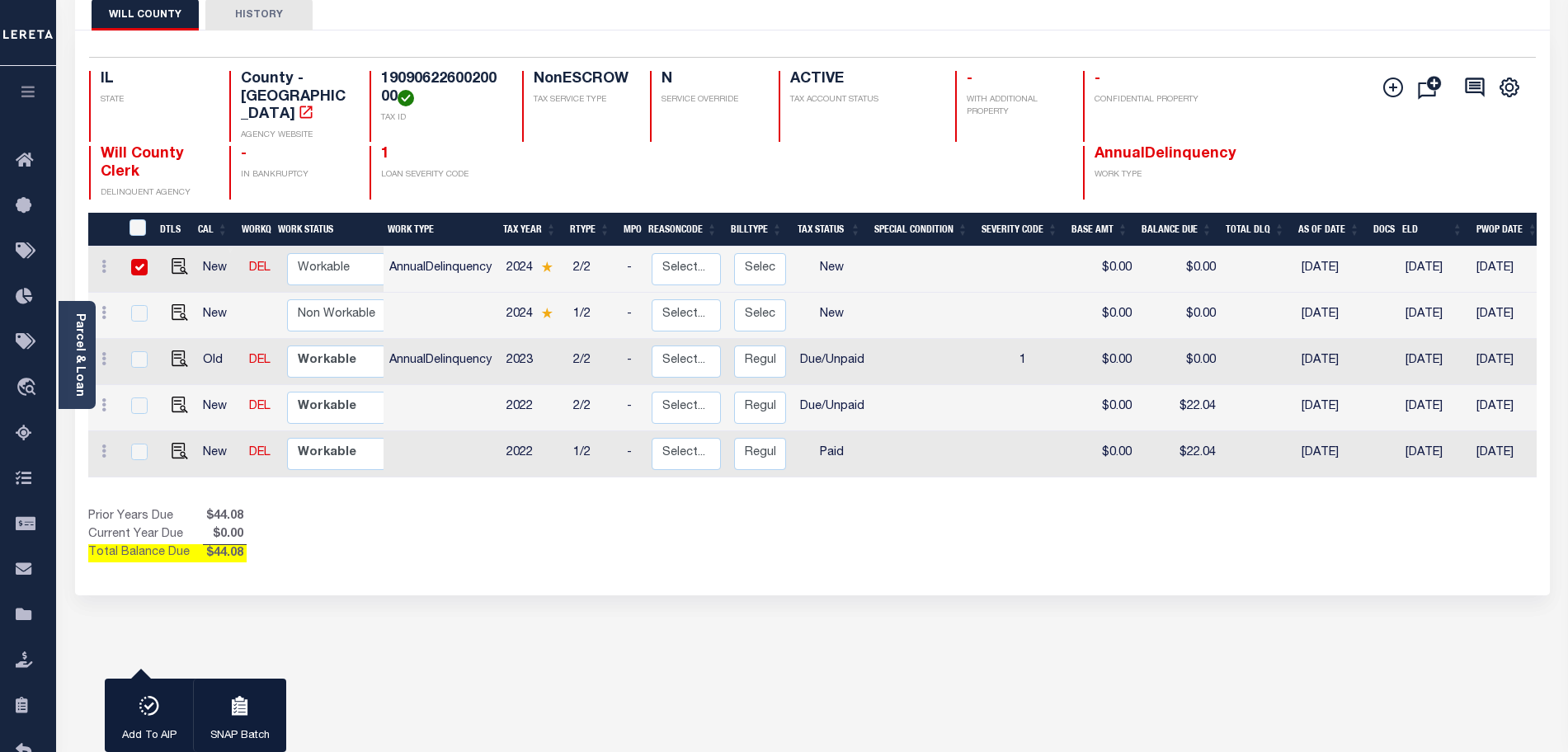
click at [574, 554] on div "1 Selected 5 Results 1 Items per page 25 50 100 IL STATE TAX ID" at bounding box center [813, 312] width 1475 height 565
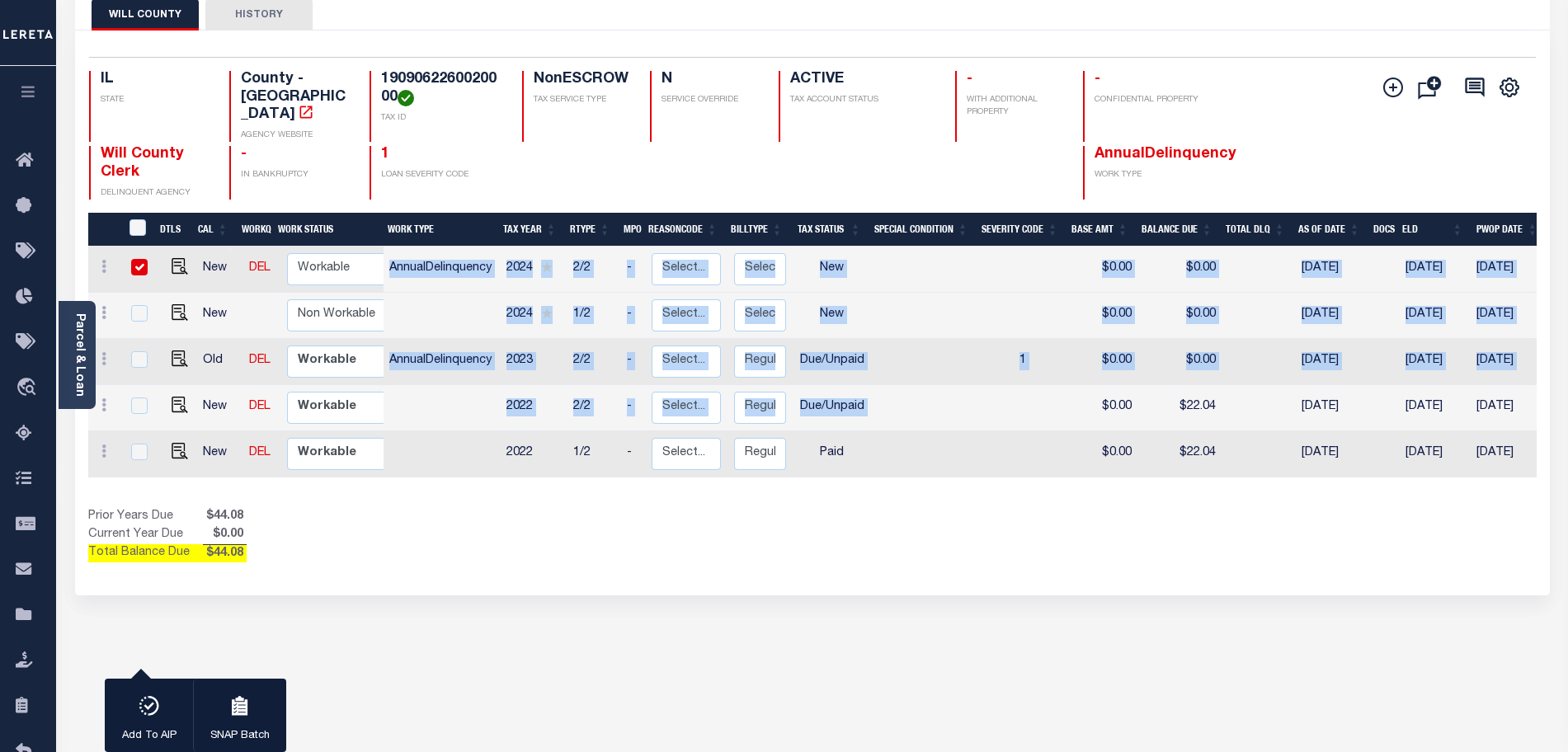
drag, startPoint x: 392, startPoint y: 249, endPoint x: 1090, endPoint y: 407, distance: 715.7
click at [1090, 407] on tbody "New DEL Non Workable Workable AnnualDelinquency 2024 2/2 - Select... Payment Re…" at bounding box center [925, 362] width 1672 height 231
click at [909, 553] on div "1 Selected 5 Results 1 Items per page 25 50 100 IL STATE TAX ID" at bounding box center [813, 312] width 1475 height 565
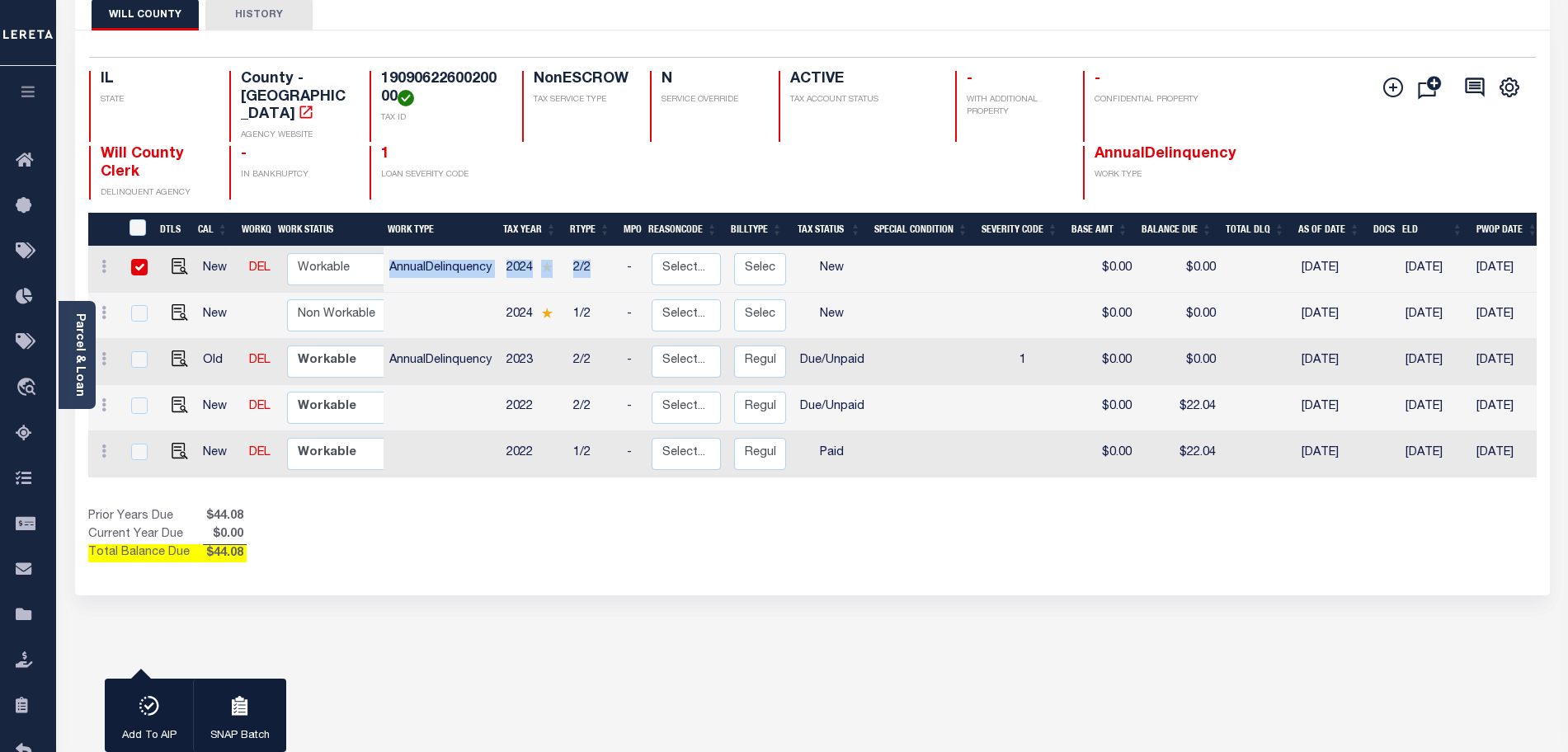
drag, startPoint x: 392, startPoint y: 252, endPoint x: 604, endPoint y: 253, distance: 212.0
click at [604, 253] on tr "New DEL Non Workable Workable AnnualDelinquency 2024 2/2 - Select... Payment Re…" at bounding box center [925, 269] width 1672 height 46
click at [517, 587] on div "WILL COUNTY HISTORY 1 Selected 5 1" at bounding box center [813, 448] width 1499 height 931
drag, startPoint x: 387, startPoint y: 251, endPoint x: 596, endPoint y: 258, distance: 209.1
click at [596, 258] on tr "New DEL Non Workable Workable AnnualDelinquency 2024 2/2 - Select... Payment Re…" at bounding box center [925, 269] width 1672 height 46
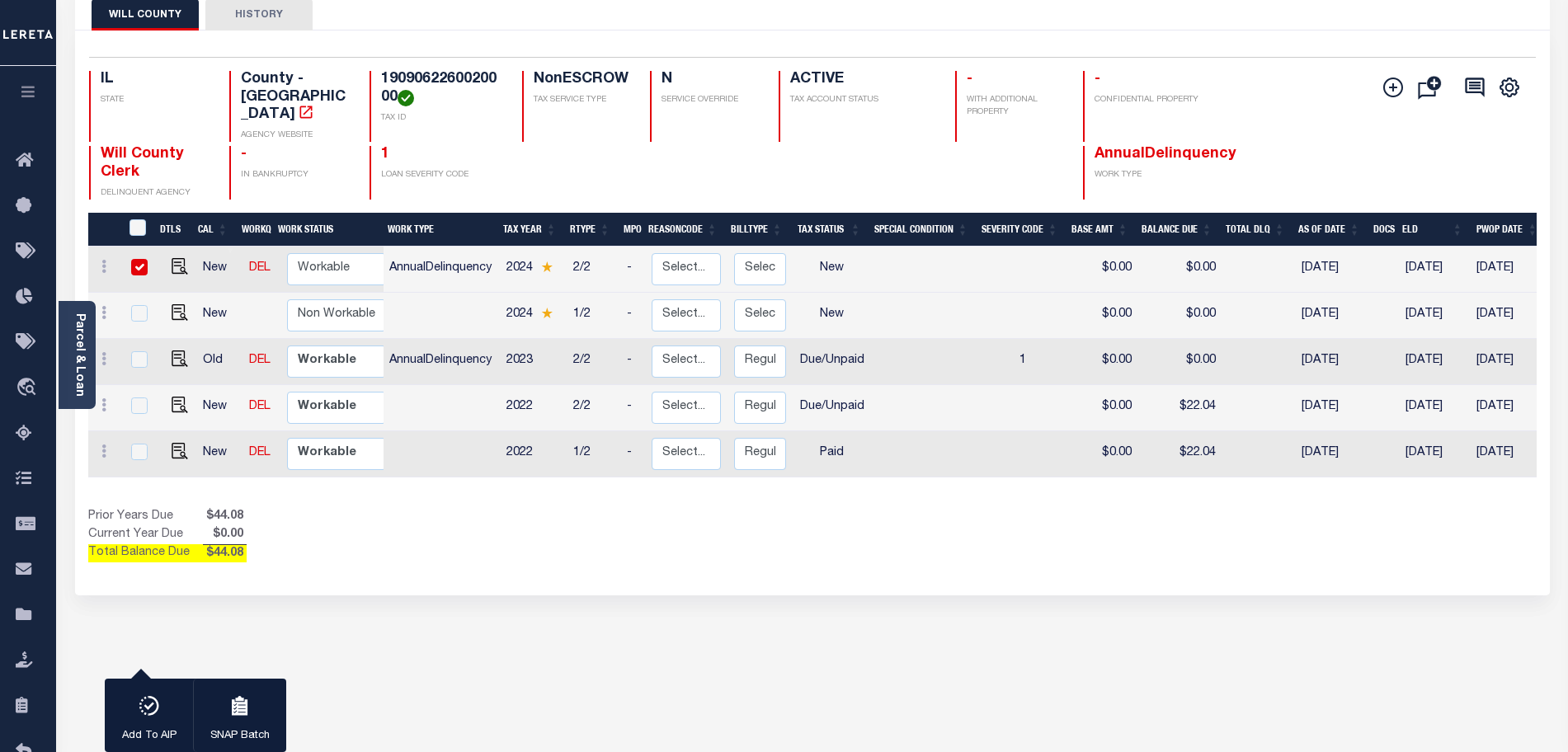
click at [419, 512] on div "Prior Years Due $44.08 Current Year Due $0.00 Total Balance Due $44.08" at bounding box center [451, 535] width 724 height 55
drag, startPoint x: 386, startPoint y: 255, endPoint x: 861, endPoint y: 265, distance: 475.1
click at [861, 265] on tr "New DEL Non Workable Workable AnnualDelinquency 2024 2/2 - Select... Payment Re…" at bounding box center [925, 269] width 1672 height 46
click at [436, 338] on td "AnnualDelinquency" at bounding box center [441, 361] width 118 height 46
checkbox input "true"
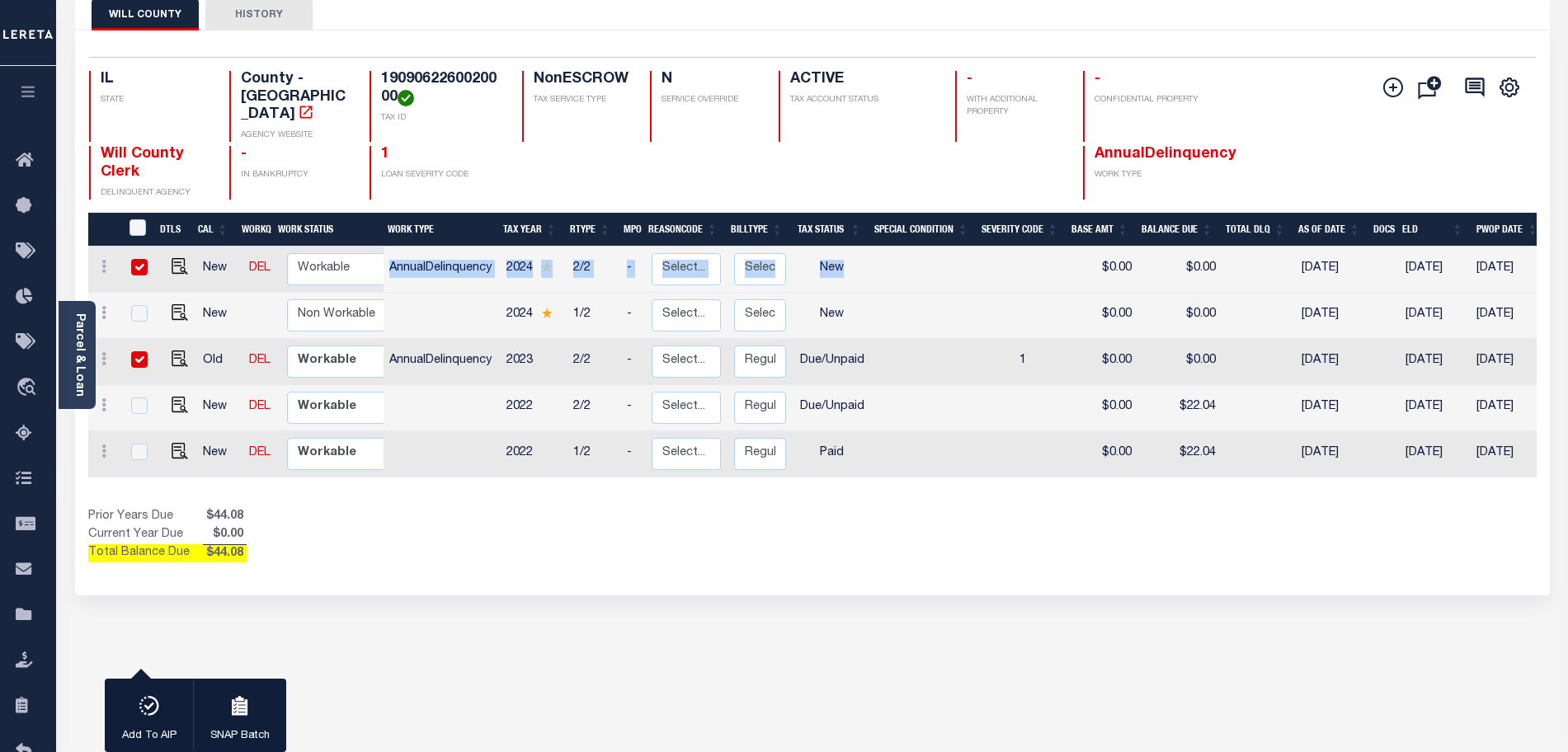
checkbox input "true"
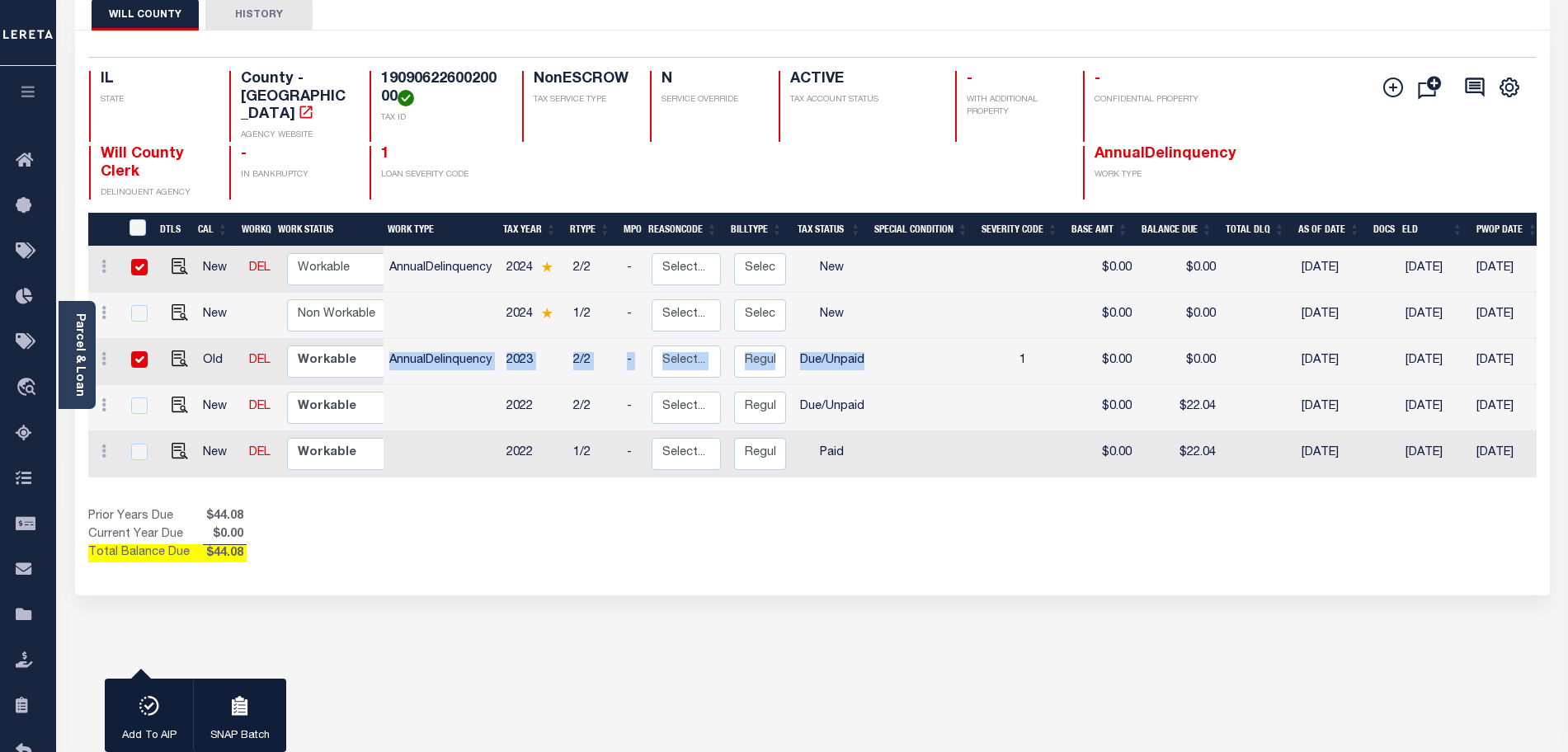
drag, startPoint x: 386, startPoint y: 339, endPoint x: 866, endPoint y: 338, distance: 480.0
click at [866, 338] on tr "Old DEL Non Workable Workable AnnualDelinquency 2023 2/2 - Select... Payment Re…" at bounding box center [925, 361] width 1672 height 46
drag, startPoint x: 380, startPoint y: 245, endPoint x: 948, endPoint y: 258, distance: 568.1
click at [948, 258] on div "DTLS CAL WorkQ Work Status Work Type Tax Year RType MPO ReasonCode BillType Tax…" at bounding box center [813, 350] width 1449 height 275
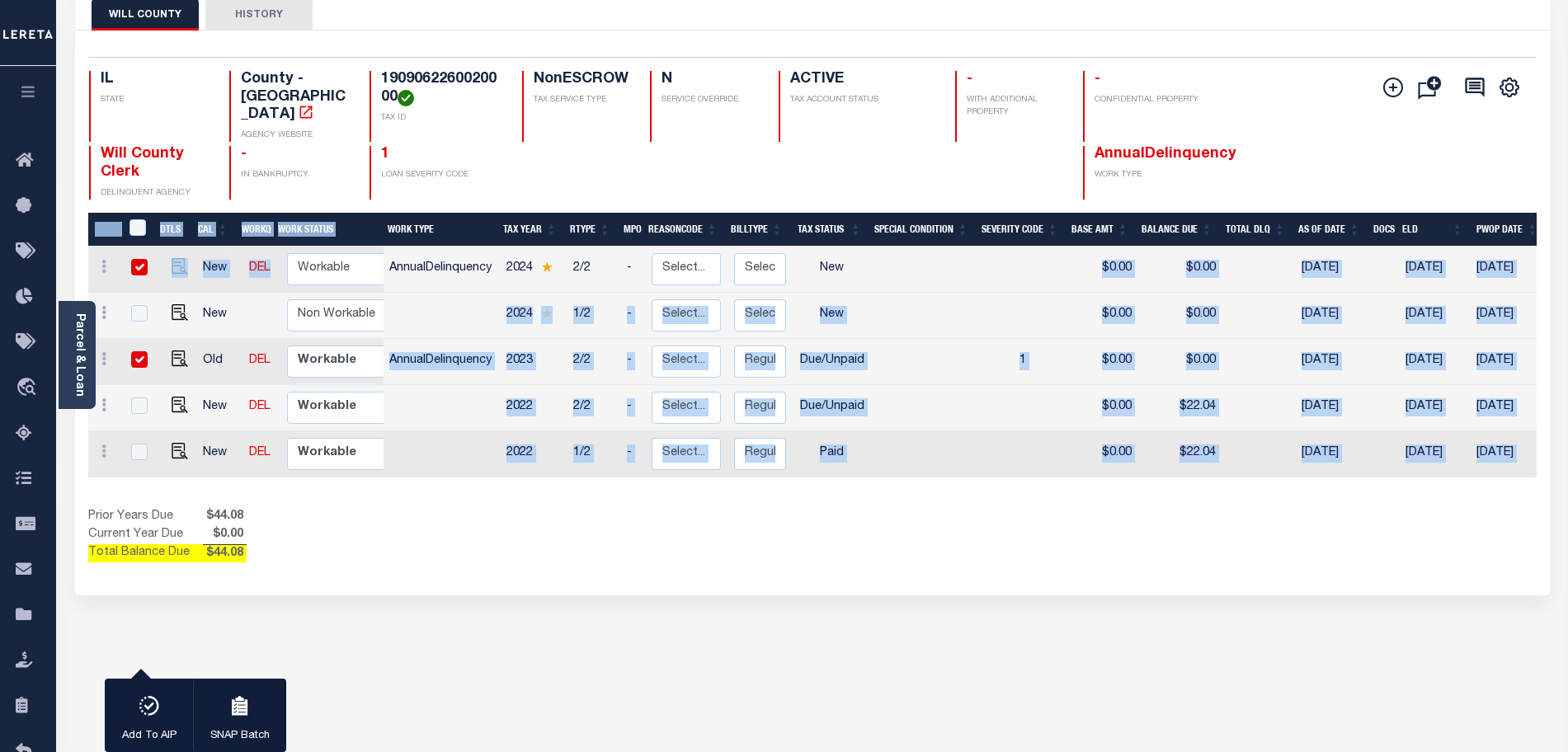
drag, startPoint x: 373, startPoint y: 259, endPoint x: 362, endPoint y: 259, distance: 11.0
click at [362, 259] on div "DTLS CAL WorkQ Work Status Work Type Tax Year RType MPO ReasonCode BillType Tax…" at bounding box center [813, 350] width 1449 height 275
click at [494, 587] on div "WILL COUNTY HISTORY 2 Selected 5 1" at bounding box center [813, 448] width 1499 height 931
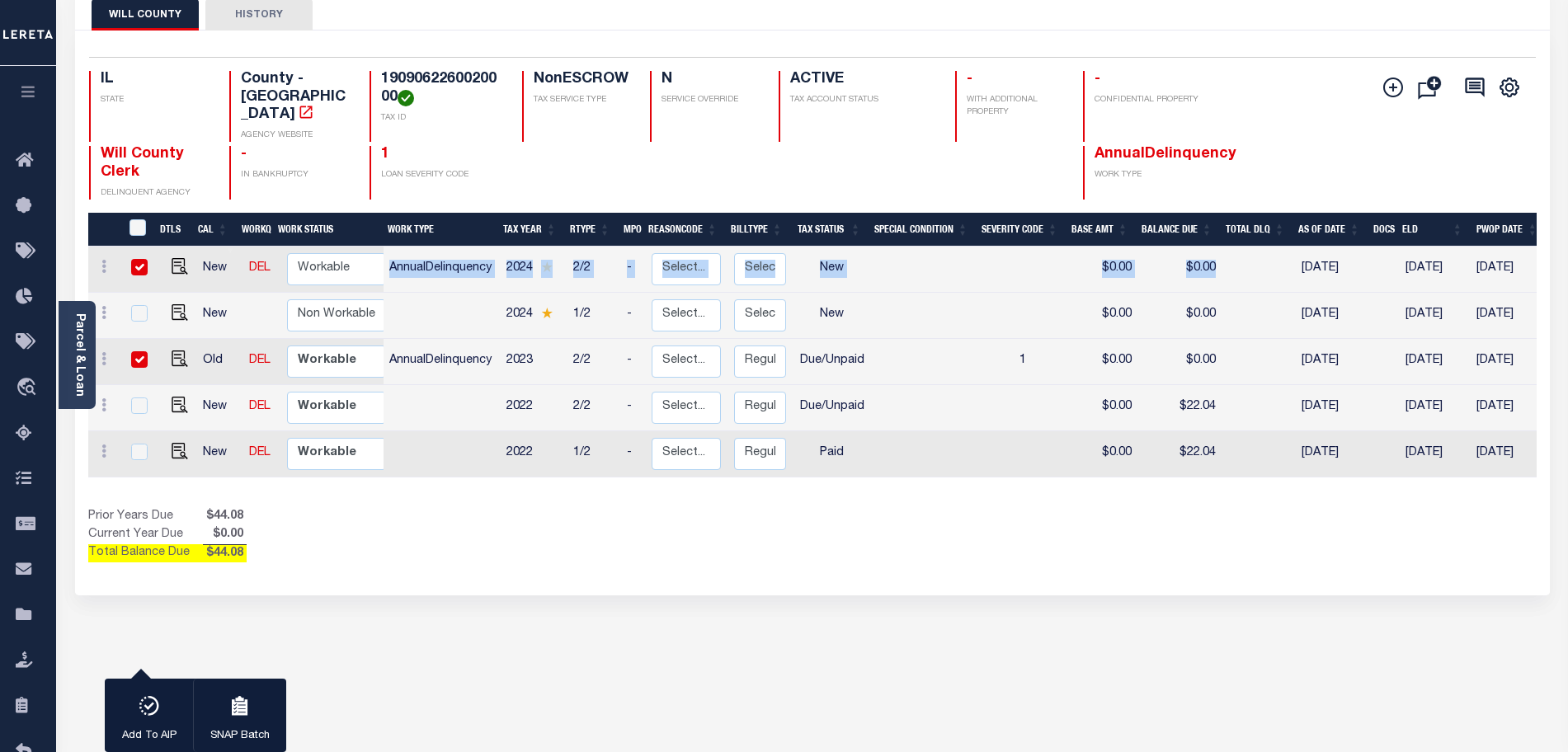
drag, startPoint x: 395, startPoint y: 257, endPoint x: 1247, endPoint y: 252, distance: 852.0
click at [1247, 252] on tr "New DEL Non Workable Workable AnnualDelinquency 2024 2/2 - Select... Payment Re…" at bounding box center [925, 269] width 1672 height 46
